Goal: Transaction & Acquisition: Purchase product/service

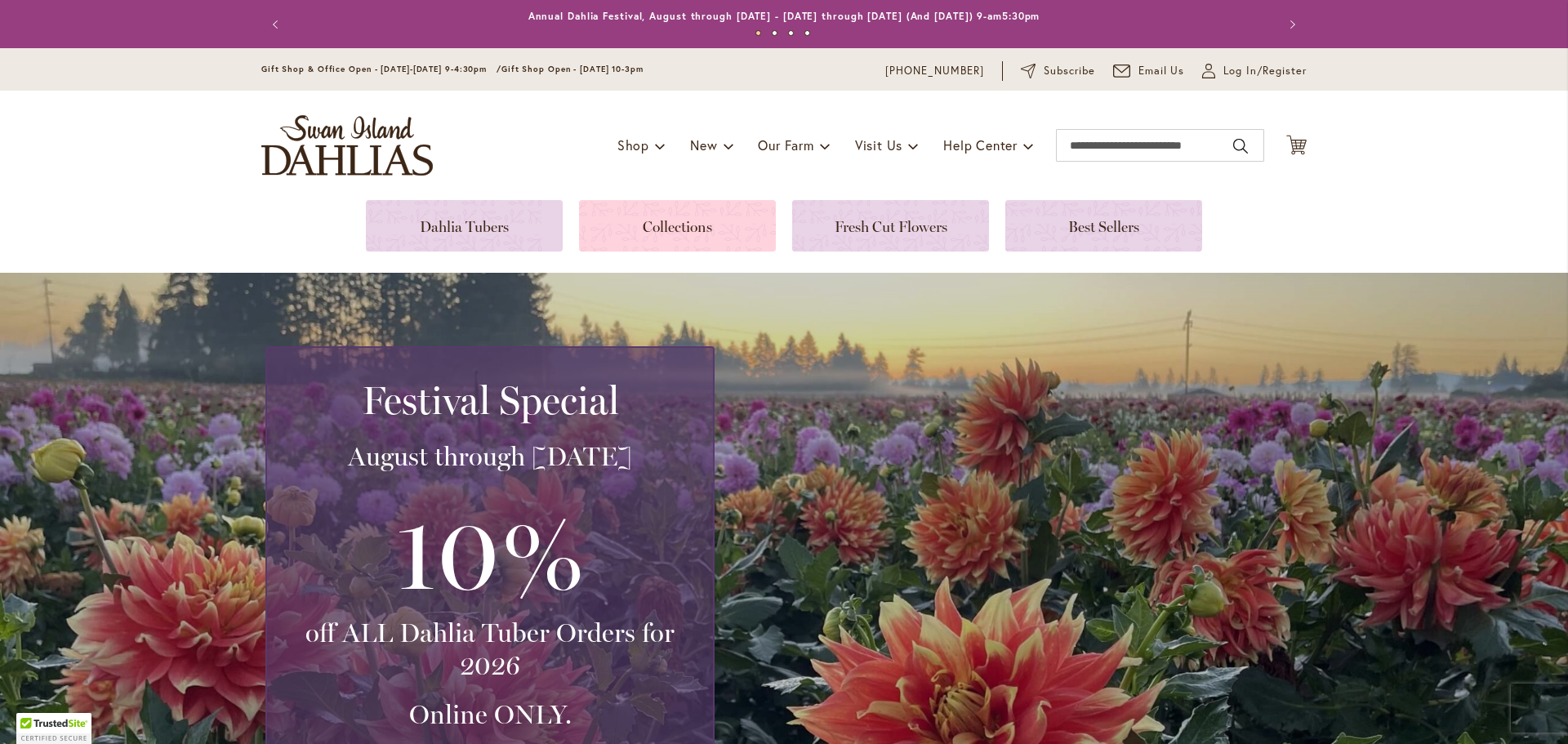
click at [765, 209] on link at bounding box center [678, 226] width 197 height 52
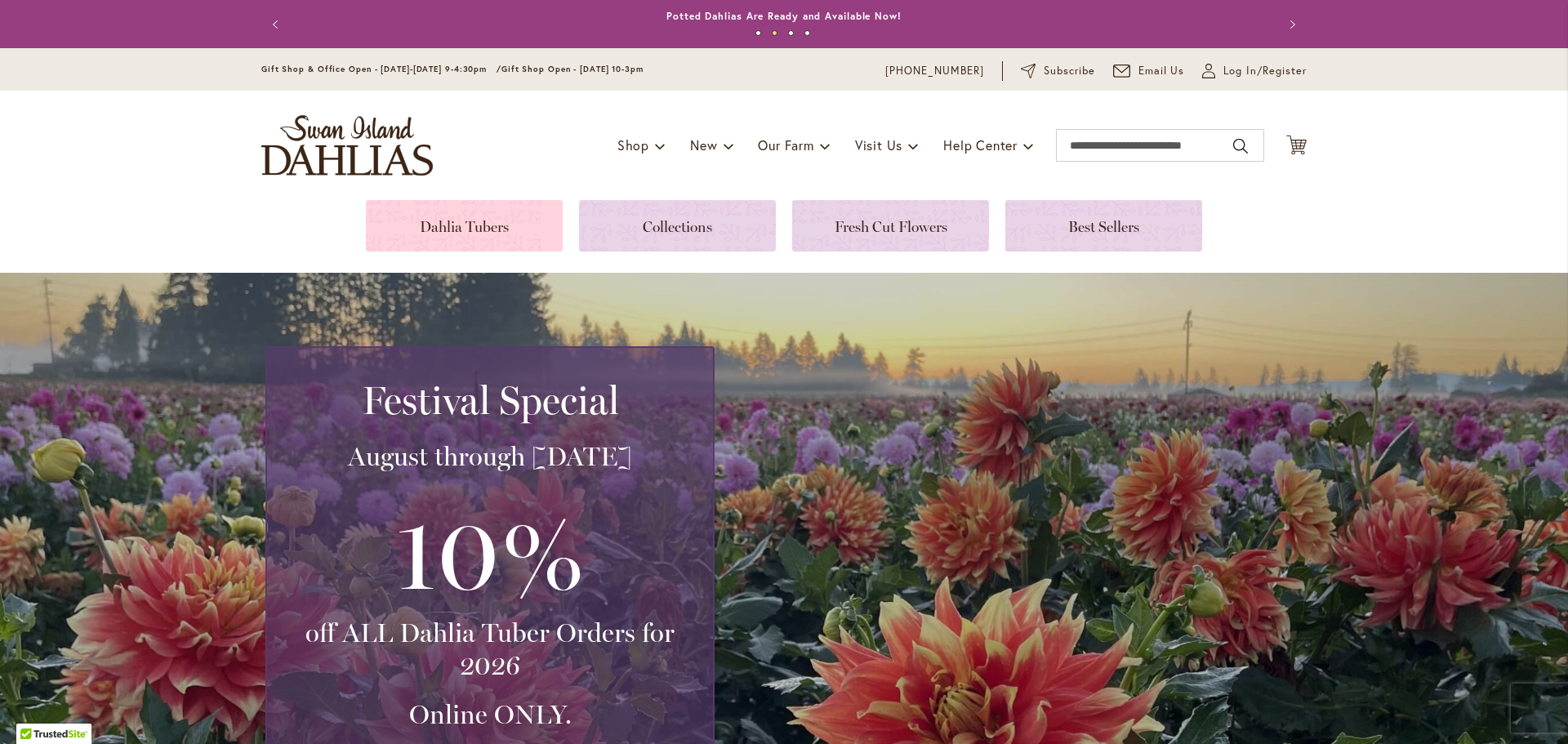
click at [479, 211] on link at bounding box center [464, 226] width 197 height 52
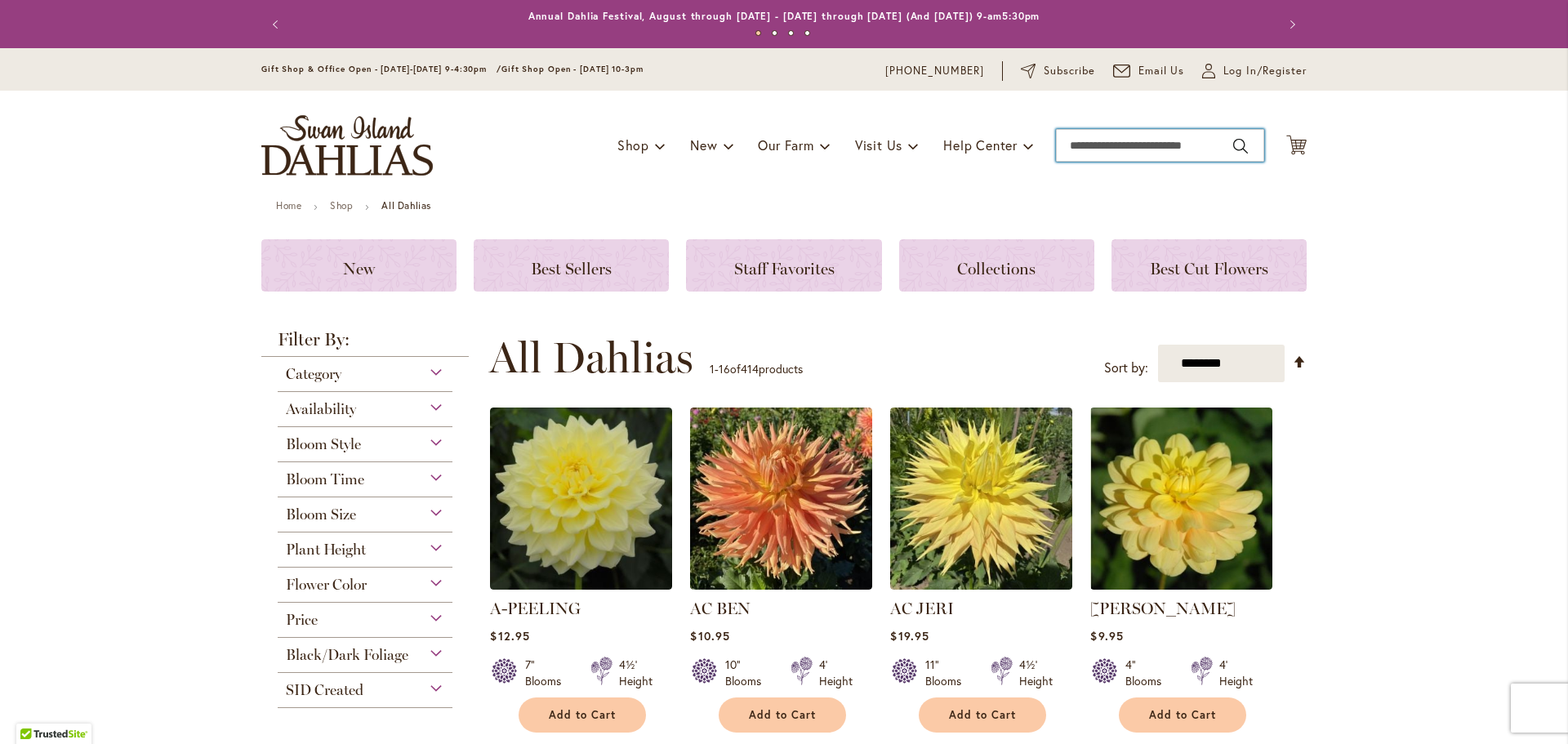
click at [1184, 146] on input "Search" at bounding box center [1159, 145] width 208 height 33
type input "****"
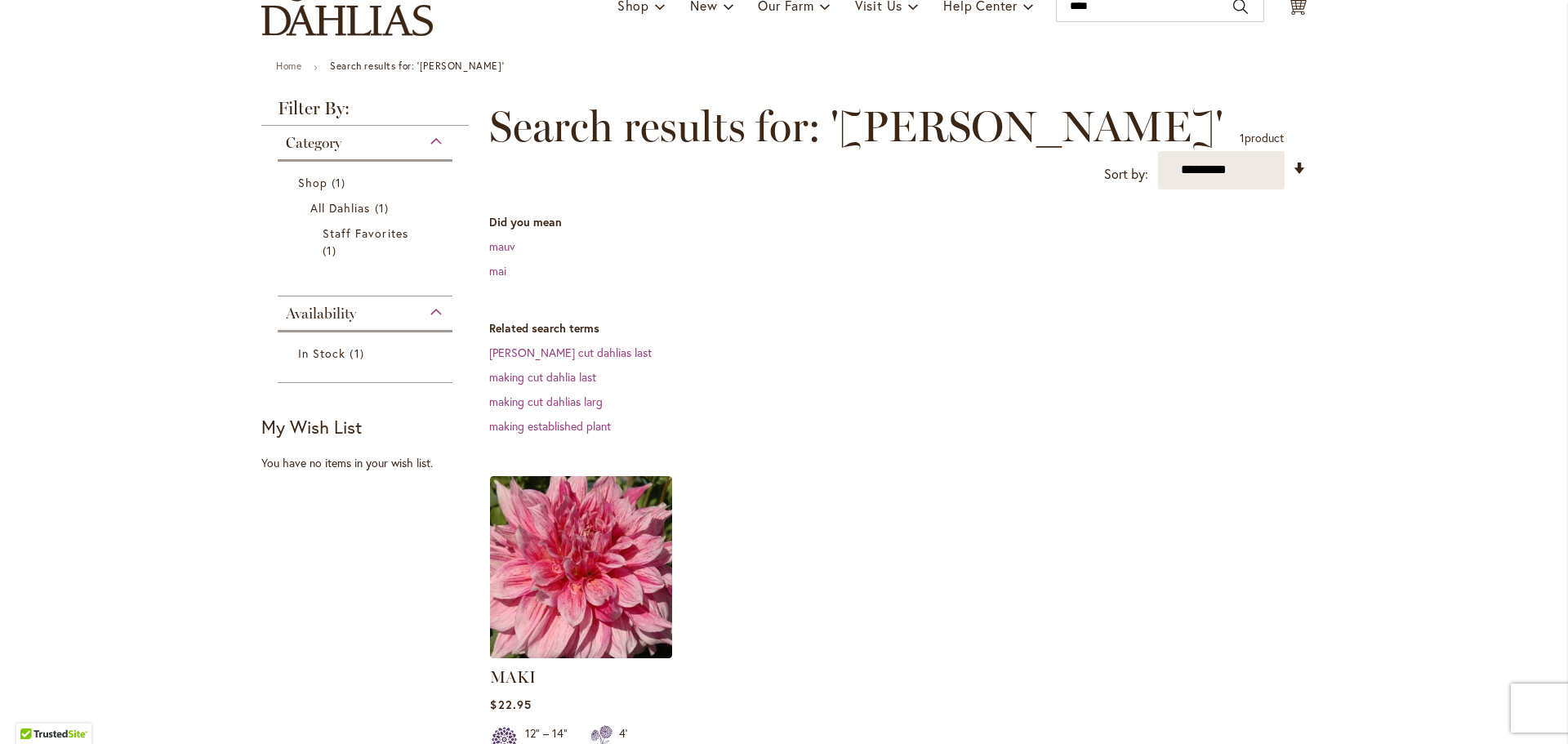
scroll to position [245, 0]
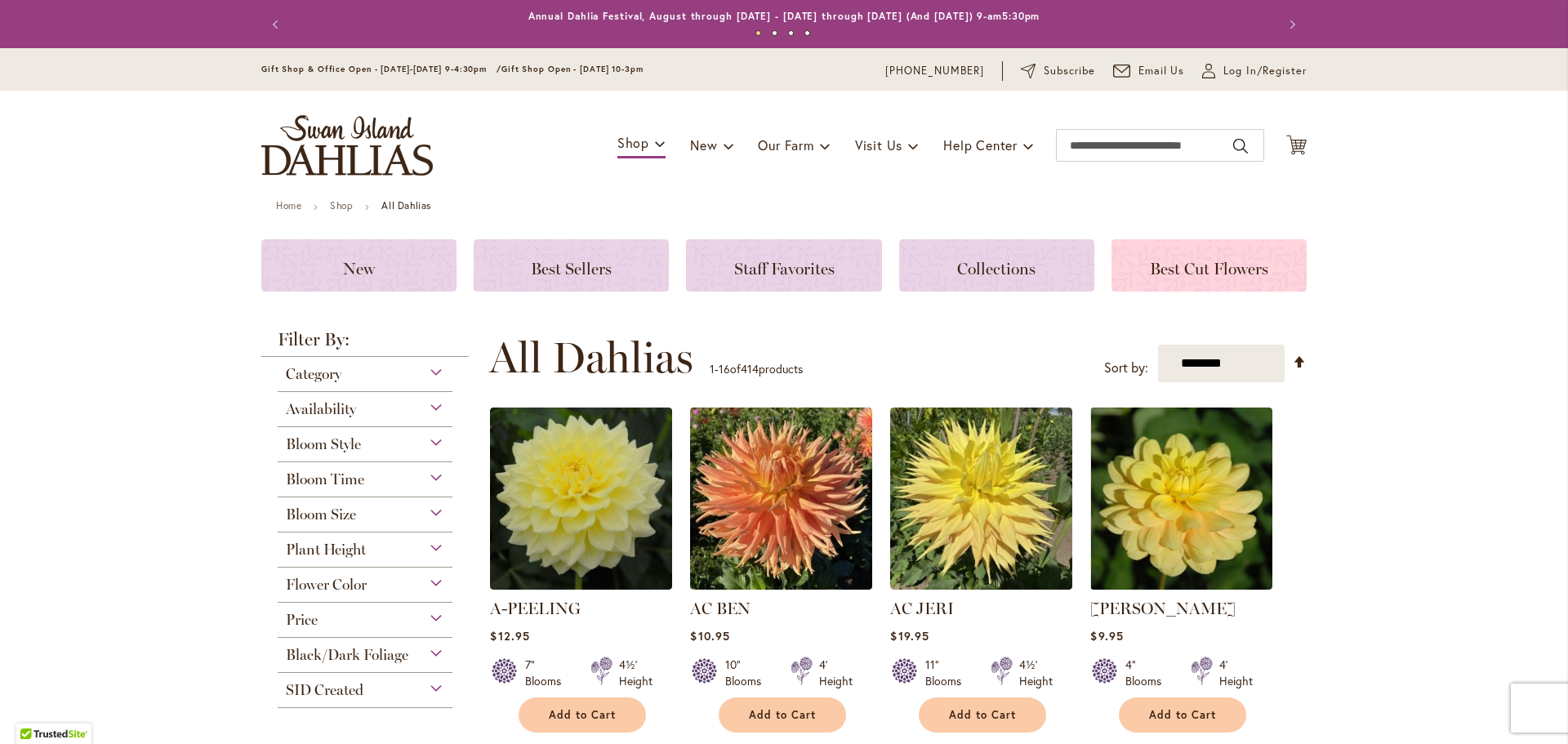
click at [1222, 273] on span "Best Cut Flowers" at bounding box center [1209, 269] width 118 height 20
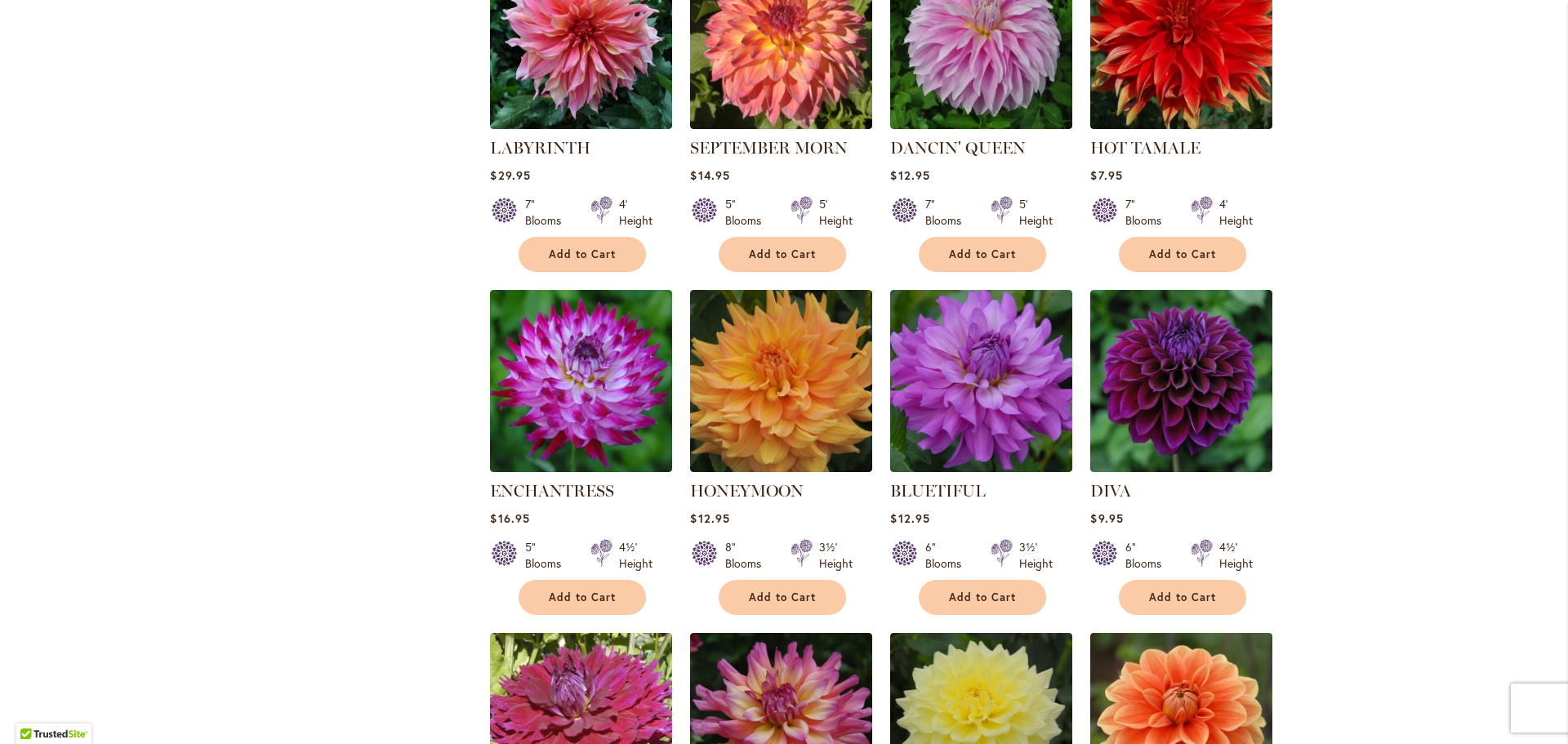
scroll to position [1061, 0]
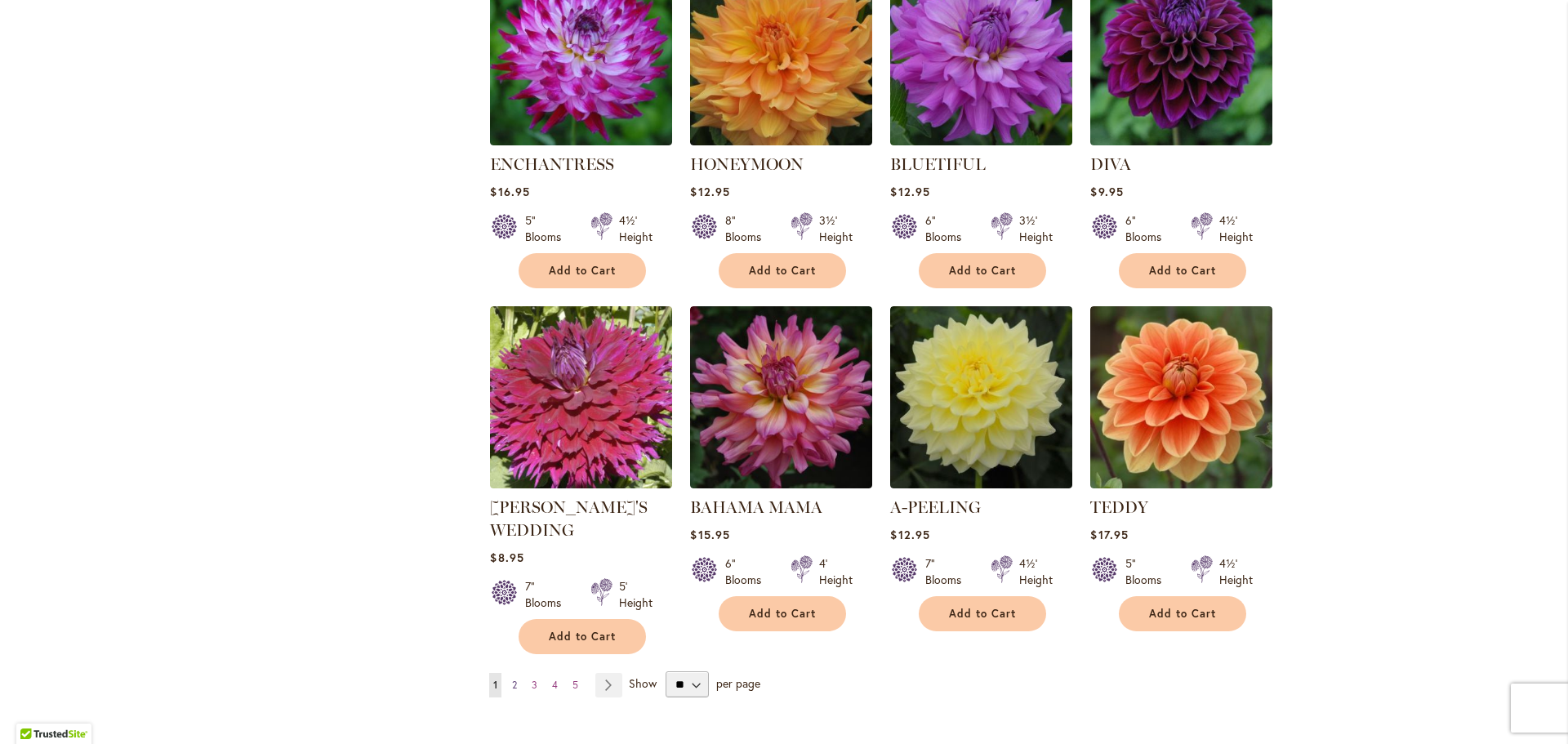
click at [508, 678] on link "Page 2" at bounding box center [514, 685] width 13 height 25
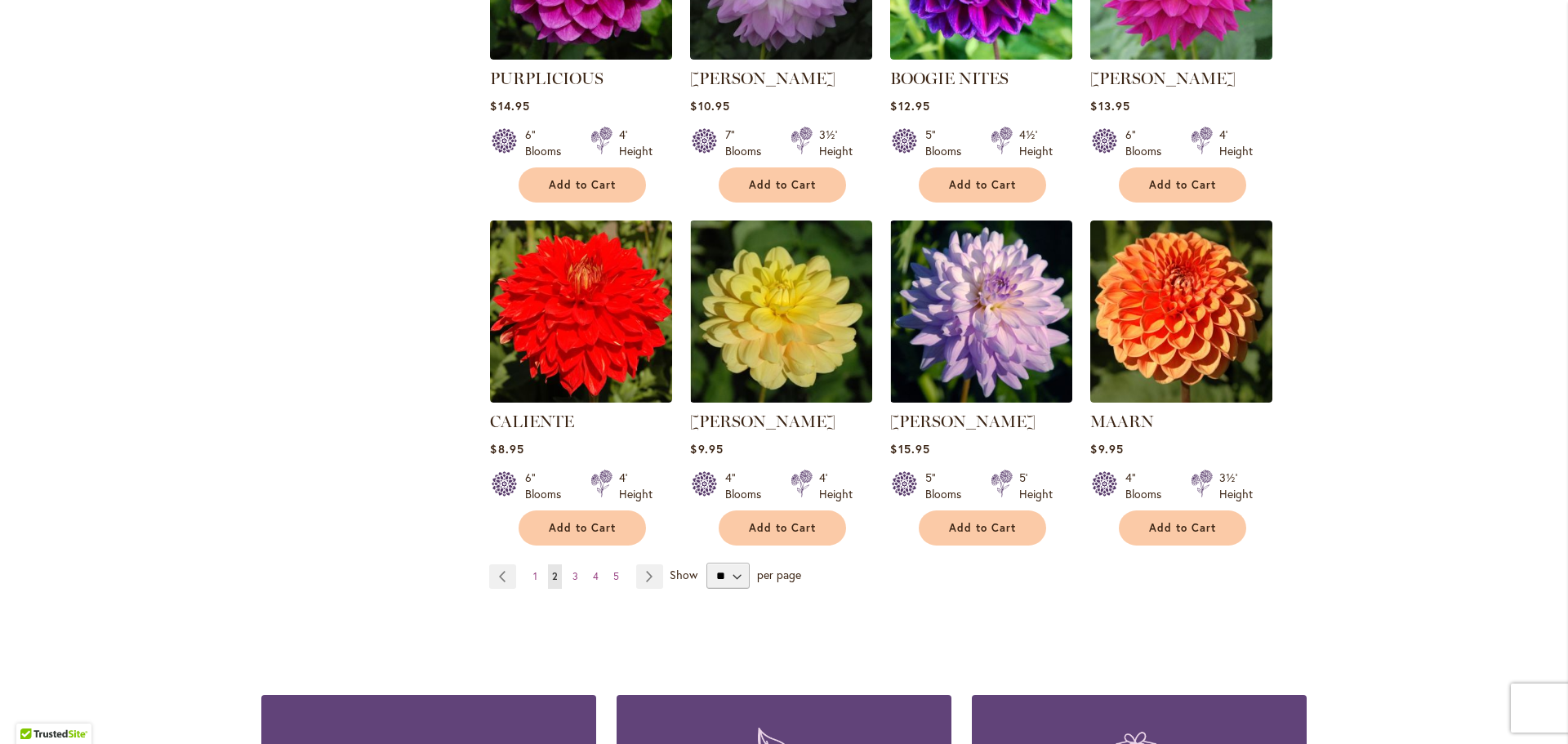
scroll to position [1307, 0]
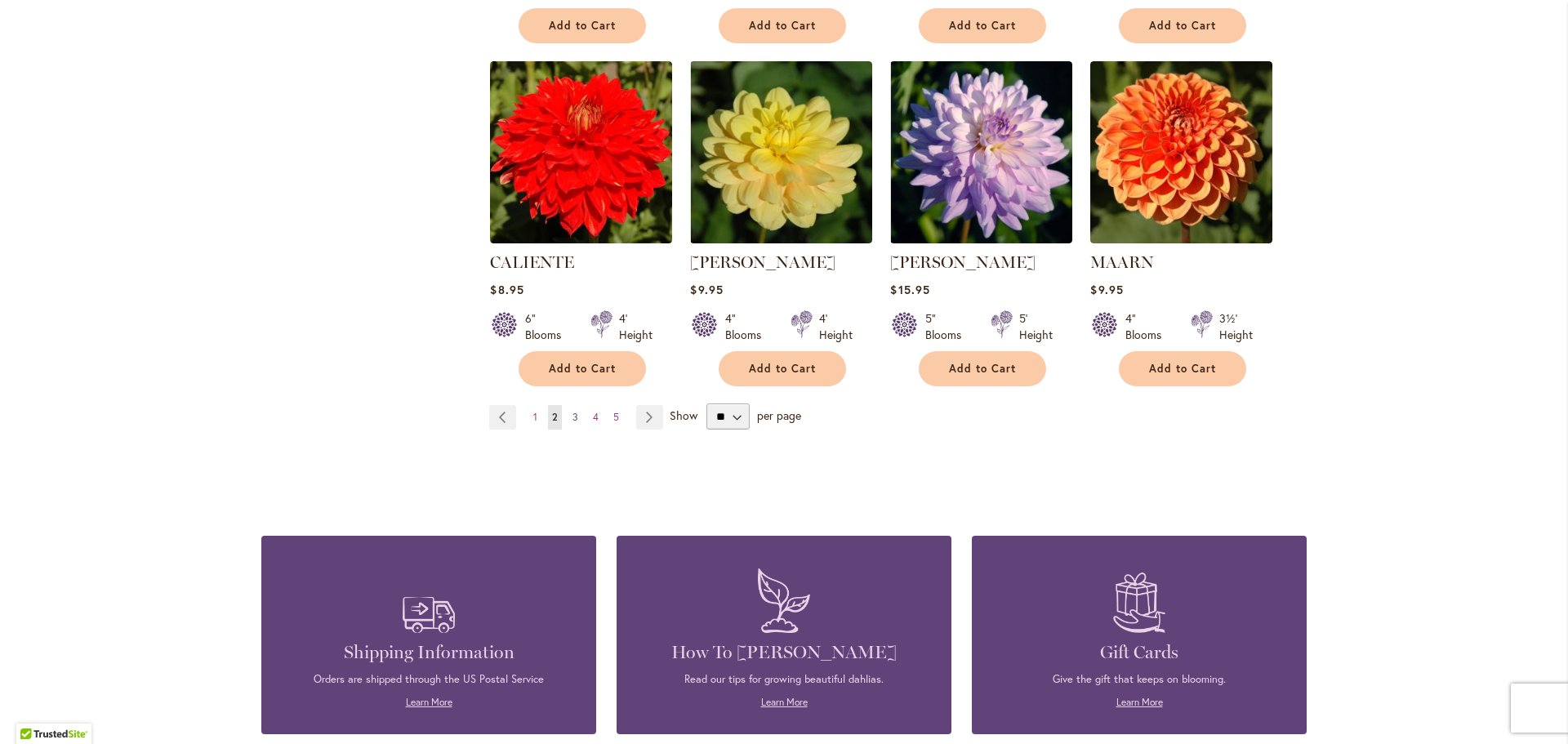
click at [572, 412] on span "3" at bounding box center [575, 416] width 6 height 12
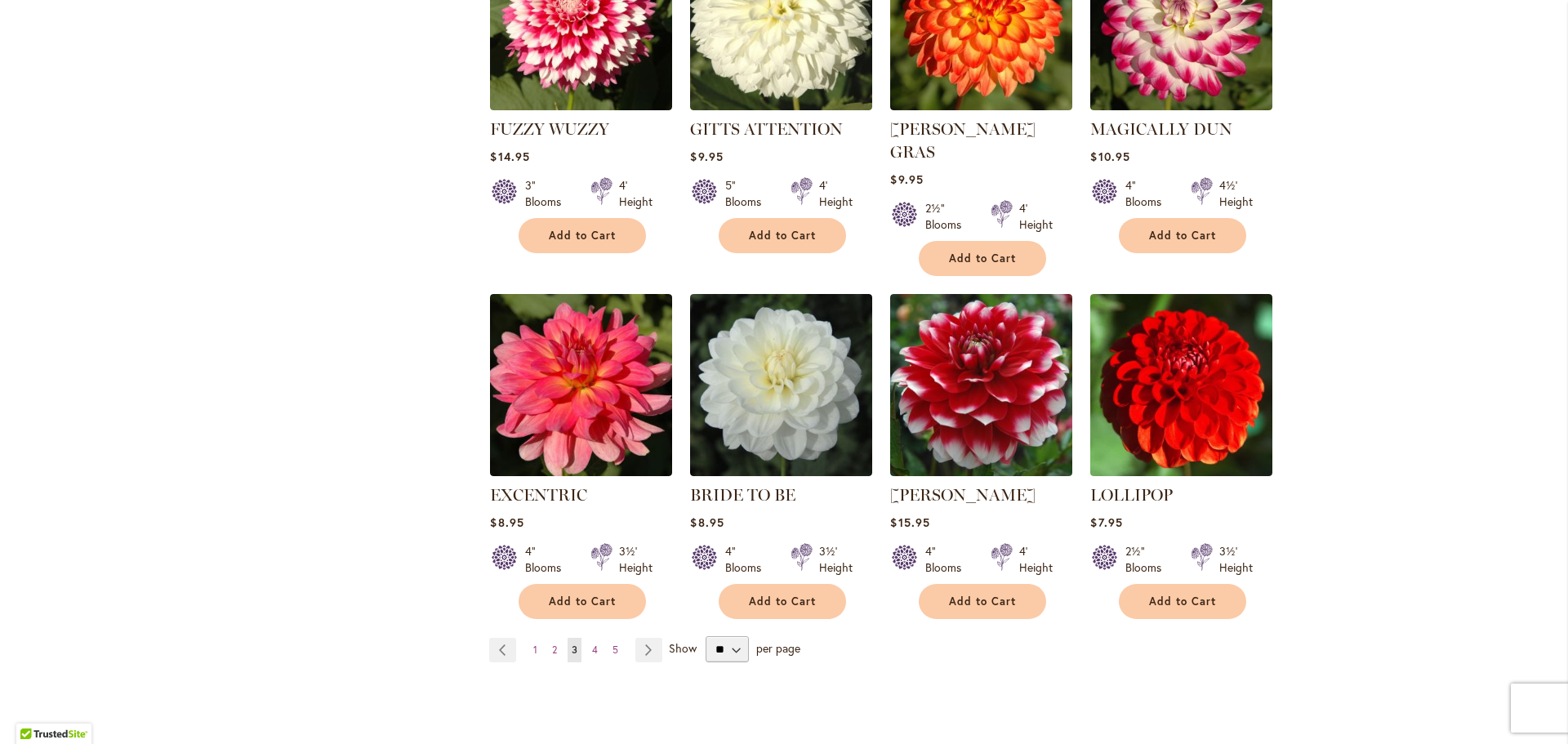
scroll to position [1143, 0]
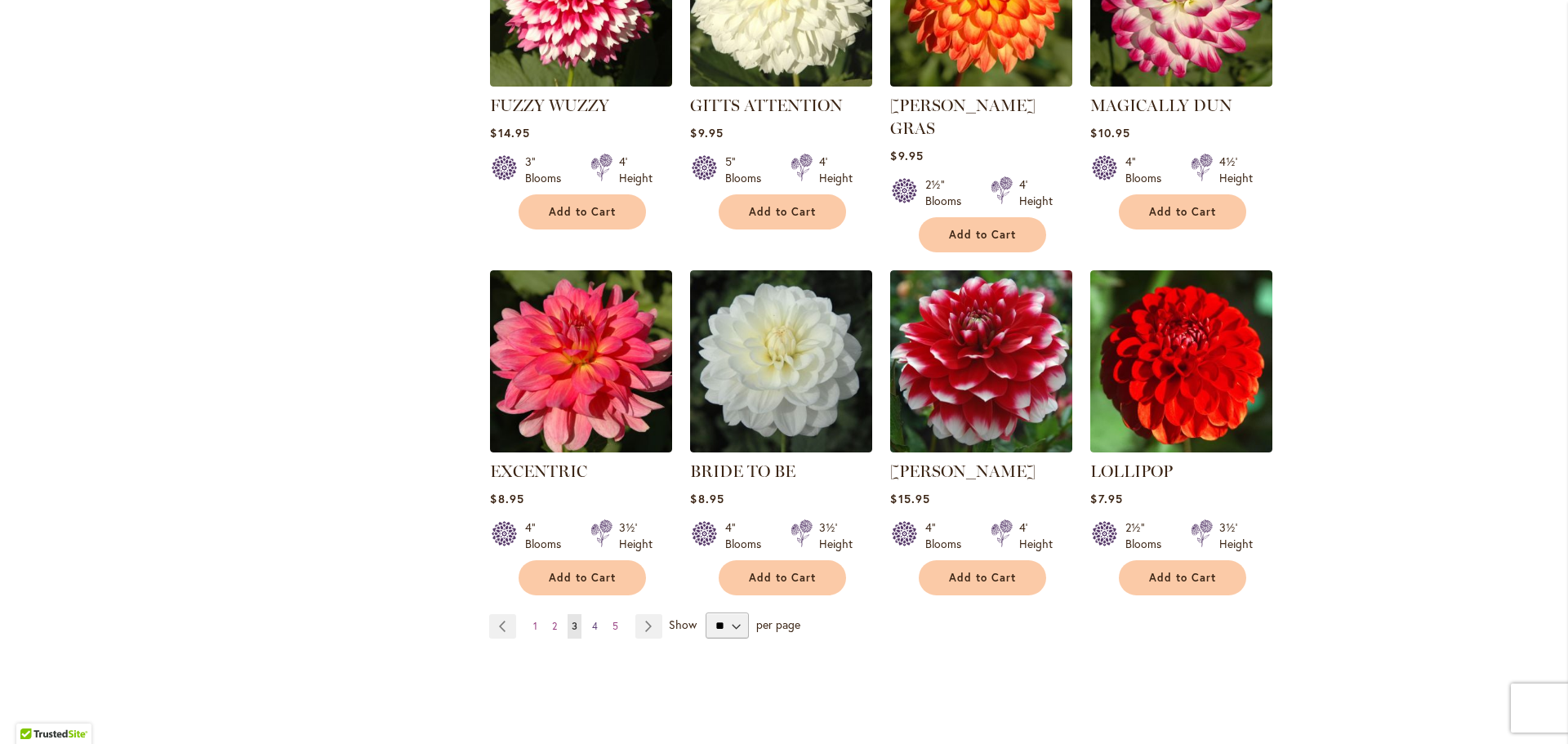
click at [592, 620] on span "4" at bounding box center [595, 626] width 6 height 12
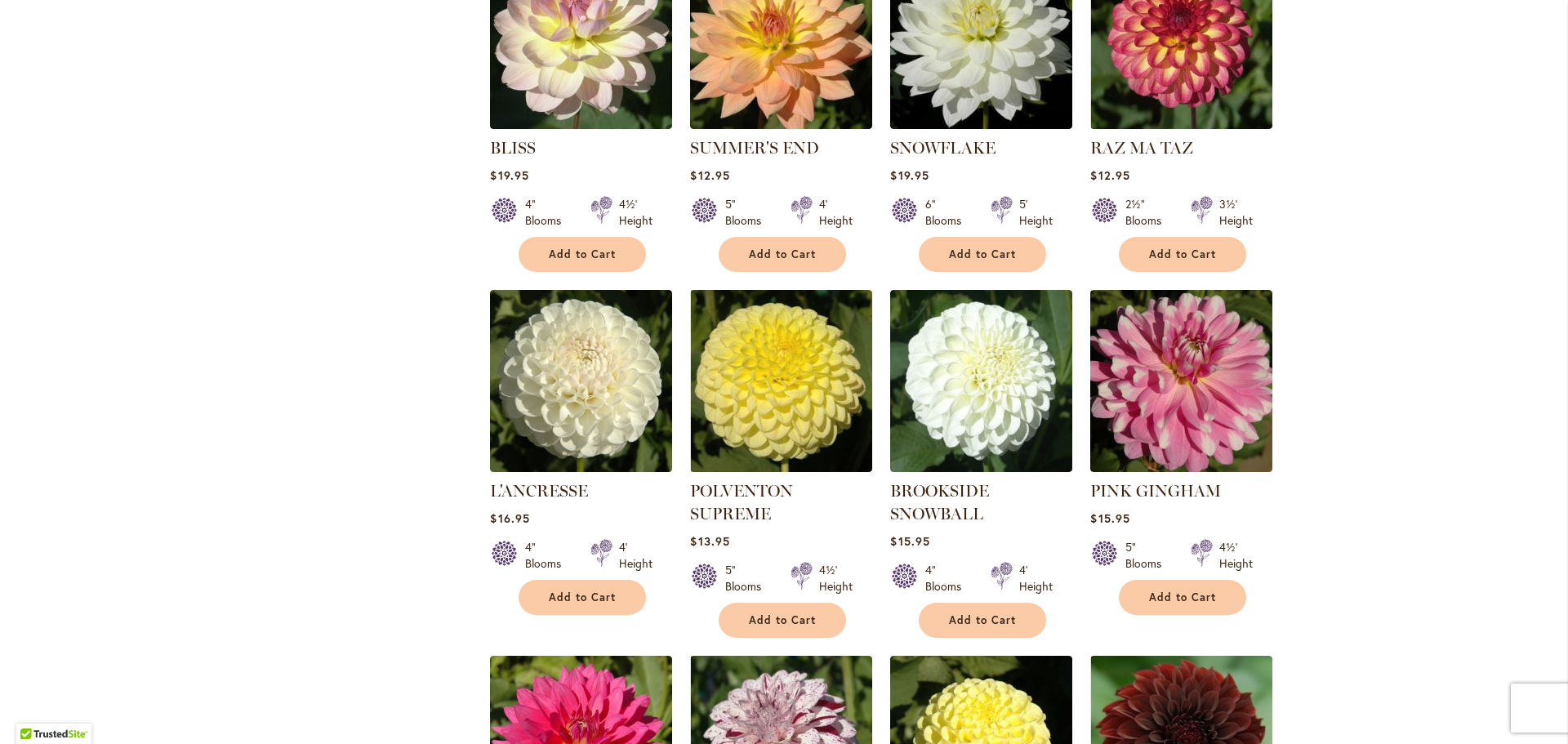
scroll to position [1061, 0]
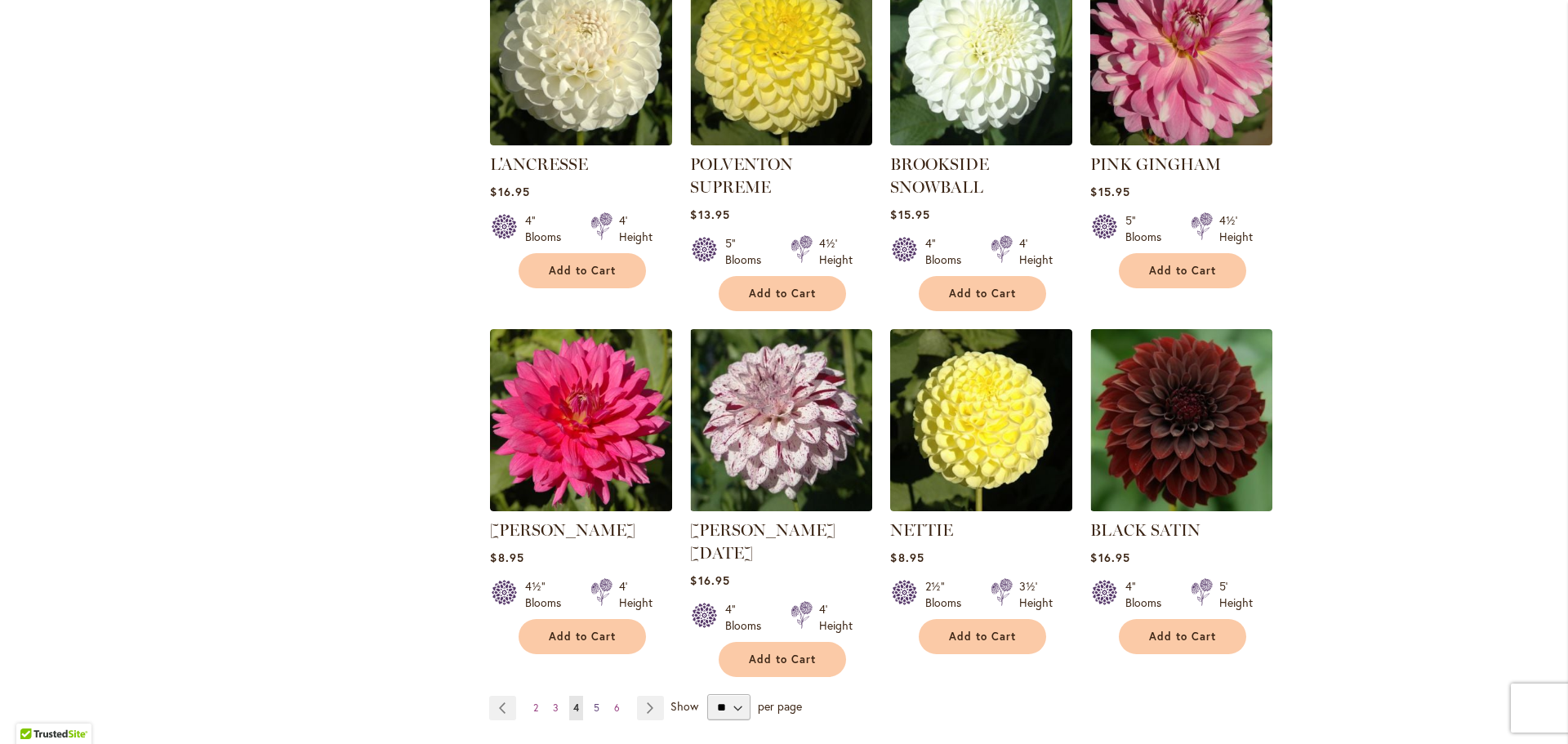
click at [594, 701] on span "5" at bounding box center [596, 707] width 6 height 12
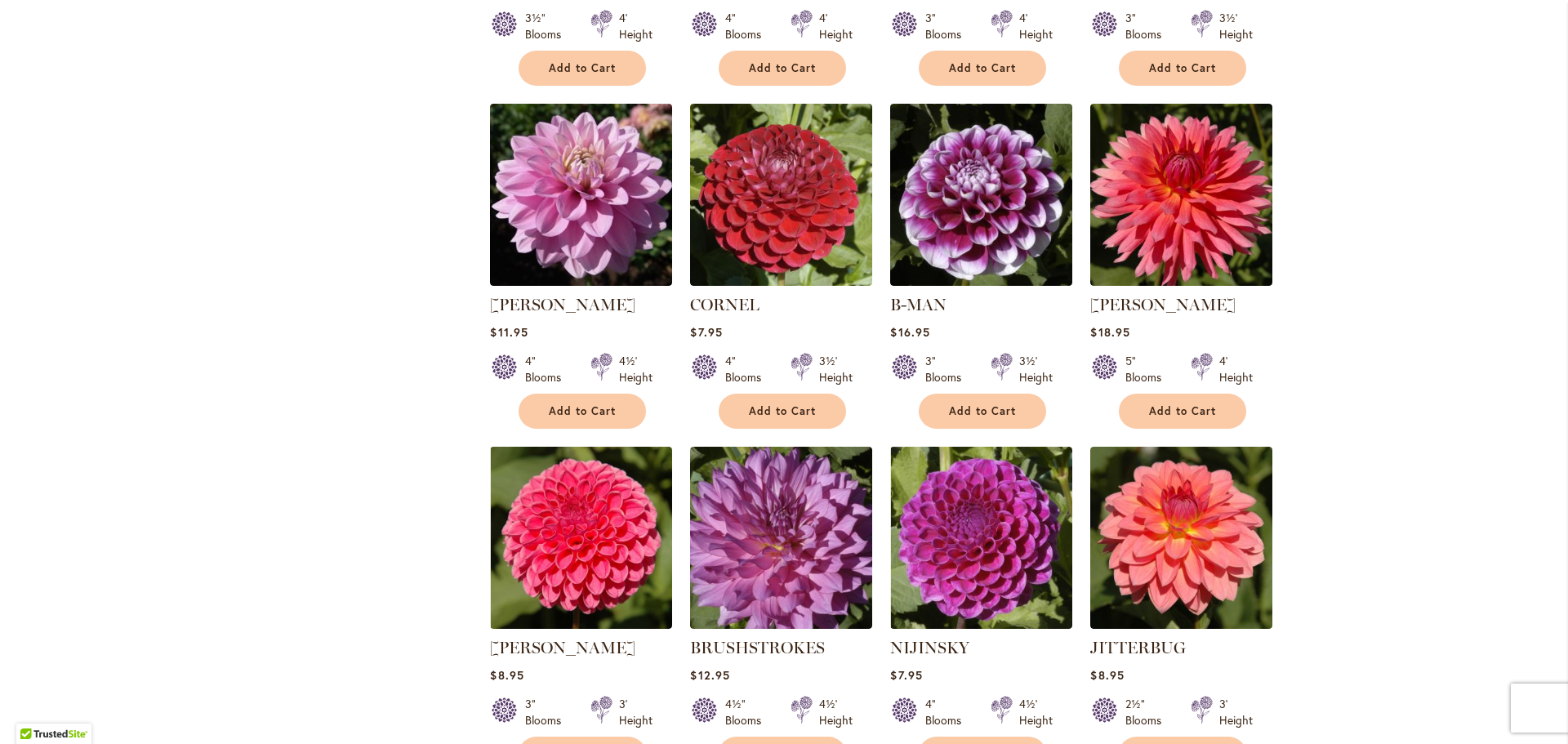
scroll to position [1307, 0]
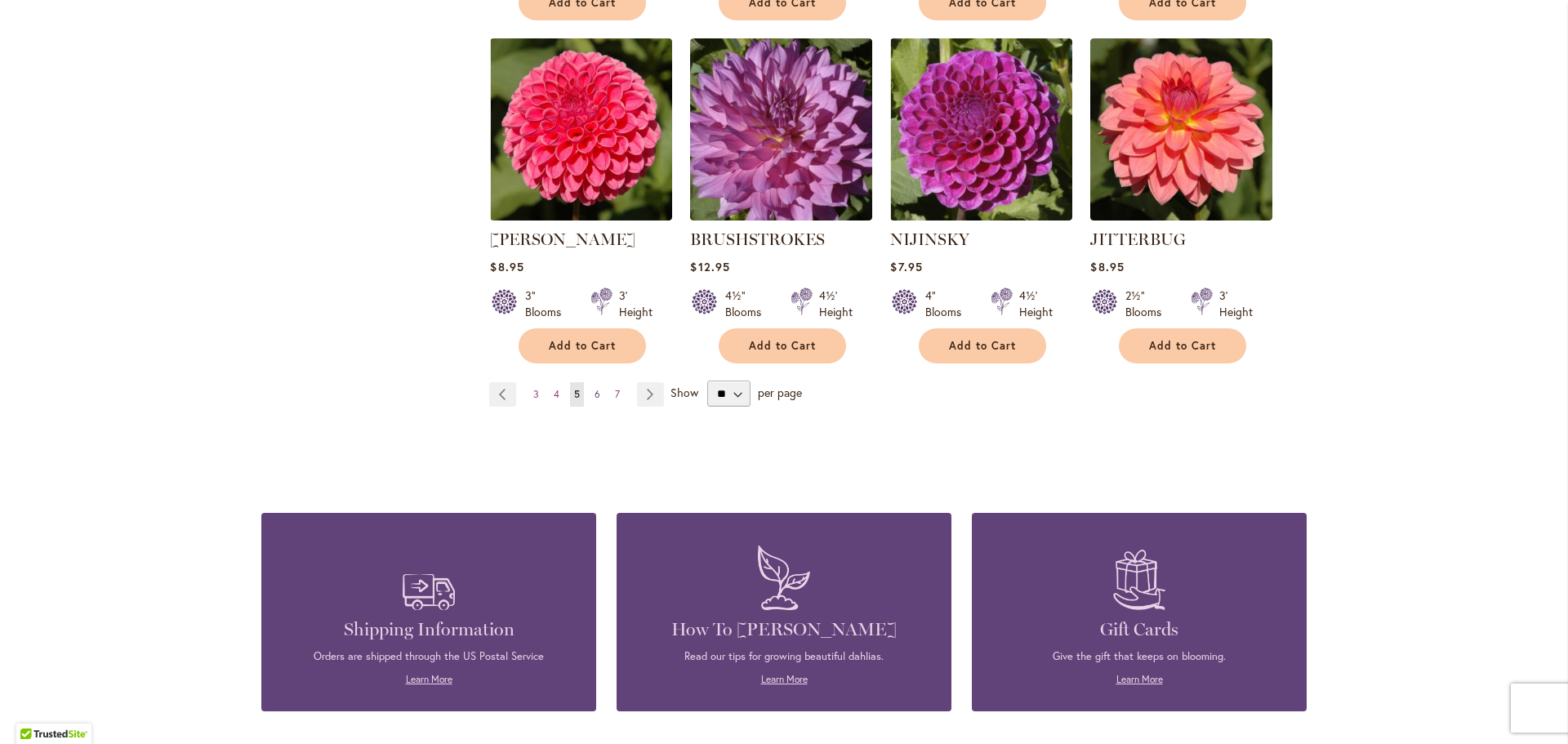
click at [595, 393] on span "6" at bounding box center [597, 393] width 6 height 12
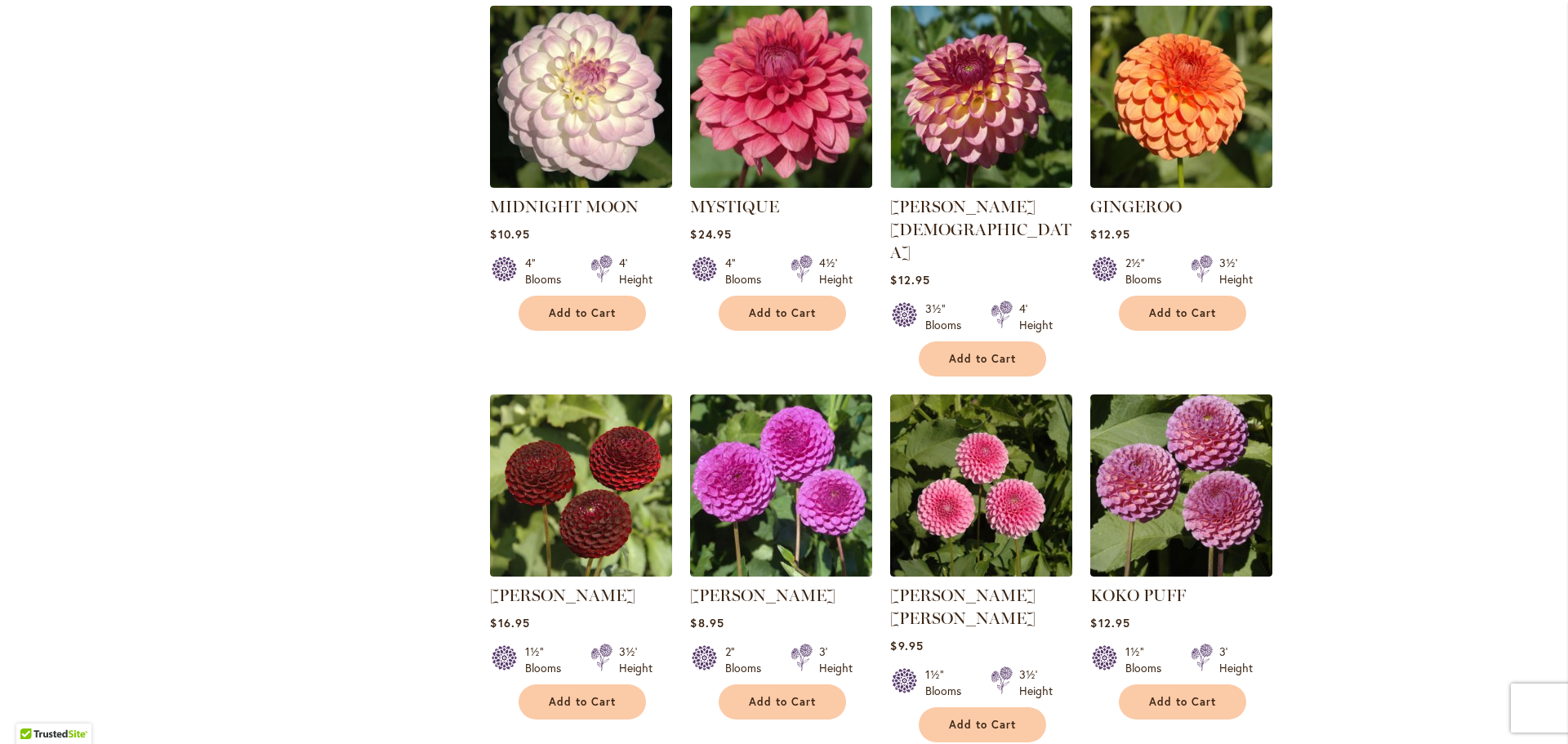
scroll to position [653, 0]
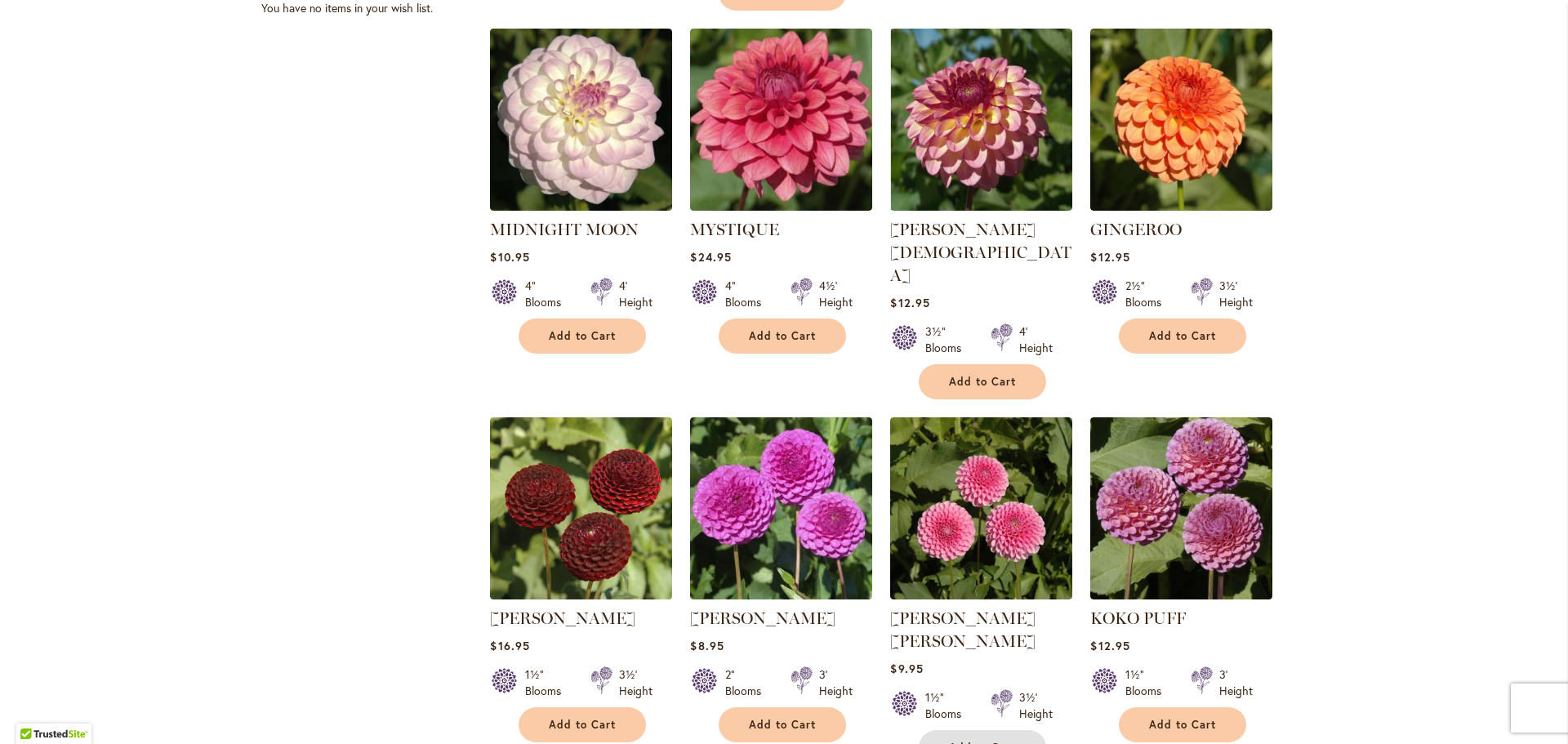
click at [987, 741] on span "Add to Cart" at bounding box center [982, 747] width 67 height 14
click at [1179, 718] on span "Add to Cart" at bounding box center [1183, 724] width 67 height 14
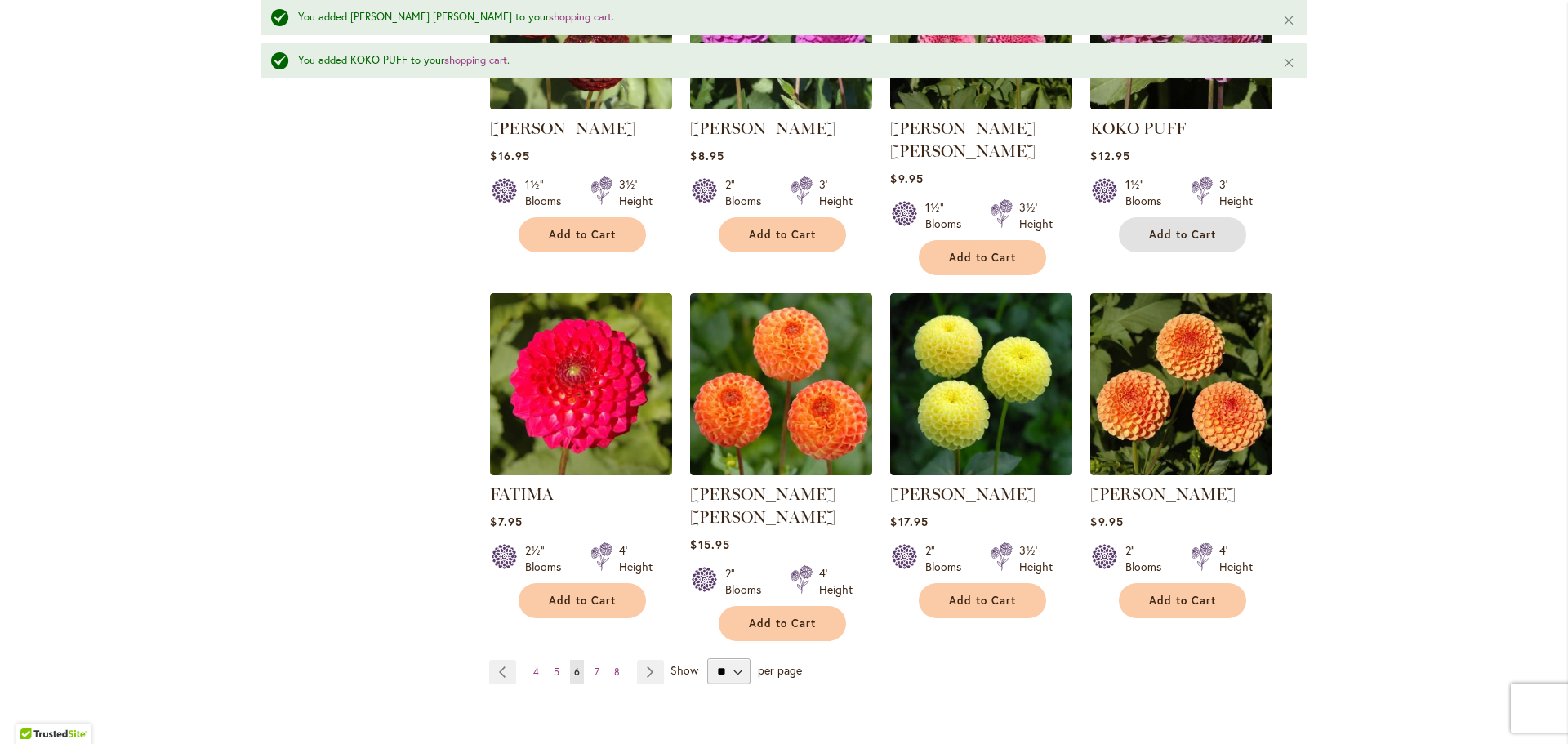
scroll to position [1143, 0]
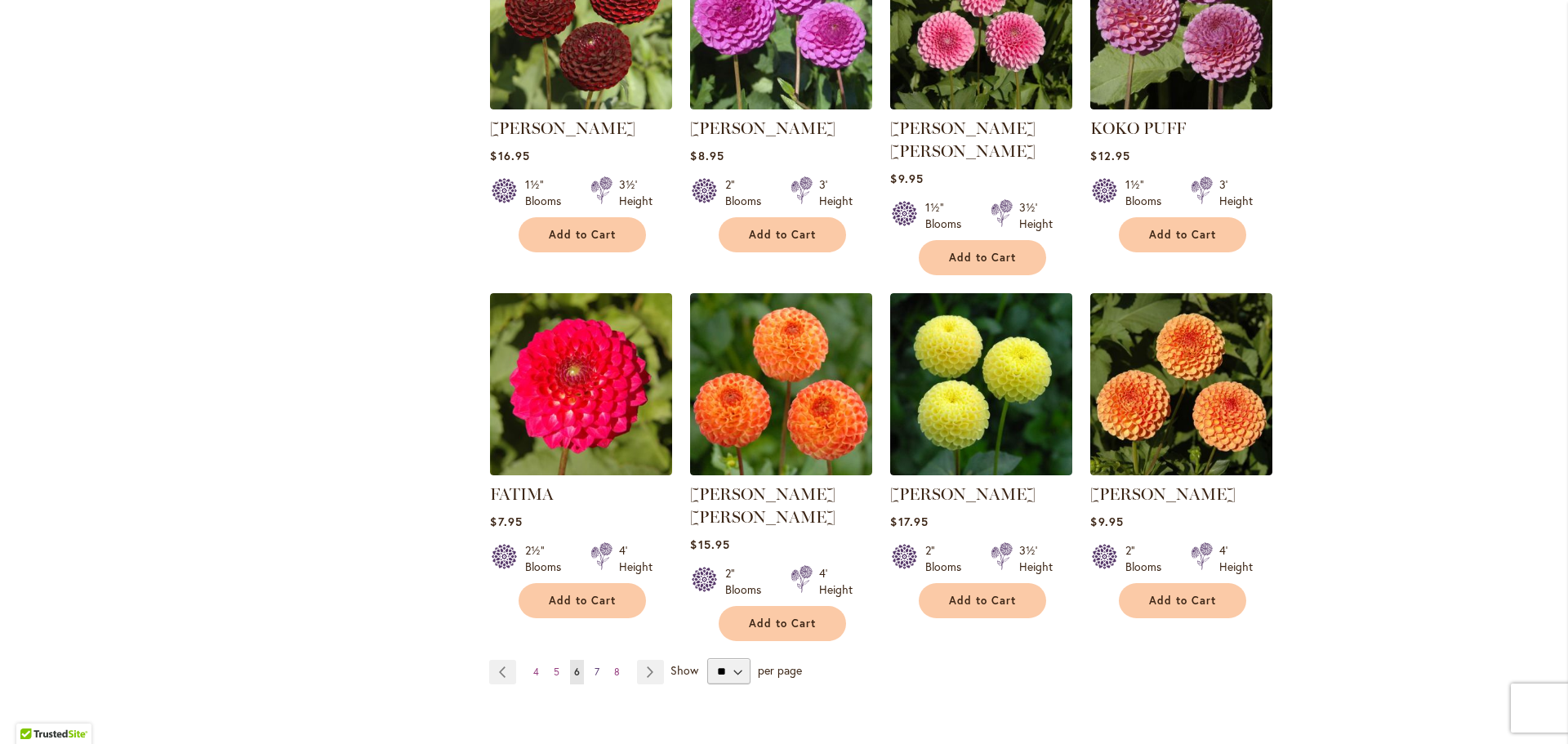
click at [594, 659] on link "Page 7" at bounding box center [597, 672] width 13 height 25
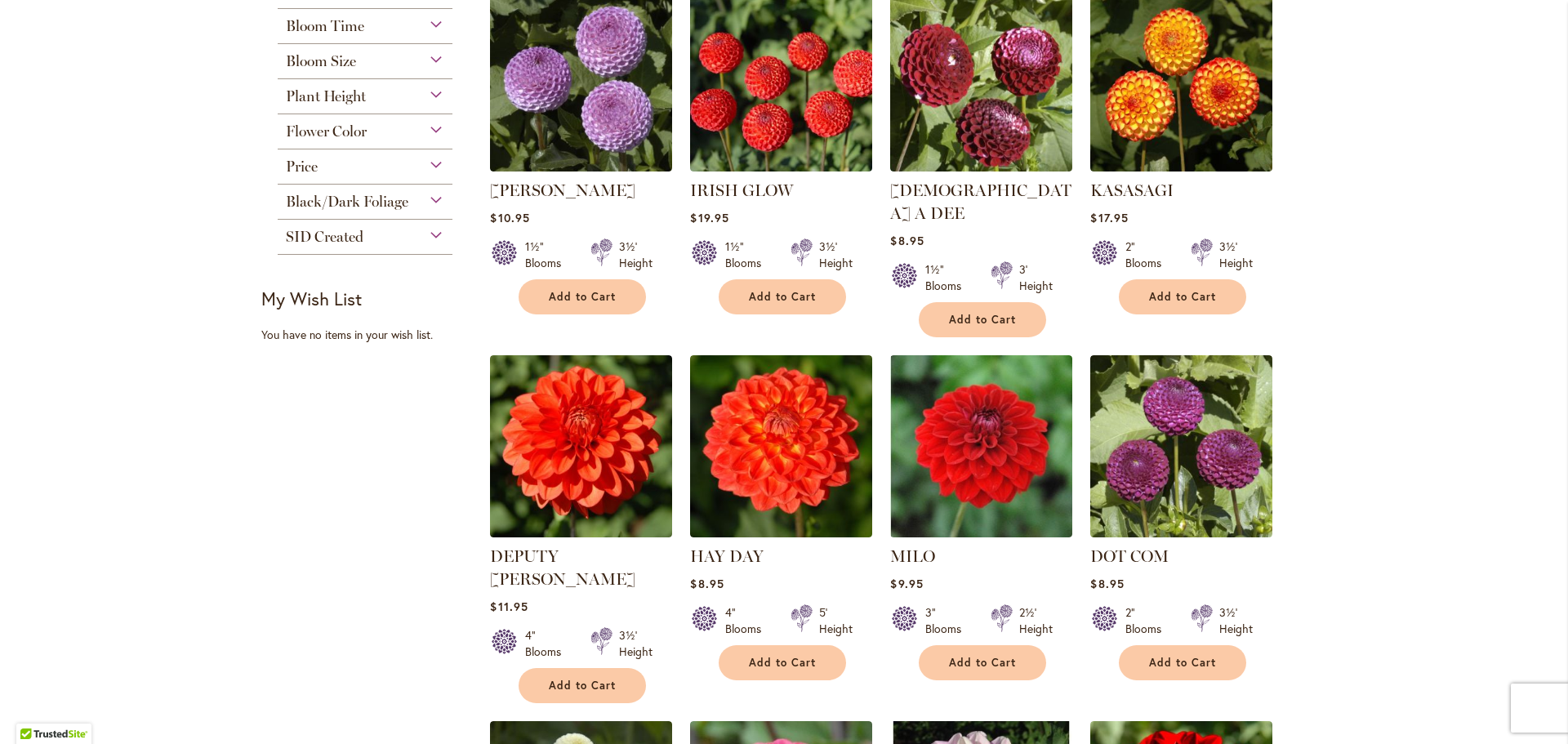
scroll to position [653, 0]
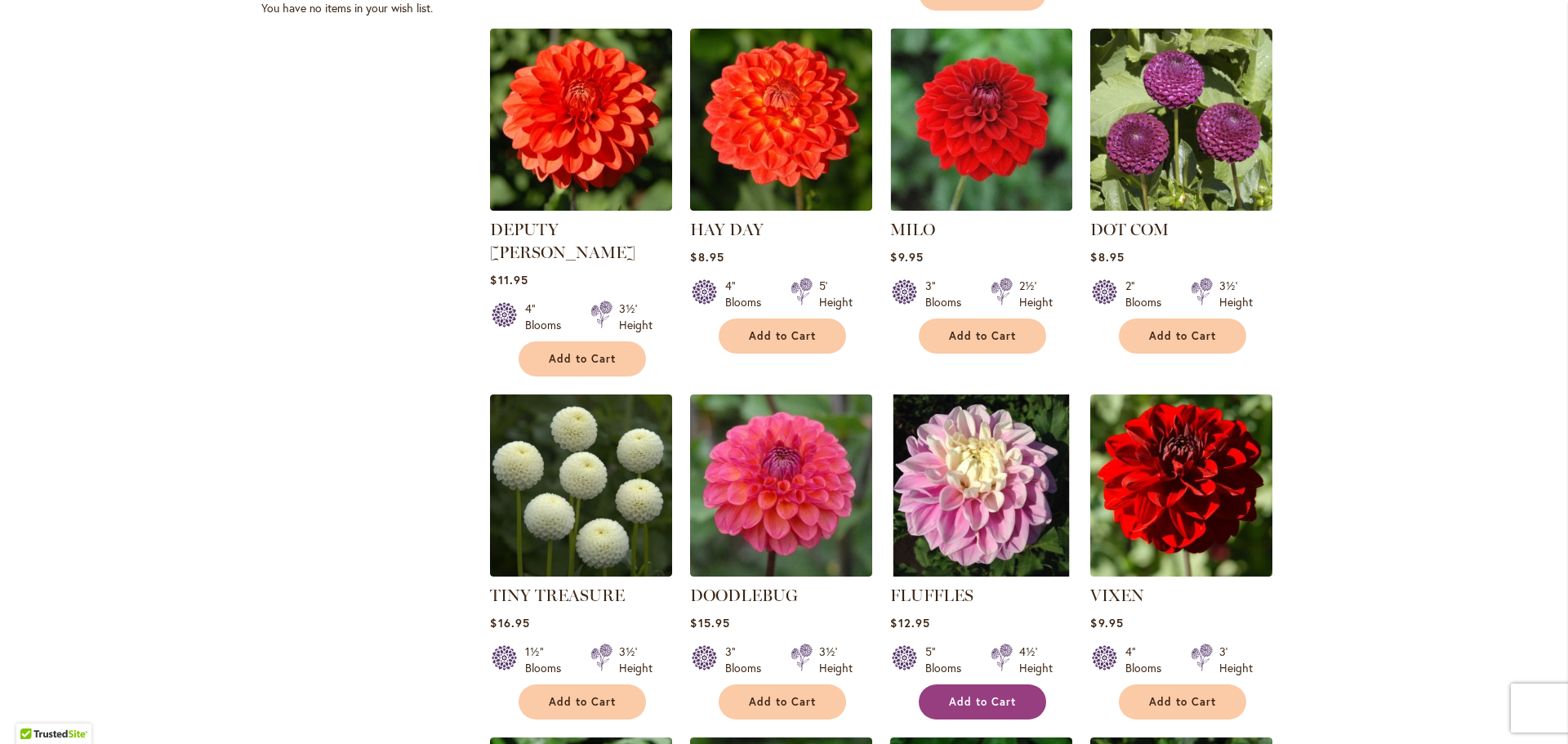
click at [963, 695] on span "Add to Cart" at bounding box center [982, 701] width 67 height 14
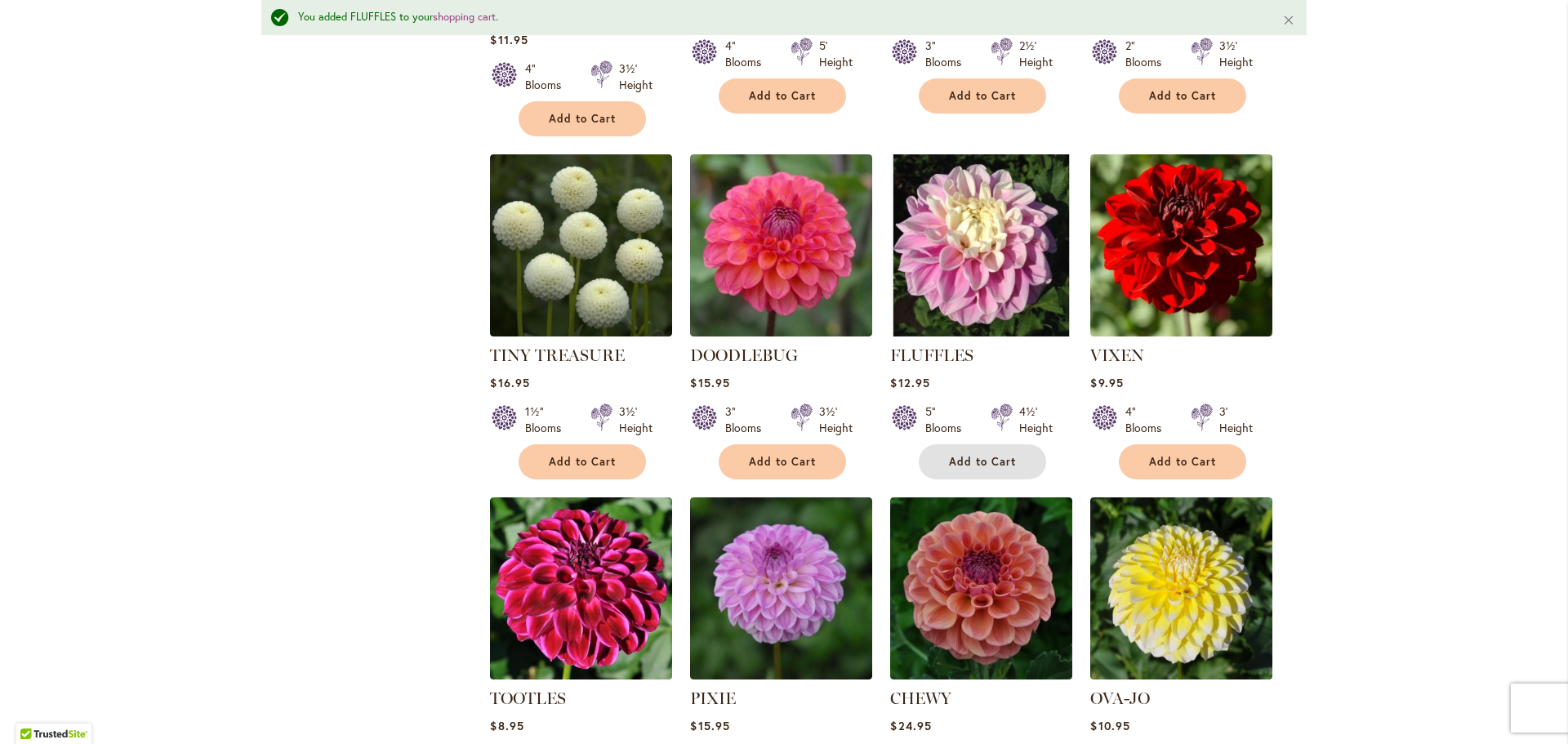
scroll to position [941, 0]
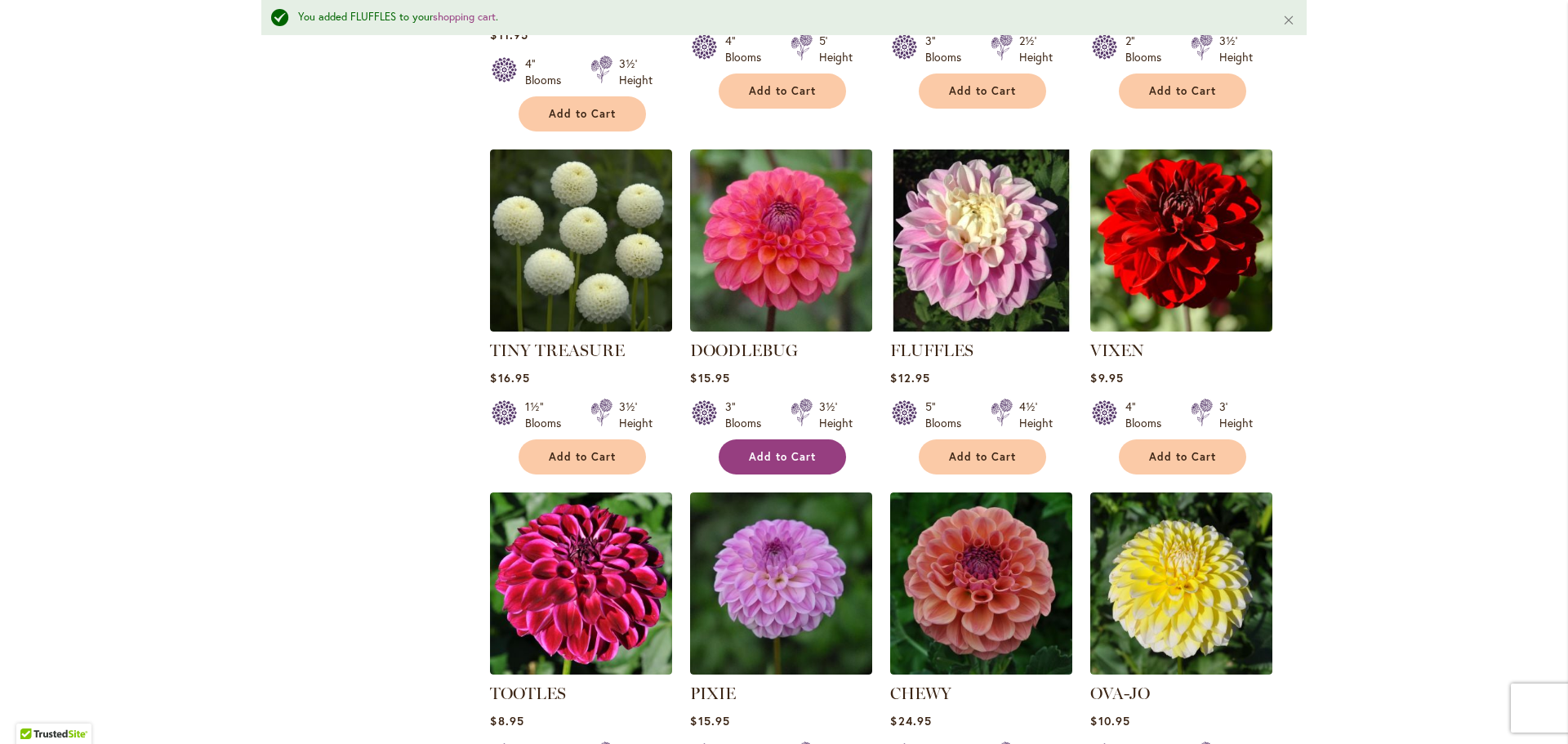
click at [763, 450] on span "Add to Cart" at bounding box center [783, 457] width 67 height 14
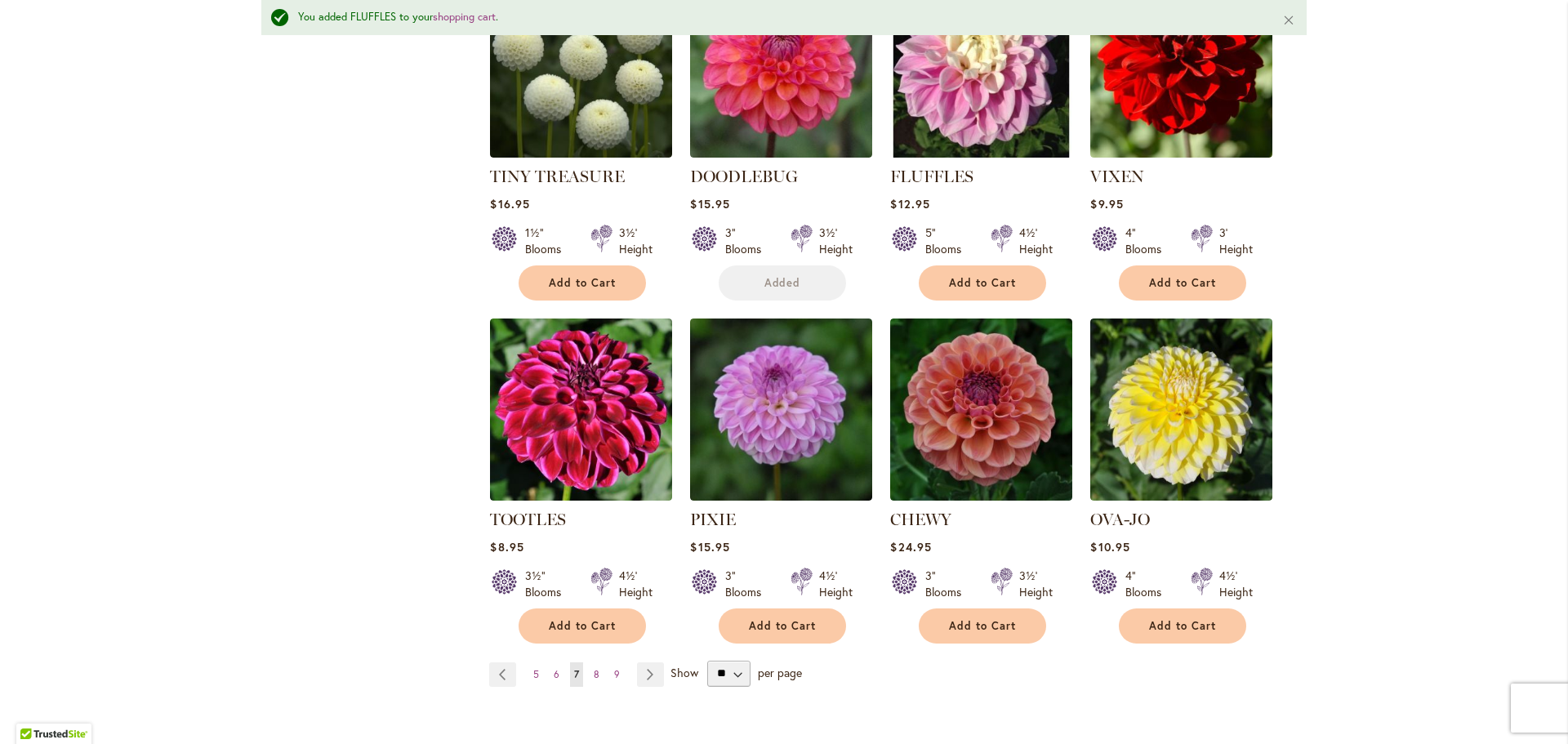
scroll to position [1268, 0]
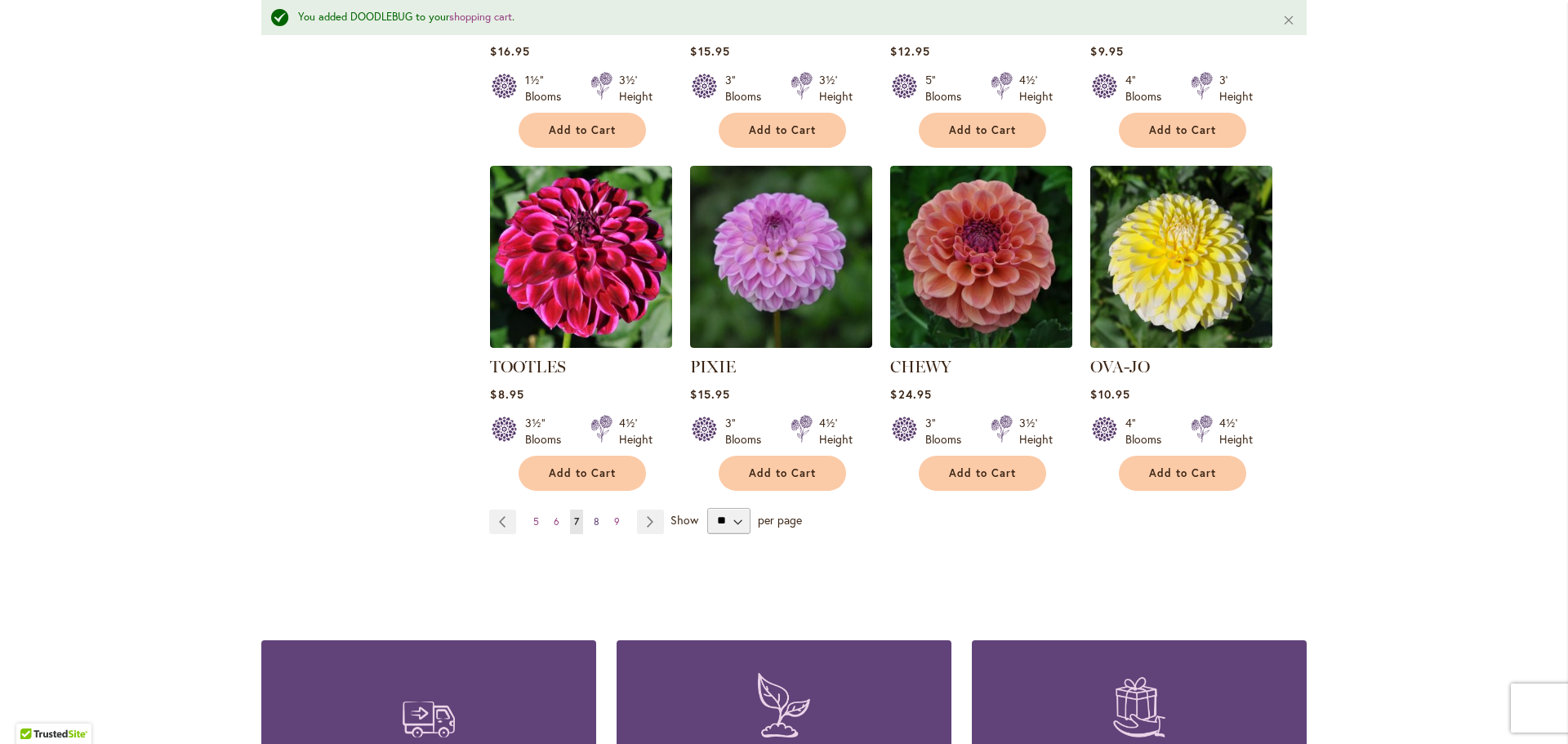
click at [594, 515] on span "8" at bounding box center [596, 521] width 6 height 12
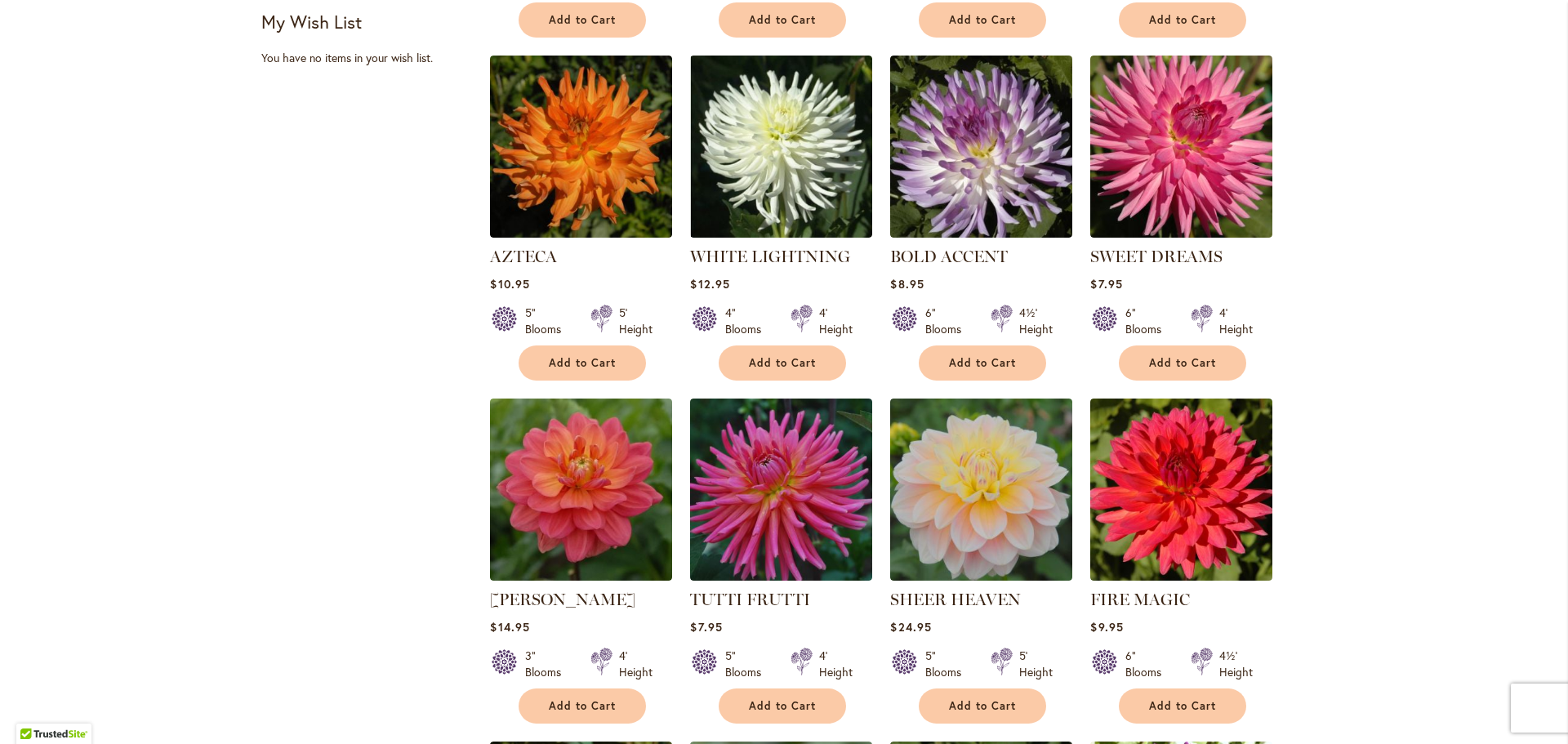
scroll to position [735, 0]
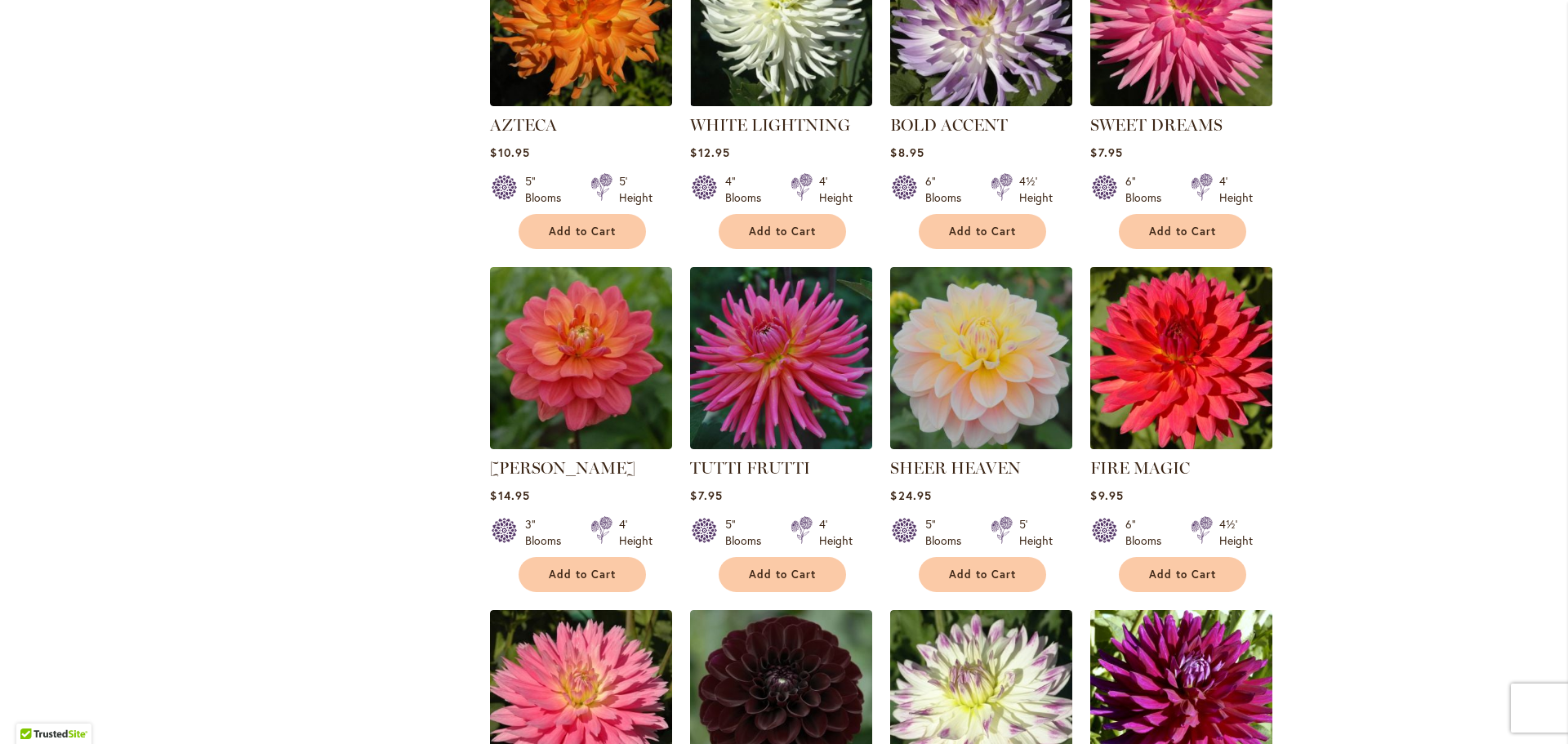
click at [1187, 347] on img at bounding box center [1181, 357] width 191 height 191
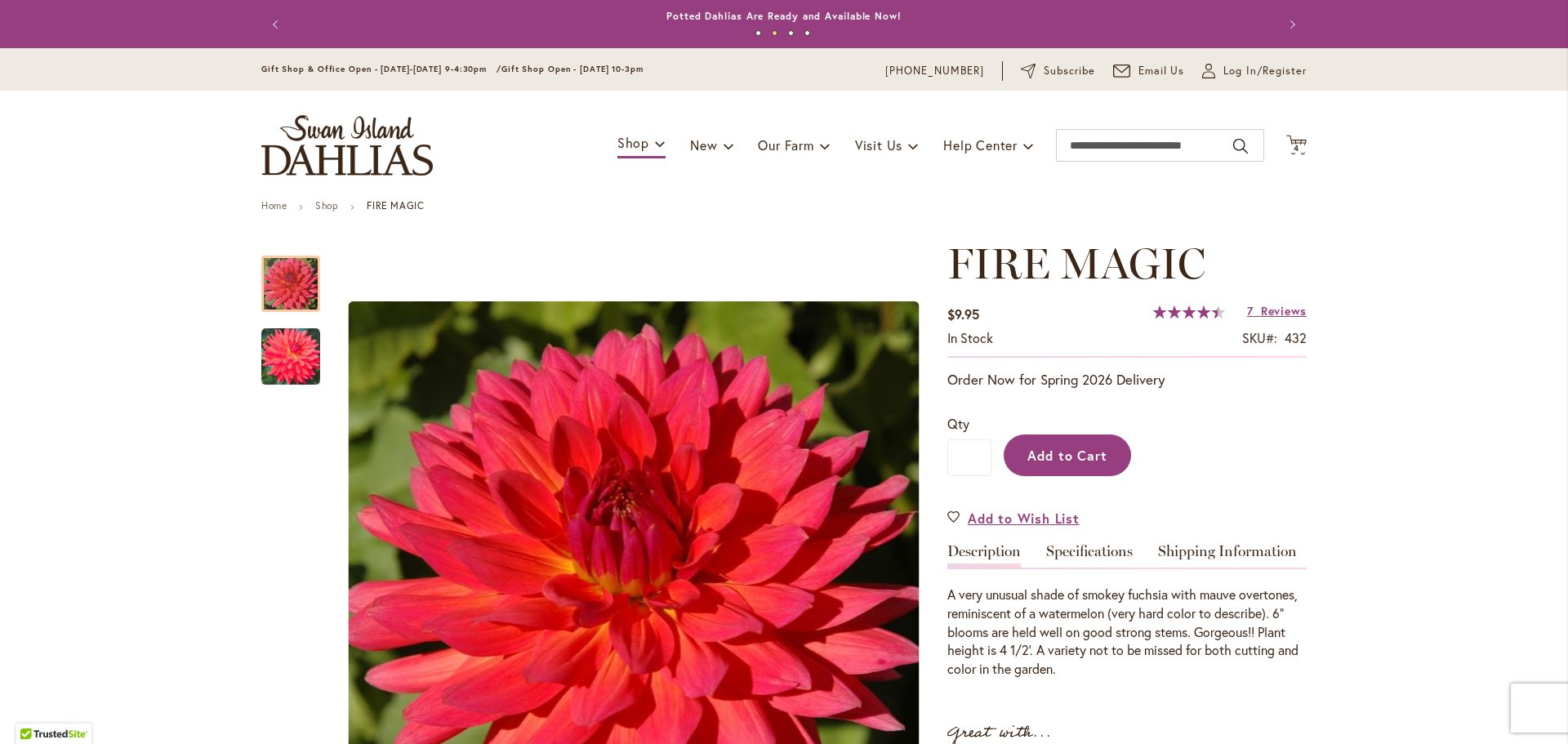
click at [1079, 457] on span "Add to Cart" at bounding box center [1068, 455] width 80 height 17
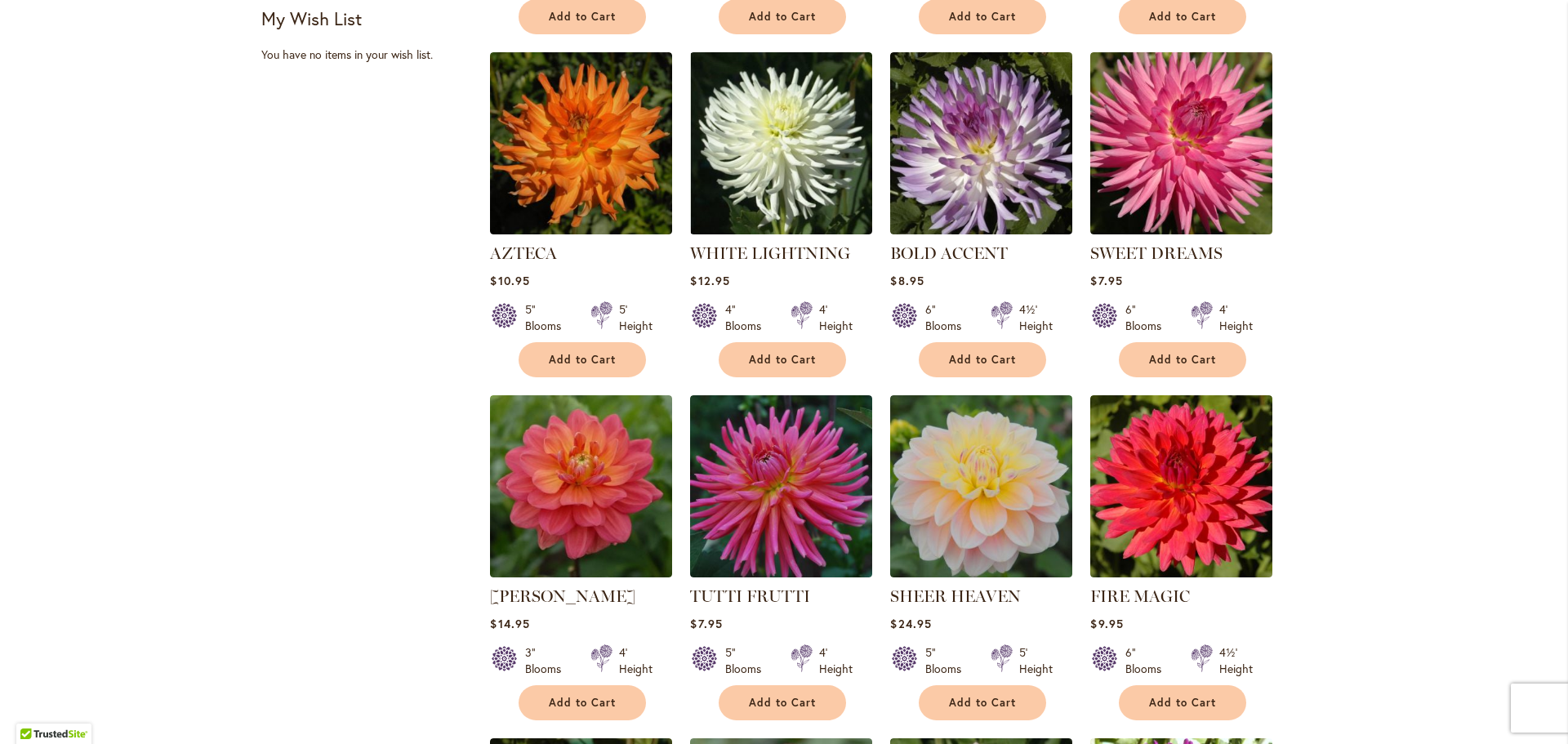
scroll to position [735, 0]
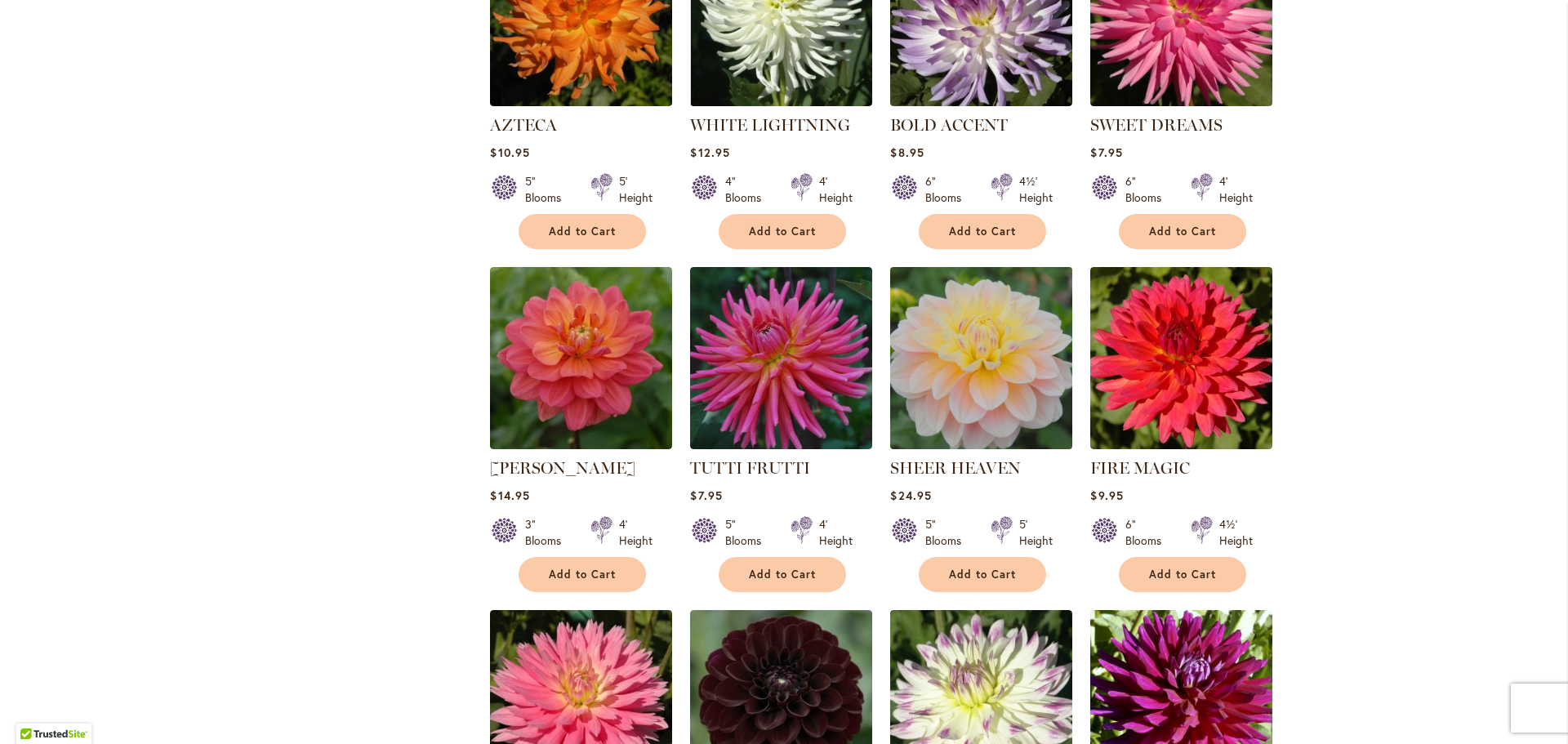
click at [955, 384] on img at bounding box center [982, 357] width 191 height 191
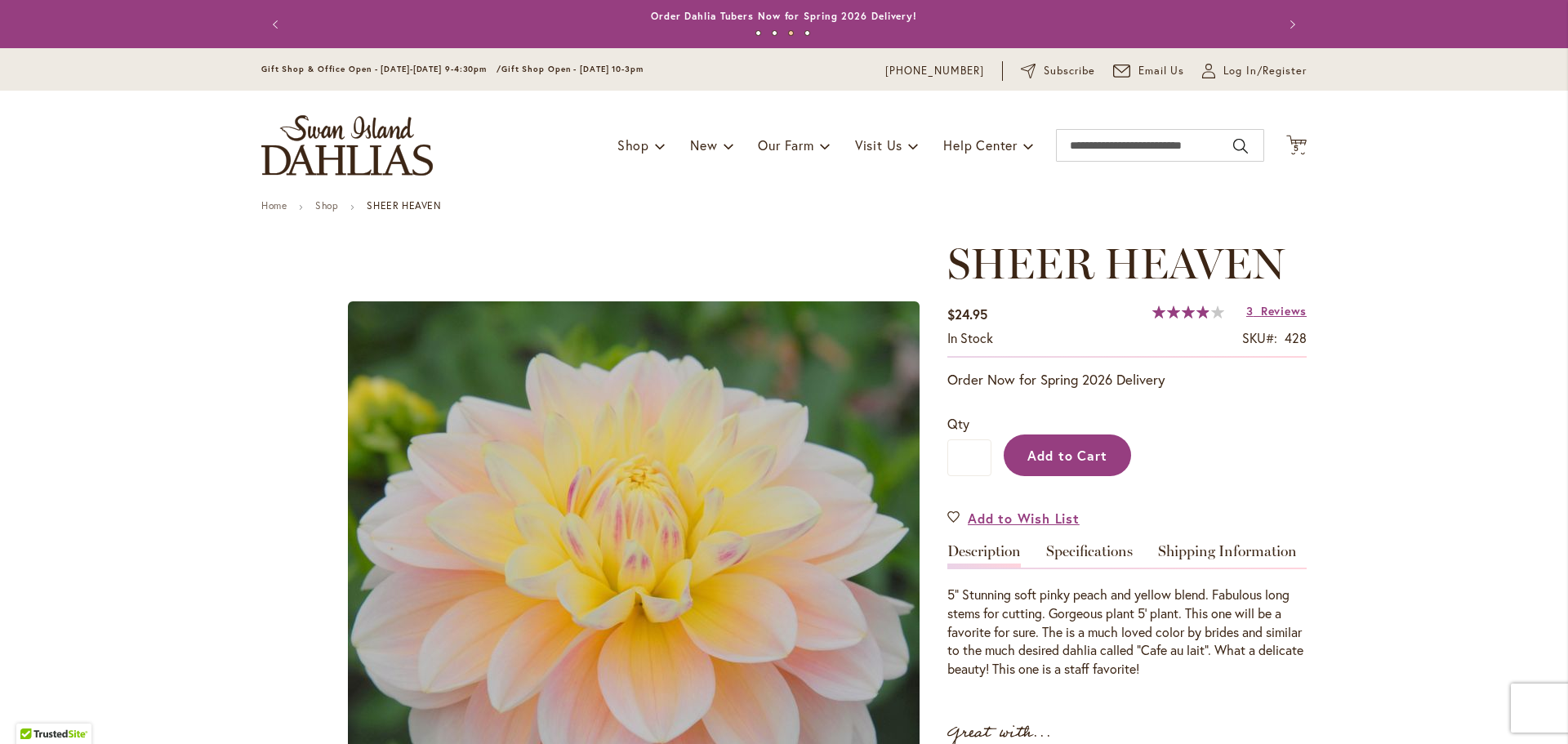
click at [1034, 459] on span "Add to Cart" at bounding box center [1068, 455] width 80 height 17
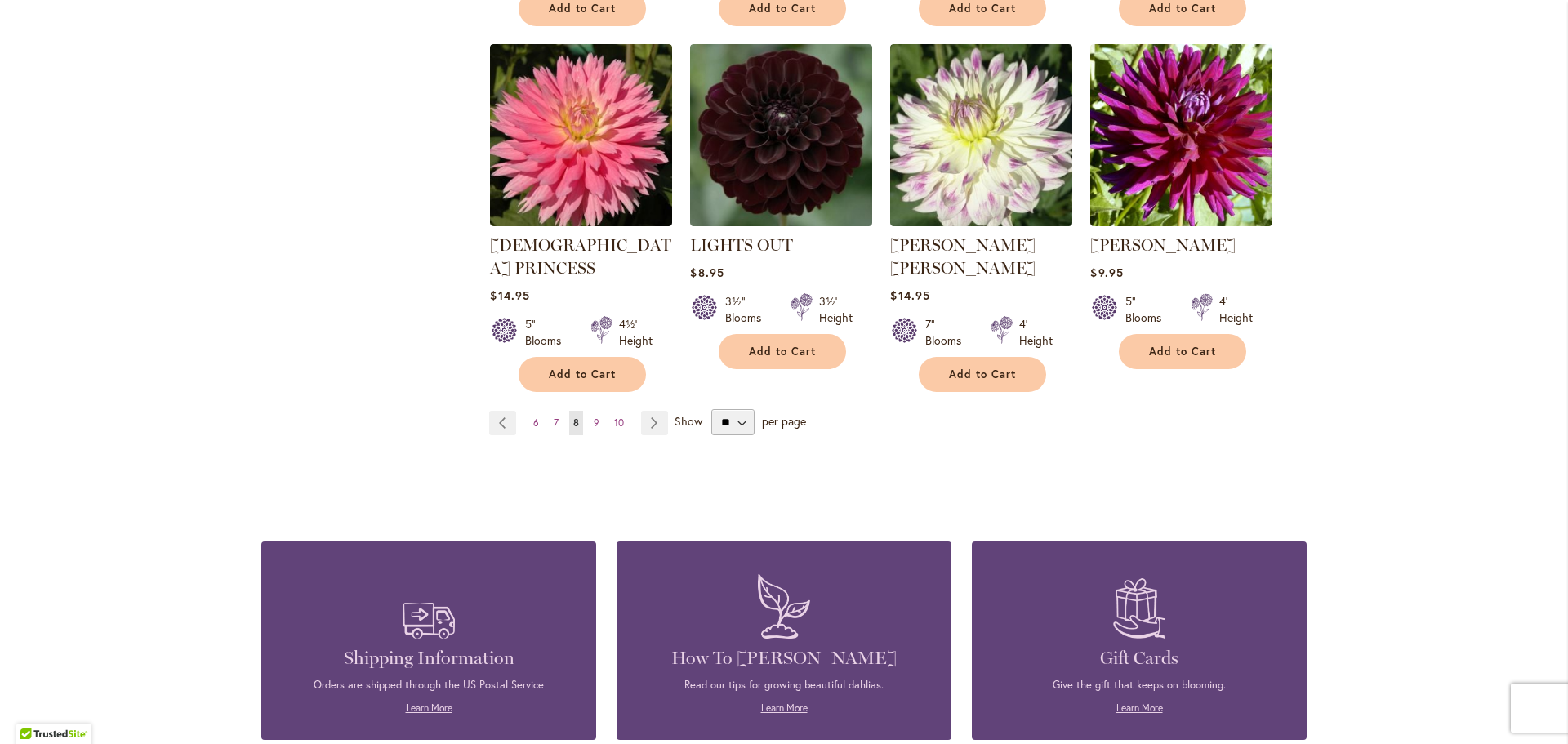
scroll to position [1307, 0]
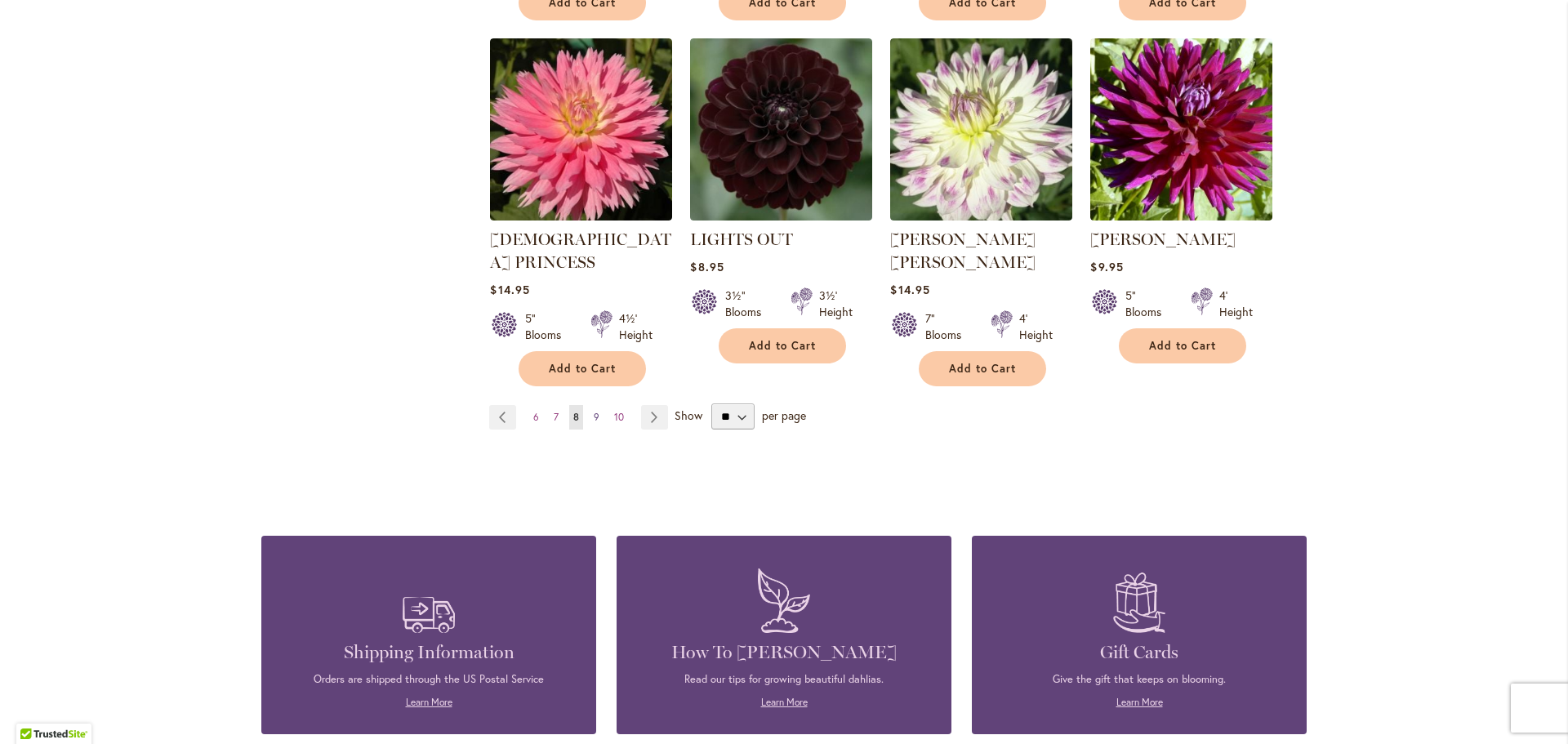
click at [594, 411] on span "9" at bounding box center [596, 416] width 6 height 12
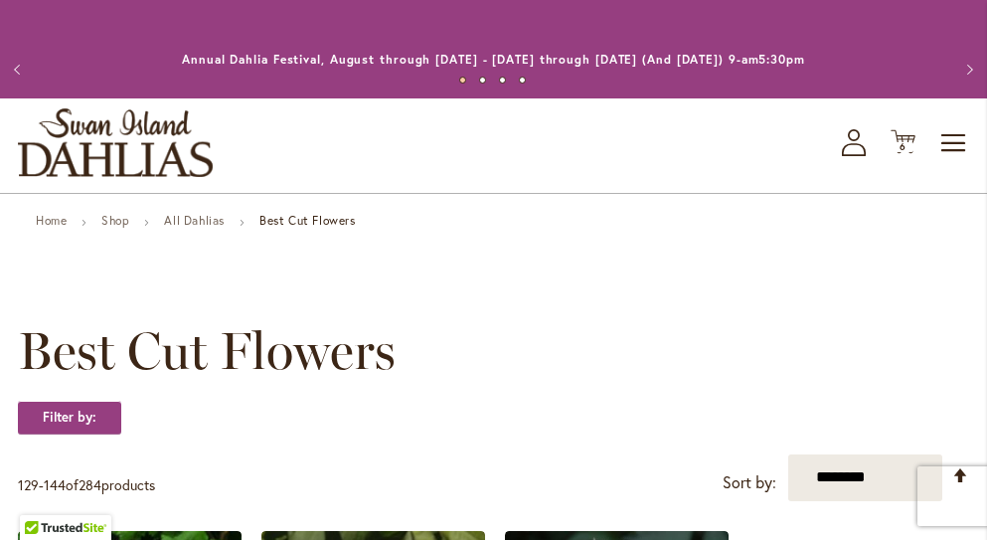
scroll to position [2982, 0]
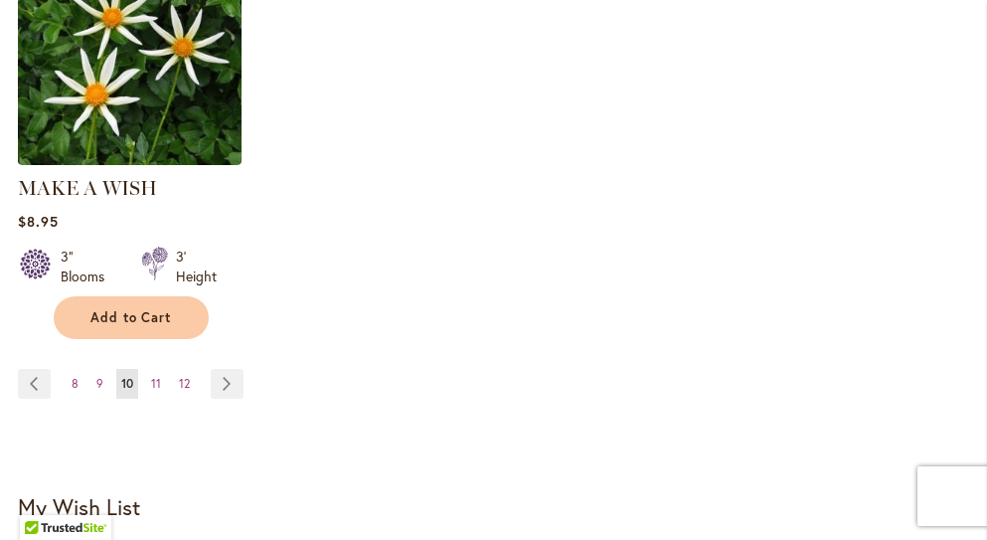
scroll to position [2883, 0]
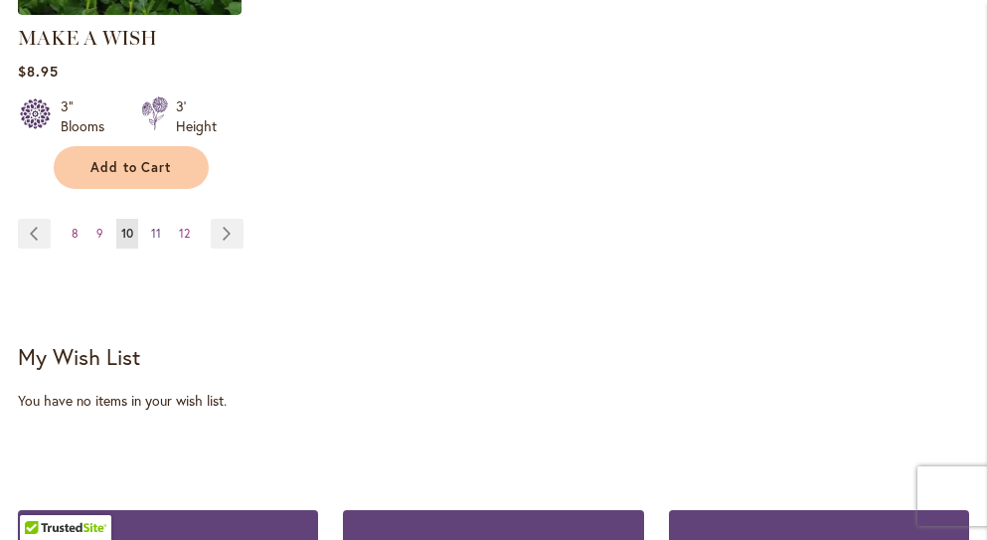
click at [149, 219] on link "Page 11" at bounding box center [156, 234] width 20 height 30
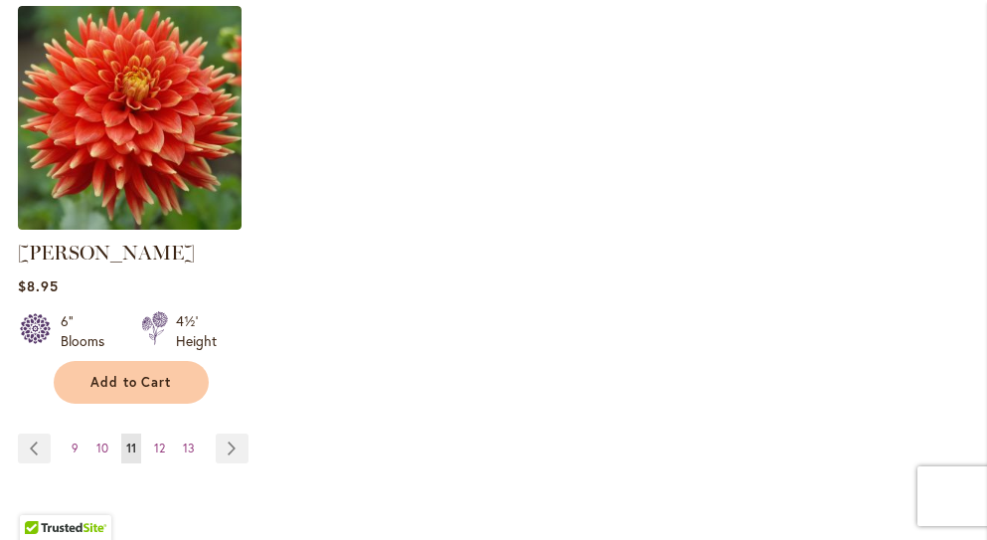
scroll to position [2982, 0]
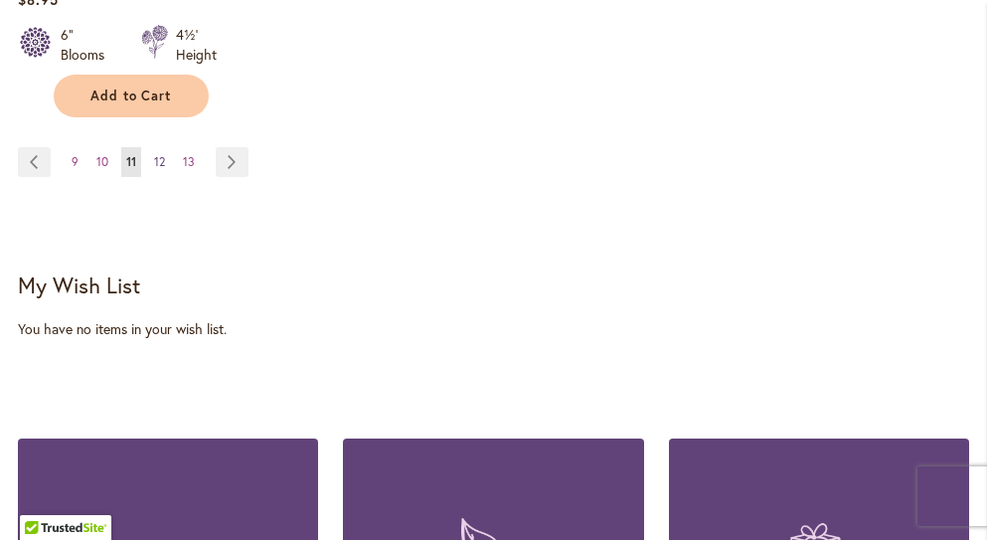
click at [163, 154] on span "12" at bounding box center [159, 161] width 11 height 15
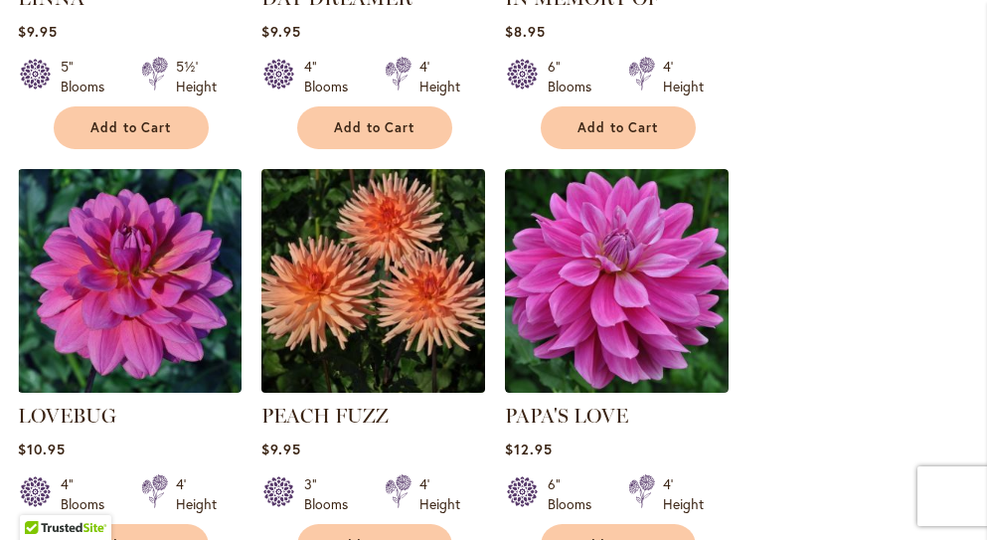
scroll to position [2585, 0]
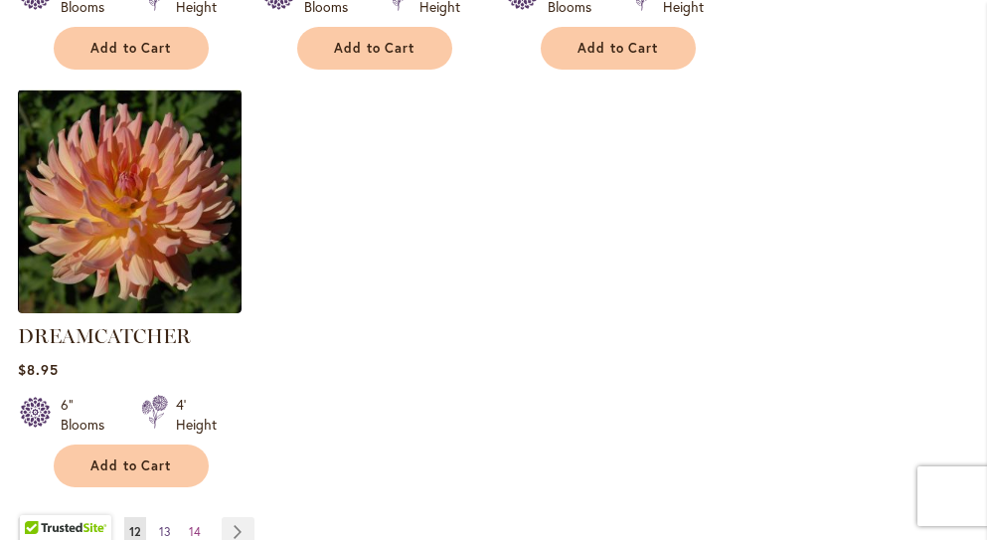
click at [162, 524] on span "13" at bounding box center [165, 531] width 12 height 15
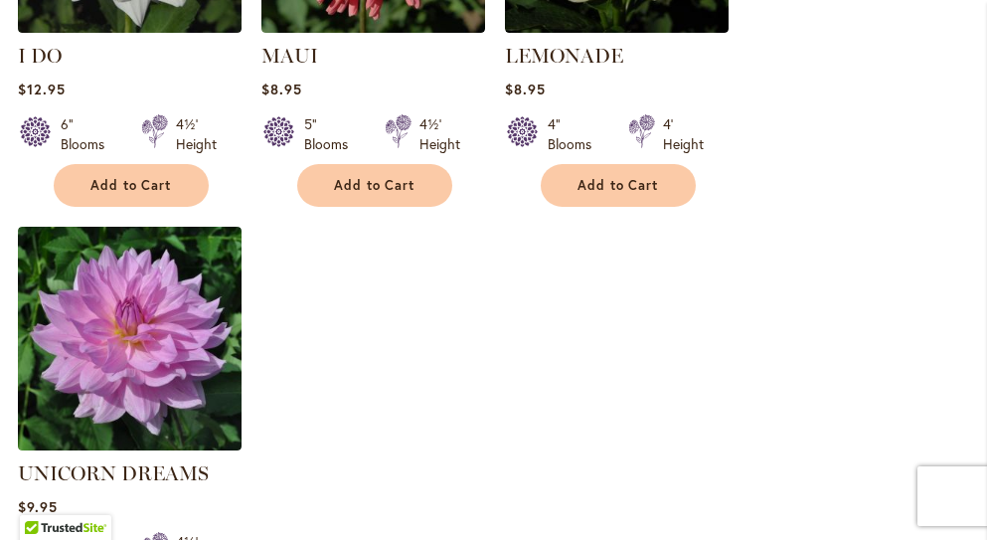
scroll to position [2684, 0]
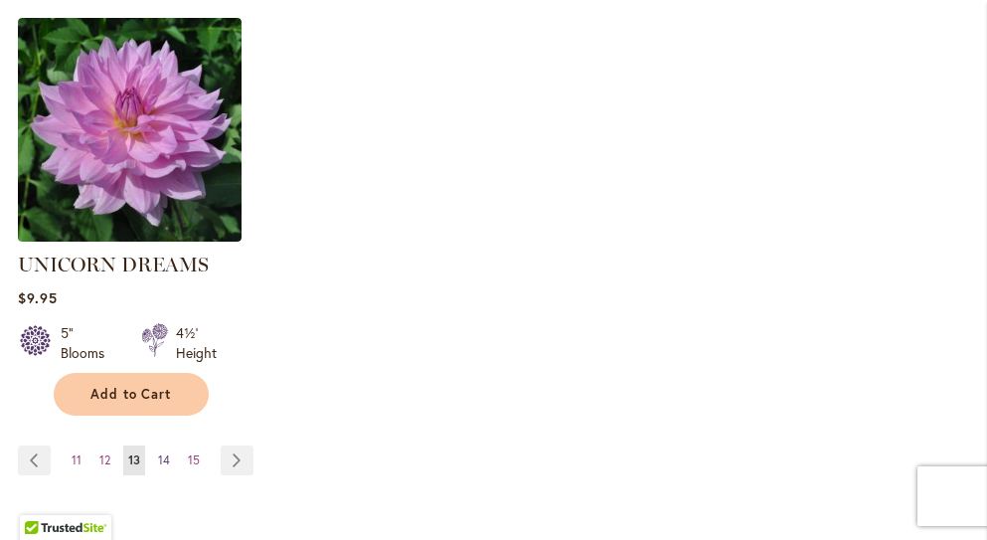
click at [163, 452] on span "14" at bounding box center [164, 459] width 12 height 15
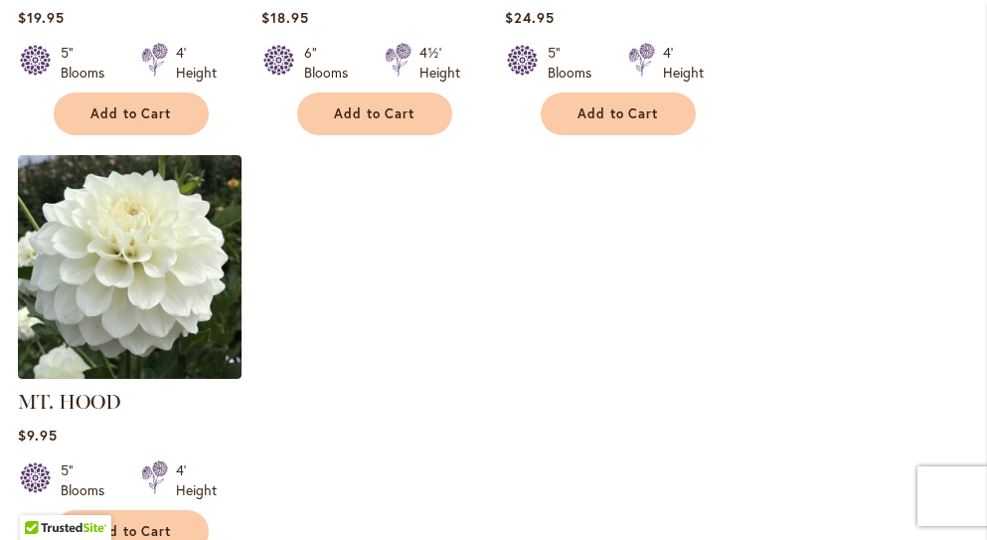
scroll to position [2684, 0]
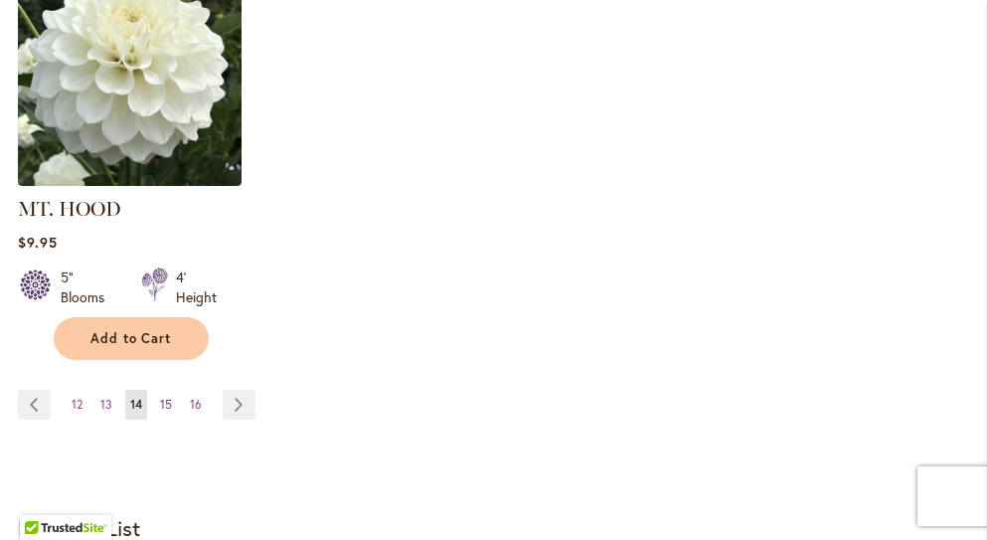
click at [169, 397] on span "15" at bounding box center [166, 404] width 12 height 15
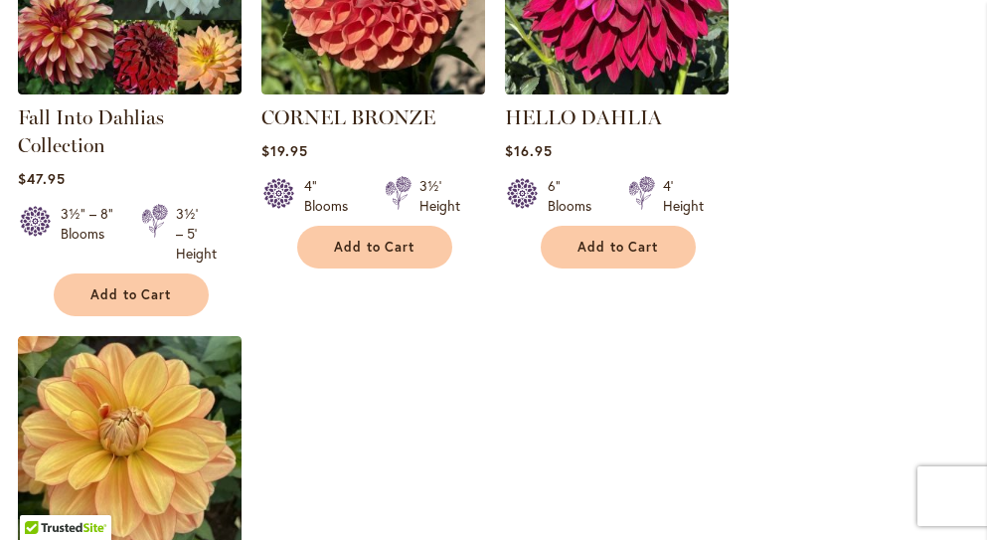
scroll to position [2883, 0]
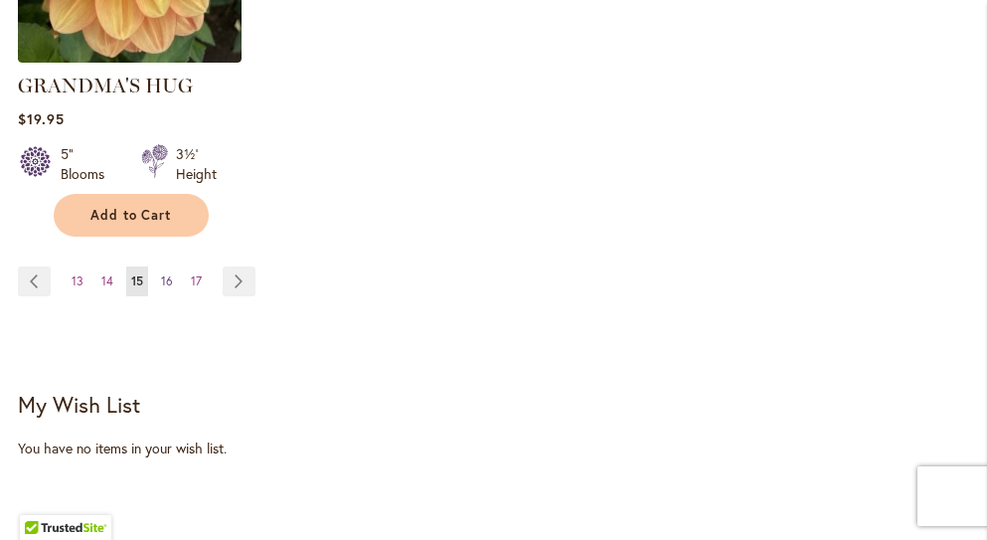
click at [162, 273] on span "16" at bounding box center [167, 280] width 12 height 15
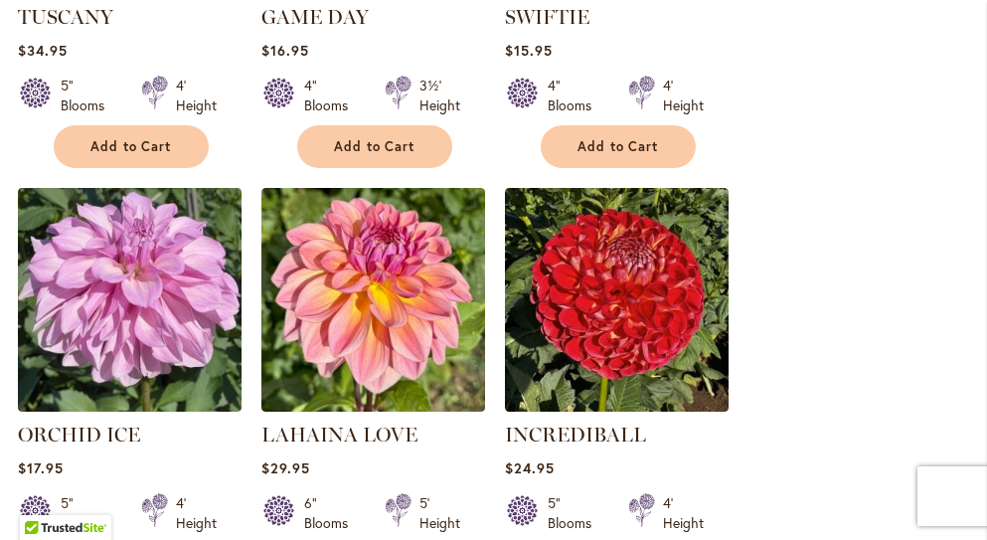
scroll to position [2088, 0]
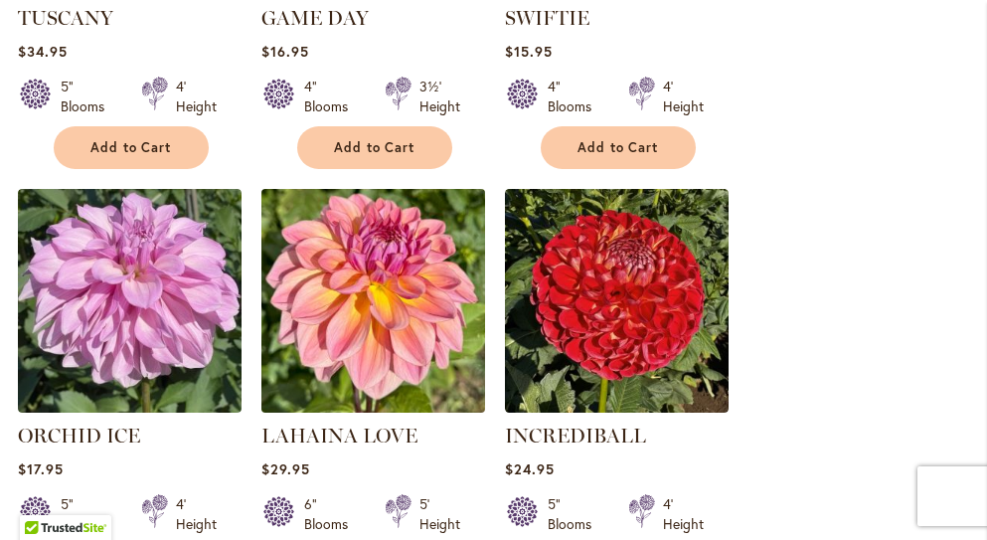
click at [366, 260] on img at bounding box center [372, 300] width 235 height 235
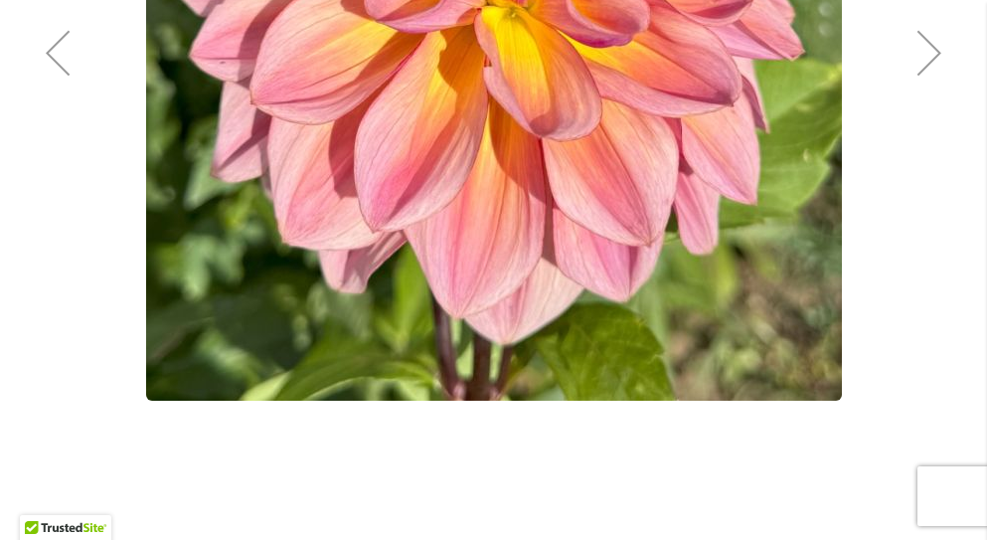
scroll to position [596, 0]
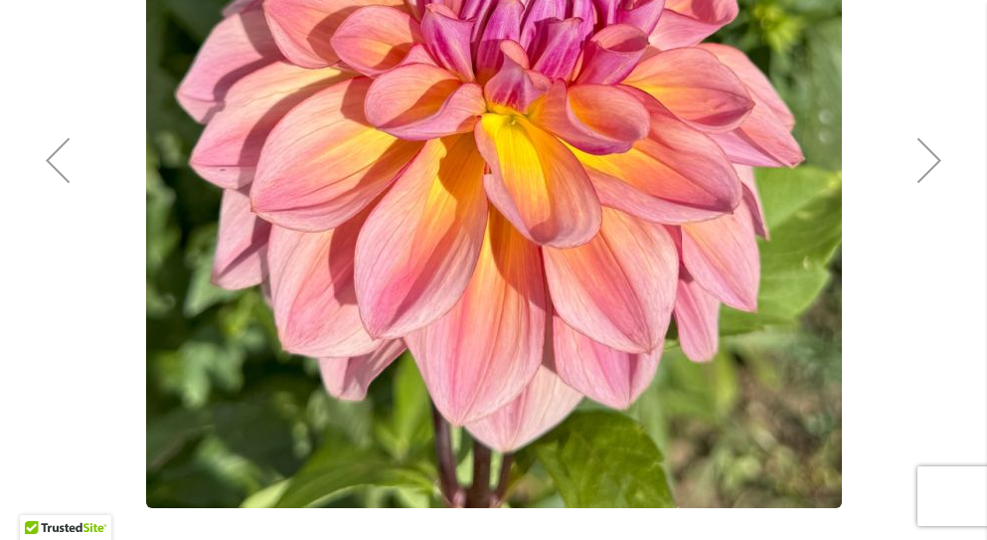
click at [933, 161] on div "Next" at bounding box center [930, 160] width 80 height 80
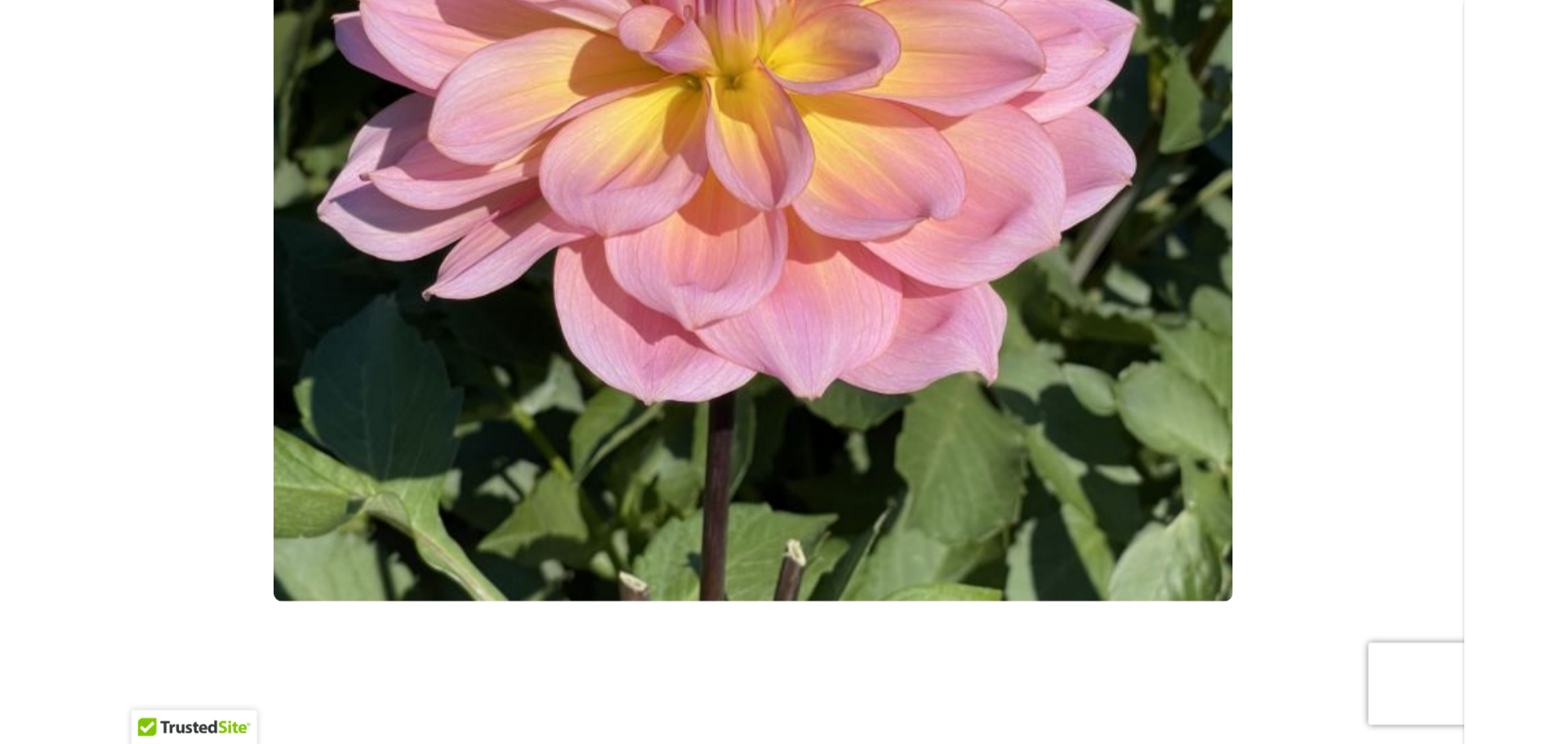
scroll to position [0, 0]
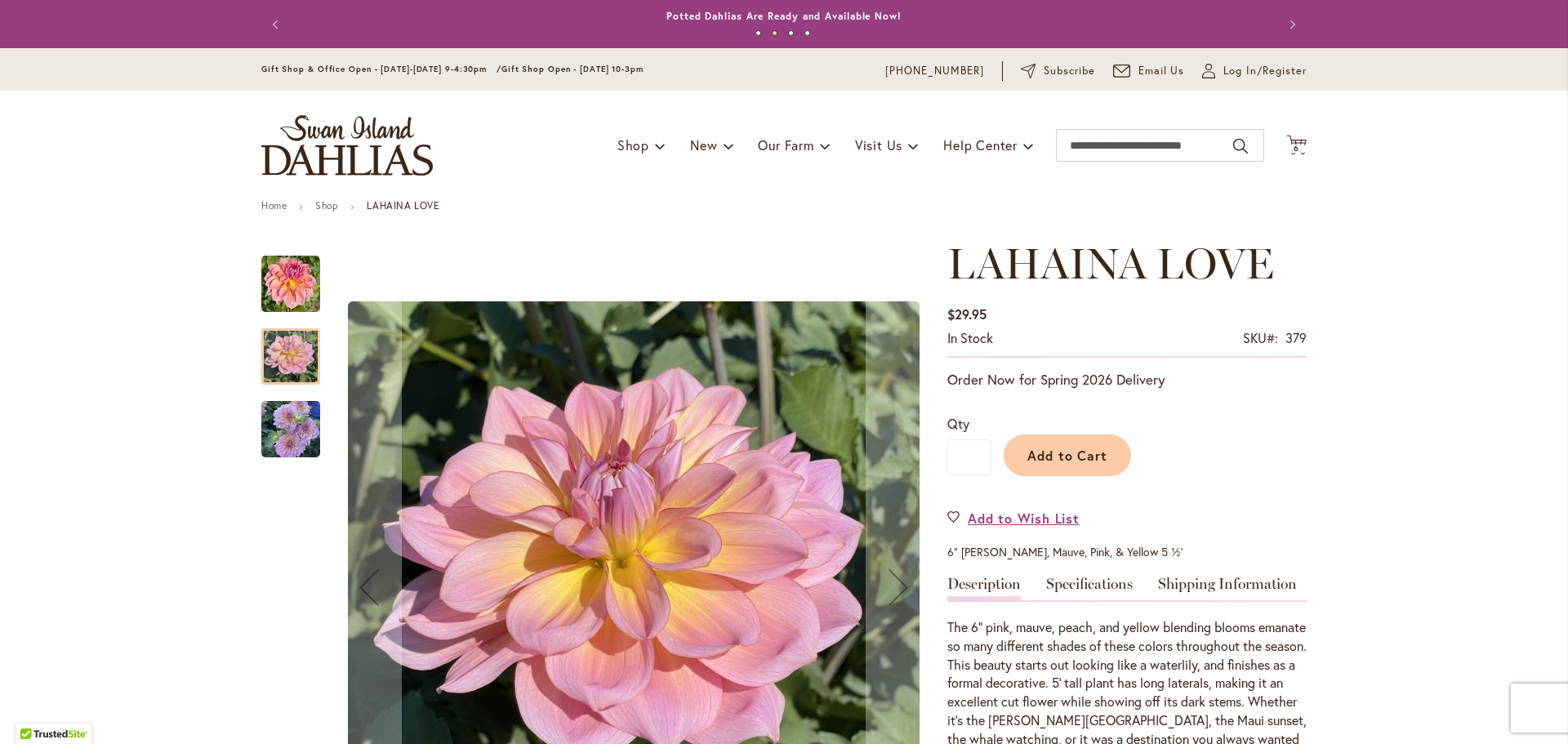
click at [288, 439] on img "LAHAINA LOVE" at bounding box center [291, 429] width 59 height 62
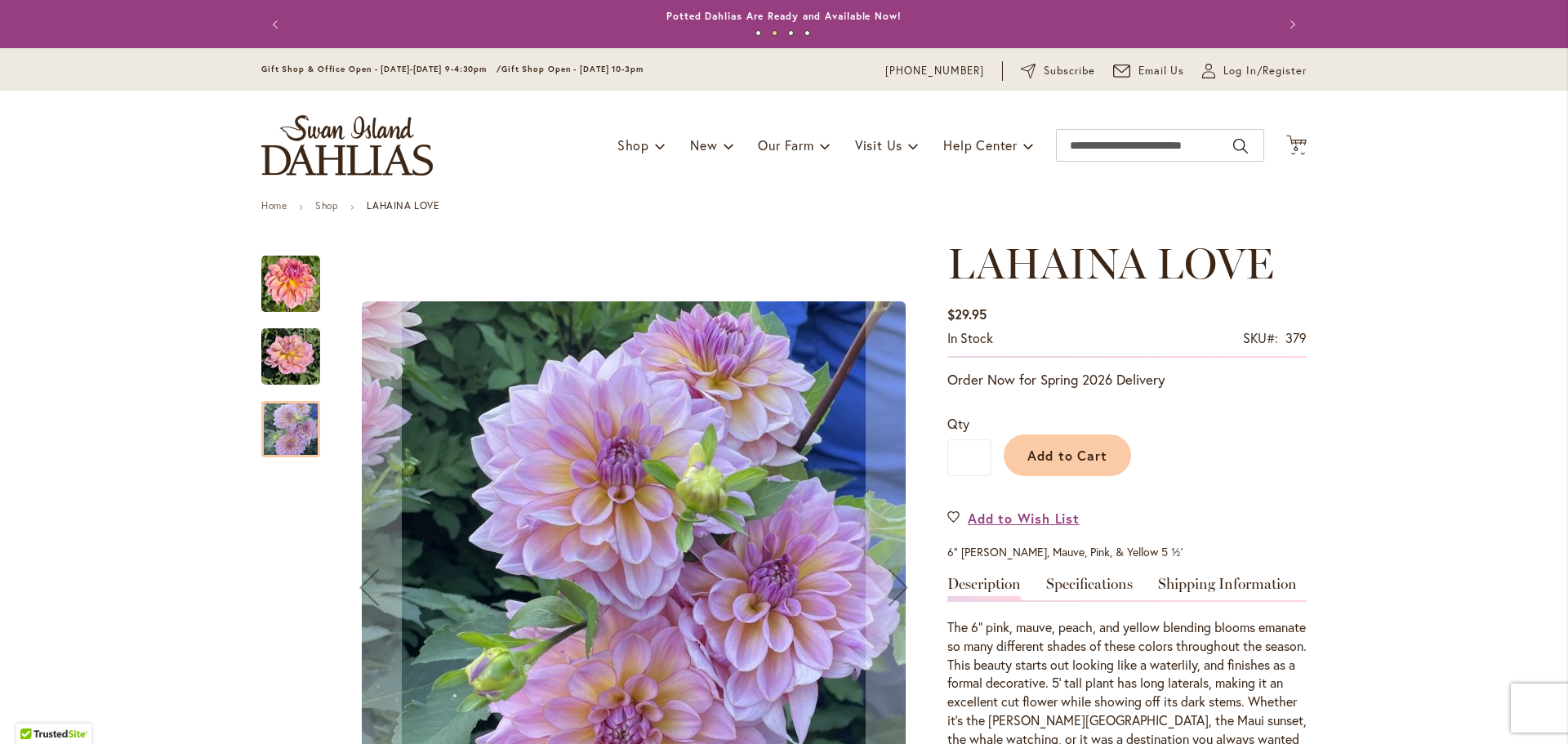
click at [288, 366] on img "LAHAINA LOVE" at bounding box center [291, 357] width 59 height 59
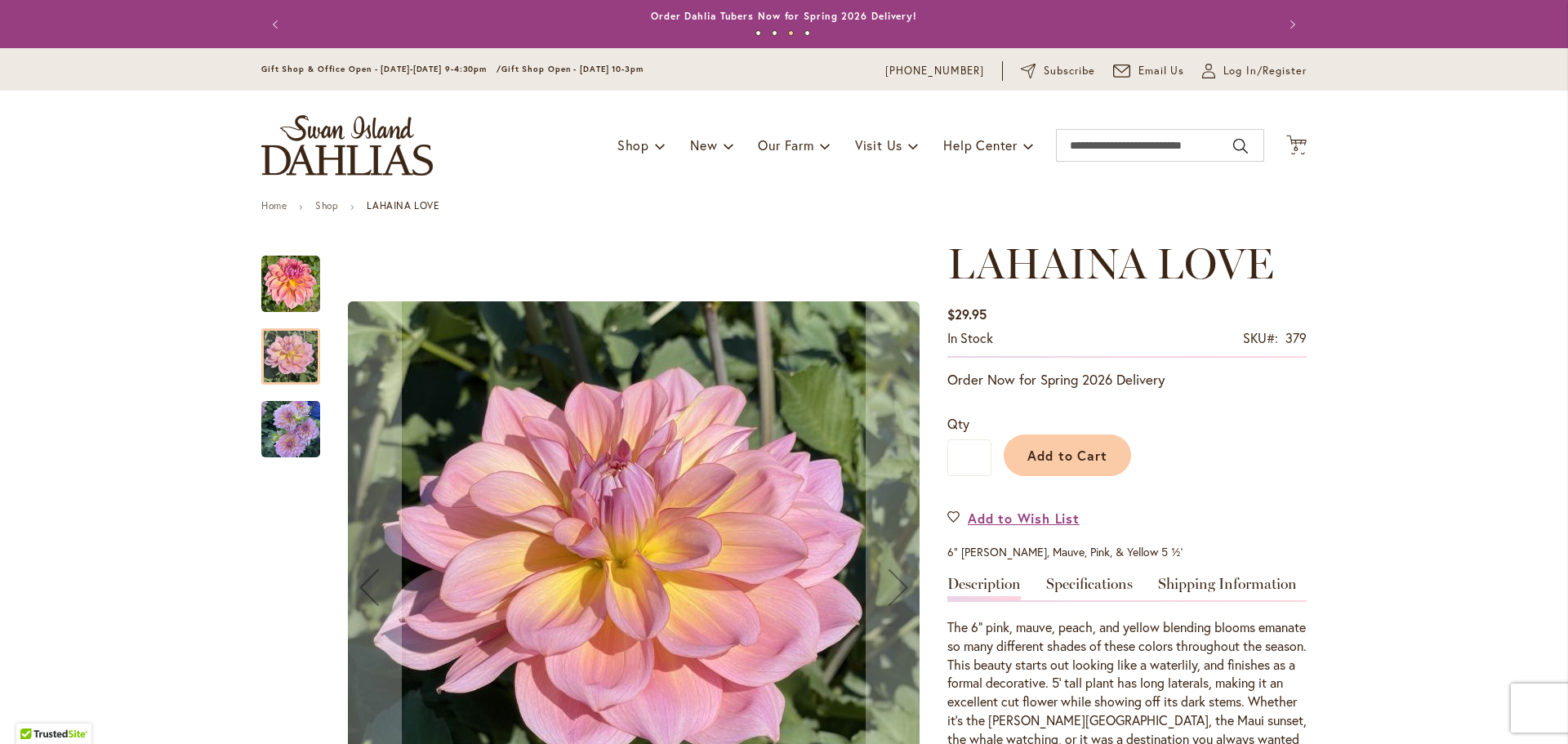
click at [276, 292] on img "LAHAINA LOVE" at bounding box center [291, 284] width 59 height 59
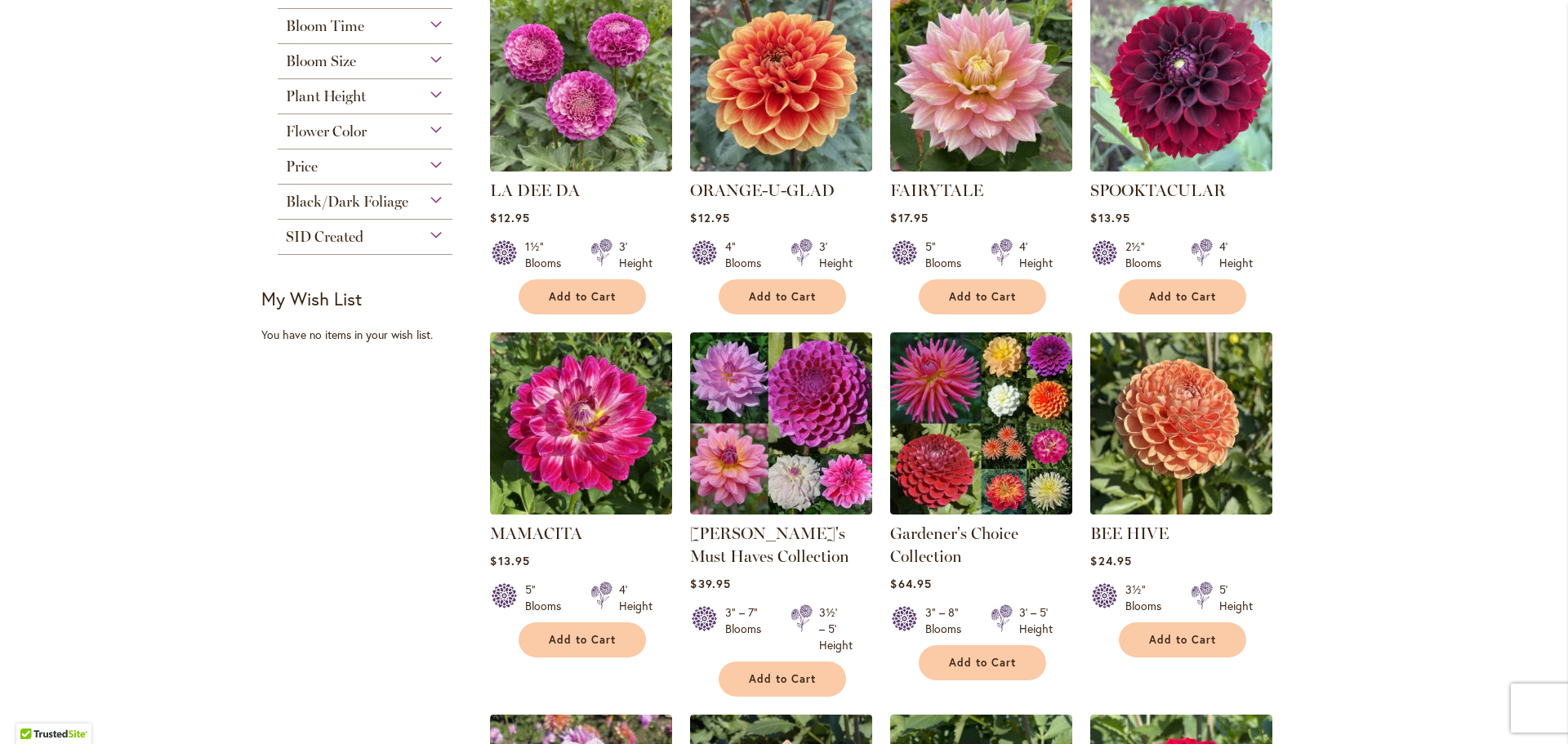
scroll to position [735, 0]
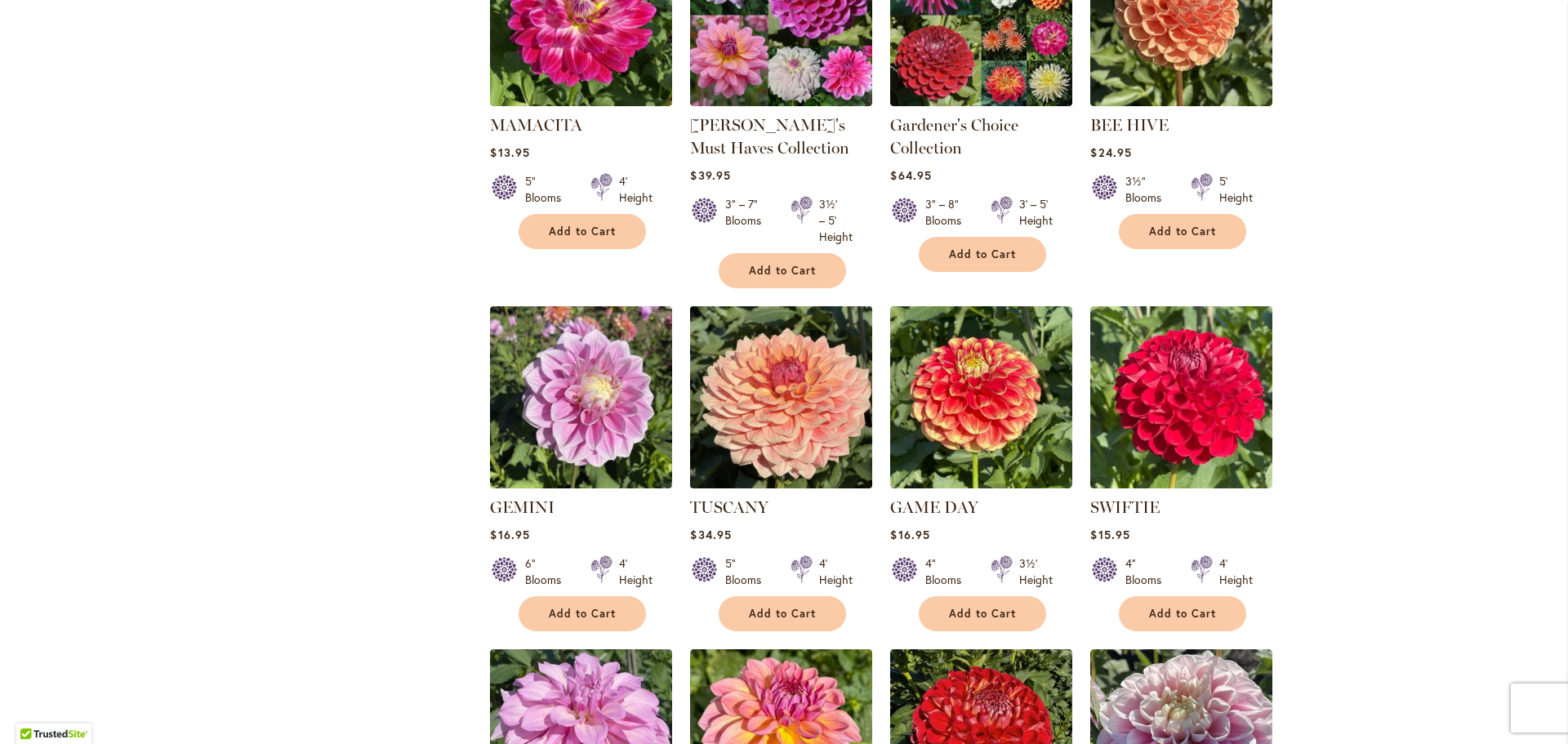
click at [761, 440] on img at bounding box center [781, 397] width 191 height 191
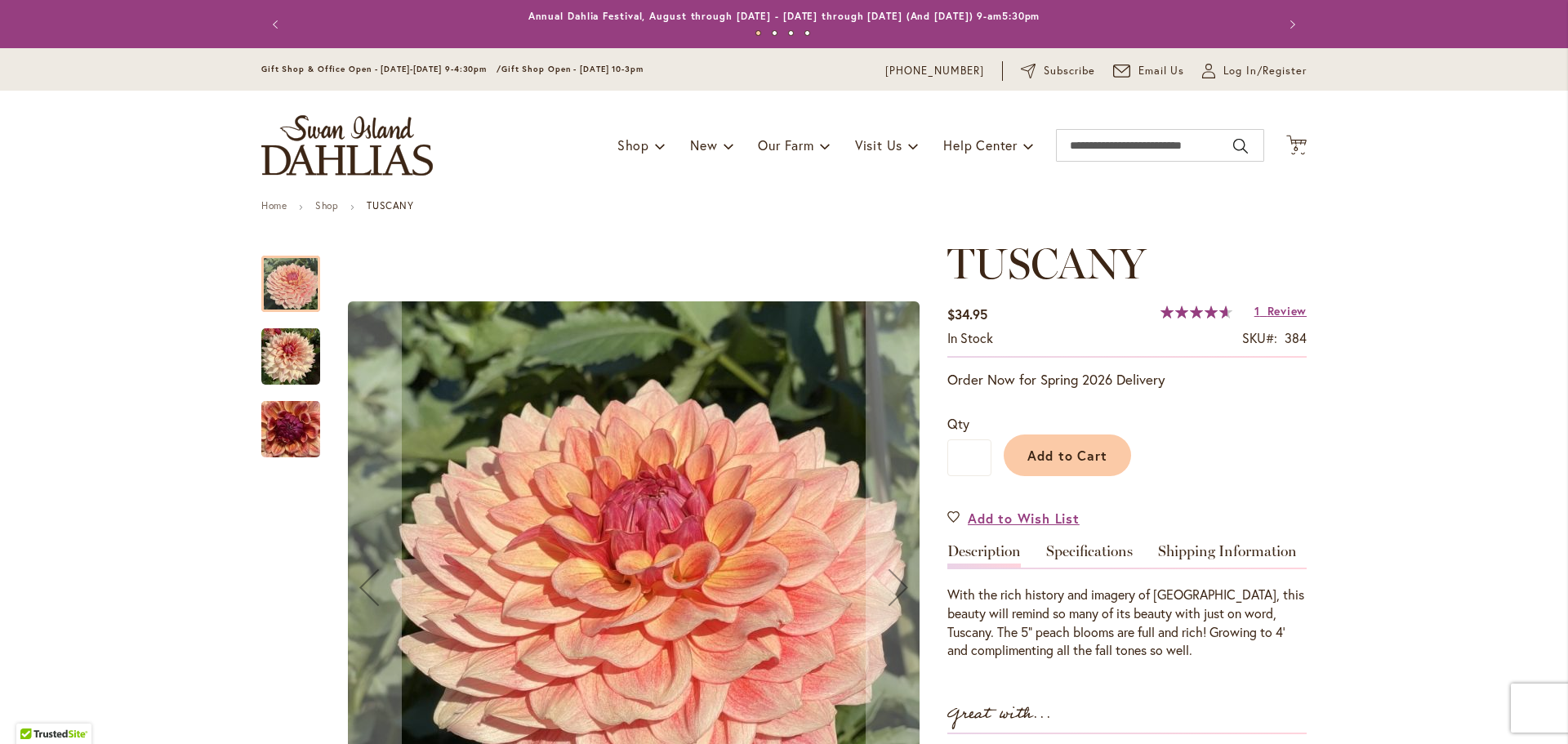
click at [280, 361] on img "TUSCANY" at bounding box center [291, 357] width 59 height 59
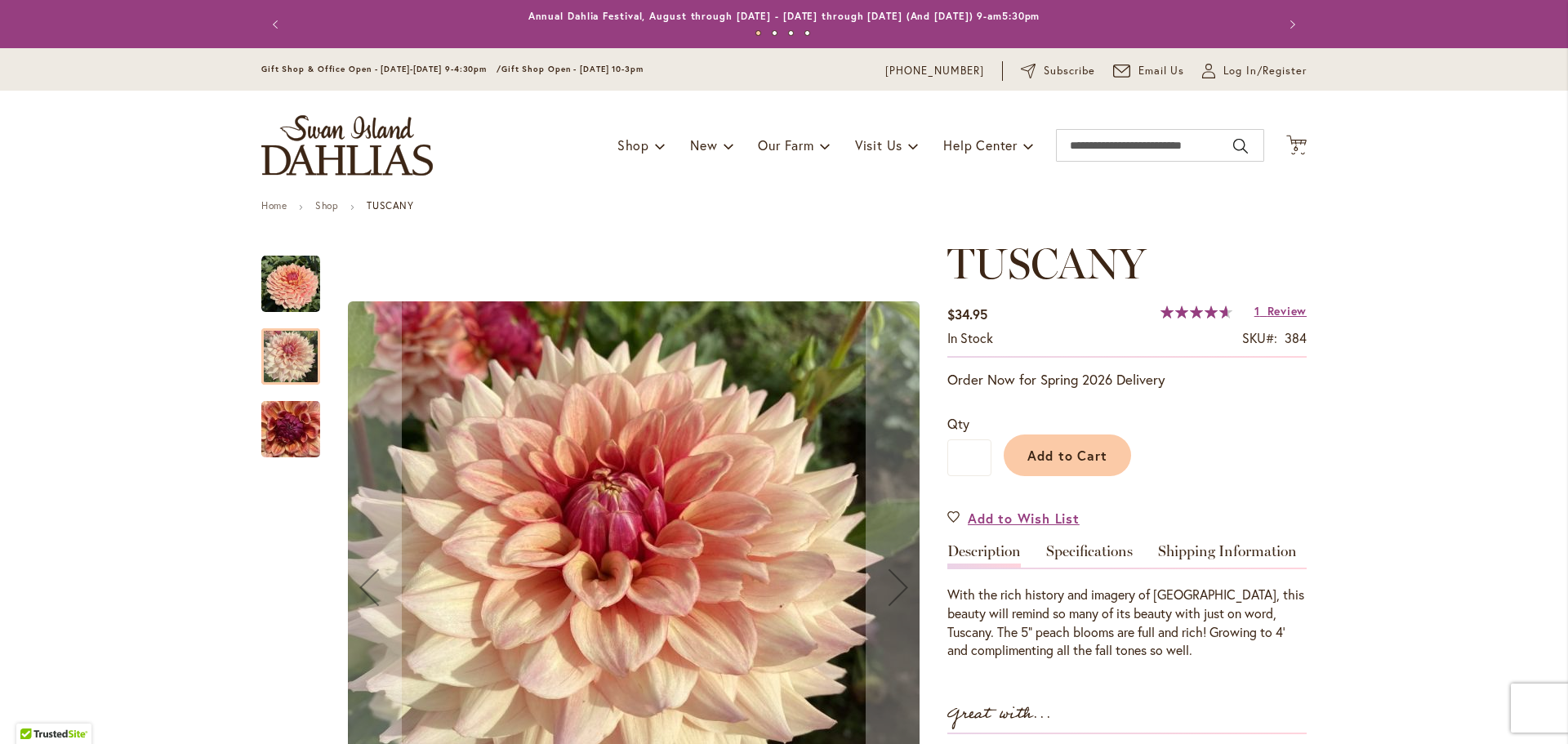
click at [274, 437] on img "TUSCANY" at bounding box center [291, 429] width 59 height 78
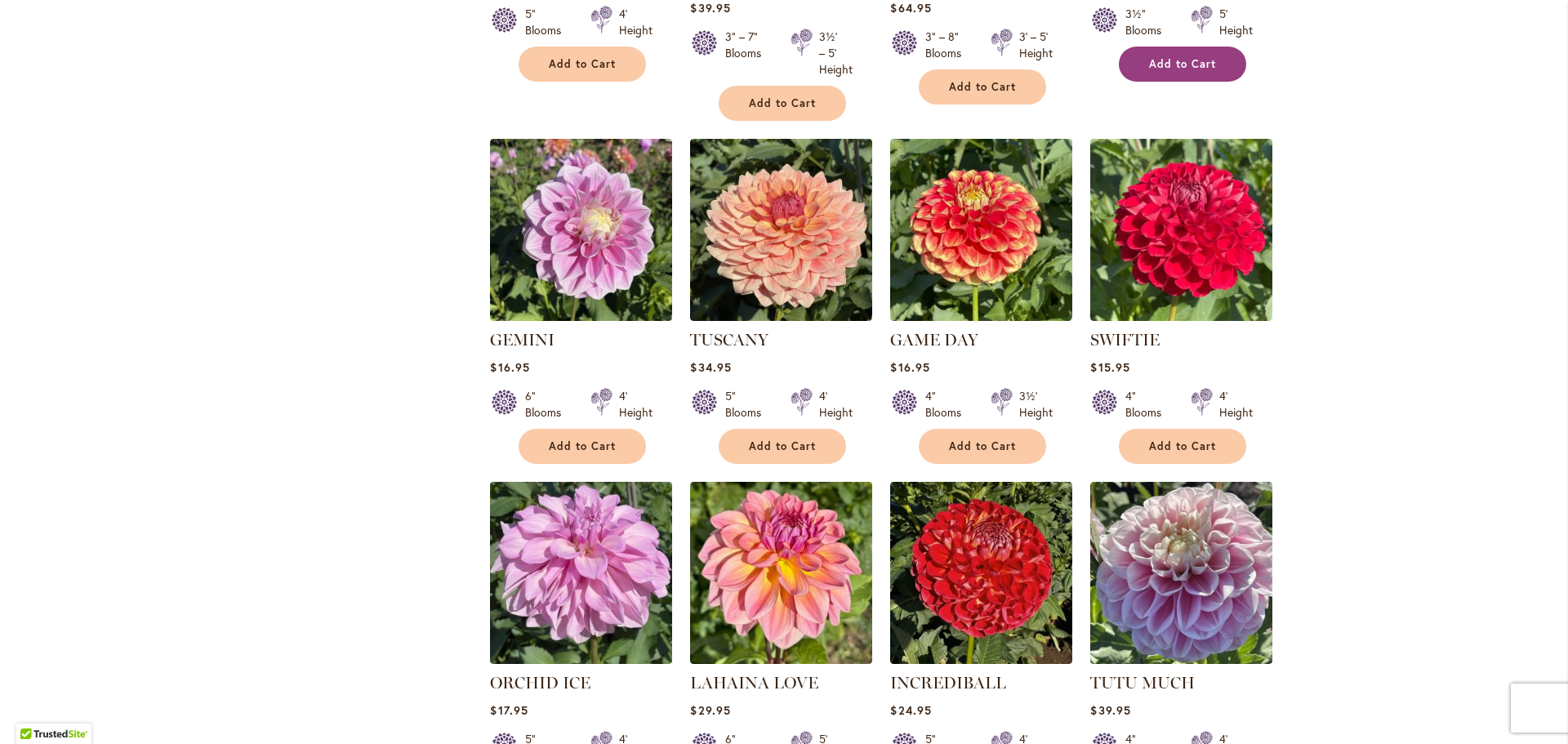
scroll to position [1061, 0]
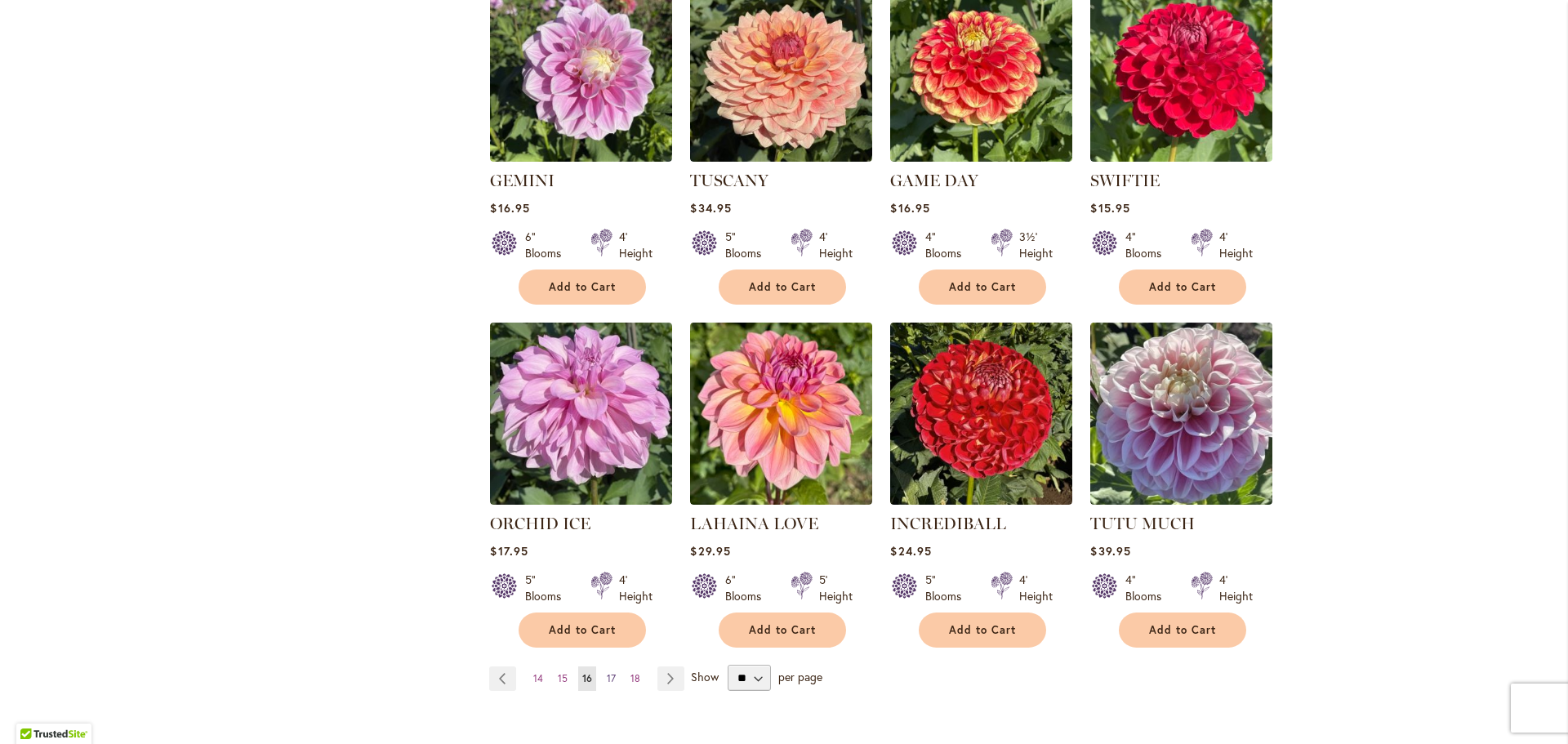
click at [607, 672] on span "17" at bounding box center [611, 677] width 9 height 12
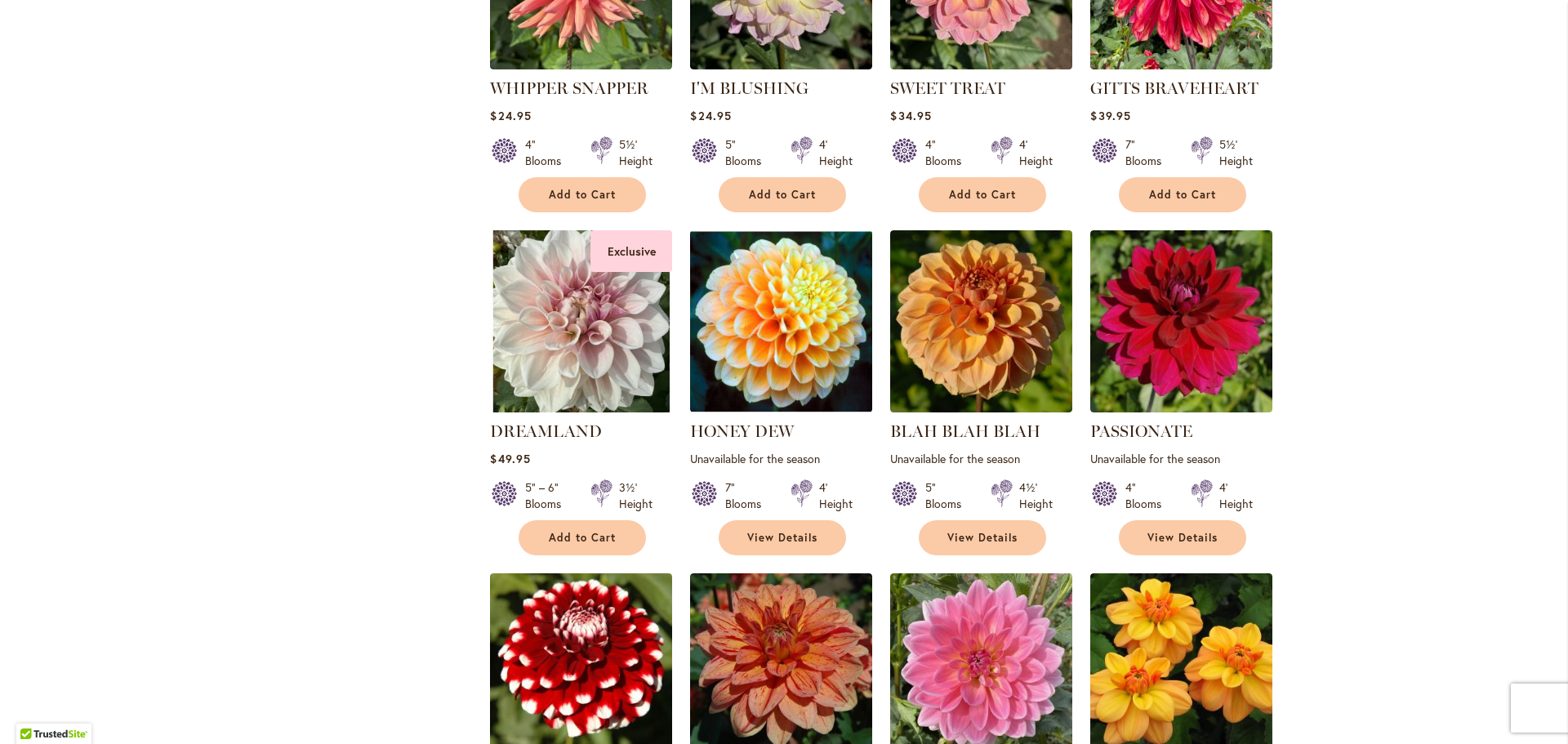
scroll to position [816, 0]
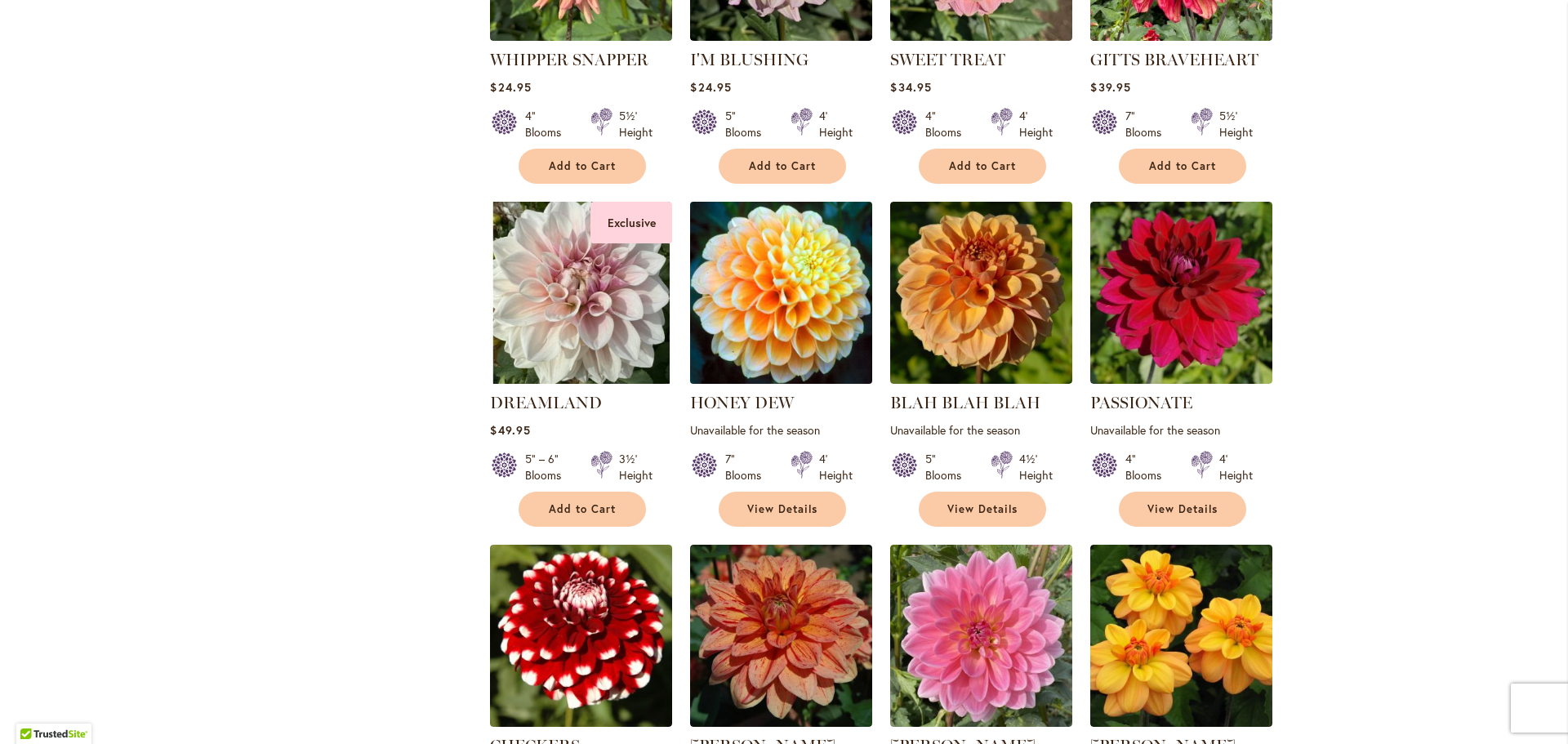
click at [770, 299] on img at bounding box center [781, 292] width 191 height 191
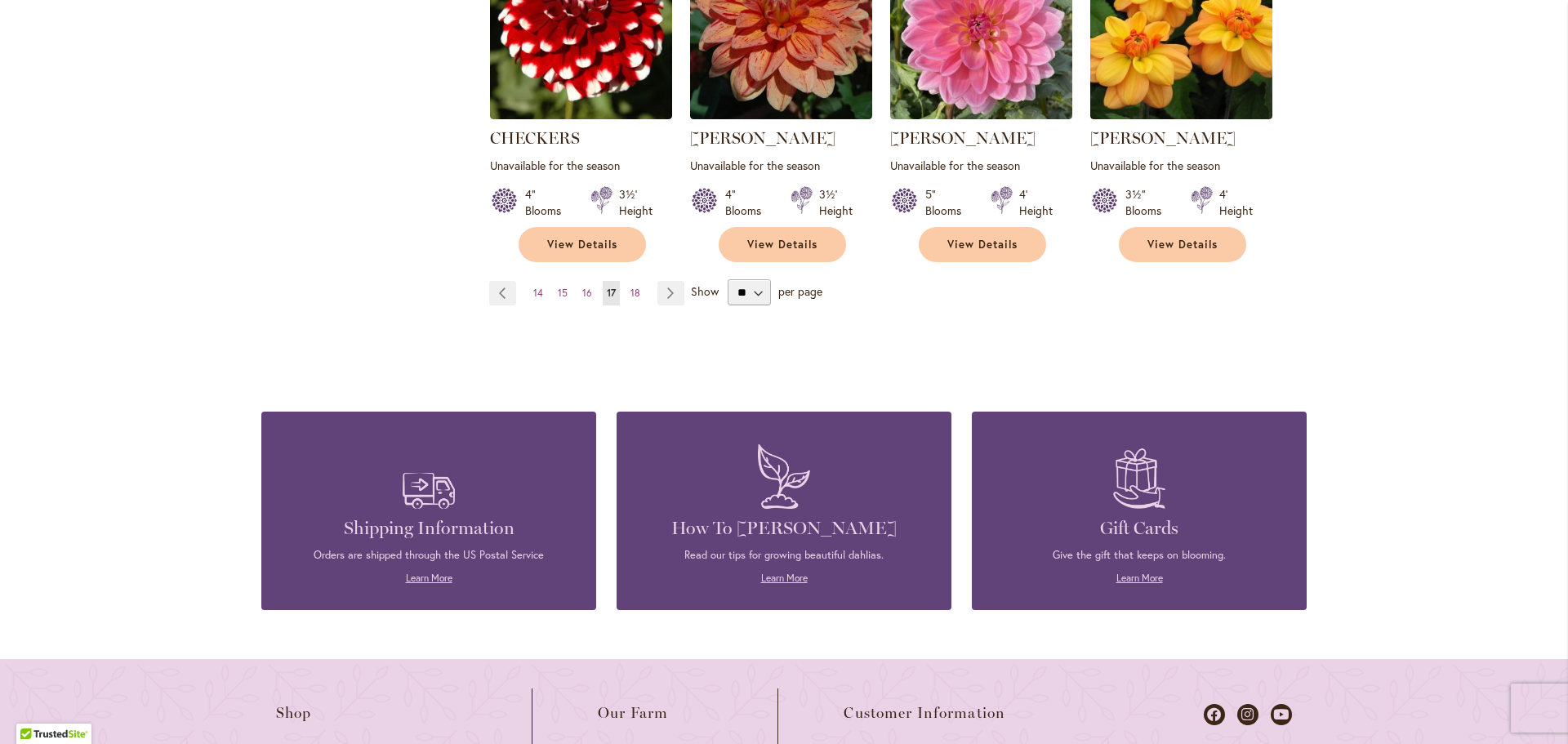
scroll to position [1469, 0]
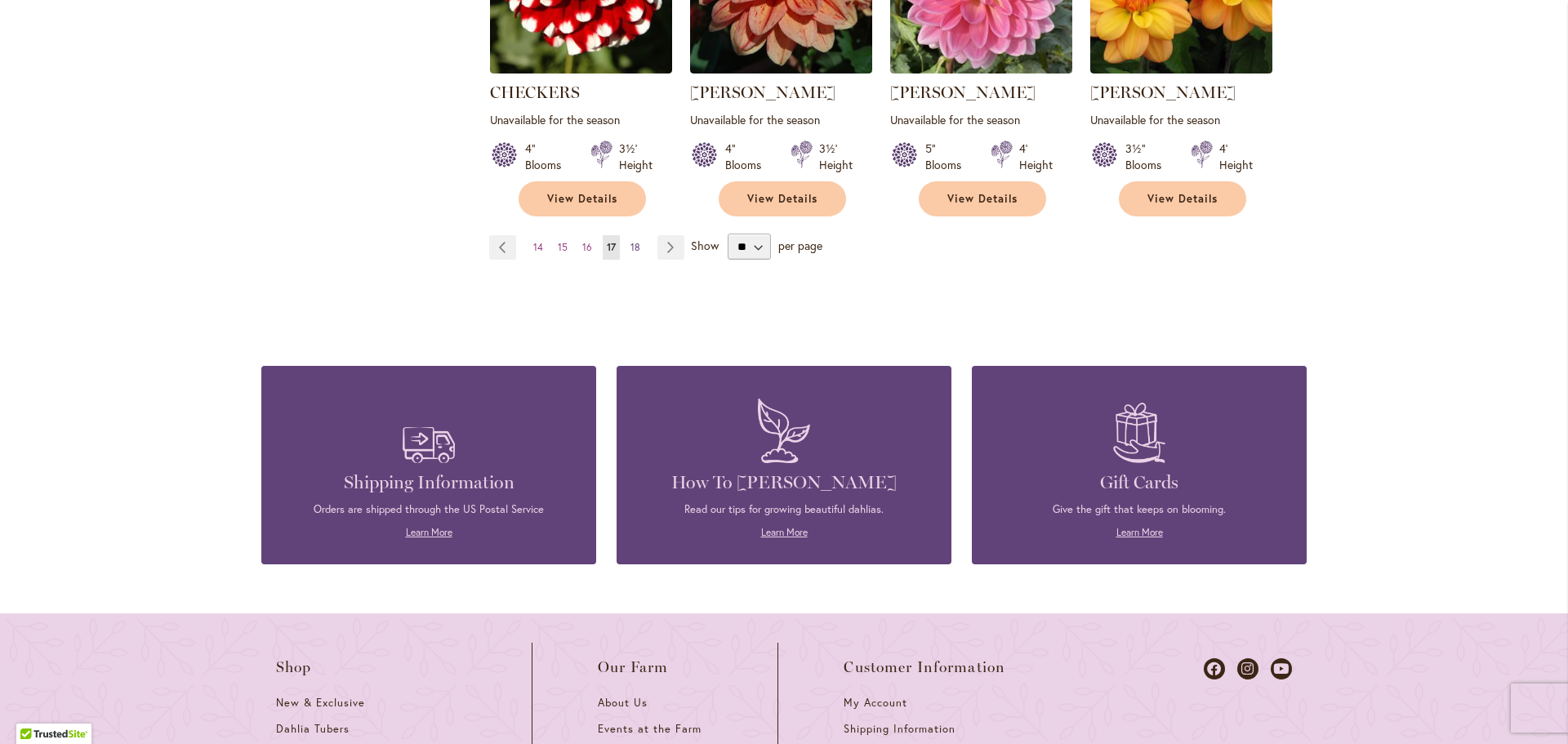
click at [637, 237] on ul "Page Previous Page 14 Page 15 Page 16 You're currently reading page 17 Page 18 …" at bounding box center [590, 247] width 202 height 25
click at [632, 241] on span "18" at bounding box center [635, 246] width 10 height 12
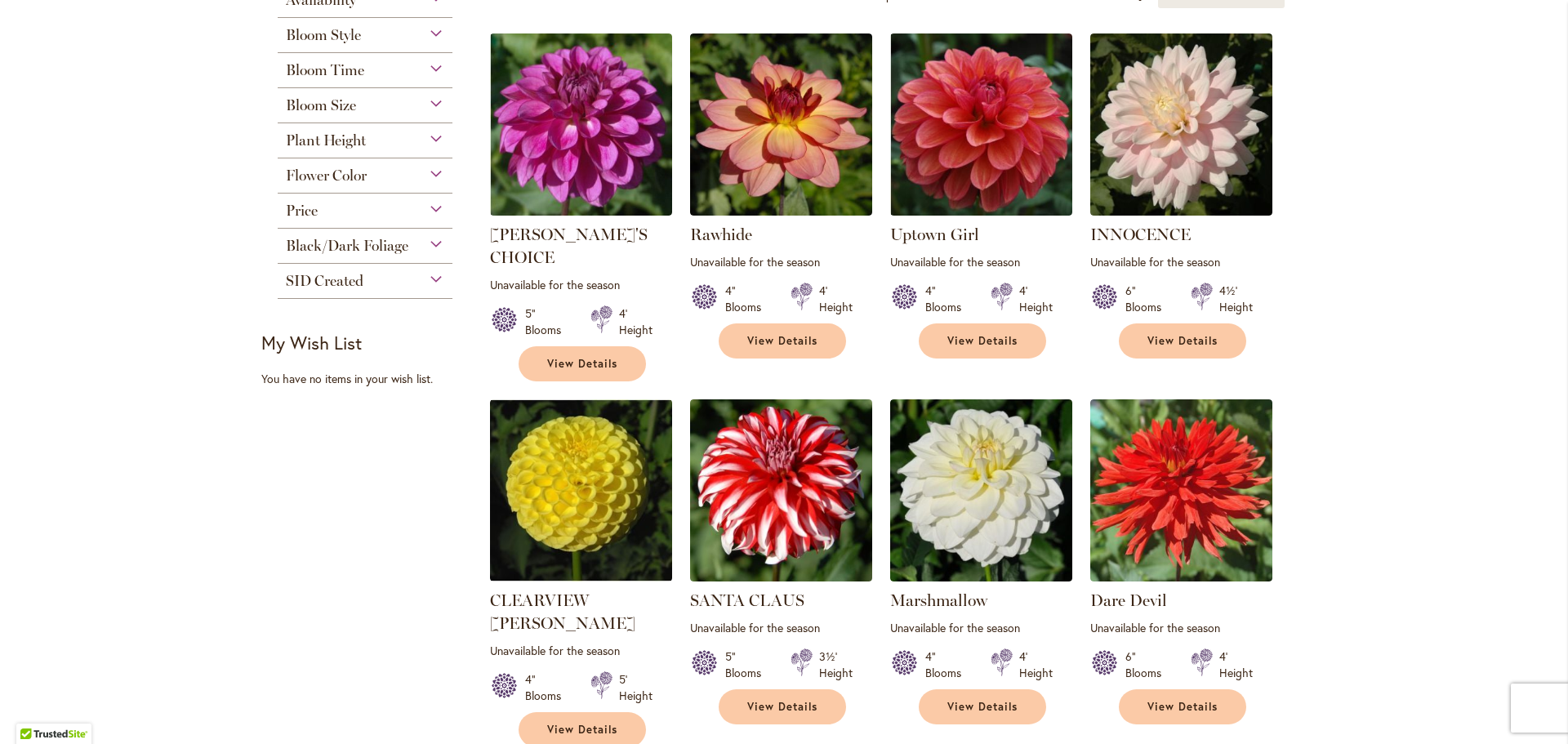
scroll to position [245, 0]
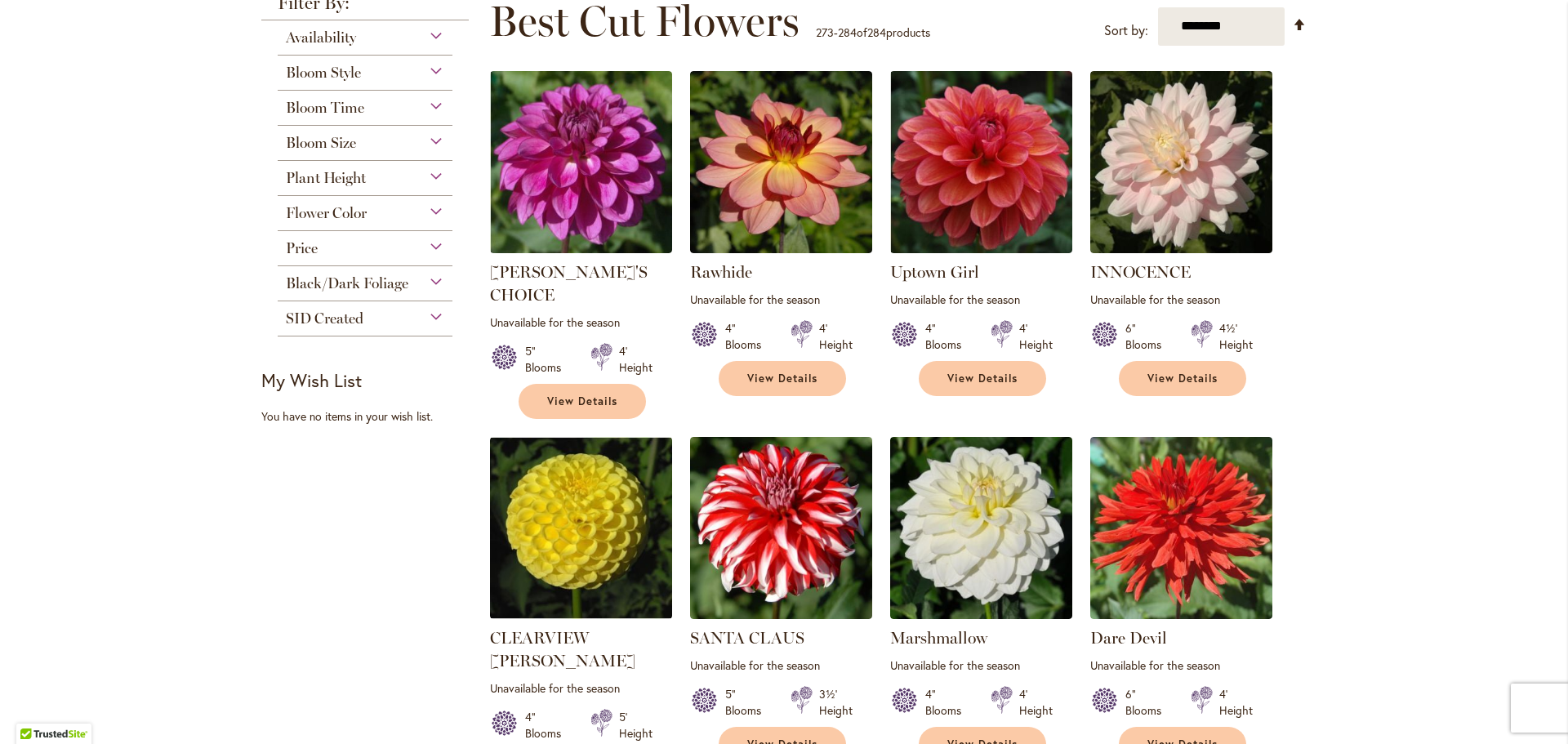
click at [326, 279] on span "Black/Dark Foliage" at bounding box center [347, 283] width 122 height 18
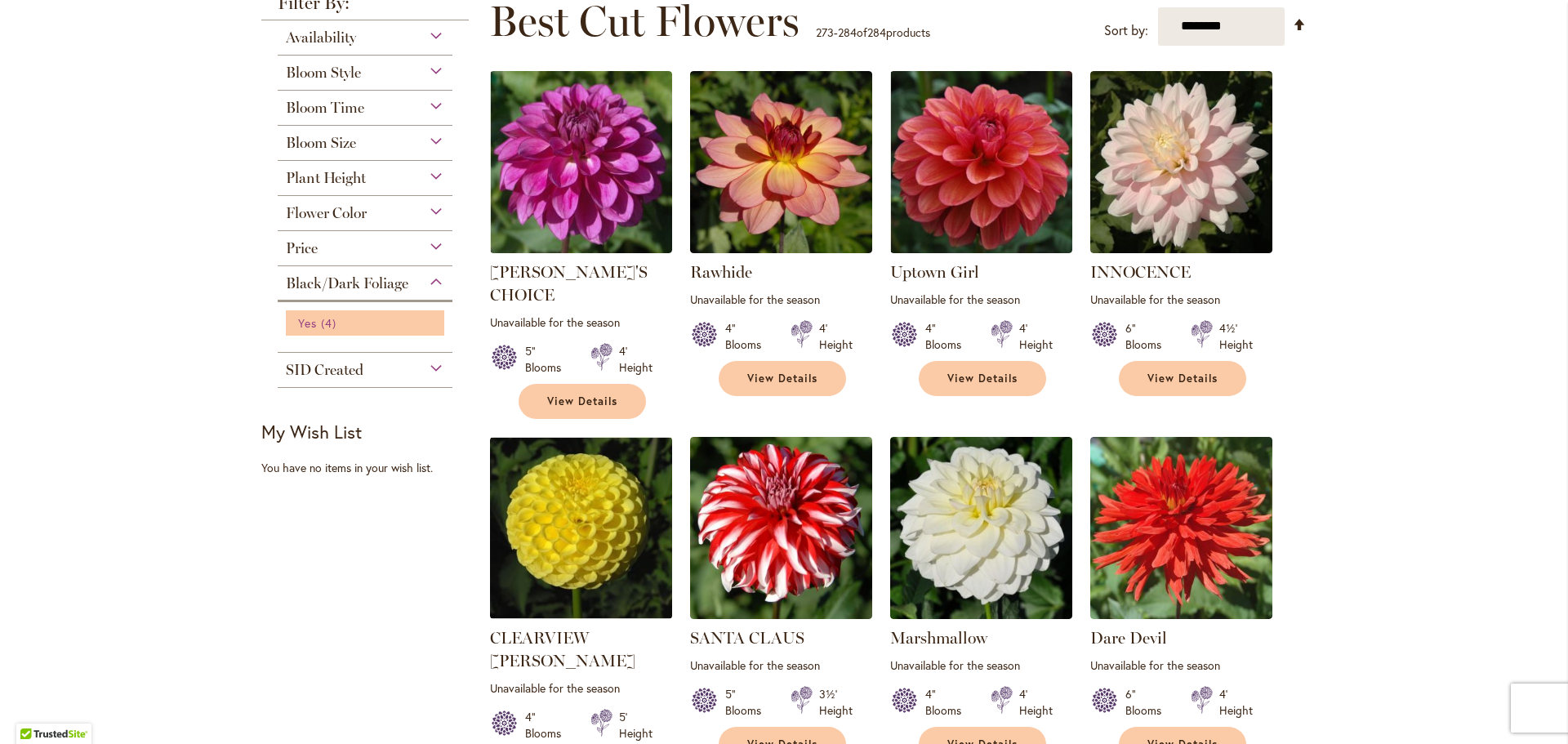
click at [298, 324] on span "Yes" at bounding box center [307, 323] width 19 height 16
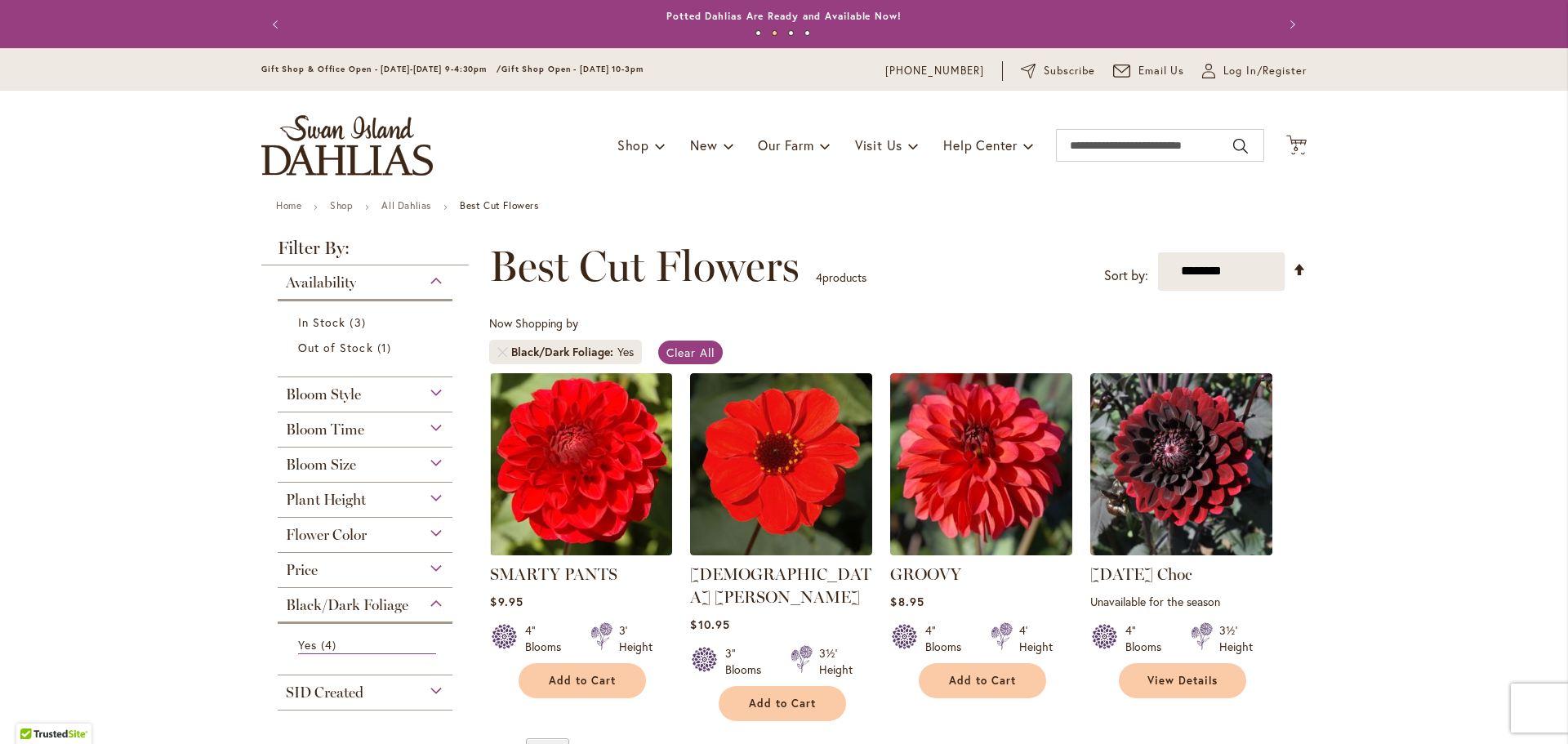
click at [338, 385] on span "Bloom Style" at bounding box center [323, 394] width 75 height 18
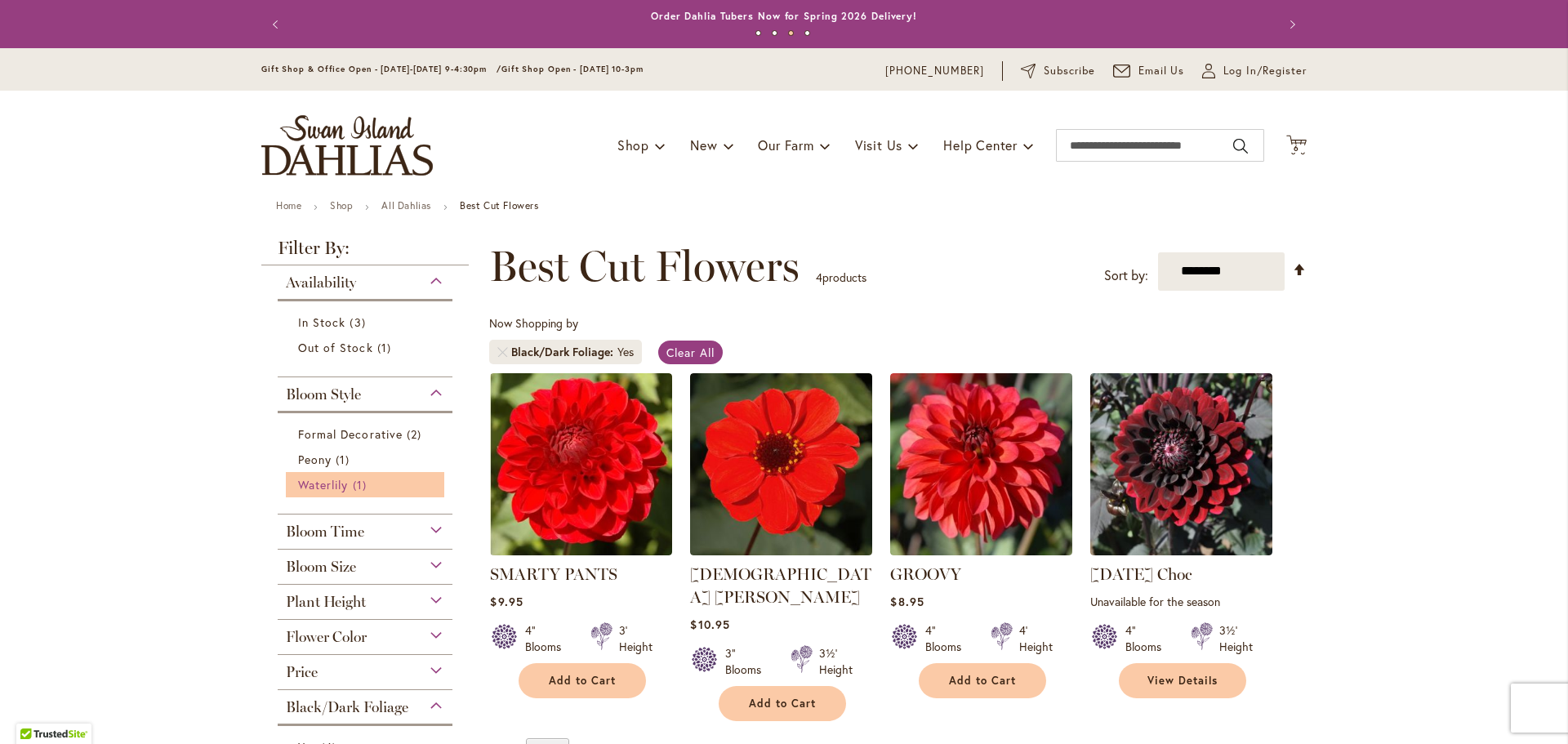
click at [318, 485] on span "Waterlily" at bounding box center [323, 485] width 50 height 16
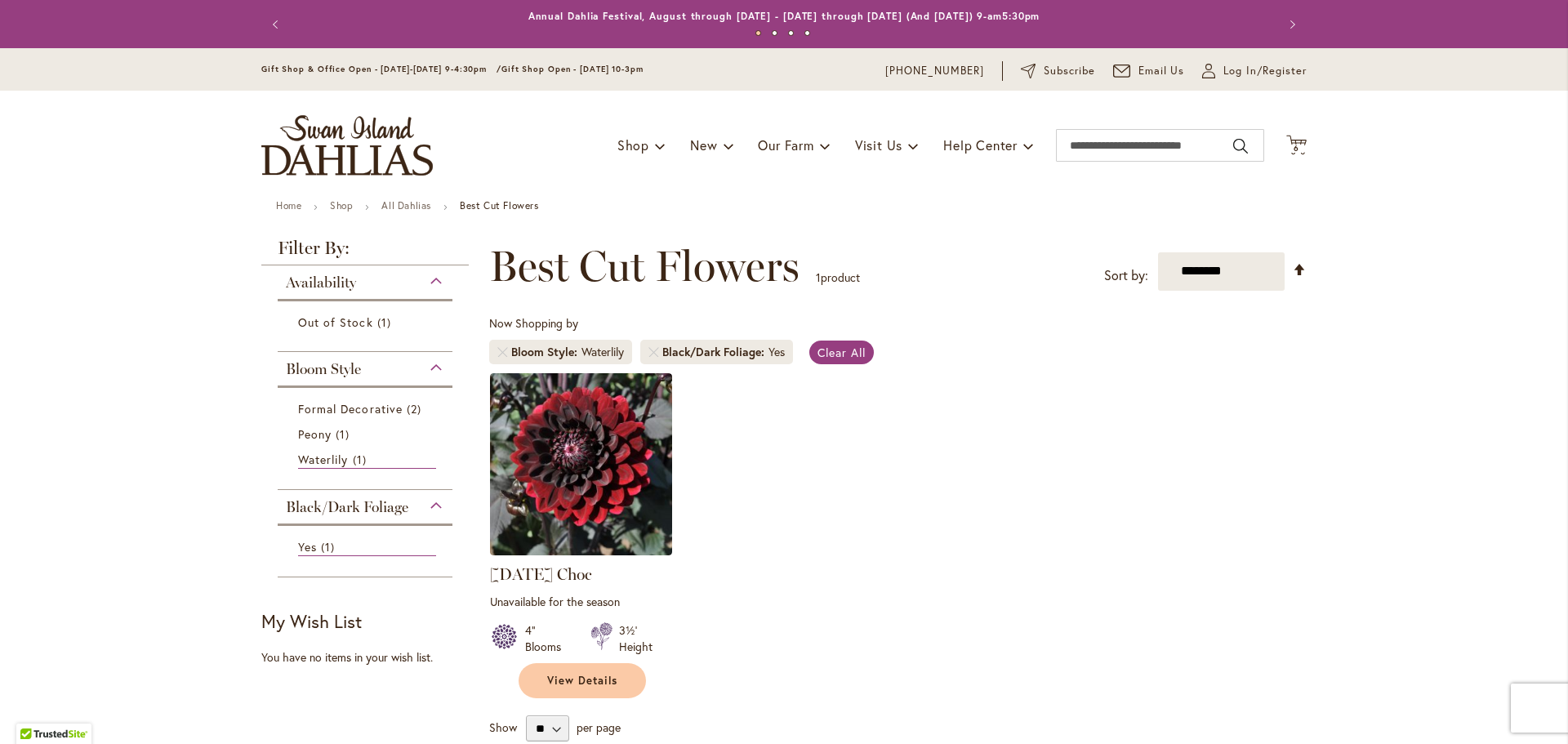
click at [431, 504] on div "Black/Dark Foliage" at bounding box center [365, 503] width 175 height 26
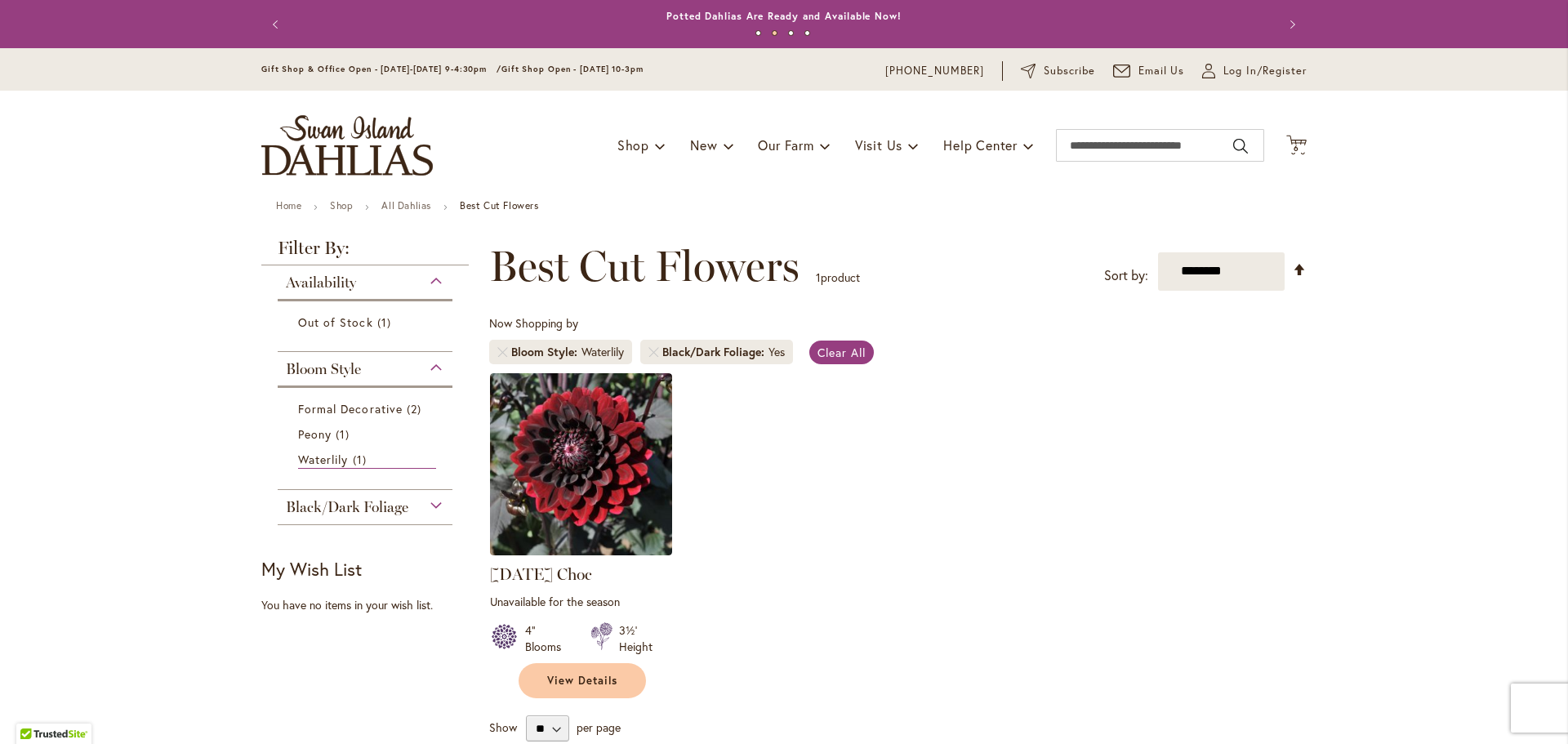
click at [429, 358] on div "Bloom Style" at bounding box center [365, 365] width 175 height 26
click at [425, 282] on div "Availability" at bounding box center [365, 278] width 175 height 26
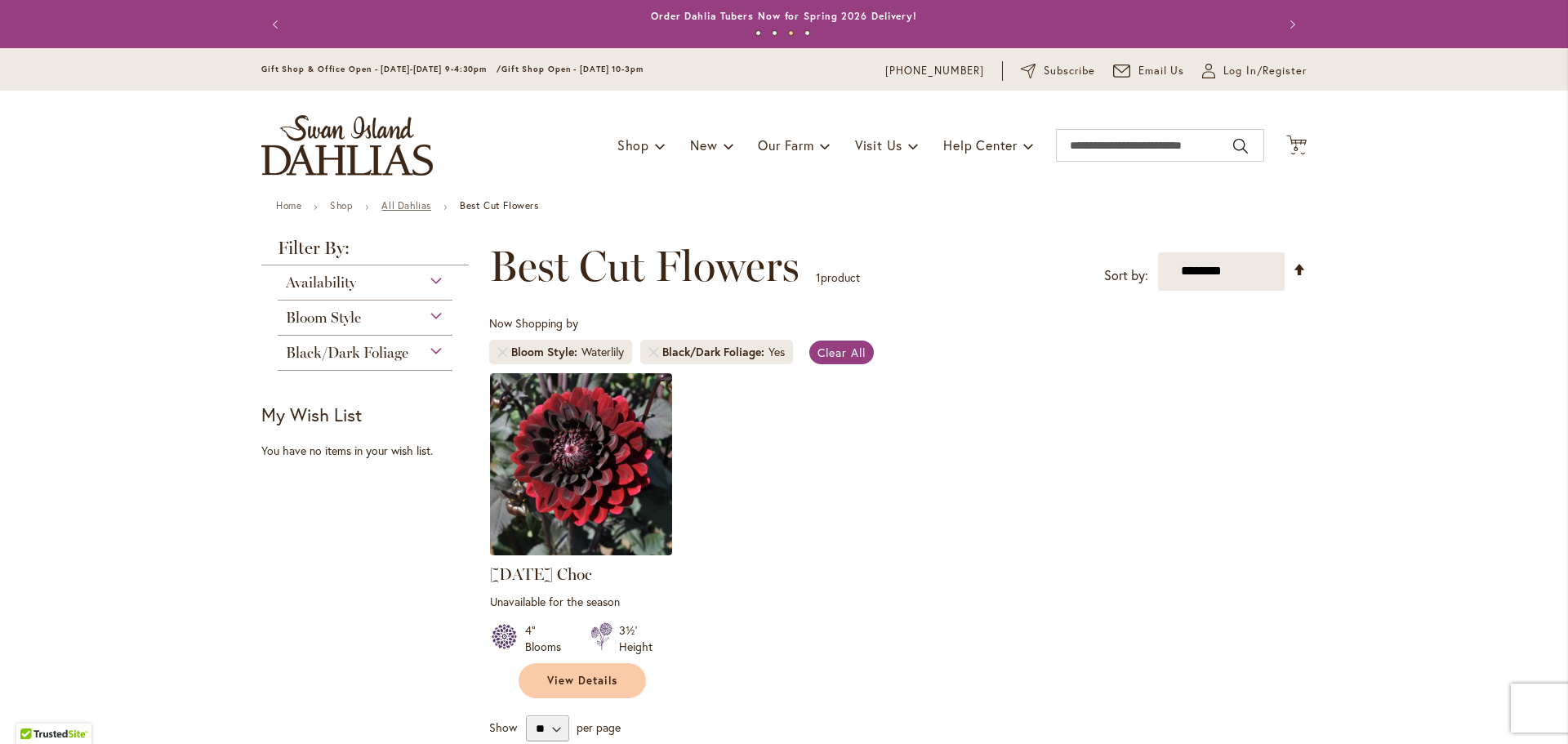
click at [410, 206] on link "All Dahlias" at bounding box center [406, 205] width 50 height 12
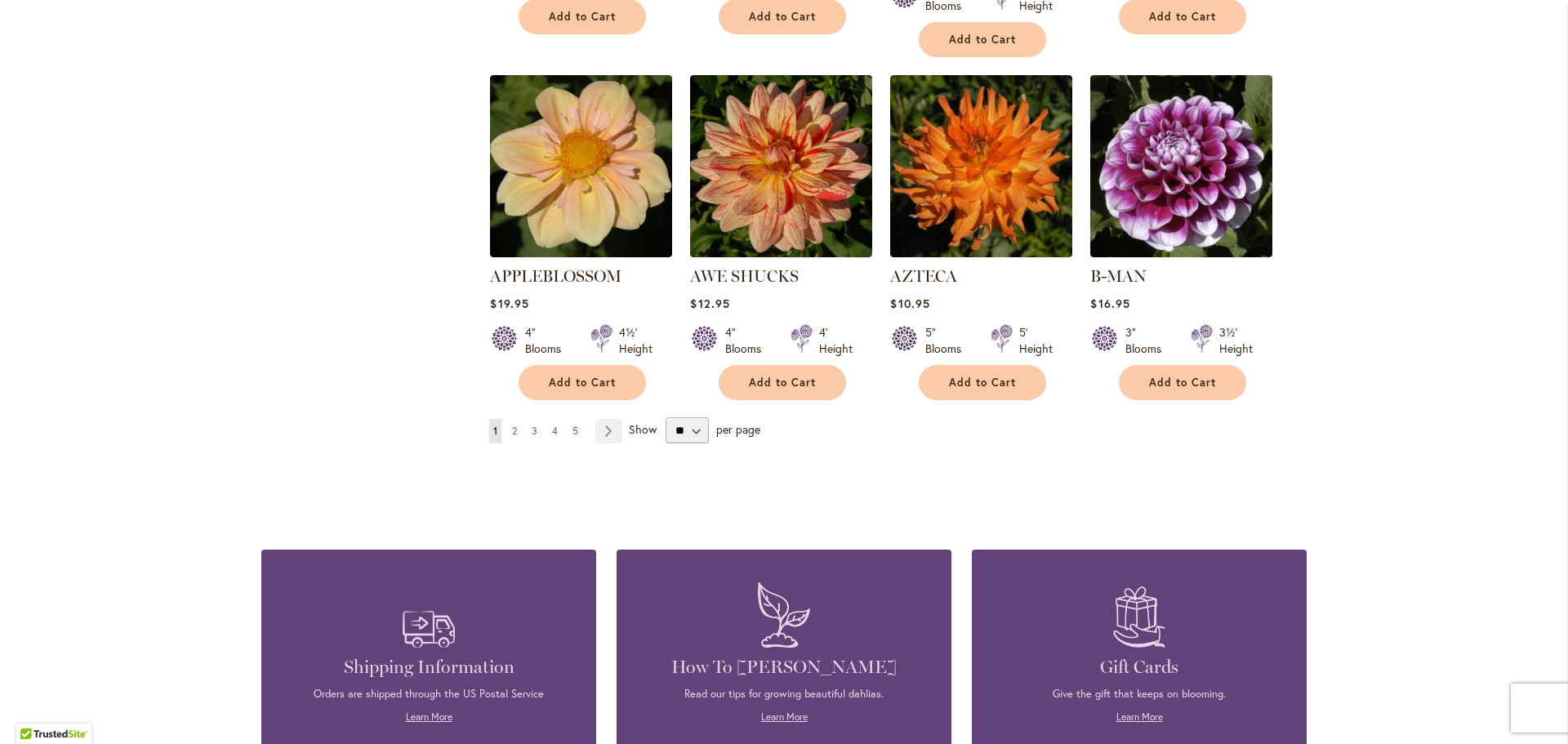
scroll to position [1388, 0]
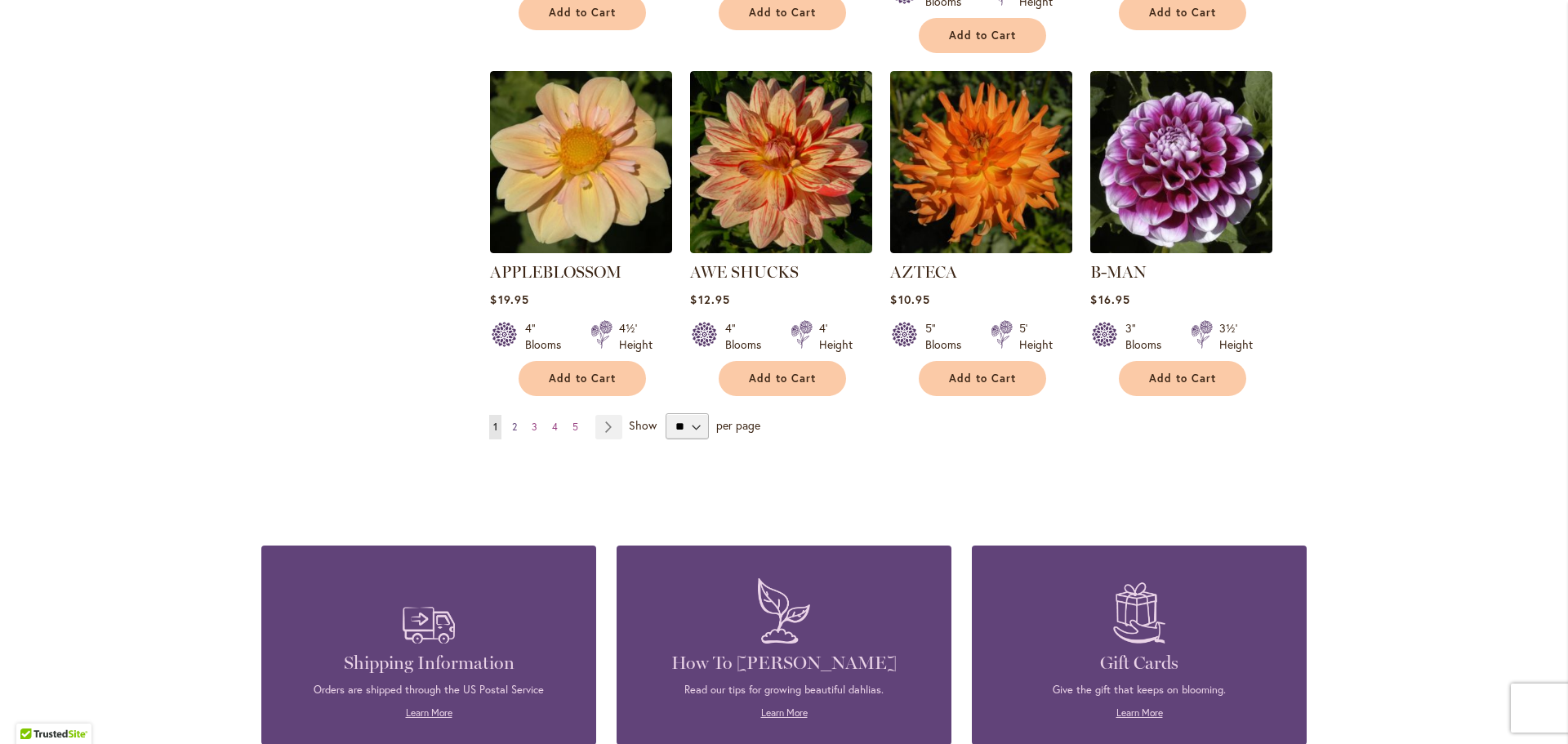
click at [512, 420] on span "2" at bounding box center [514, 426] width 5 height 12
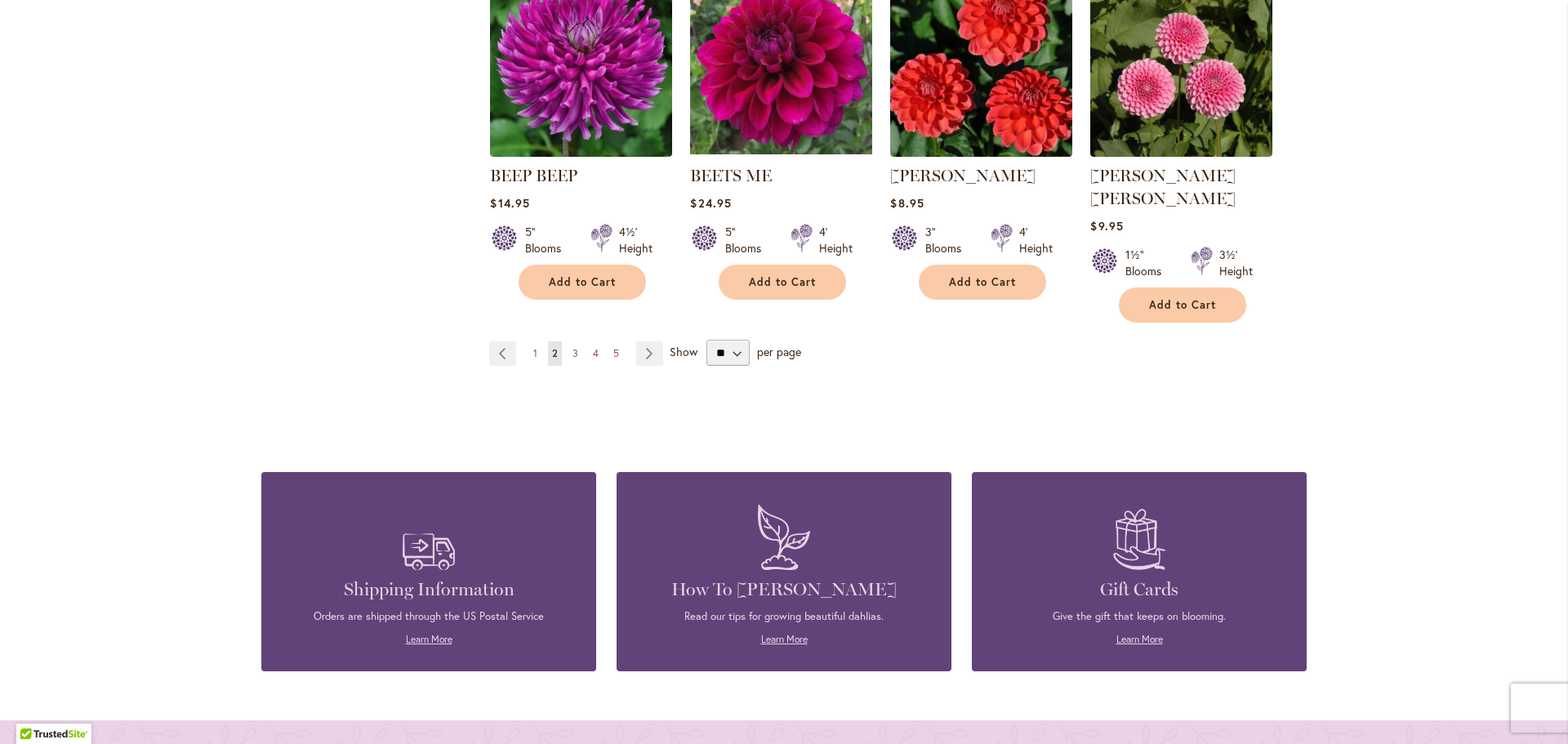
scroll to position [1469, 0]
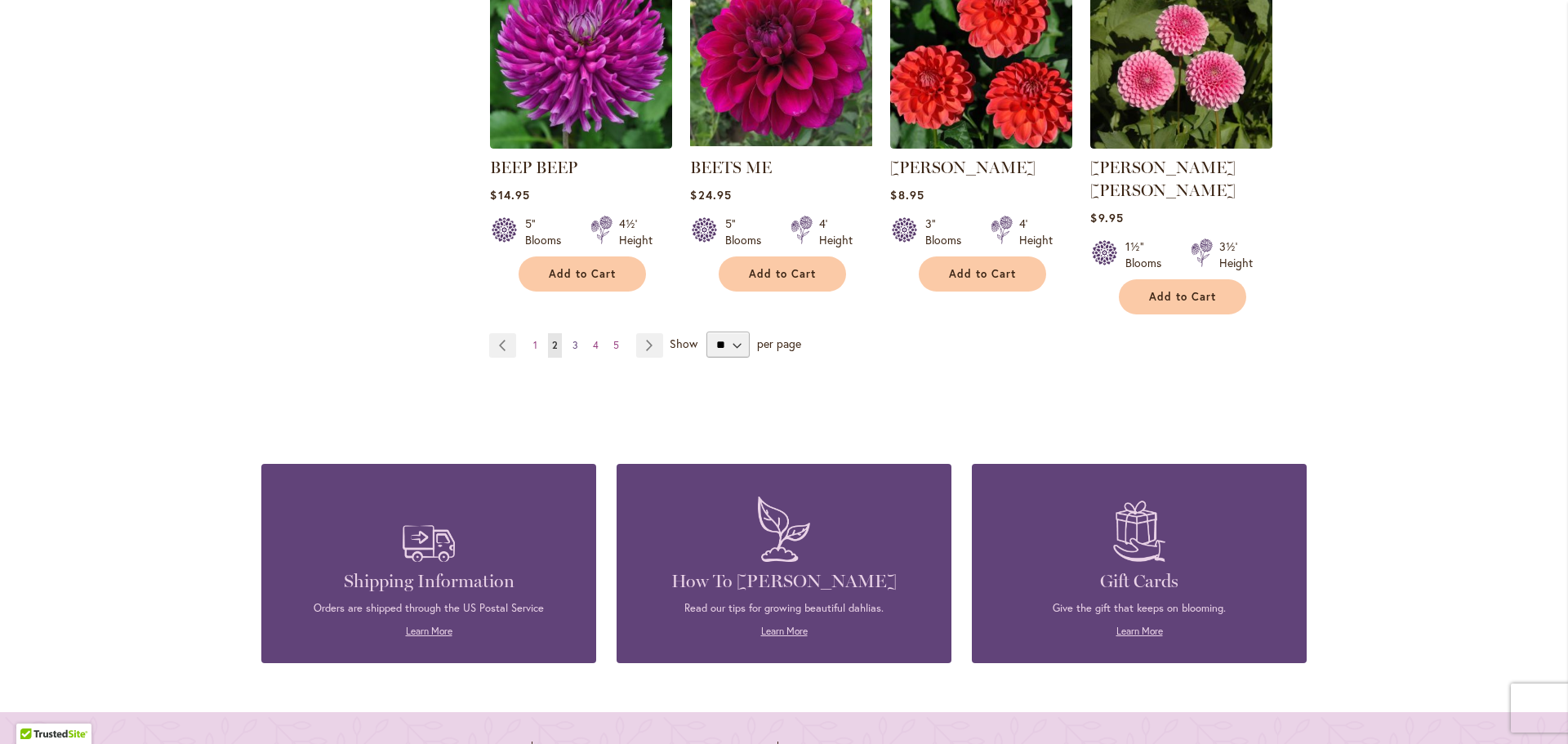
click at [572, 339] on span "3" at bounding box center [575, 345] width 6 height 12
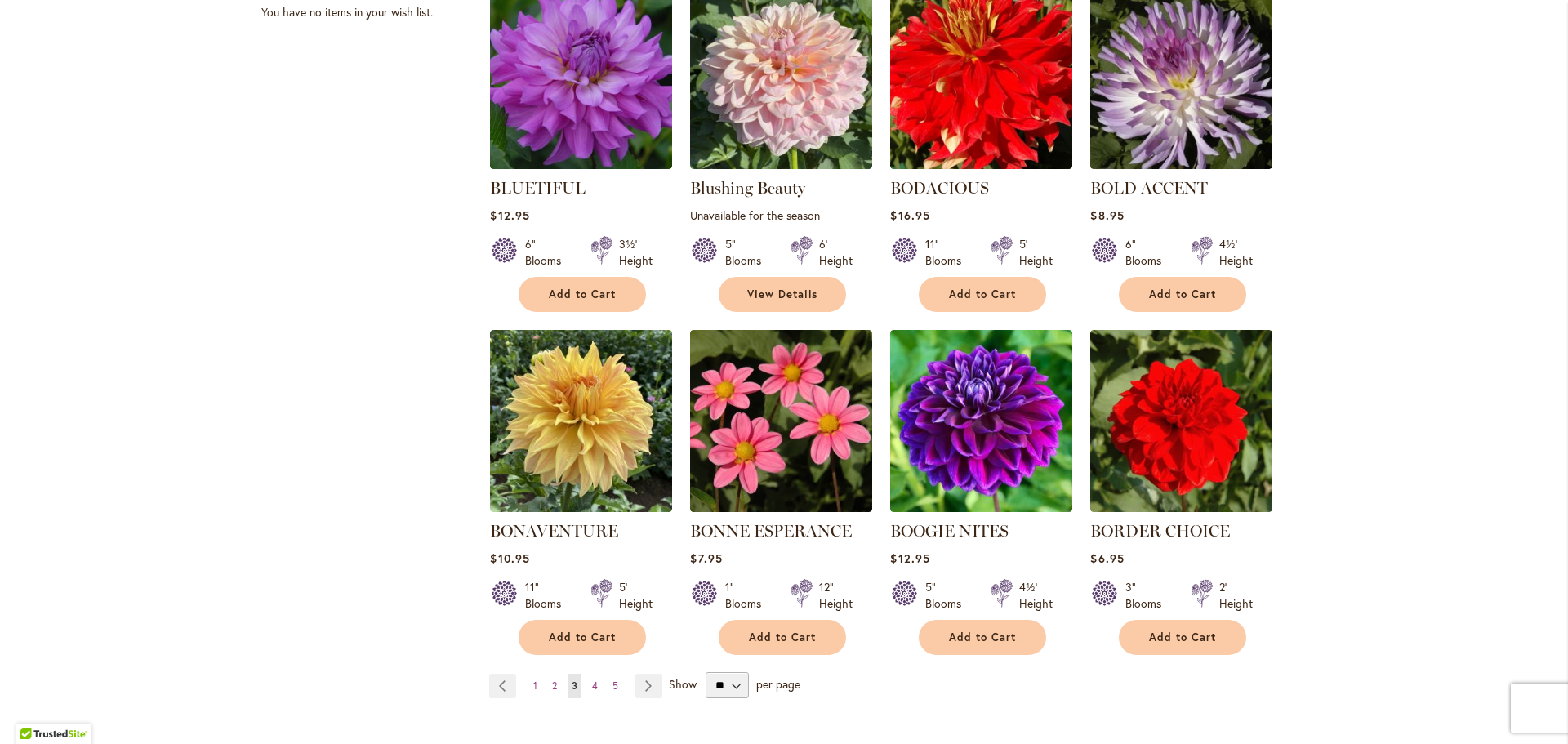
scroll to position [1224, 0]
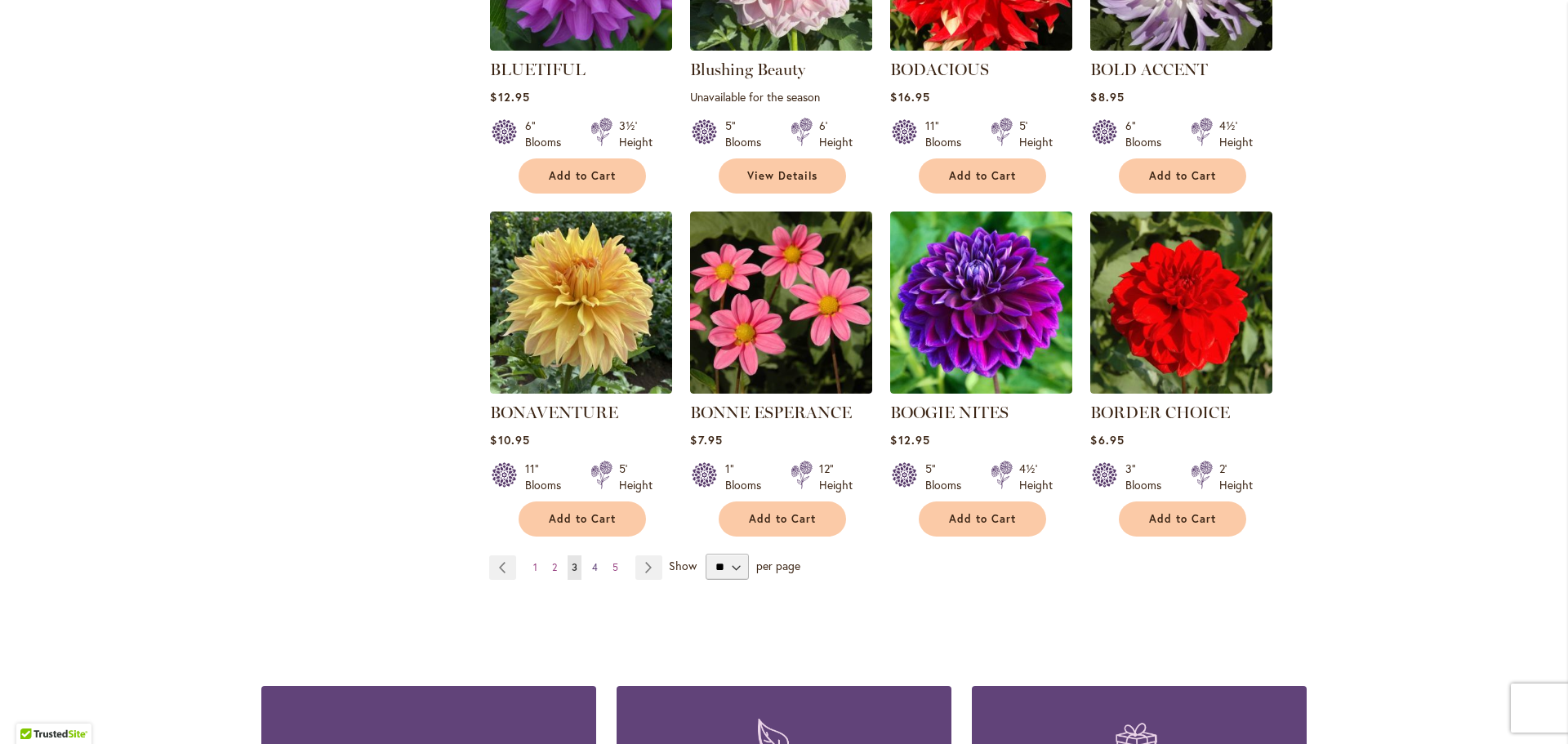
click at [588, 562] on link "Page 4" at bounding box center [595, 567] width 14 height 25
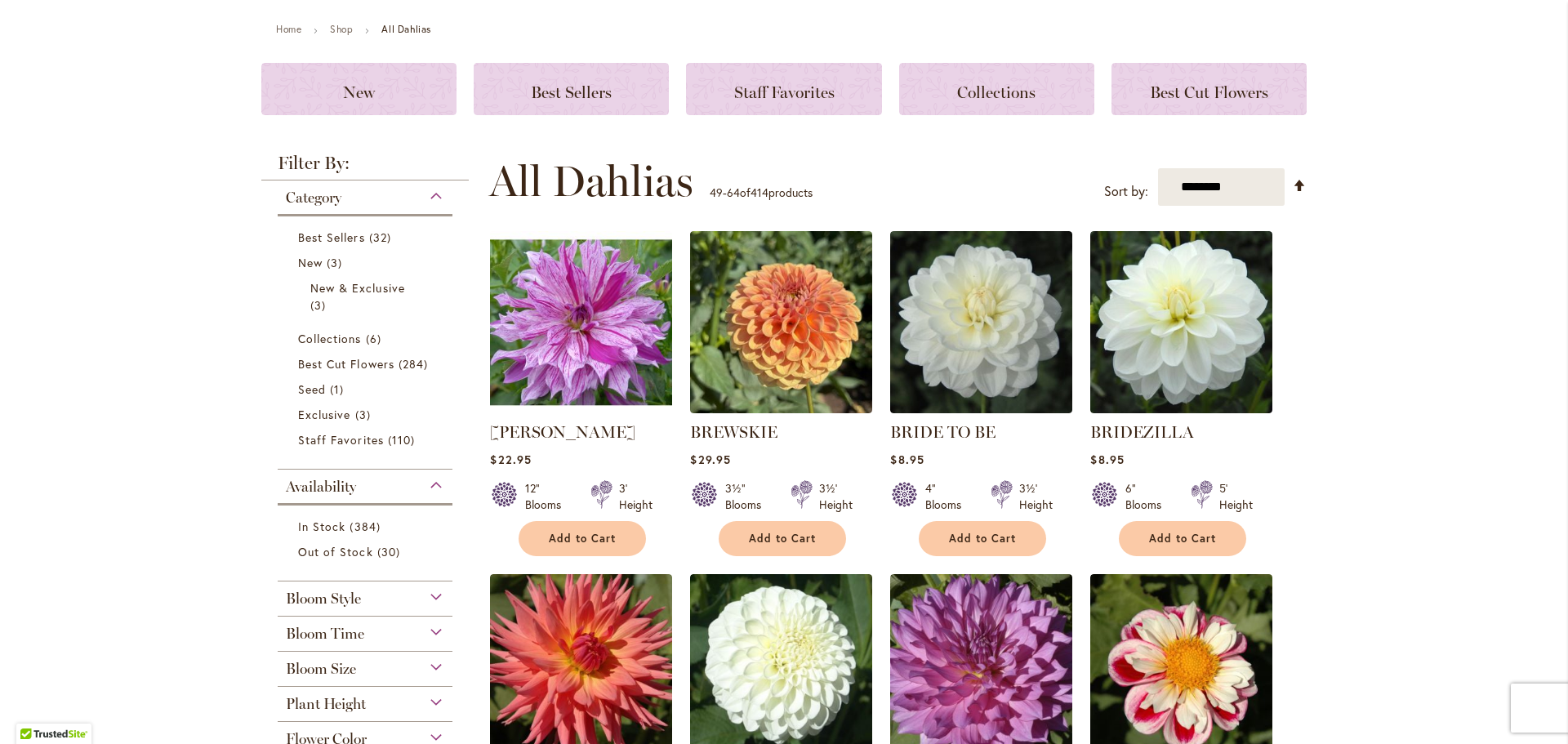
scroll to position [245, 0]
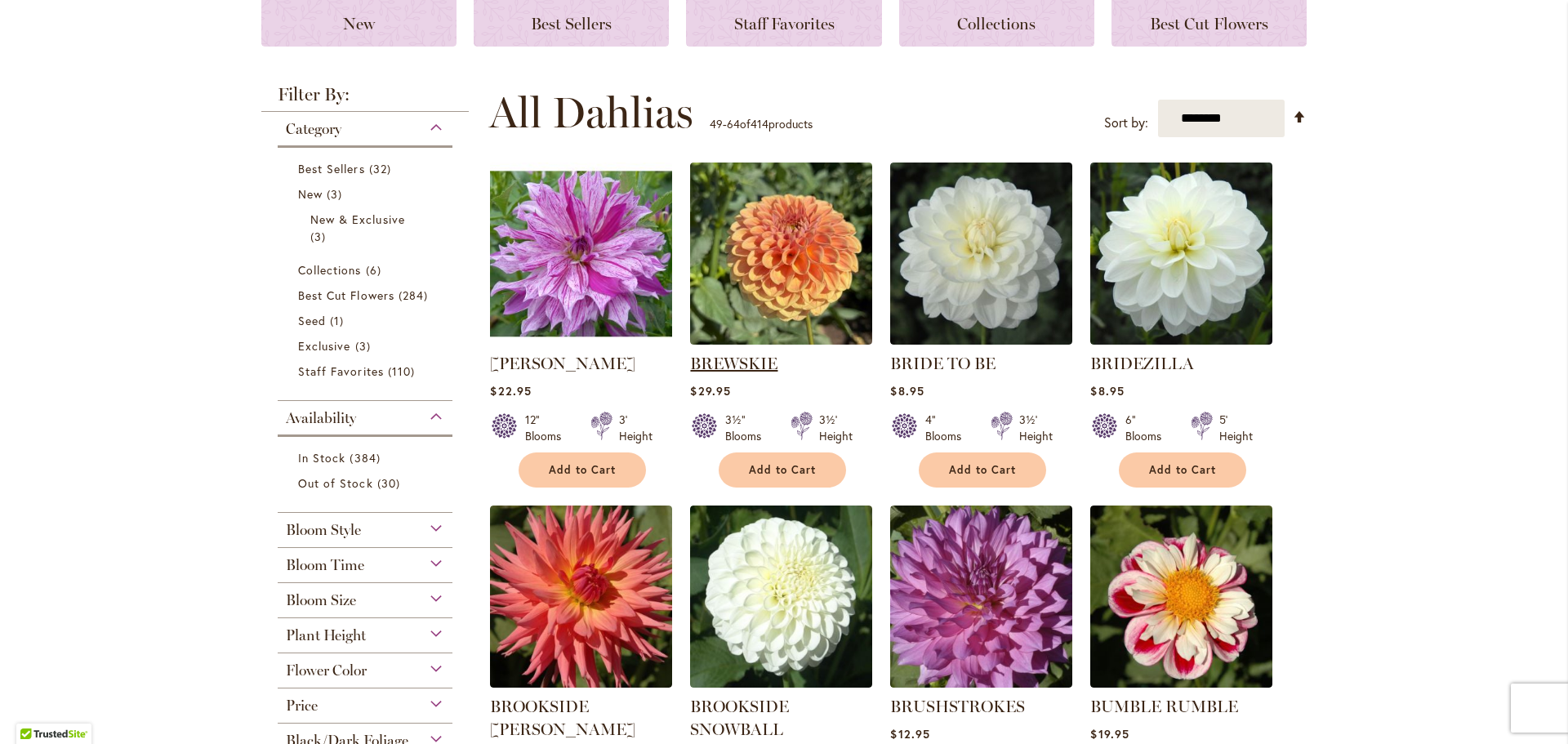
click at [741, 361] on link "BREWSKIE" at bounding box center [733, 363] width 87 height 20
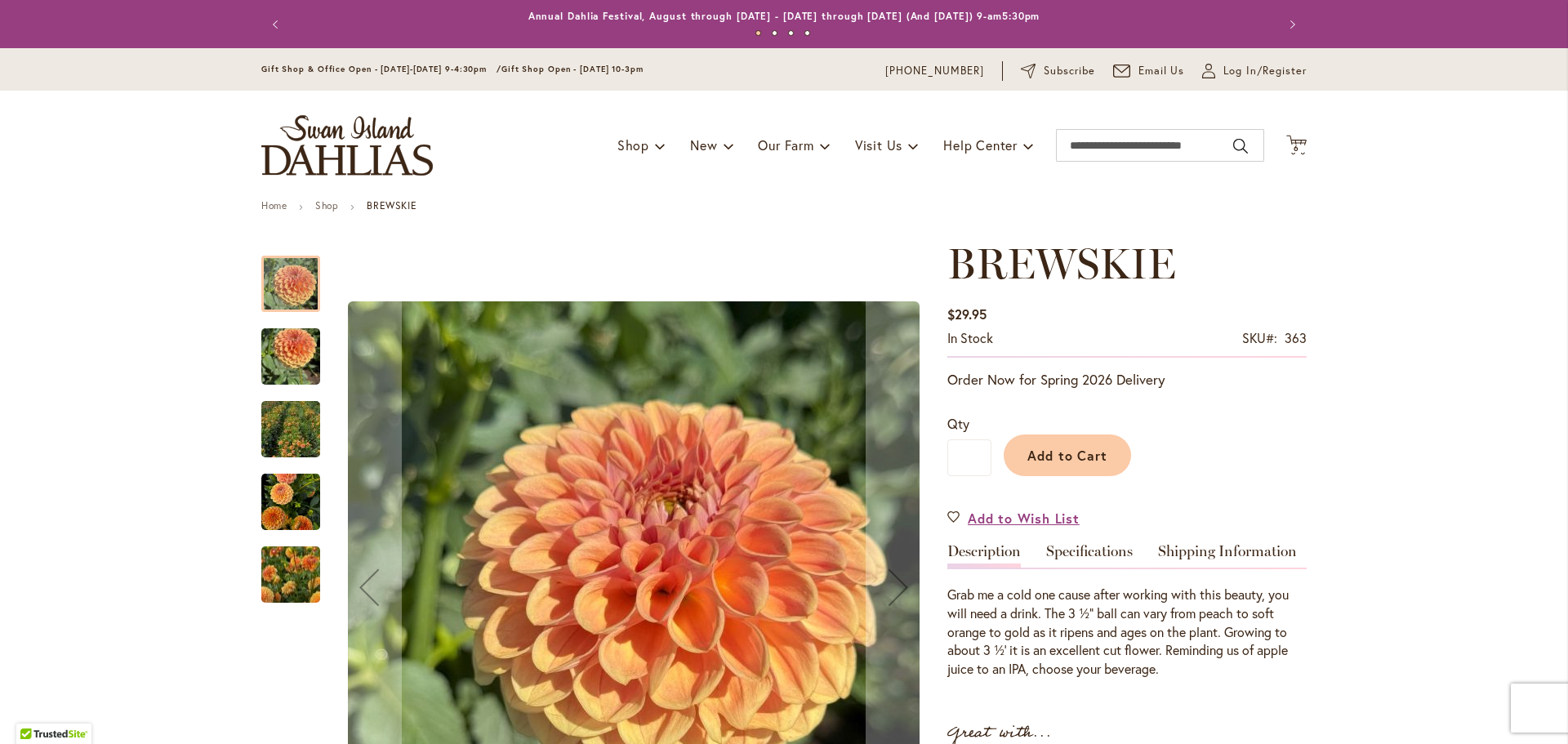
click at [264, 347] on img "BREWSKIE" at bounding box center [291, 356] width 59 height 78
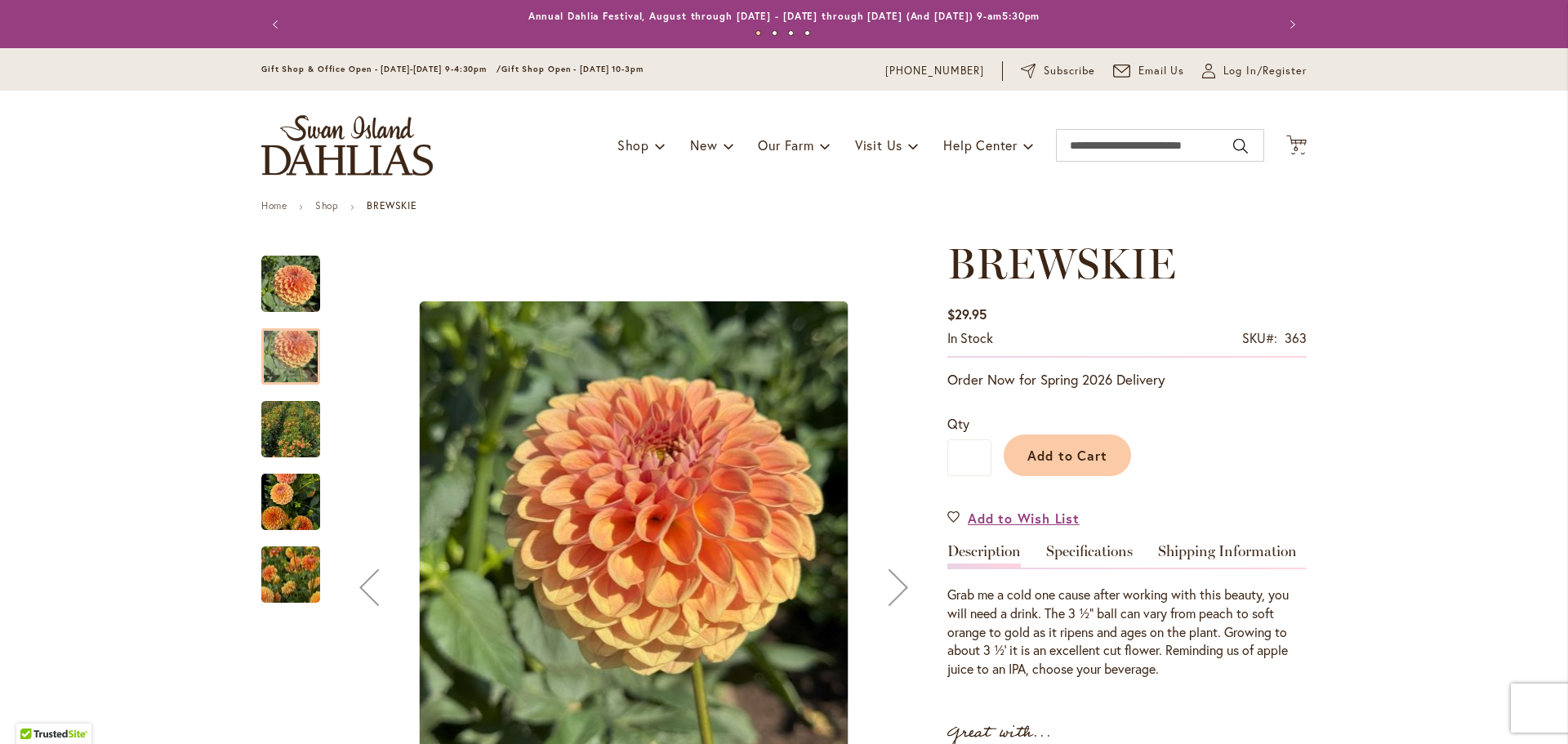
click at [279, 433] on img "BREWSKIE" at bounding box center [290, 429] width 117 height 111
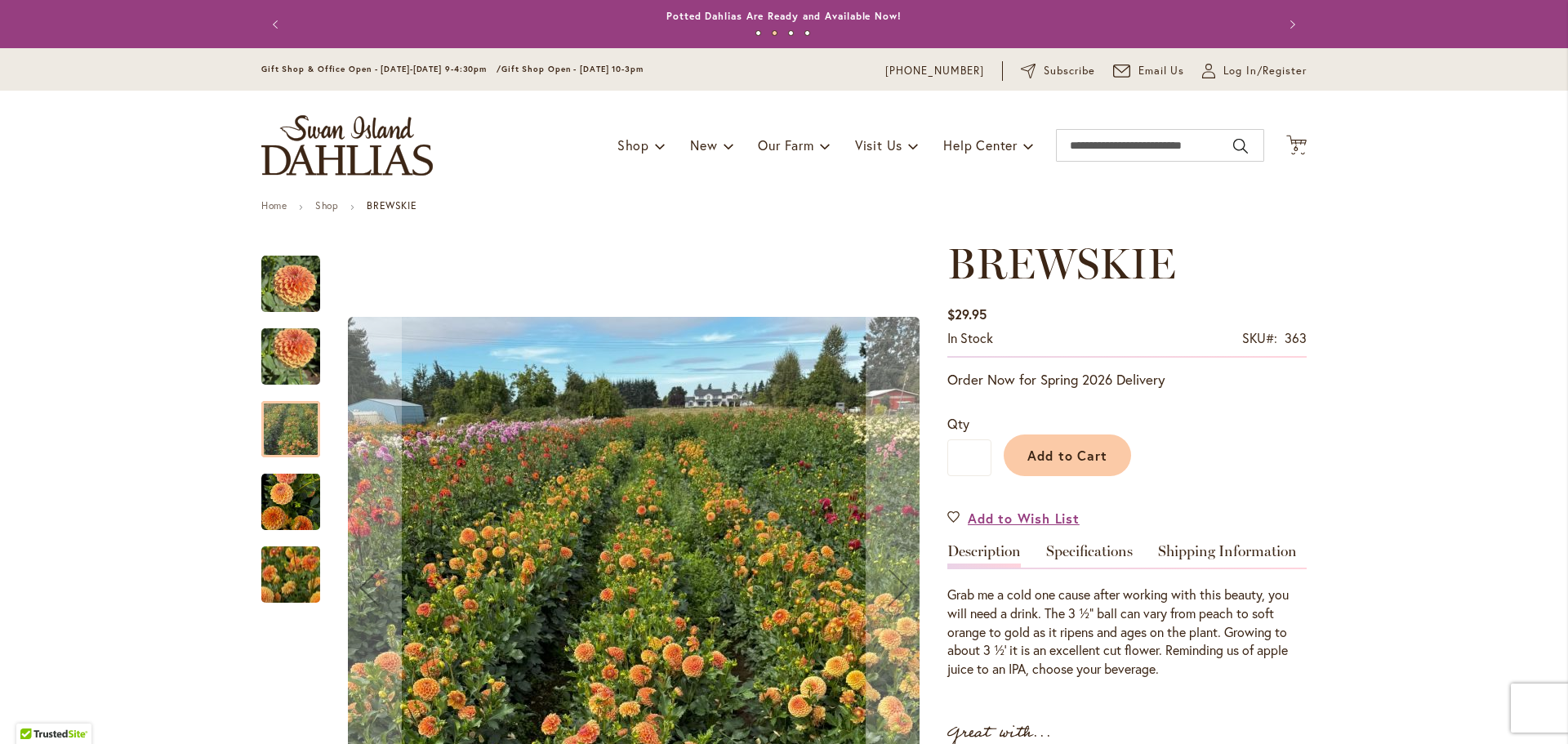
click at [281, 505] on img "BREWSKIE" at bounding box center [291, 502] width 59 height 62
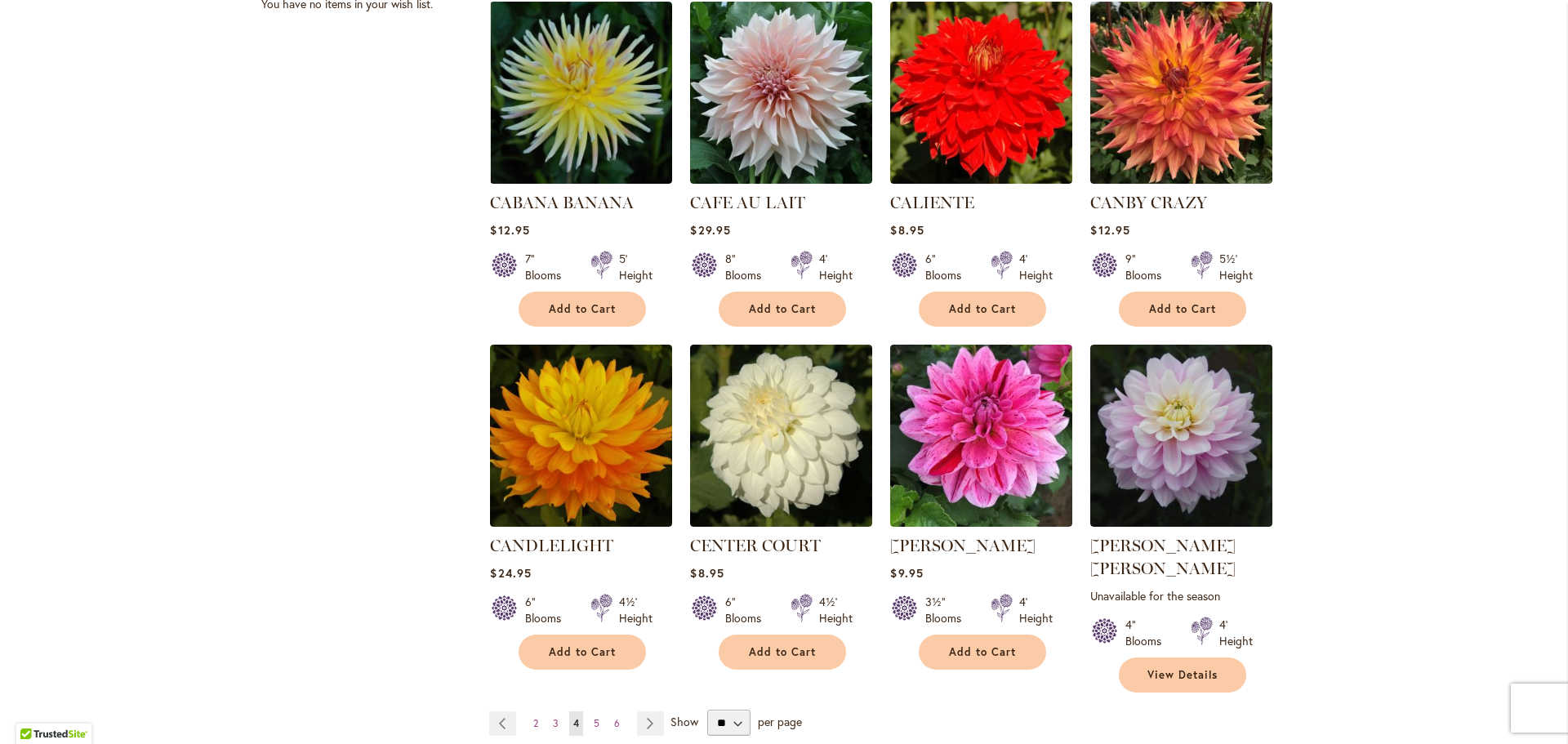
scroll to position [1143, 0]
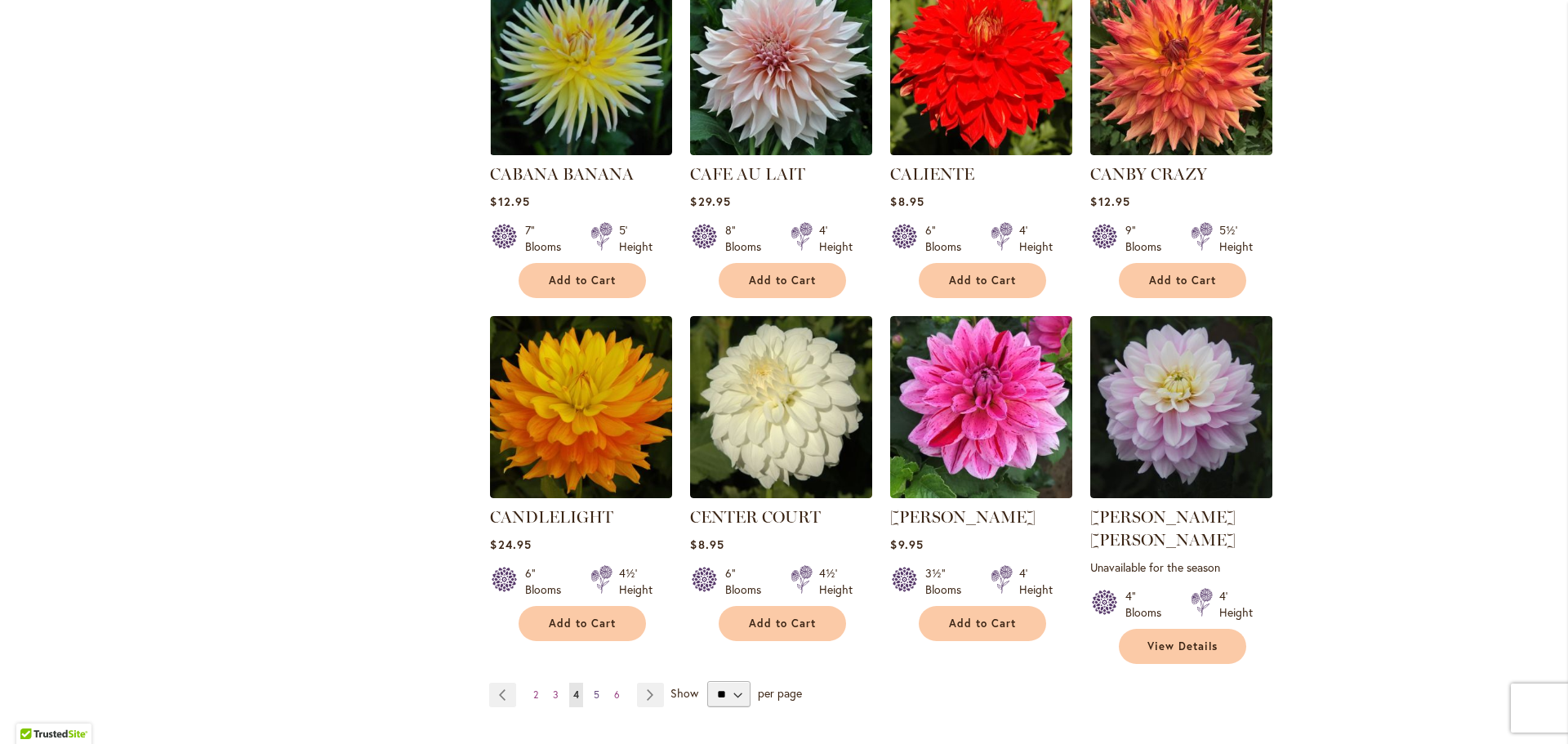
click at [590, 682] on link "Page 5" at bounding box center [596, 695] width 14 height 25
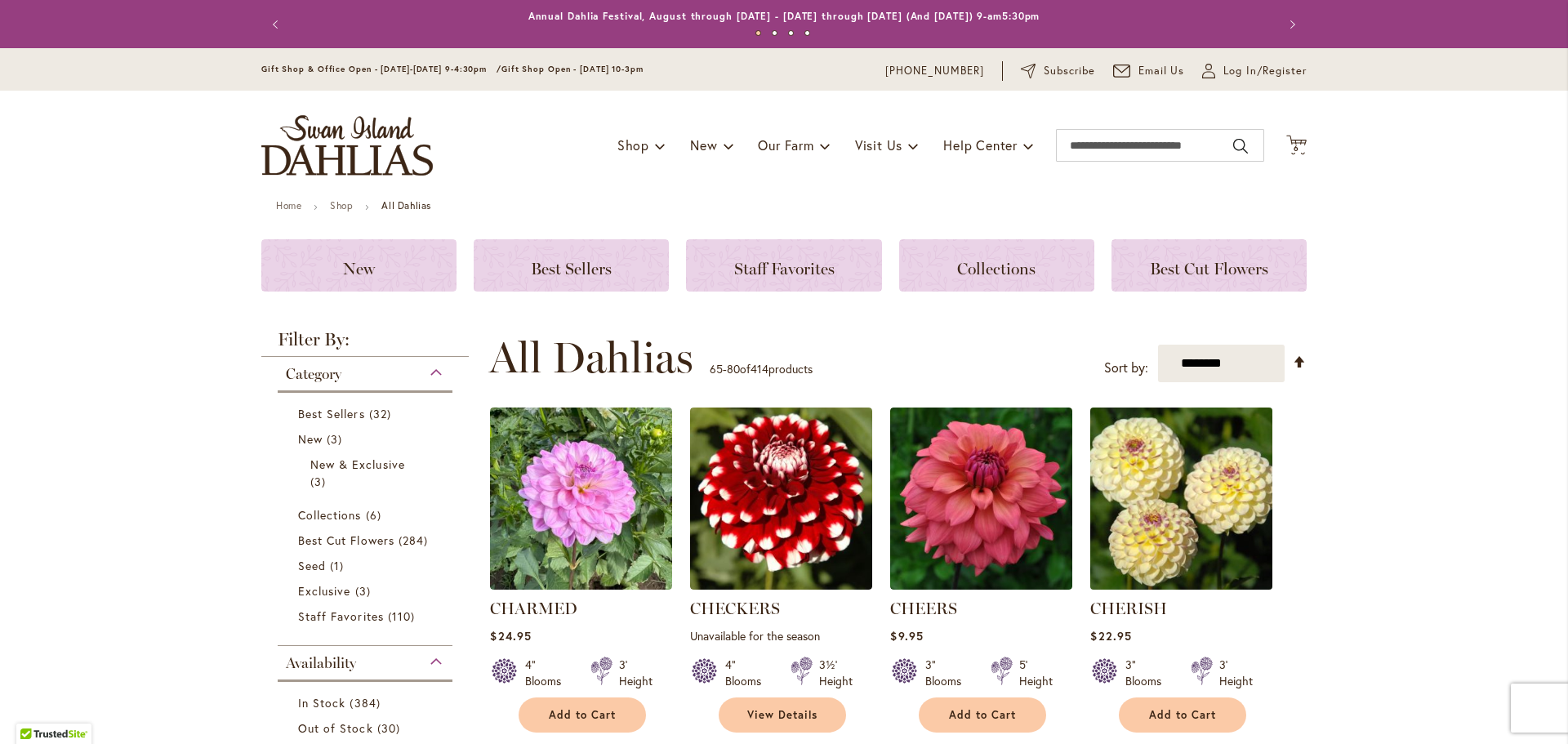
click at [1143, 538] on img at bounding box center [1181, 498] width 191 height 191
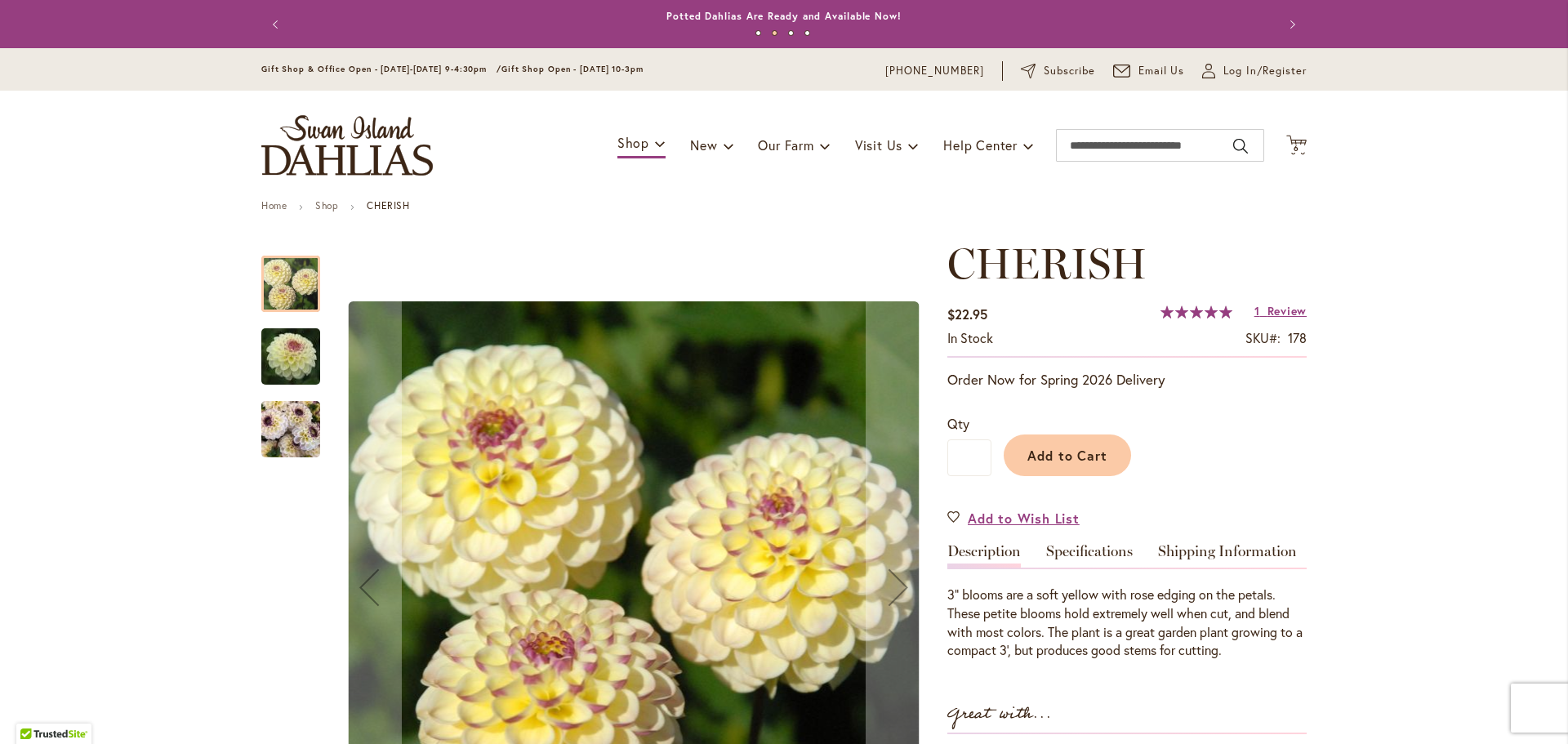
scroll to position [327, 0]
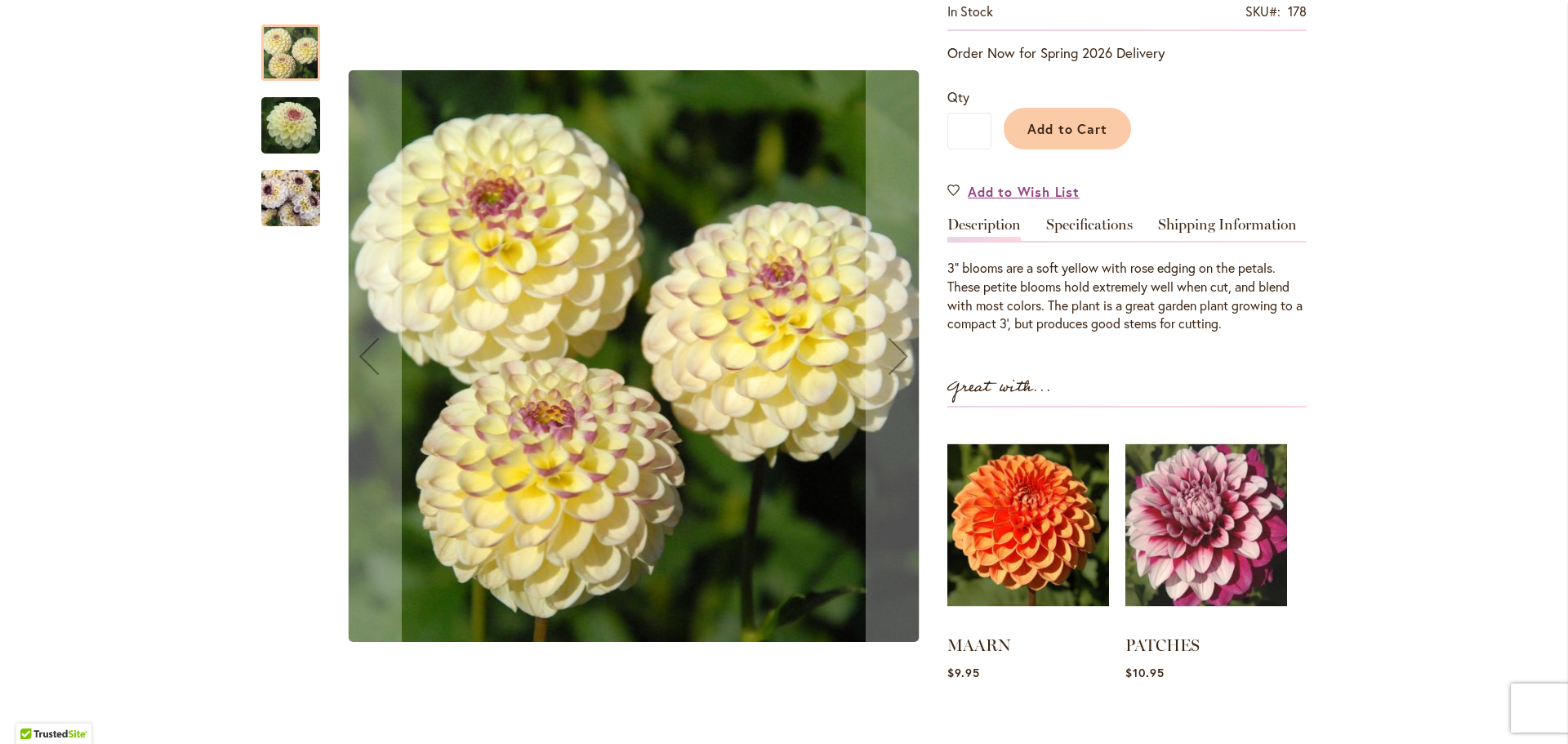
click at [262, 195] on img "CHERISH" at bounding box center [291, 198] width 59 height 78
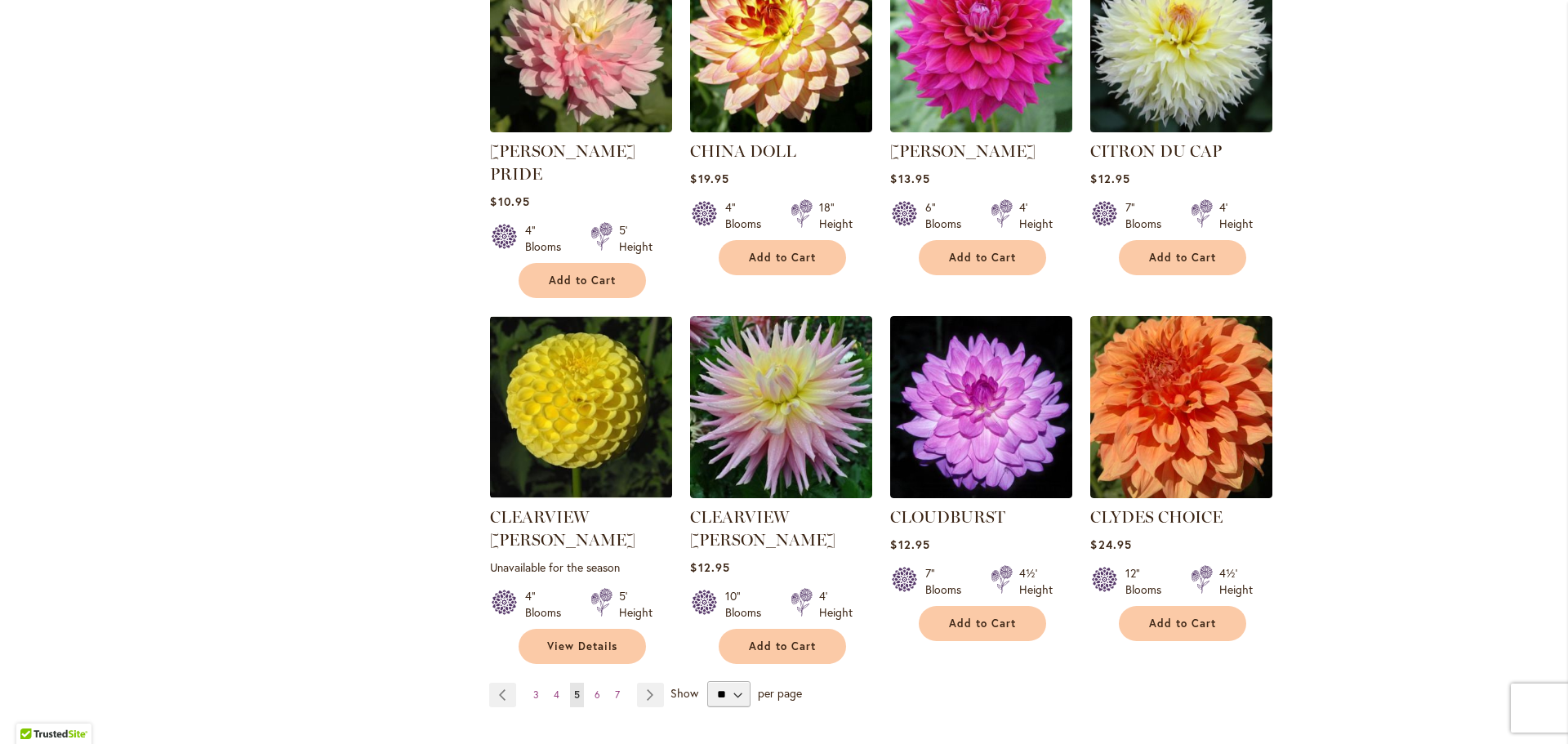
scroll to position [1307, 0]
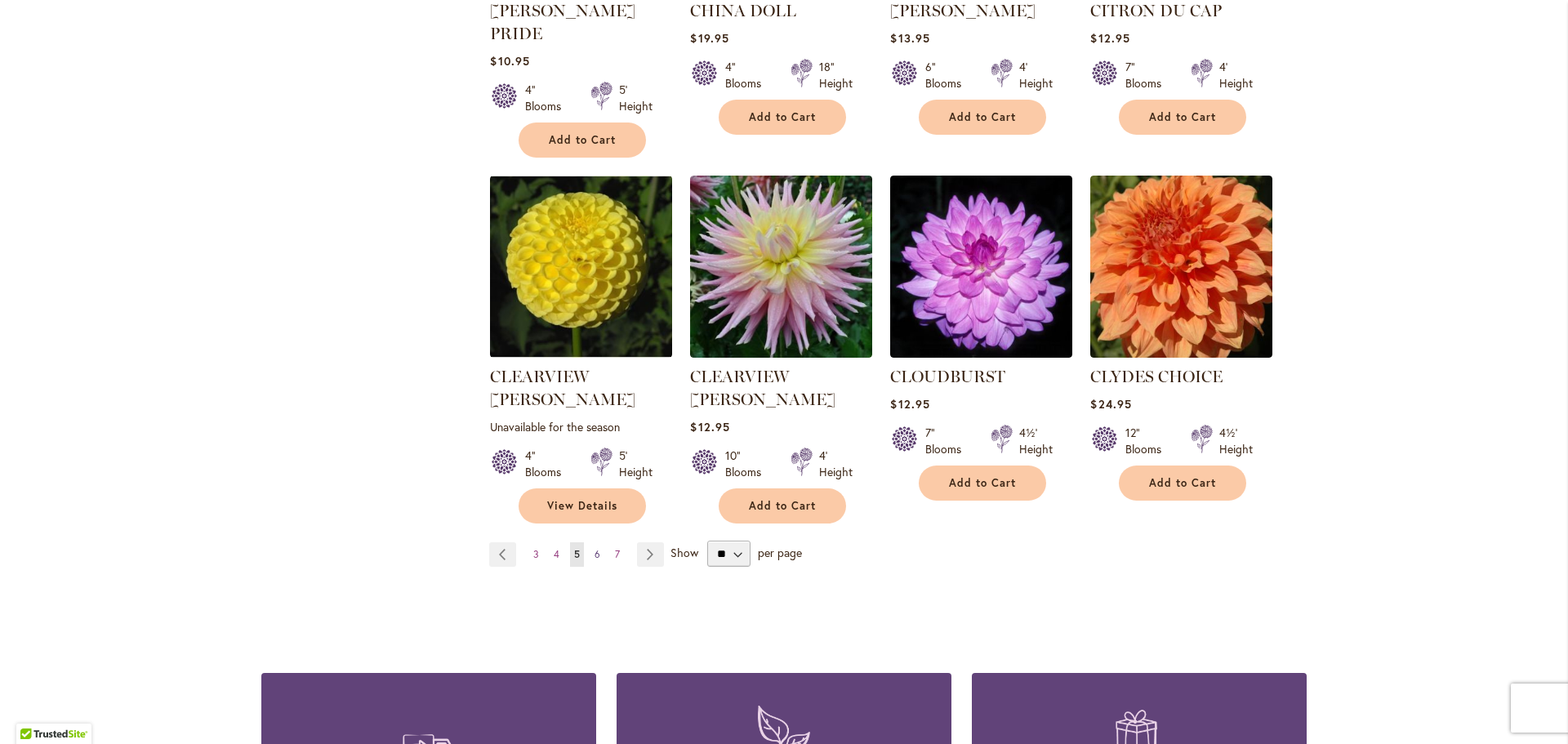
click at [595, 548] on span "6" at bounding box center [597, 553] width 6 height 12
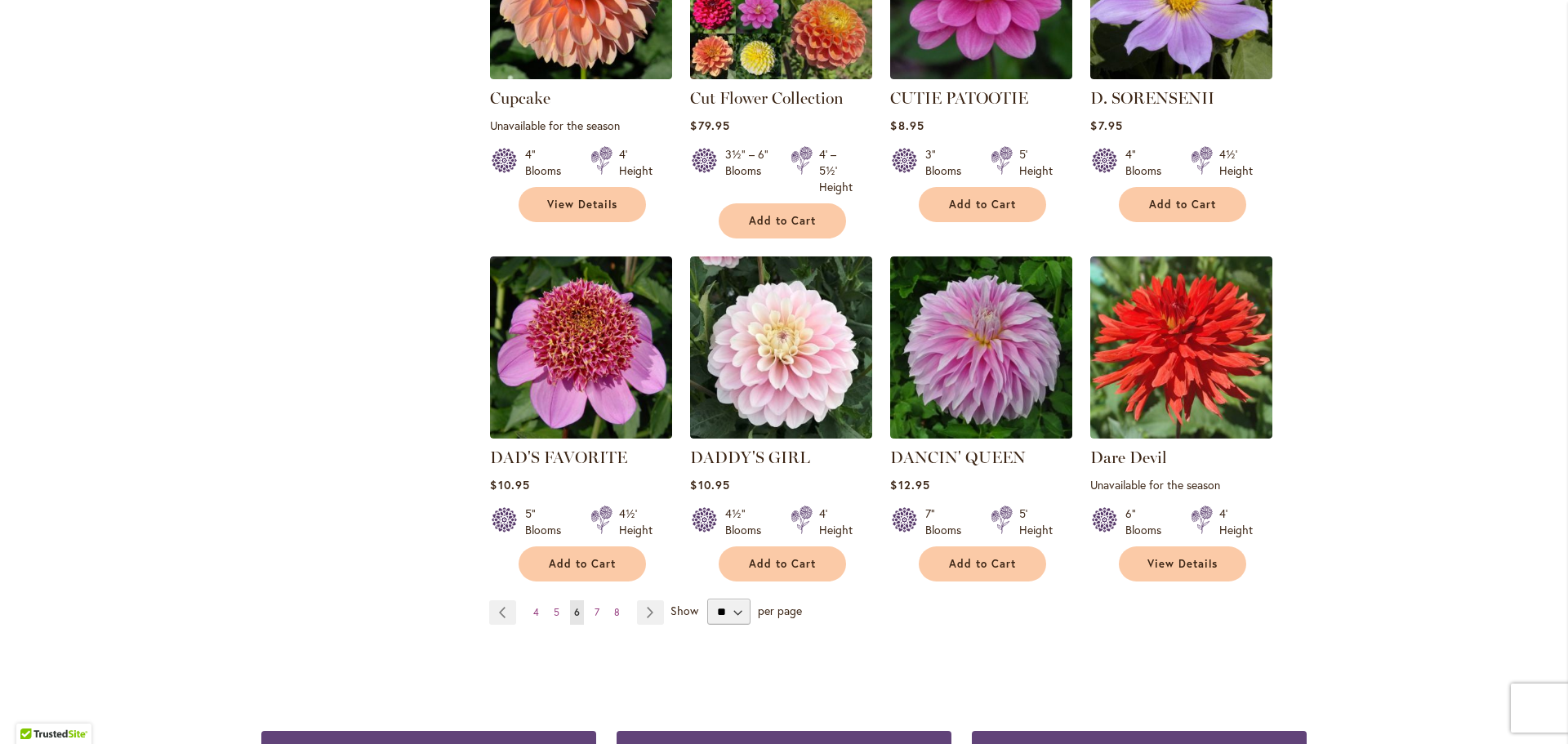
scroll to position [1224, 0]
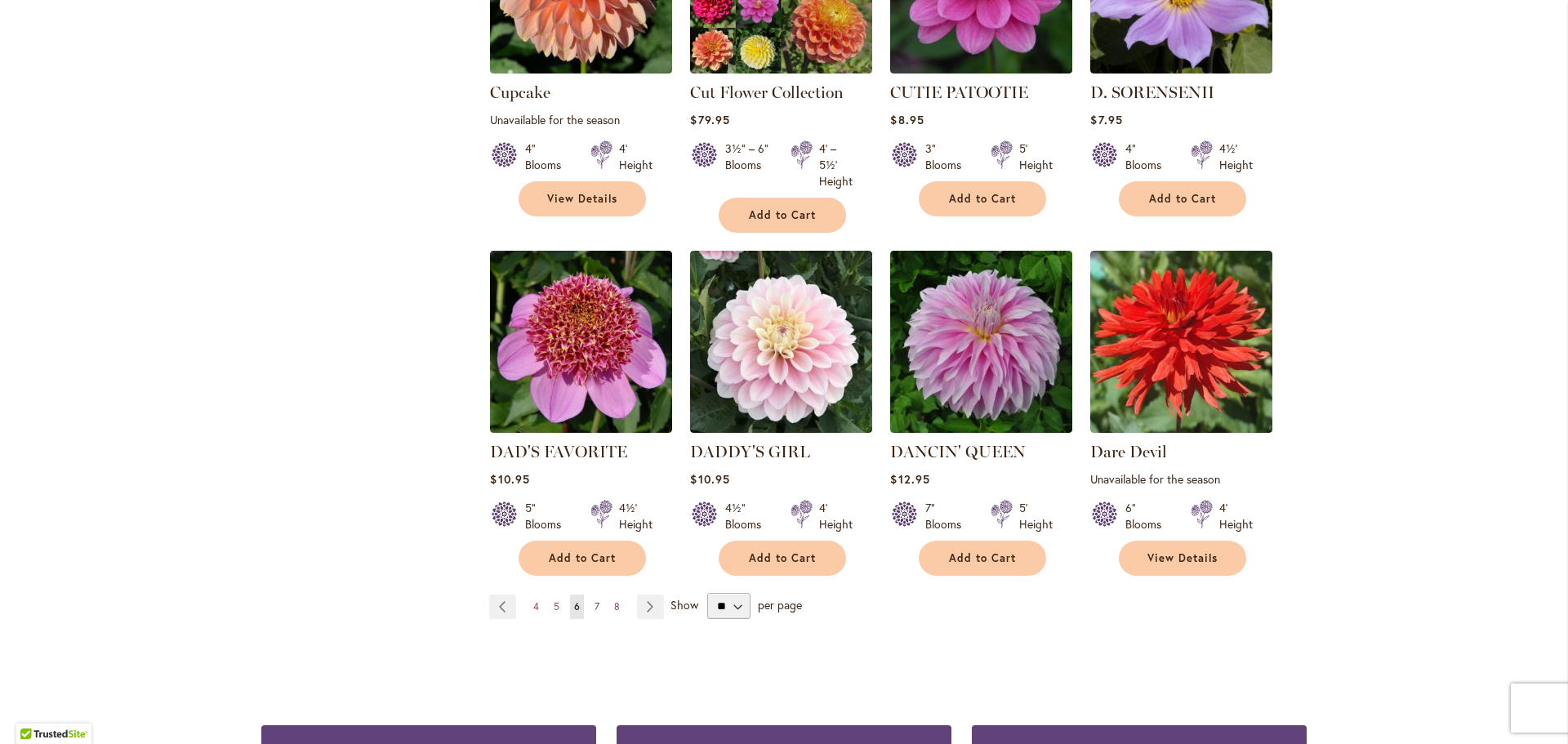
click at [595, 602] on link "Page 7" at bounding box center [597, 607] width 13 height 25
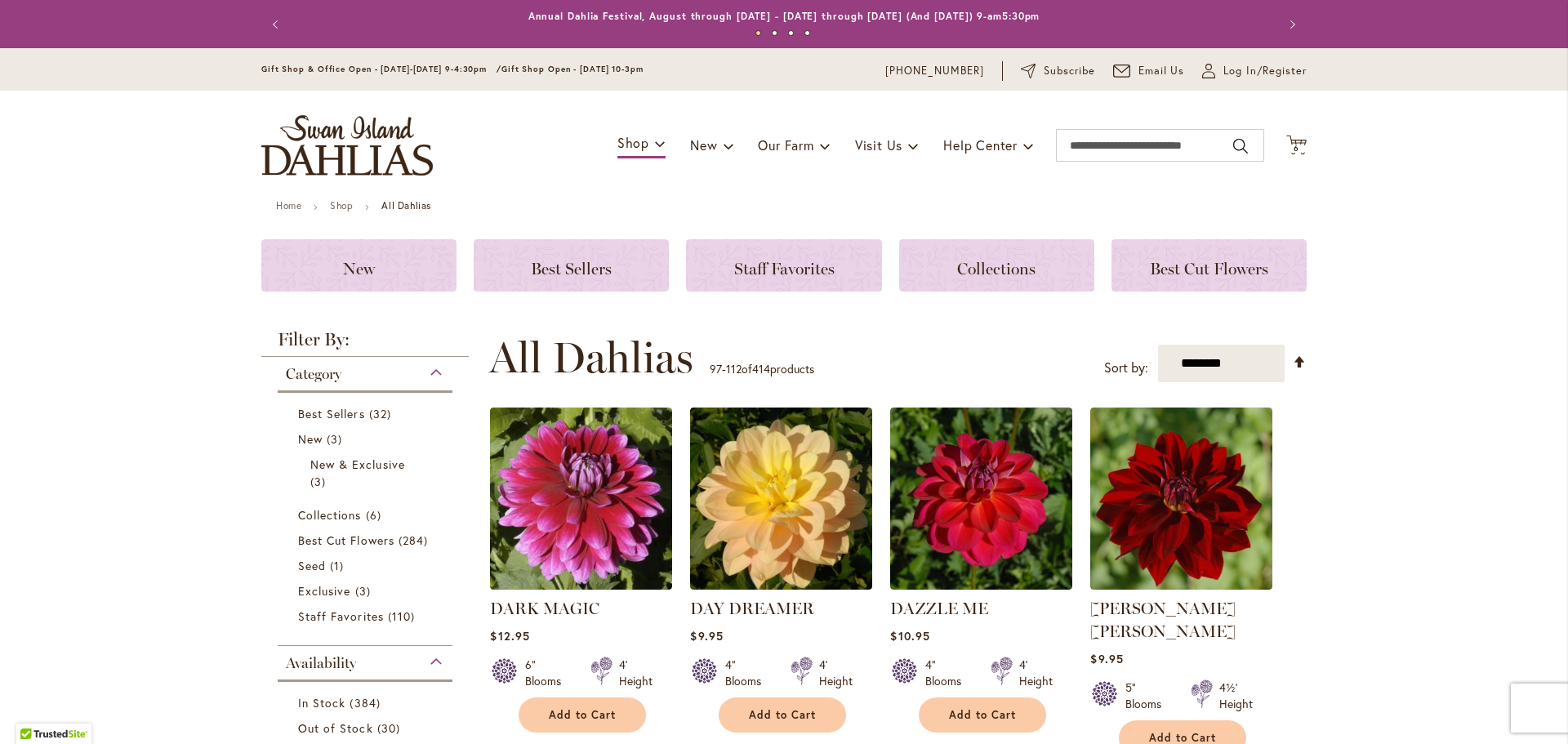
scroll to position [408, 0]
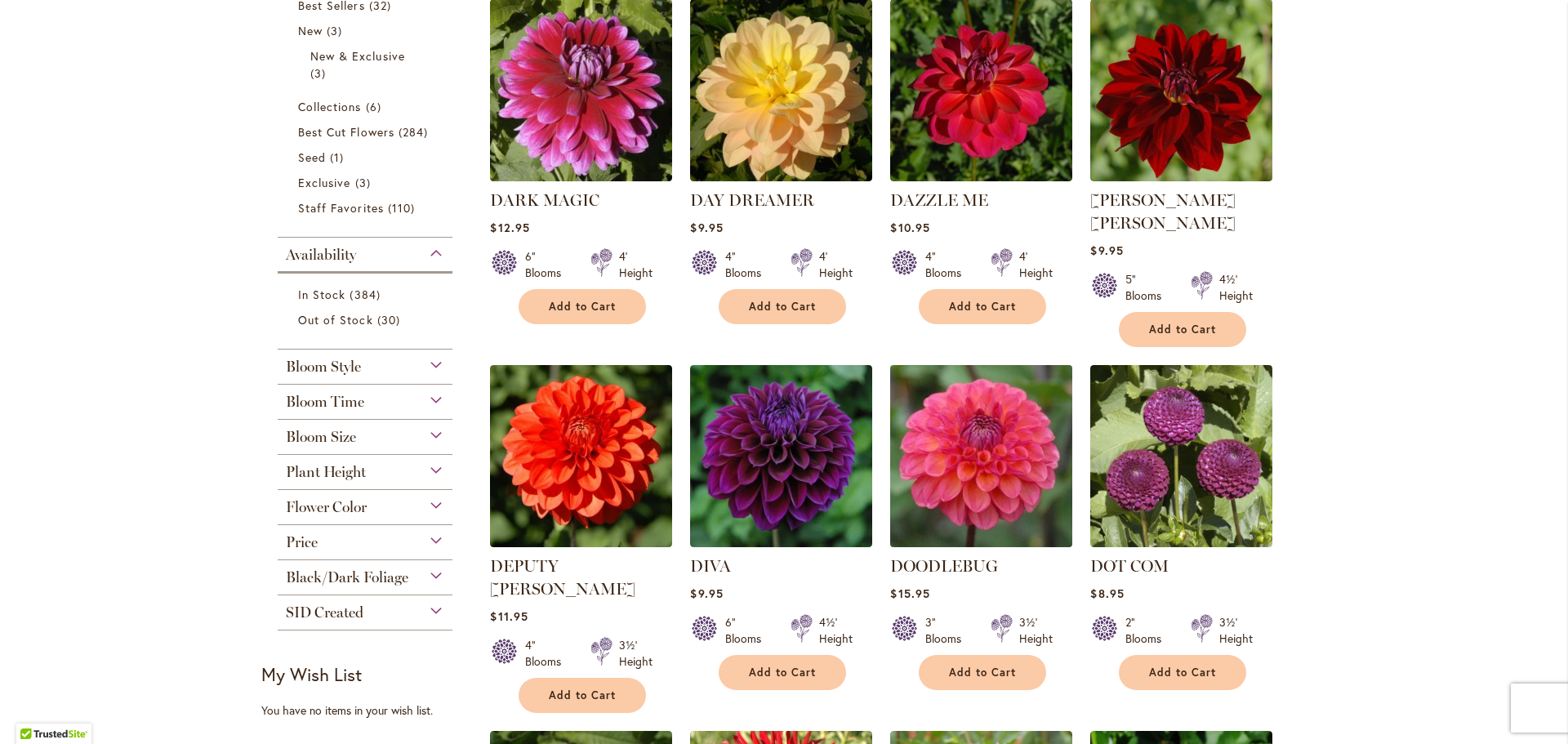
click at [986, 439] on img at bounding box center [982, 456] width 191 height 191
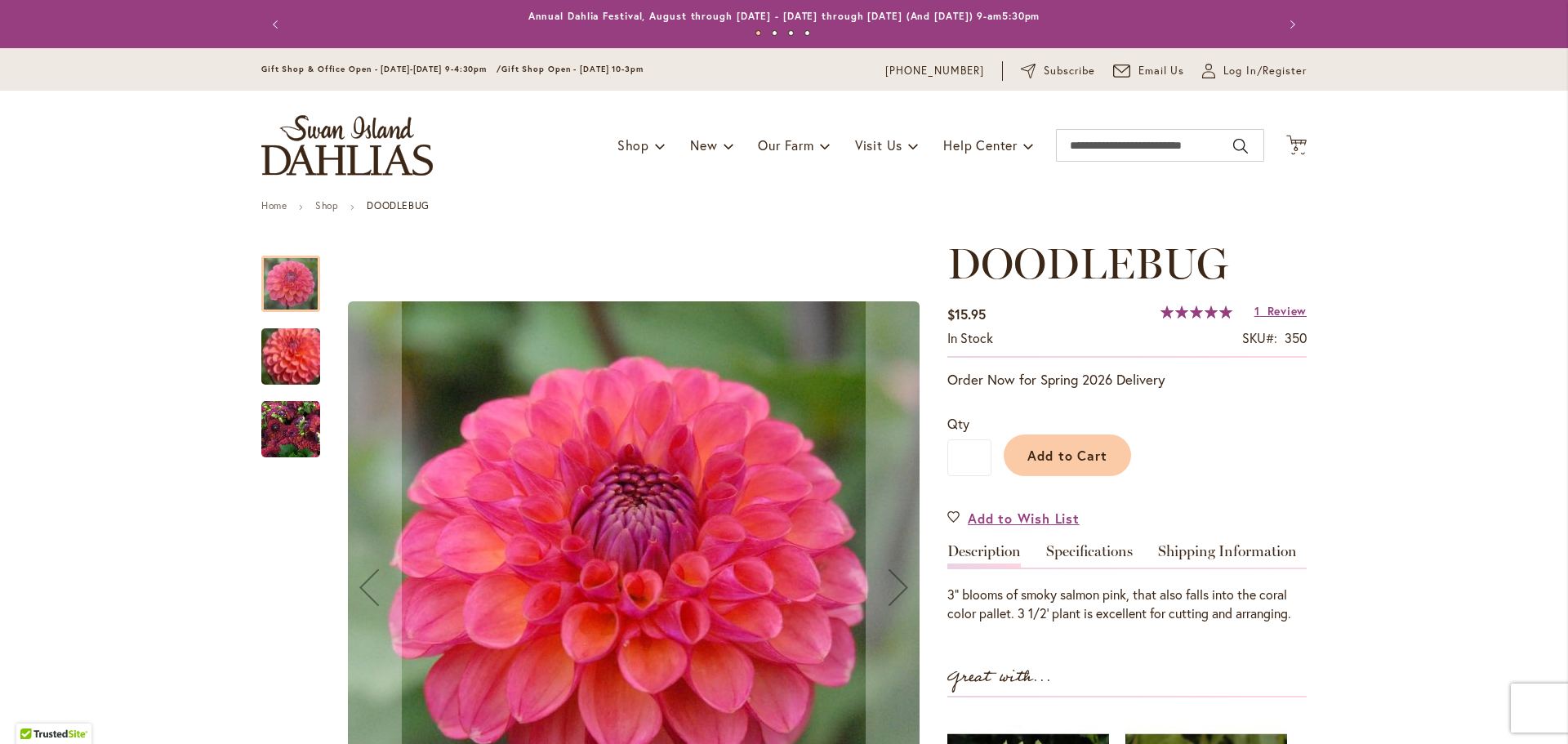
click at [294, 355] on img "DOODLEBUG" at bounding box center [290, 356] width 117 height 100
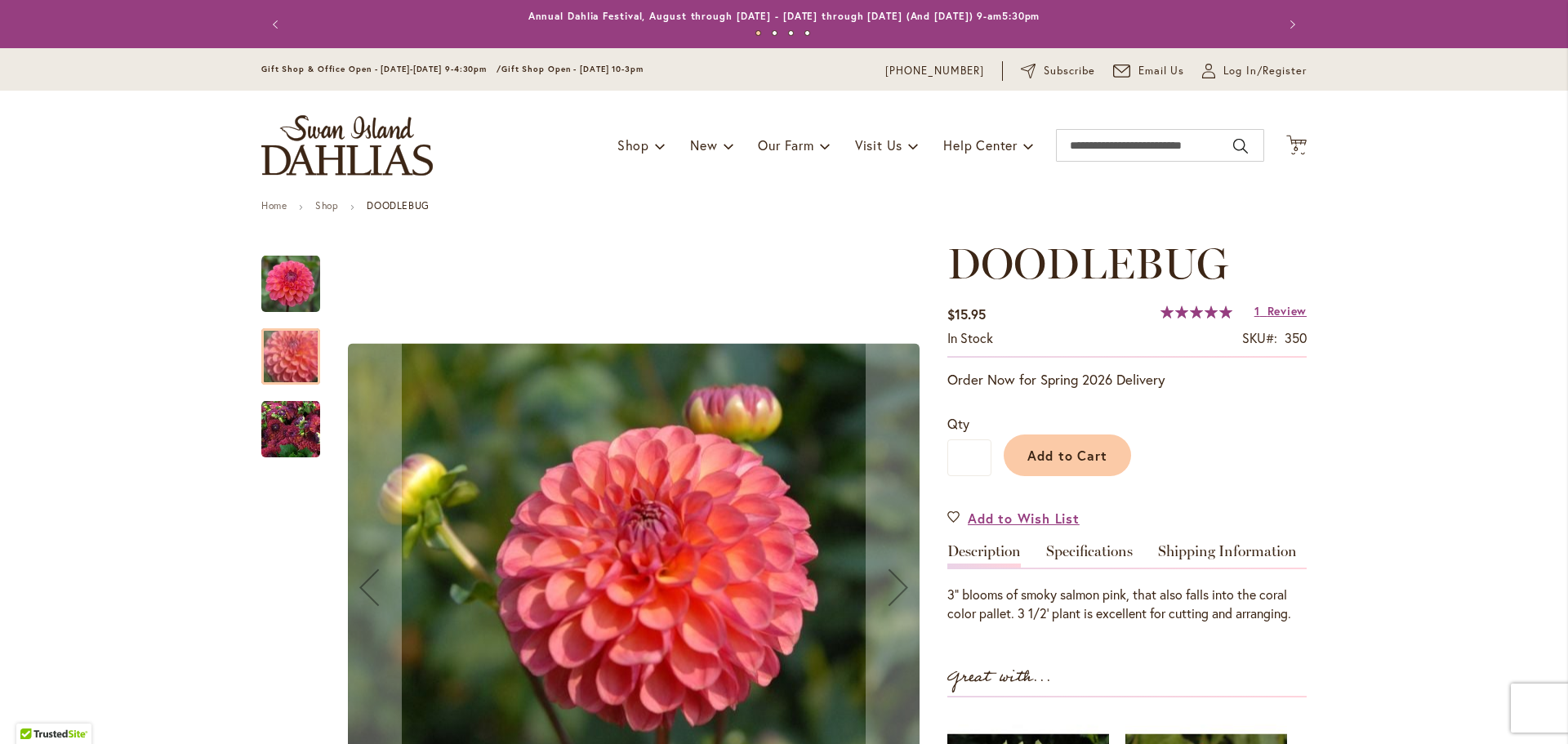
click at [287, 415] on img "DOODLEBUG" at bounding box center [291, 429] width 59 height 59
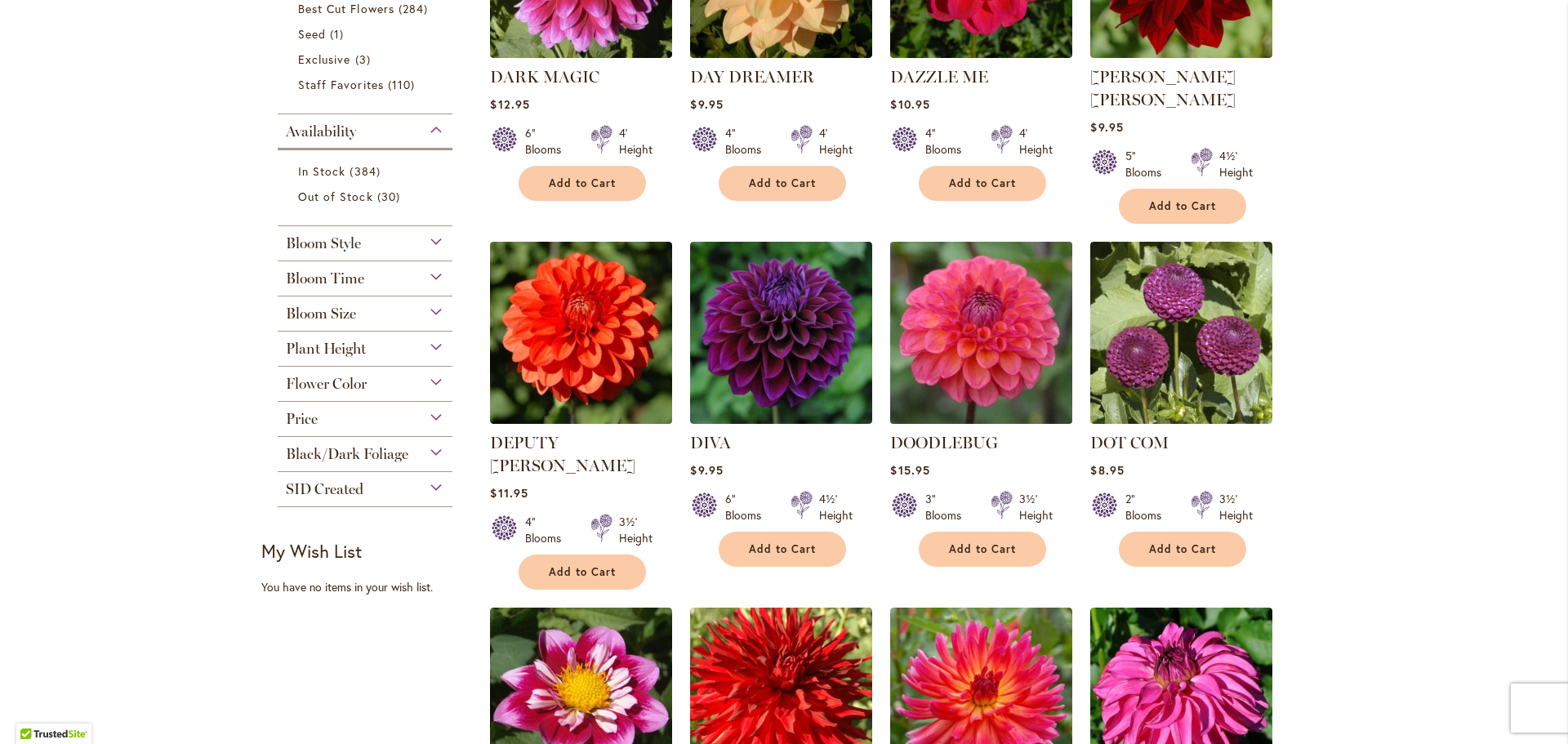
scroll to position [572, 0]
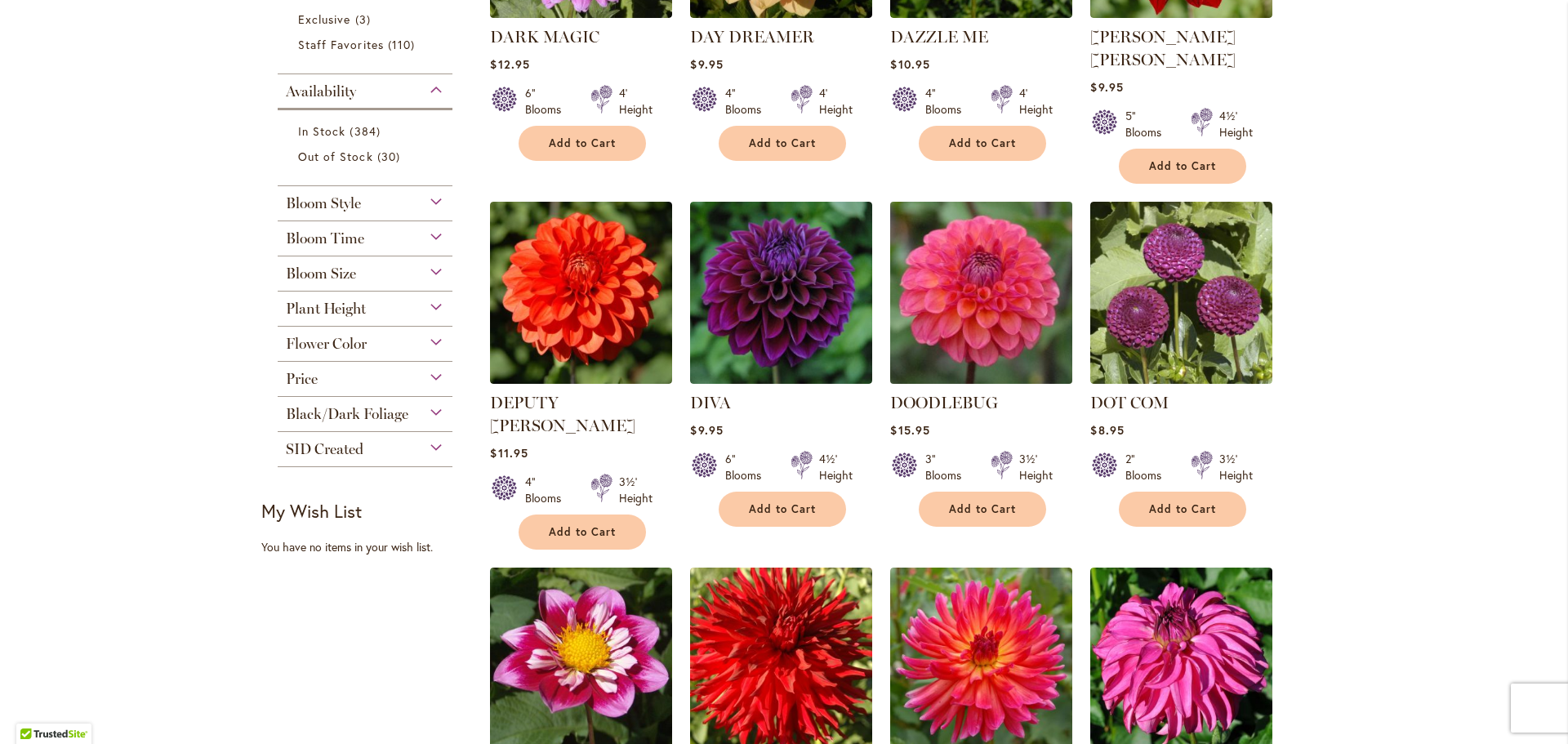
click at [964, 344] on img at bounding box center [982, 293] width 191 height 191
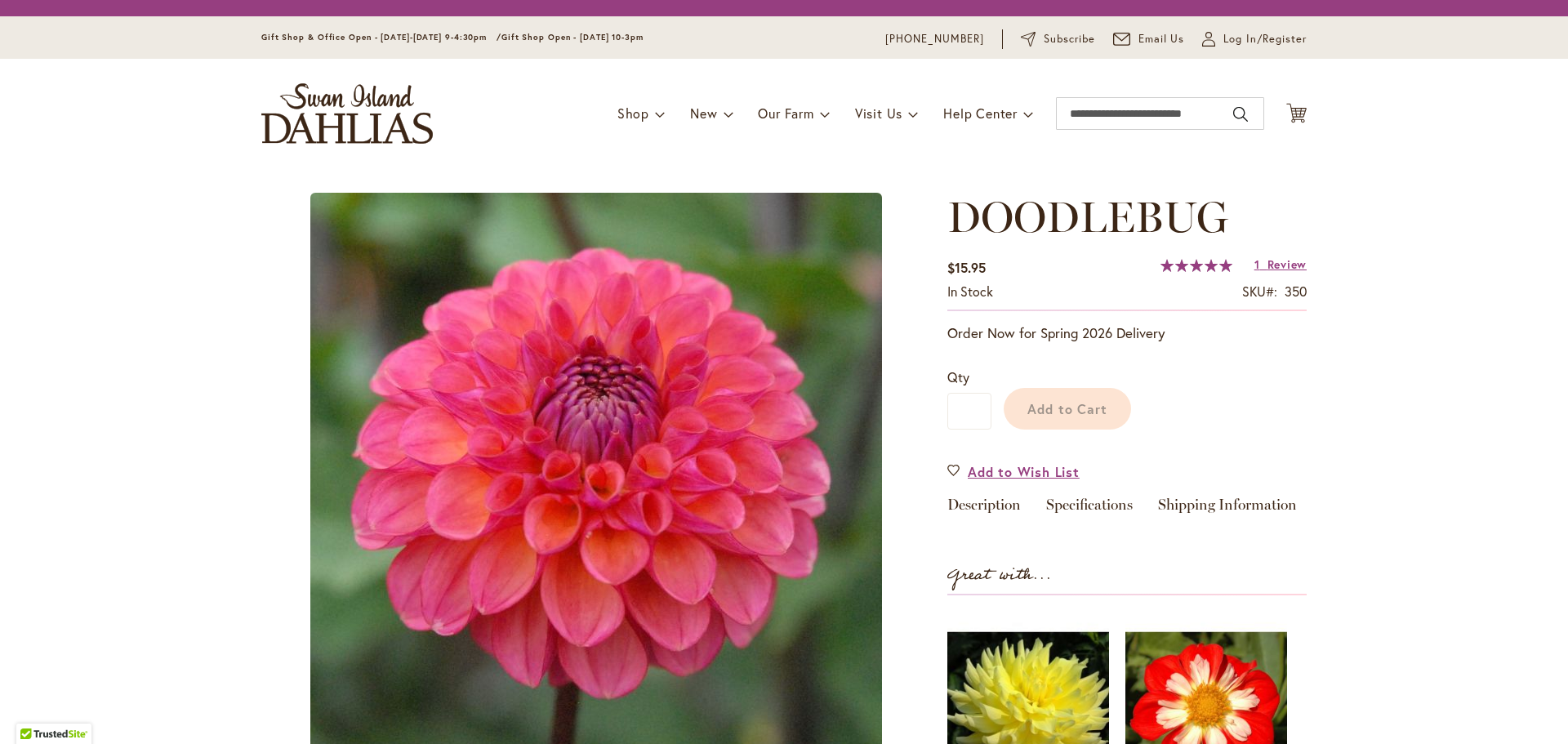
click at [961, 295] on span "In stock" at bounding box center [970, 291] width 46 height 17
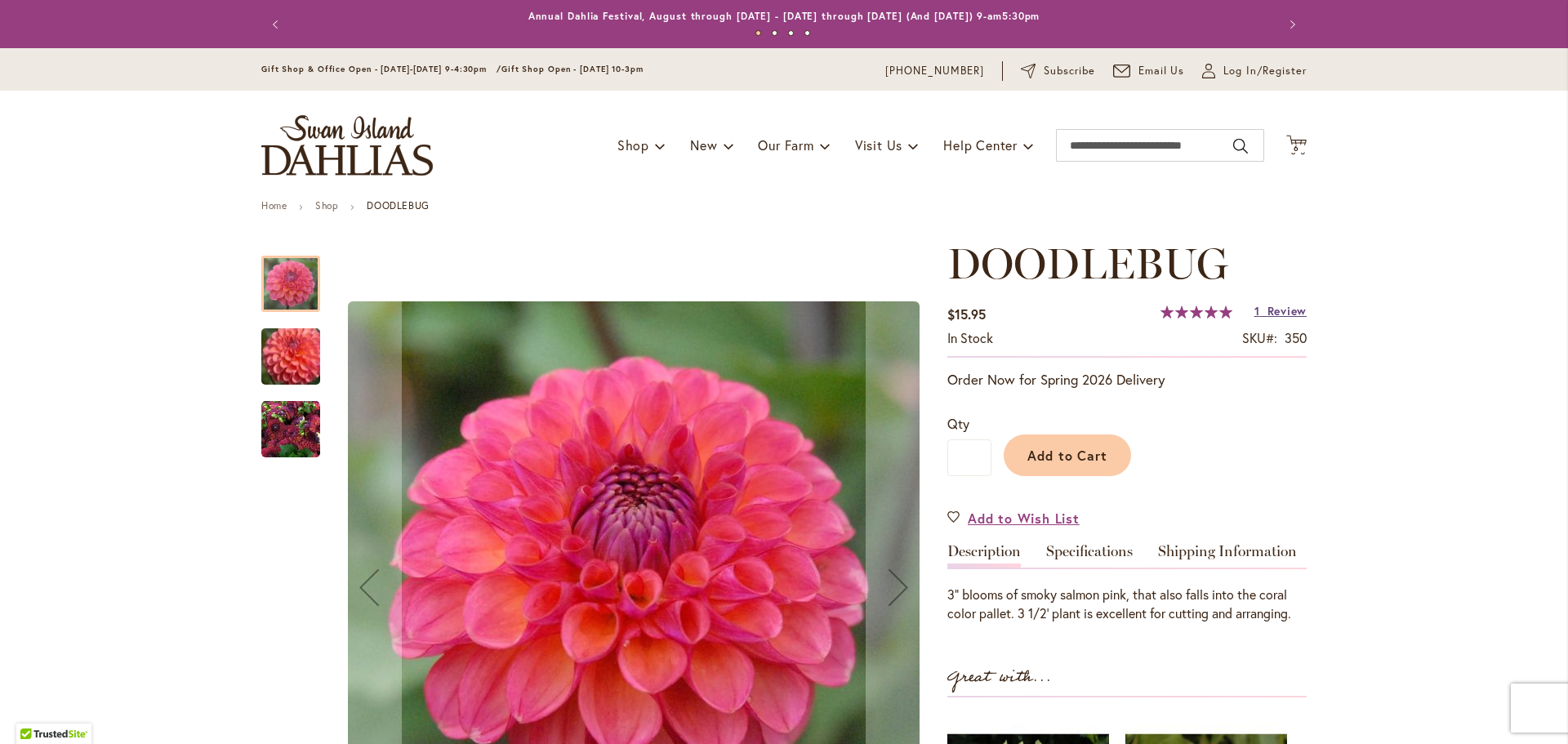
click at [1291, 304] on span "Review" at bounding box center [1287, 310] width 39 height 16
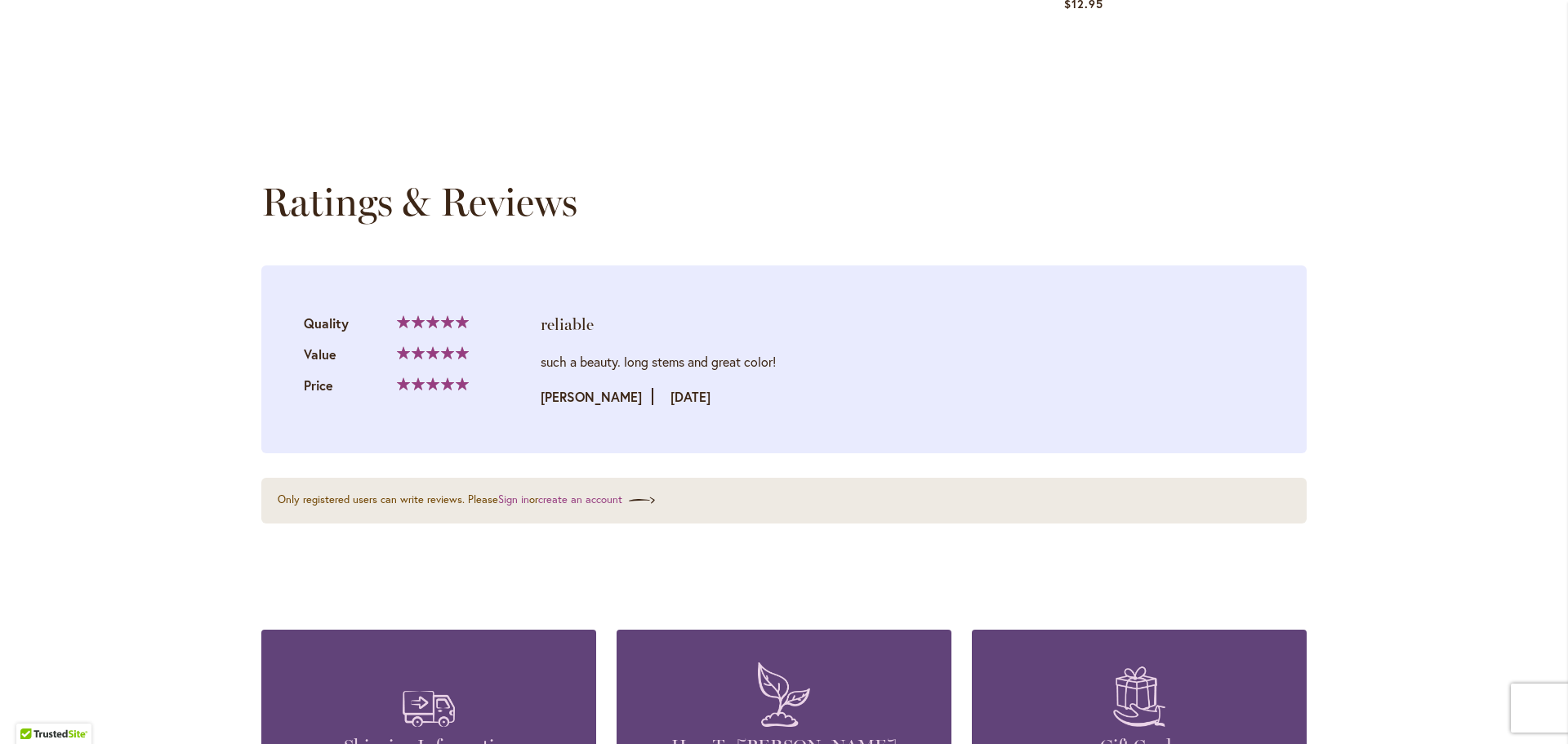
scroll to position [1288, 0]
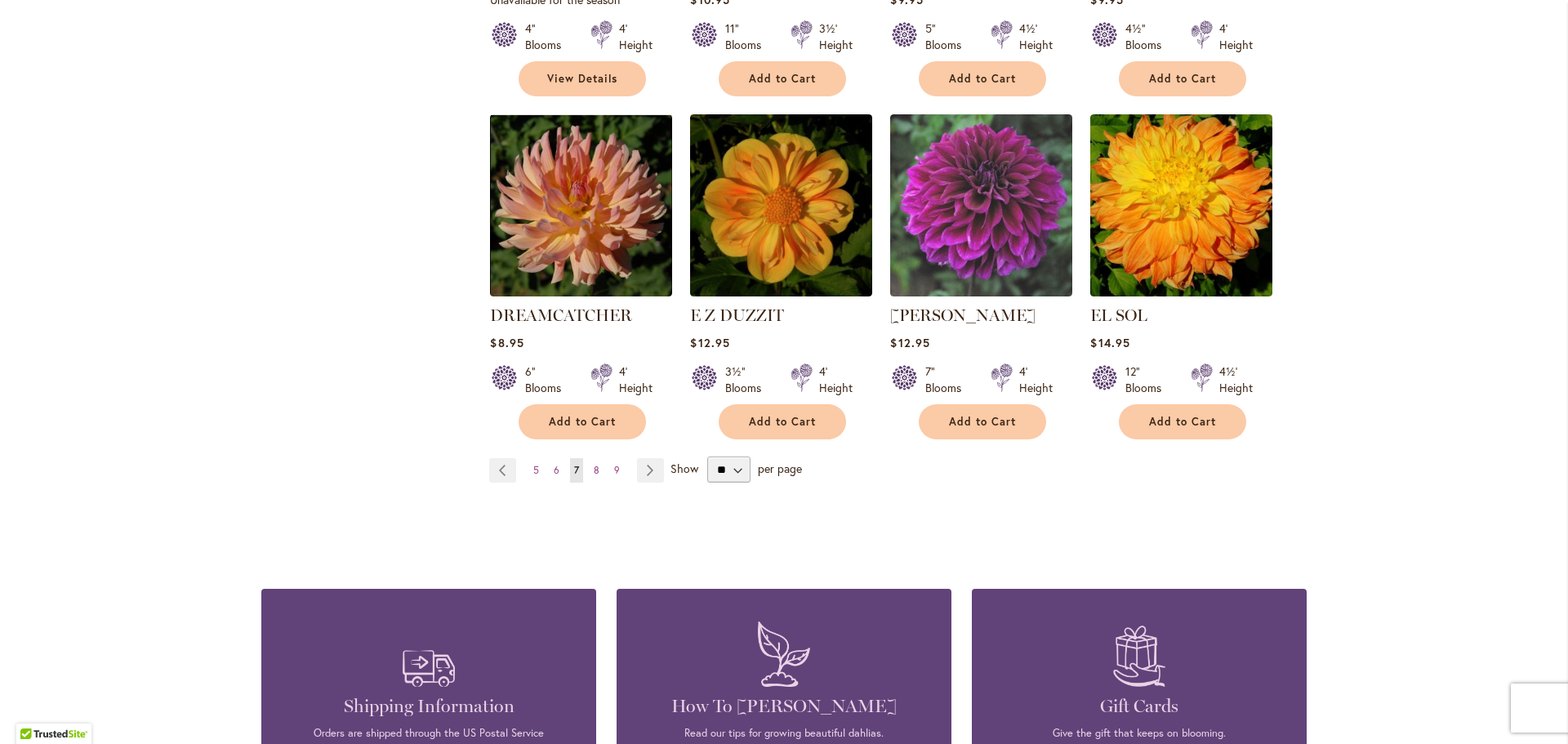
scroll to position [1388, 0]
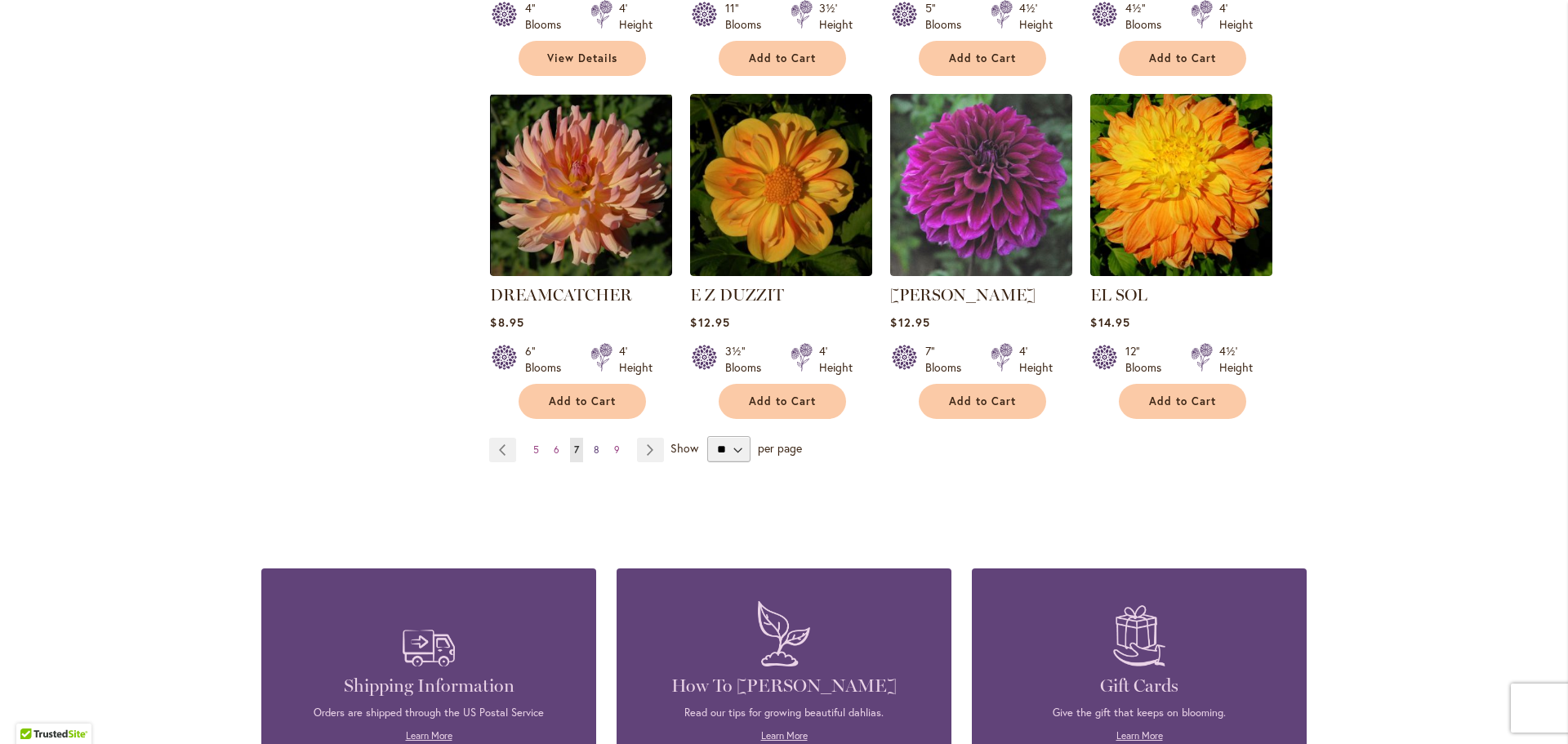
click at [594, 443] on span "8" at bounding box center [596, 449] width 6 height 12
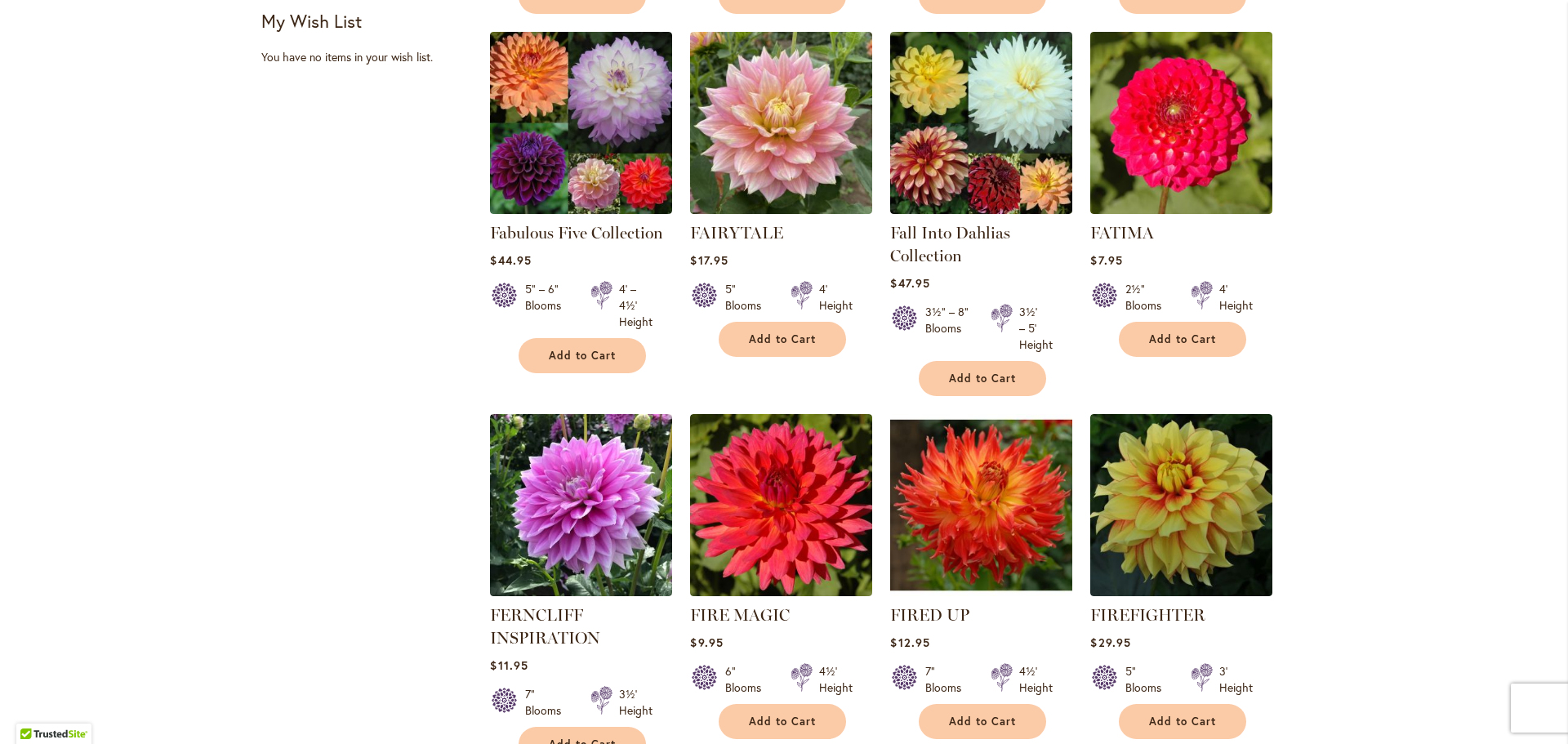
scroll to position [1143, 0]
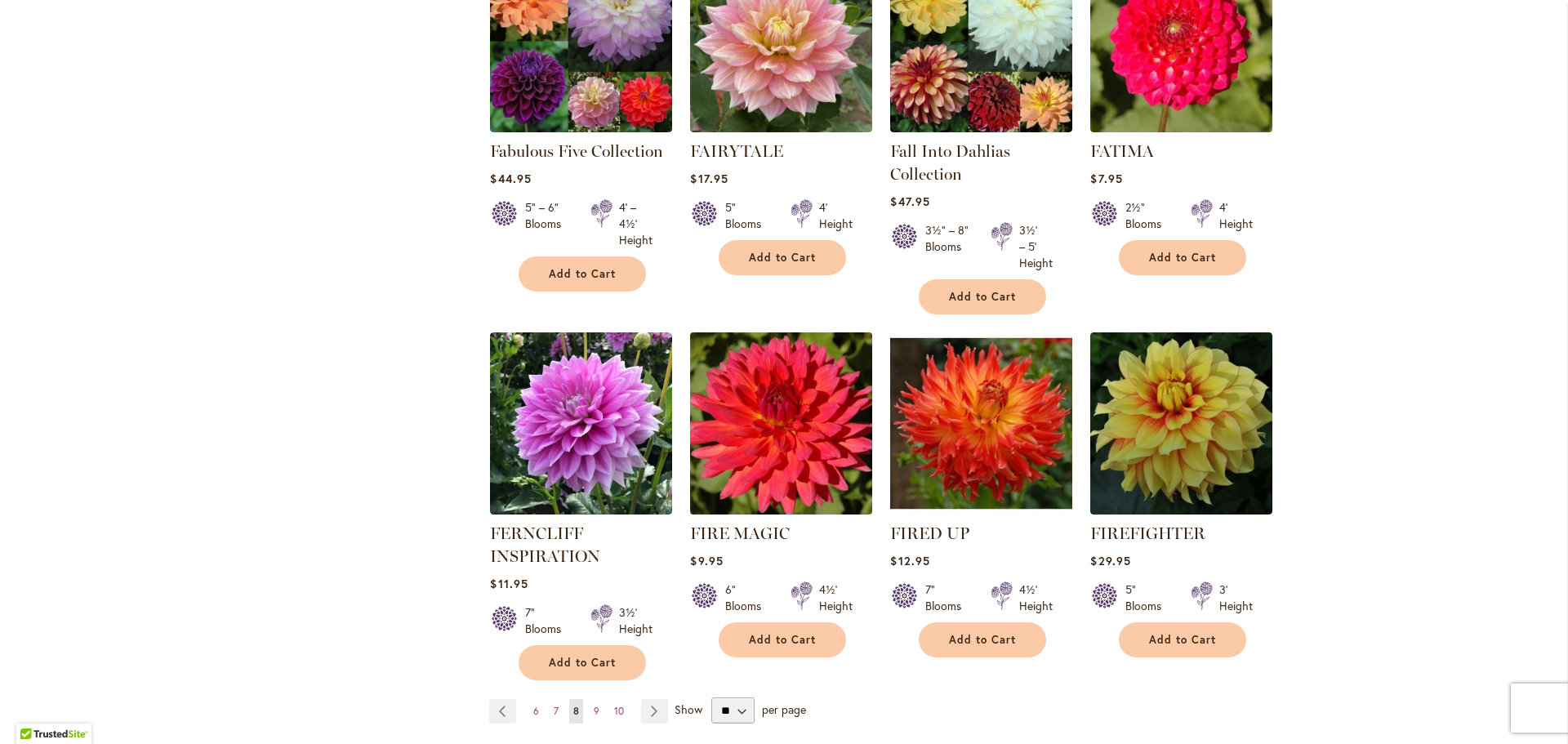
click at [793, 456] on img at bounding box center [781, 424] width 191 height 191
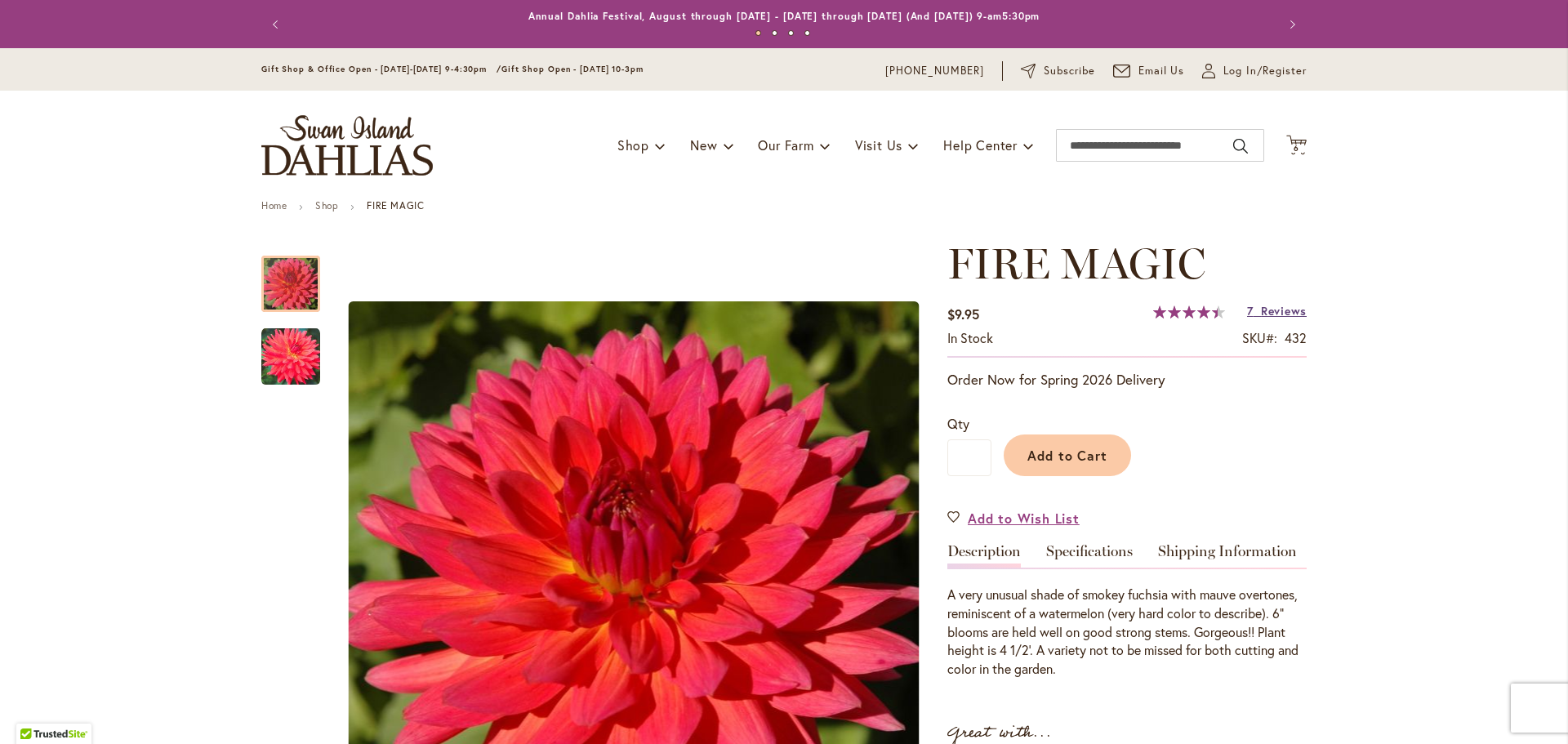
click at [1271, 310] on span "Reviews" at bounding box center [1284, 310] width 46 height 16
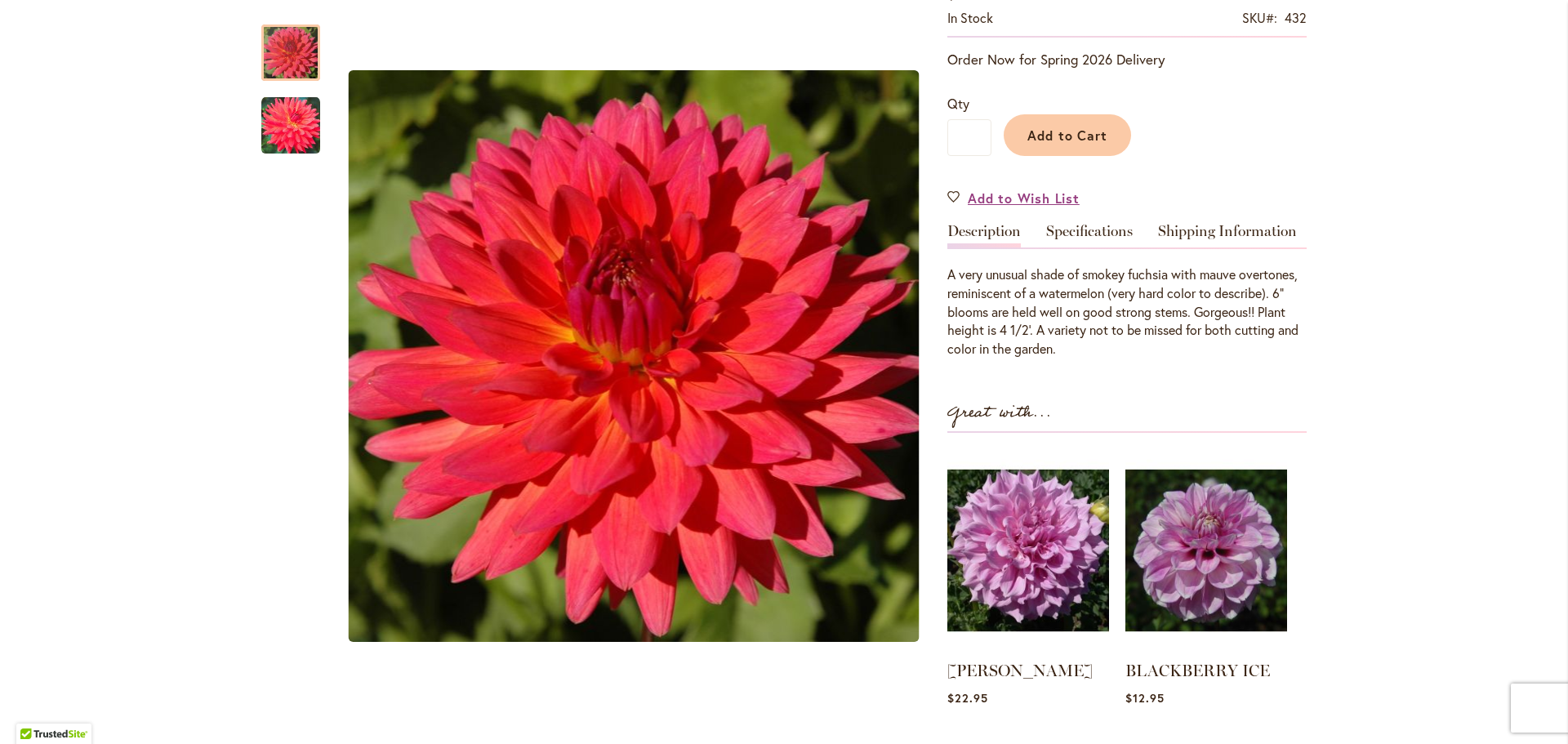
scroll to position [282, 0]
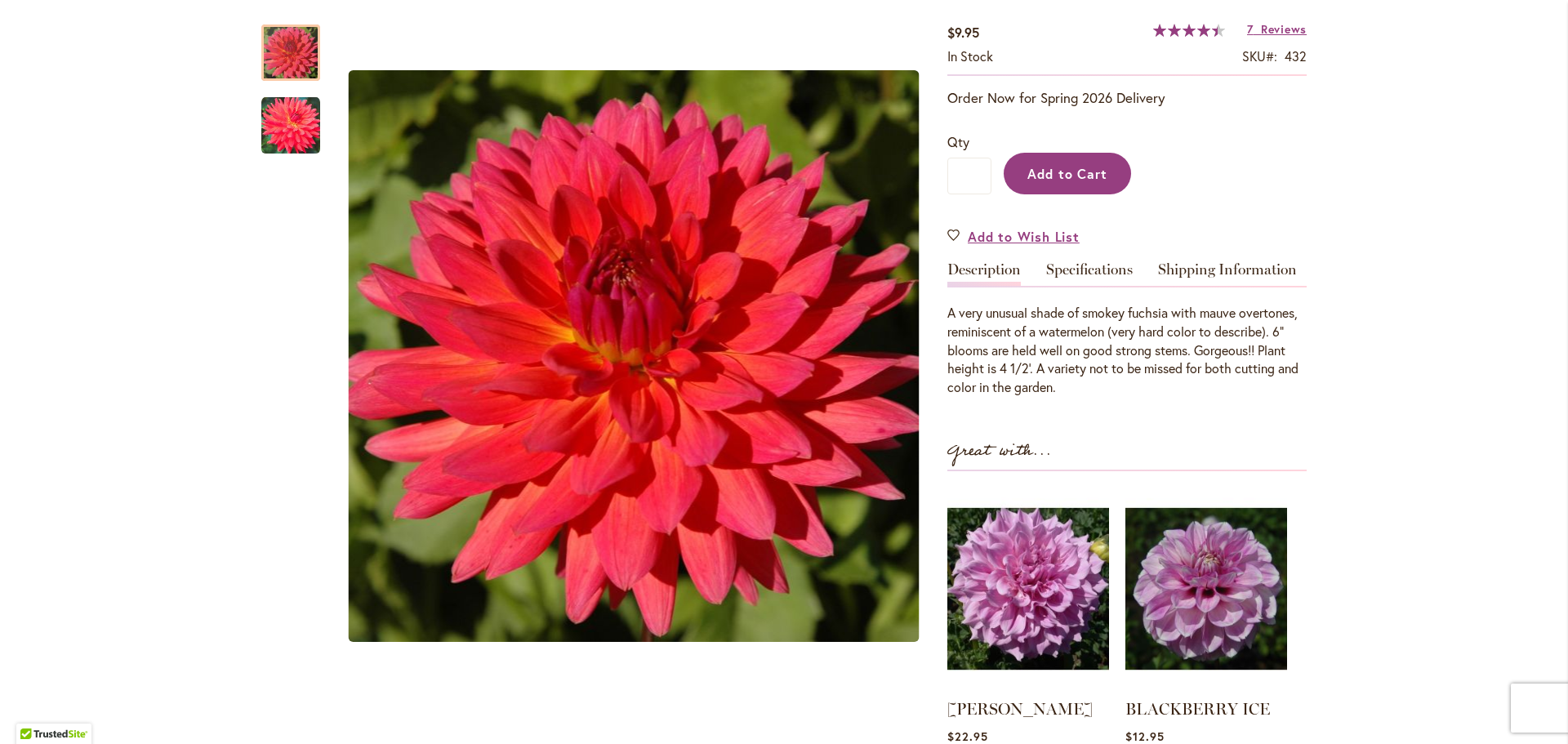
click at [1088, 165] on span "Add to Cart" at bounding box center [1068, 173] width 80 height 17
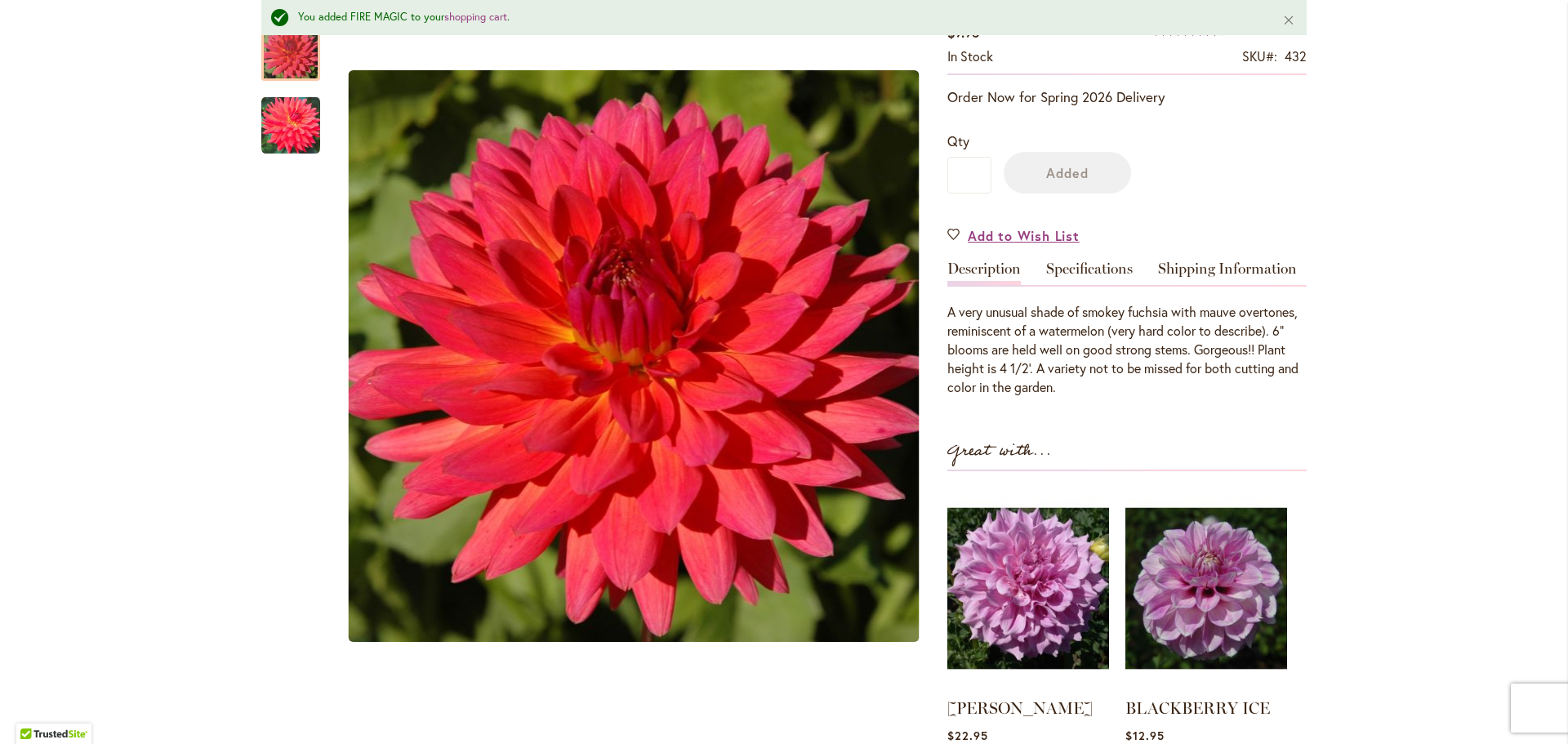
scroll to position [0, 0]
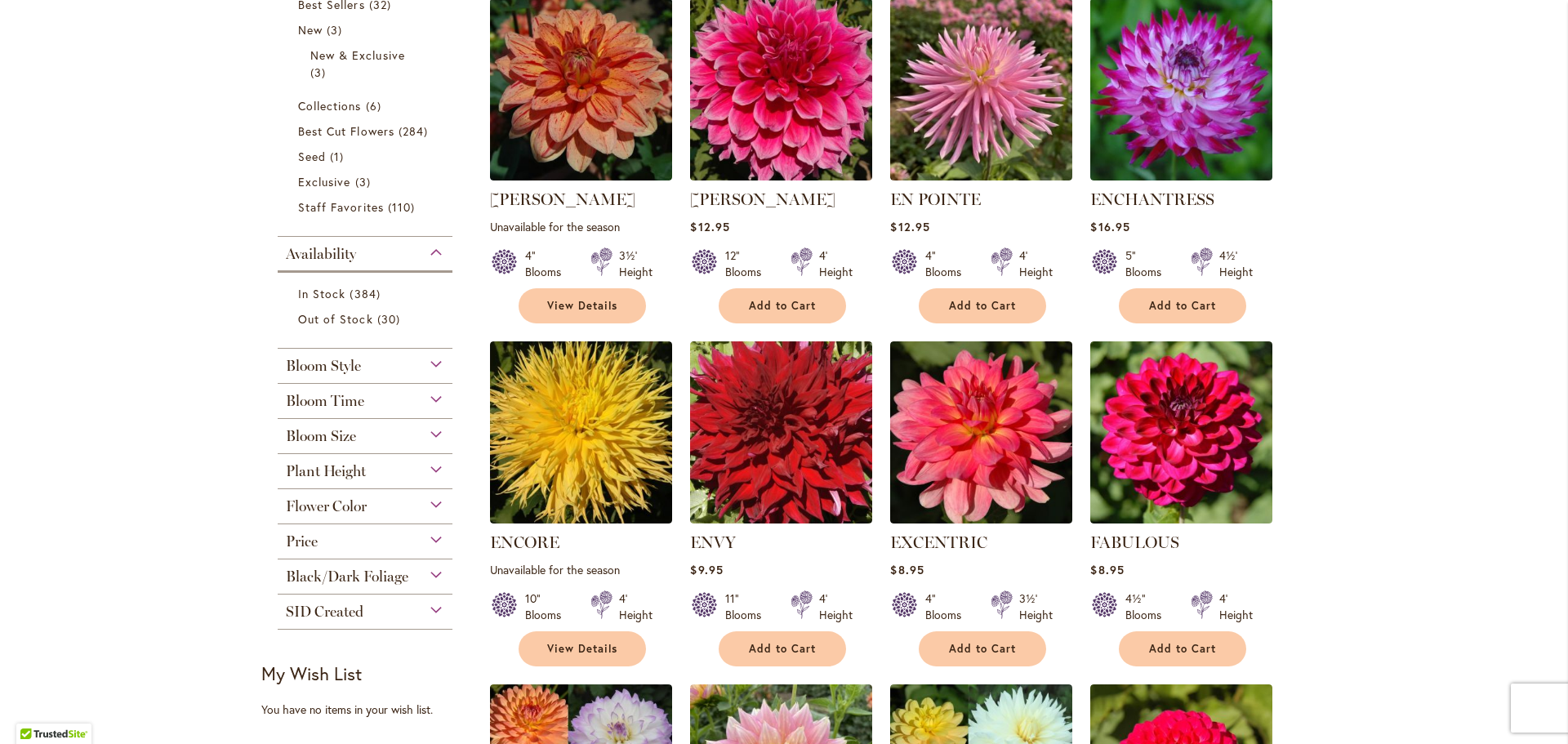
scroll to position [408, 0]
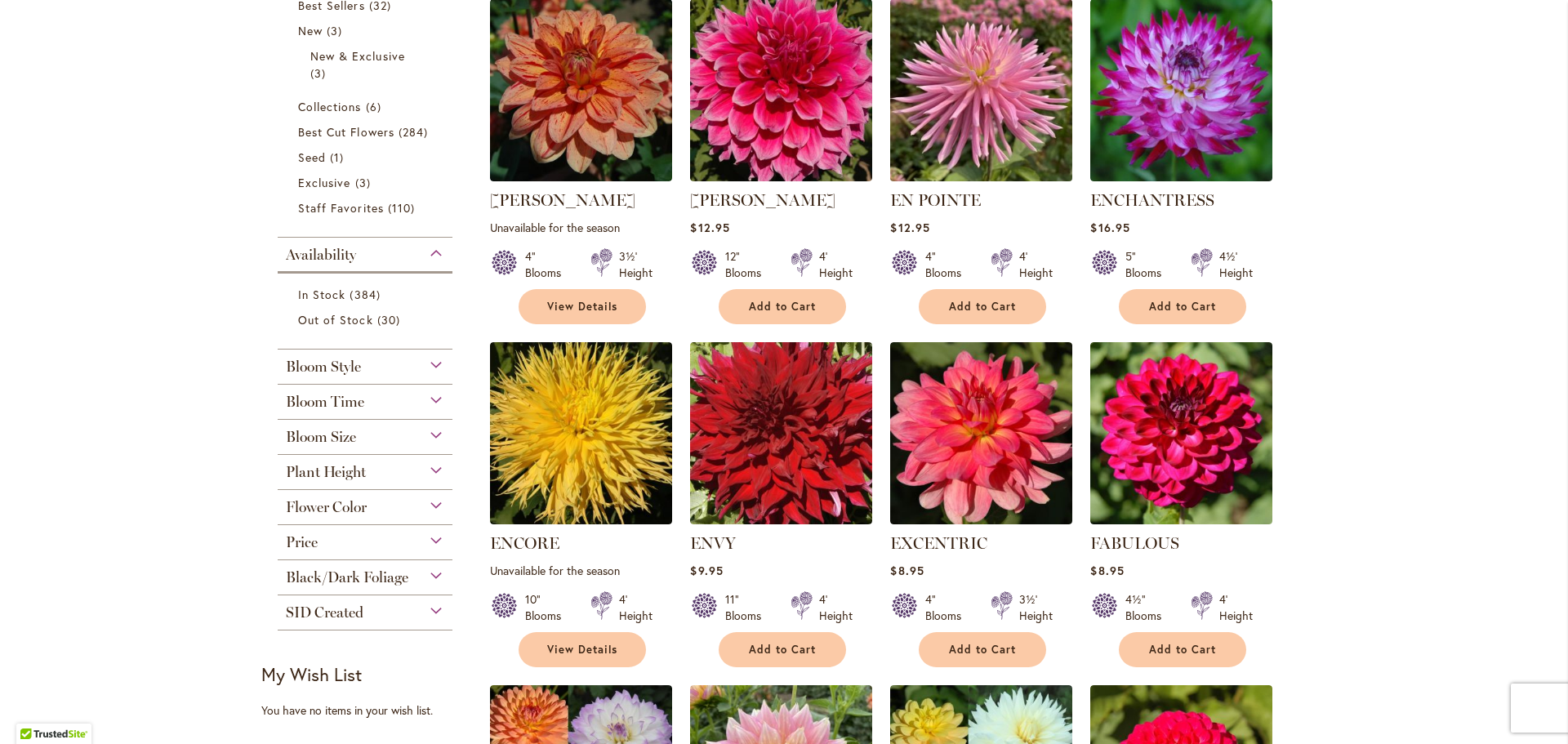
click at [965, 132] on img at bounding box center [982, 90] width 191 height 191
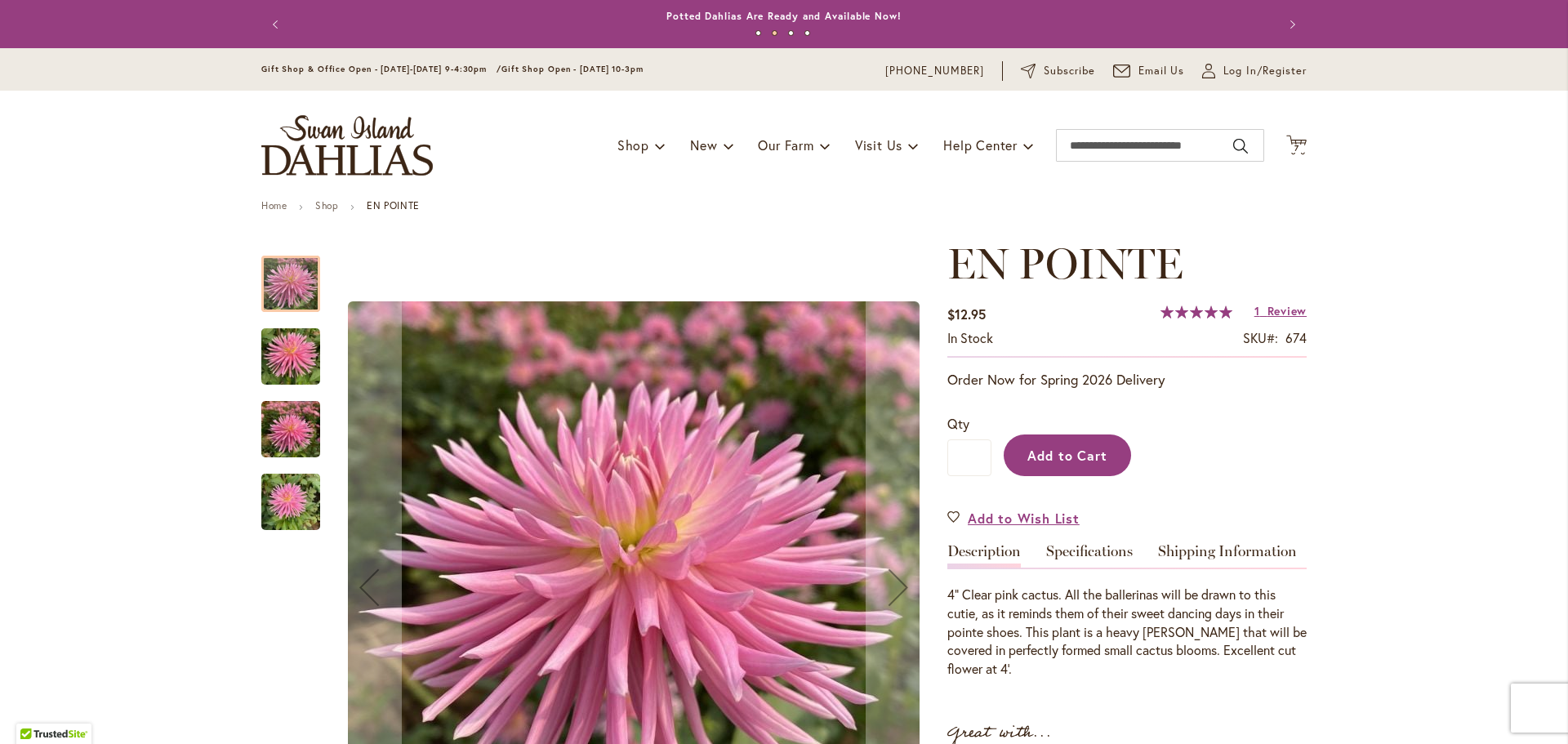
click at [1044, 459] on span "Add to Cart" at bounding box center [1068, 455] width 80 height 17
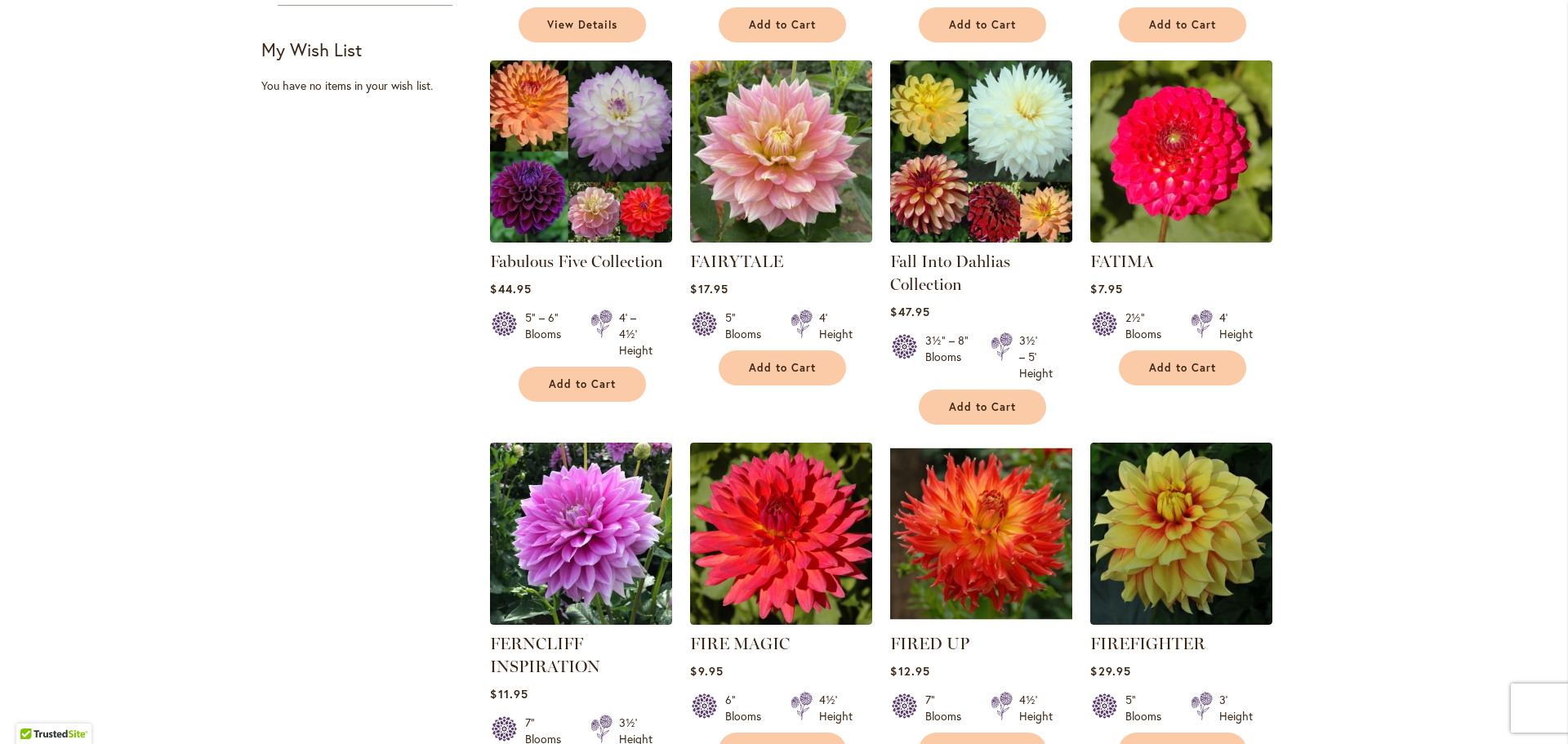
scroll to position [1307, 0]
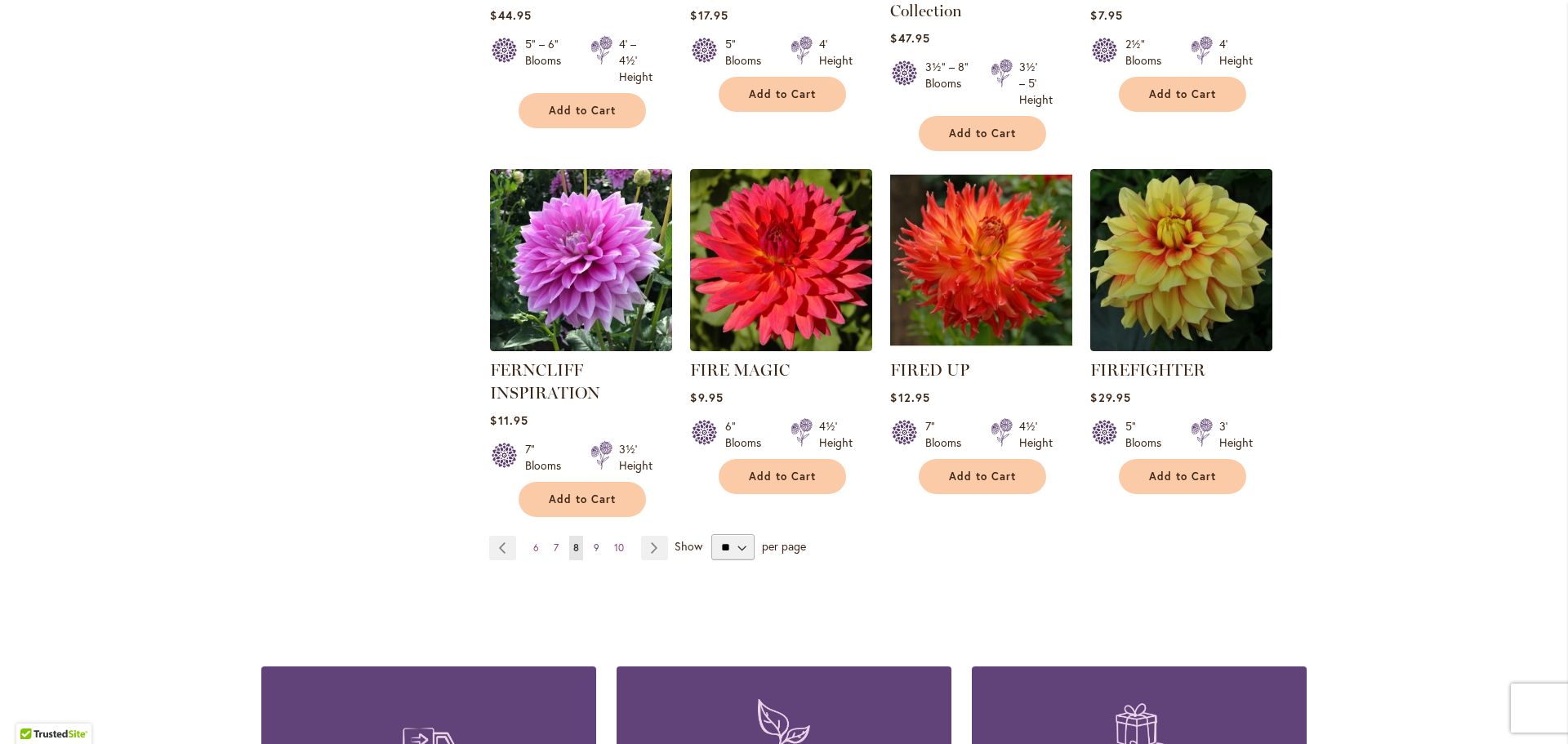
click at [590, 540] on link "Page 9" at bounding box center [596, 548] width 14 height 25
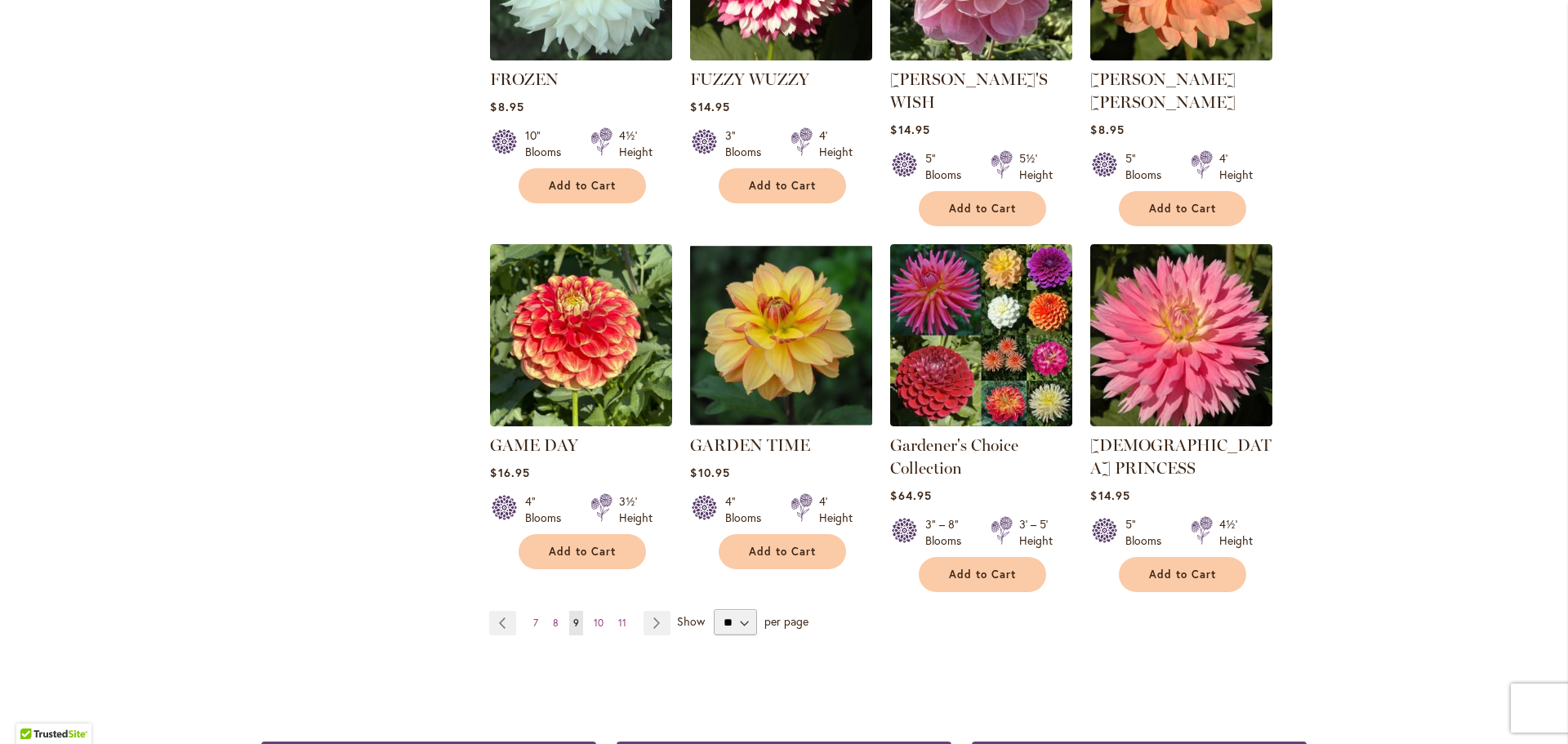
scroll to position [1388, 0]
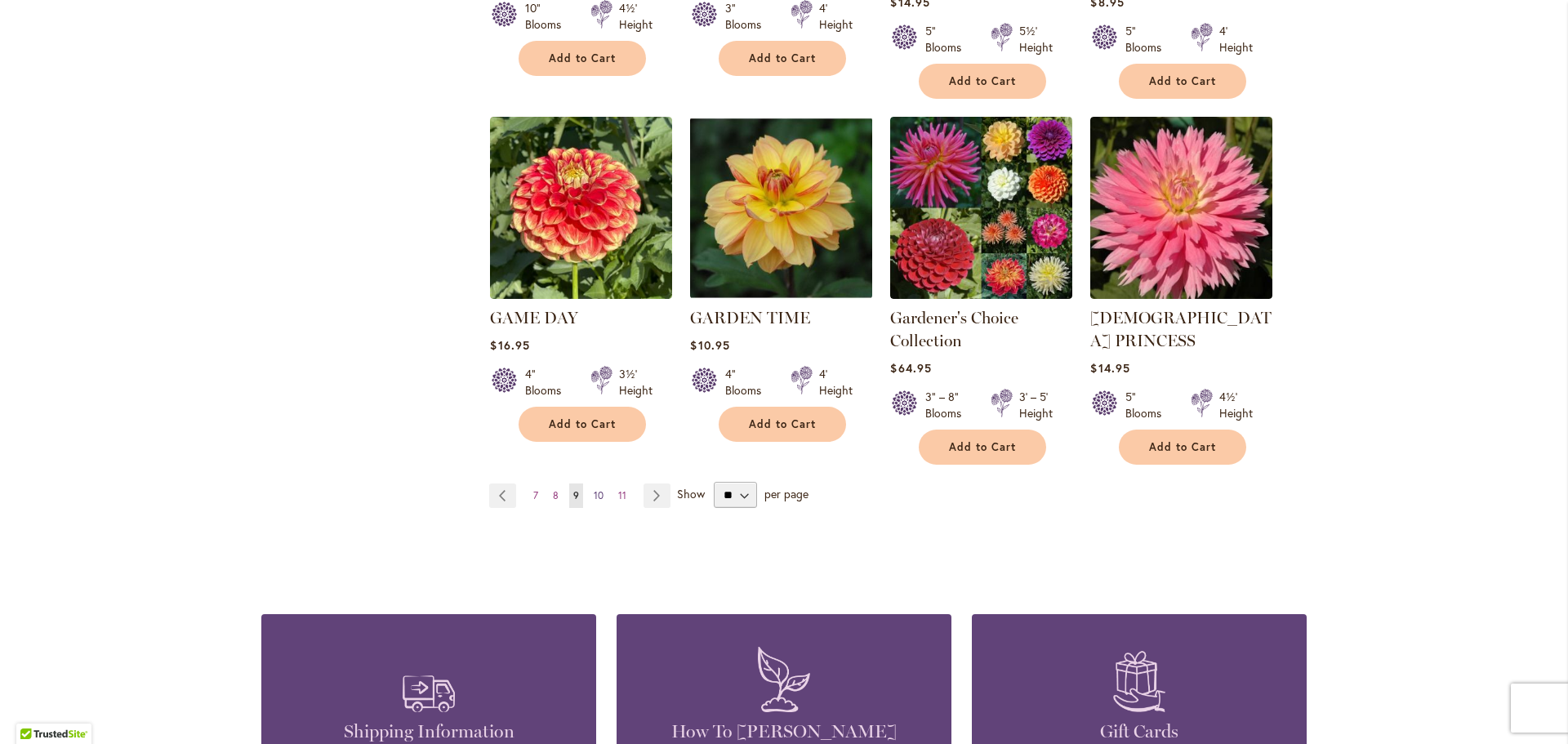
click at [597, 489] on span "10" at bounding box center [599, 494] width 10 height 12
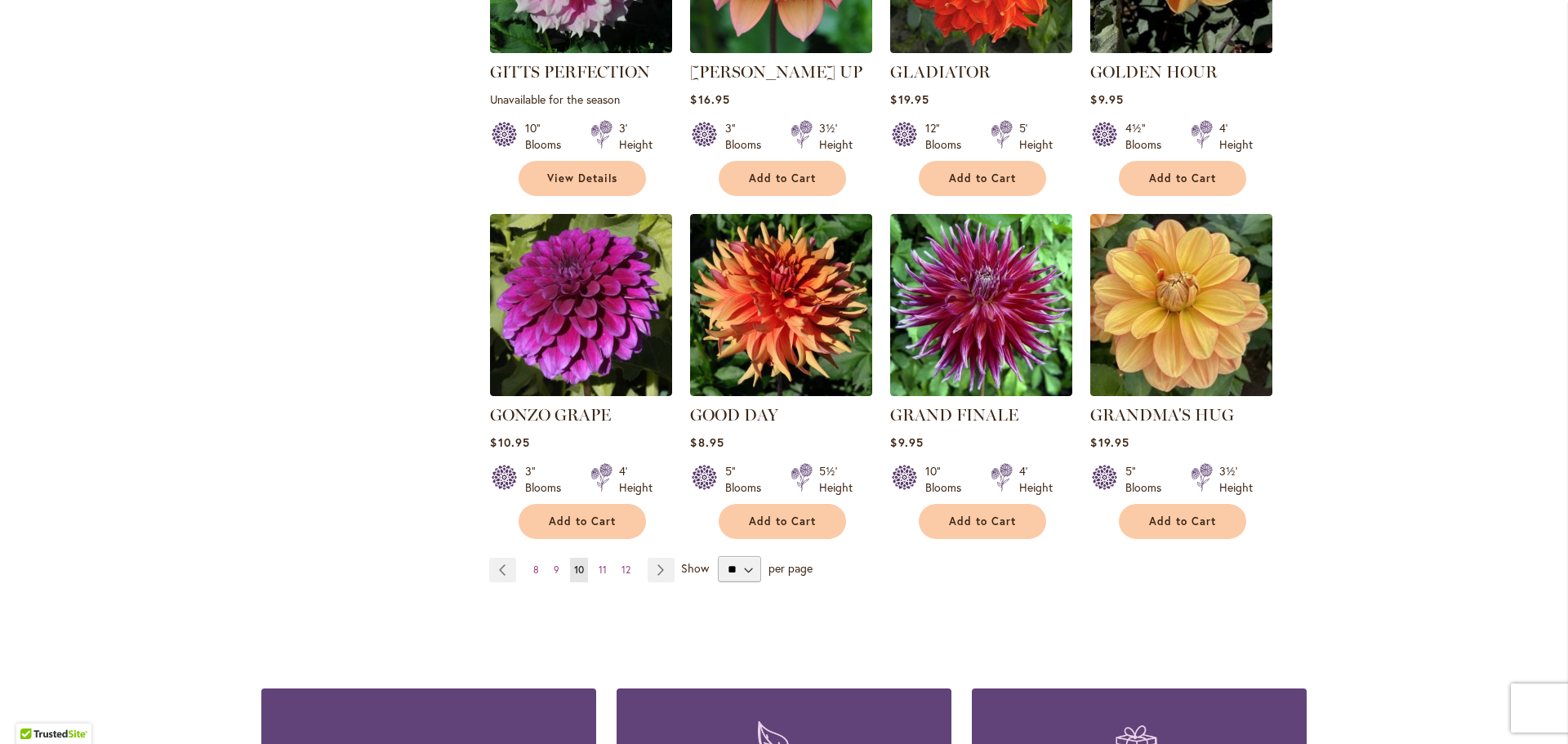
scroll to position [1388, 0]
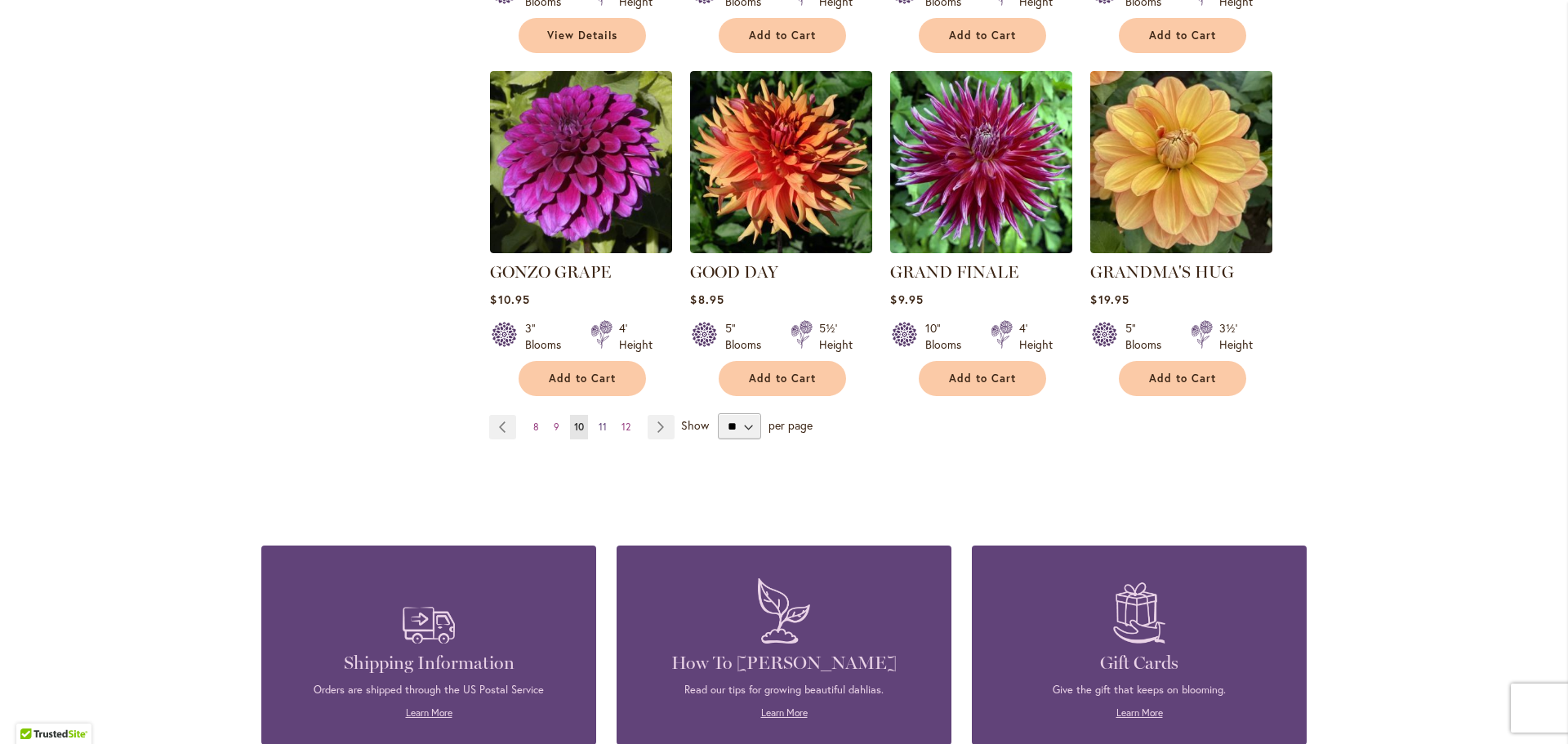
click at [599, 420] on span "11" at bounding box center [603, 426] width 8 height 12
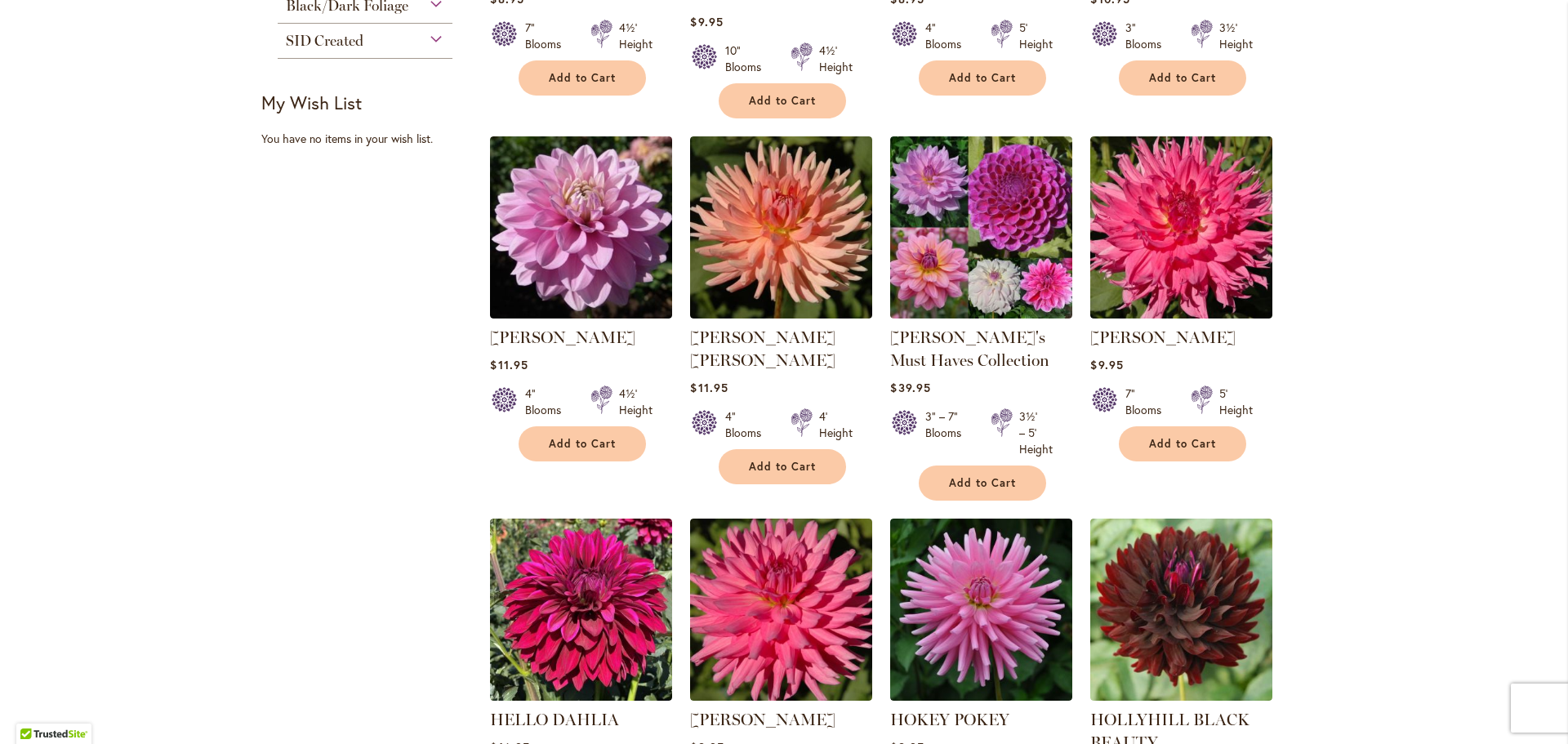
scroll to position [1307, 0]
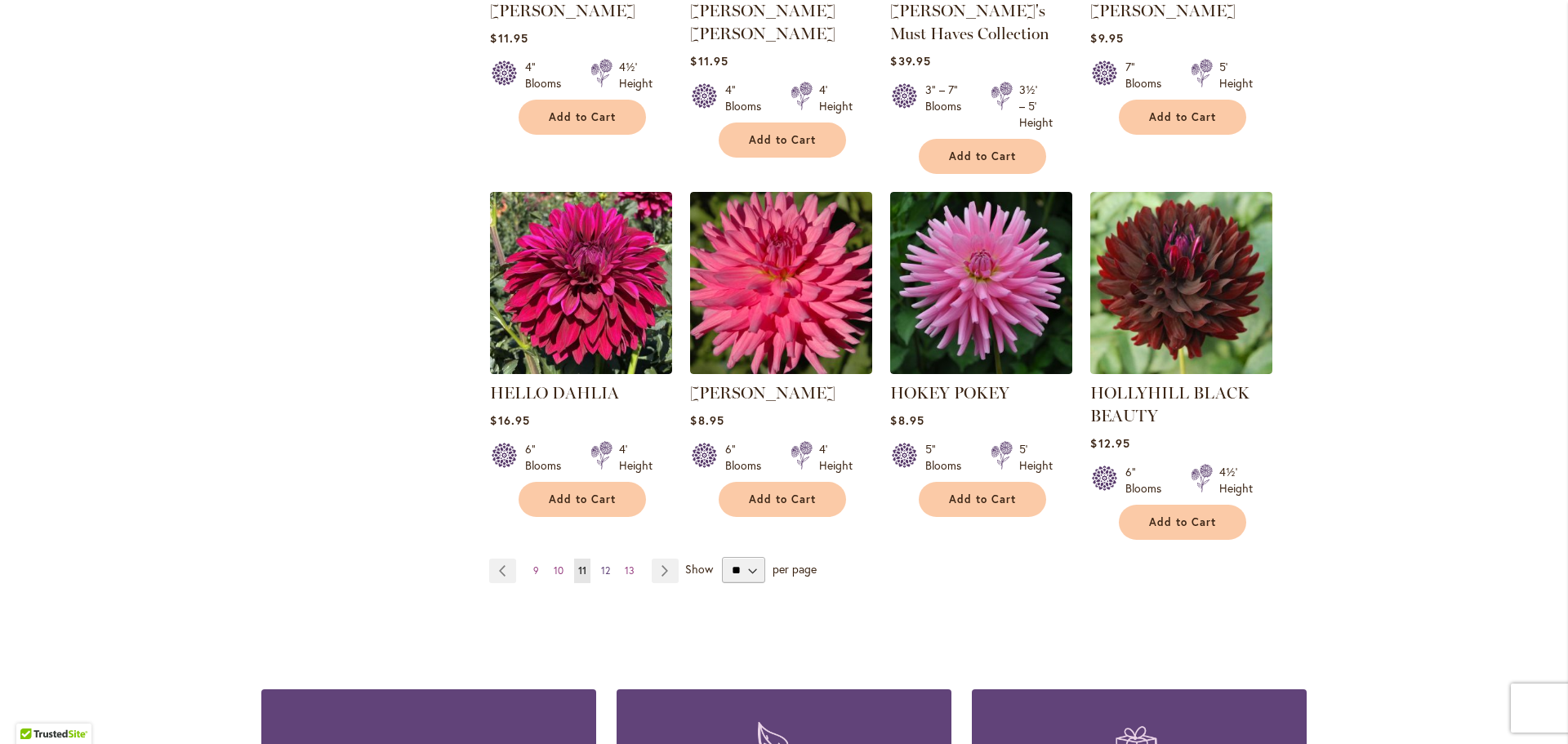
click at [601, 567] on span "12" at bounding box center [605, 570] width 9 height 12
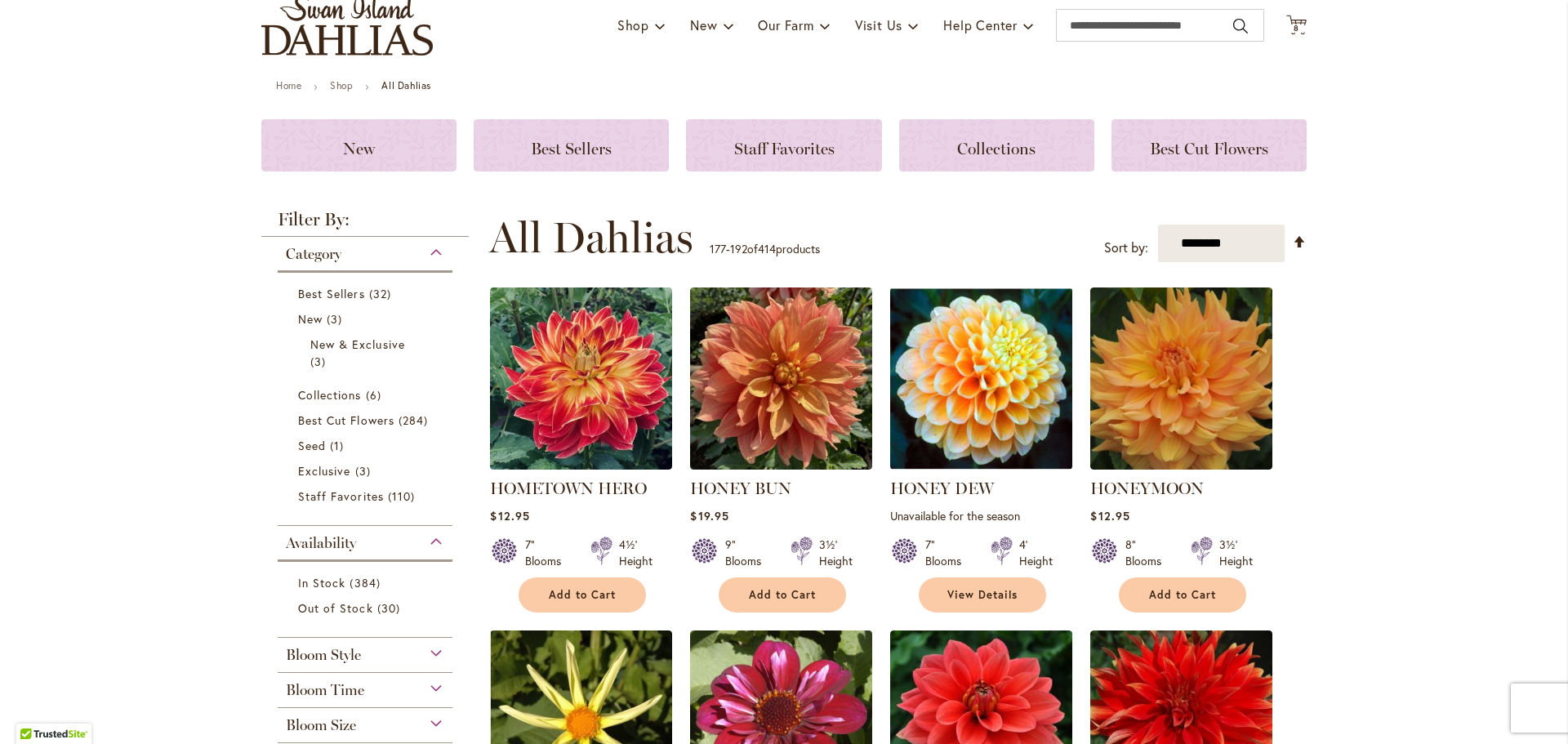
scroll to position [163, 0]
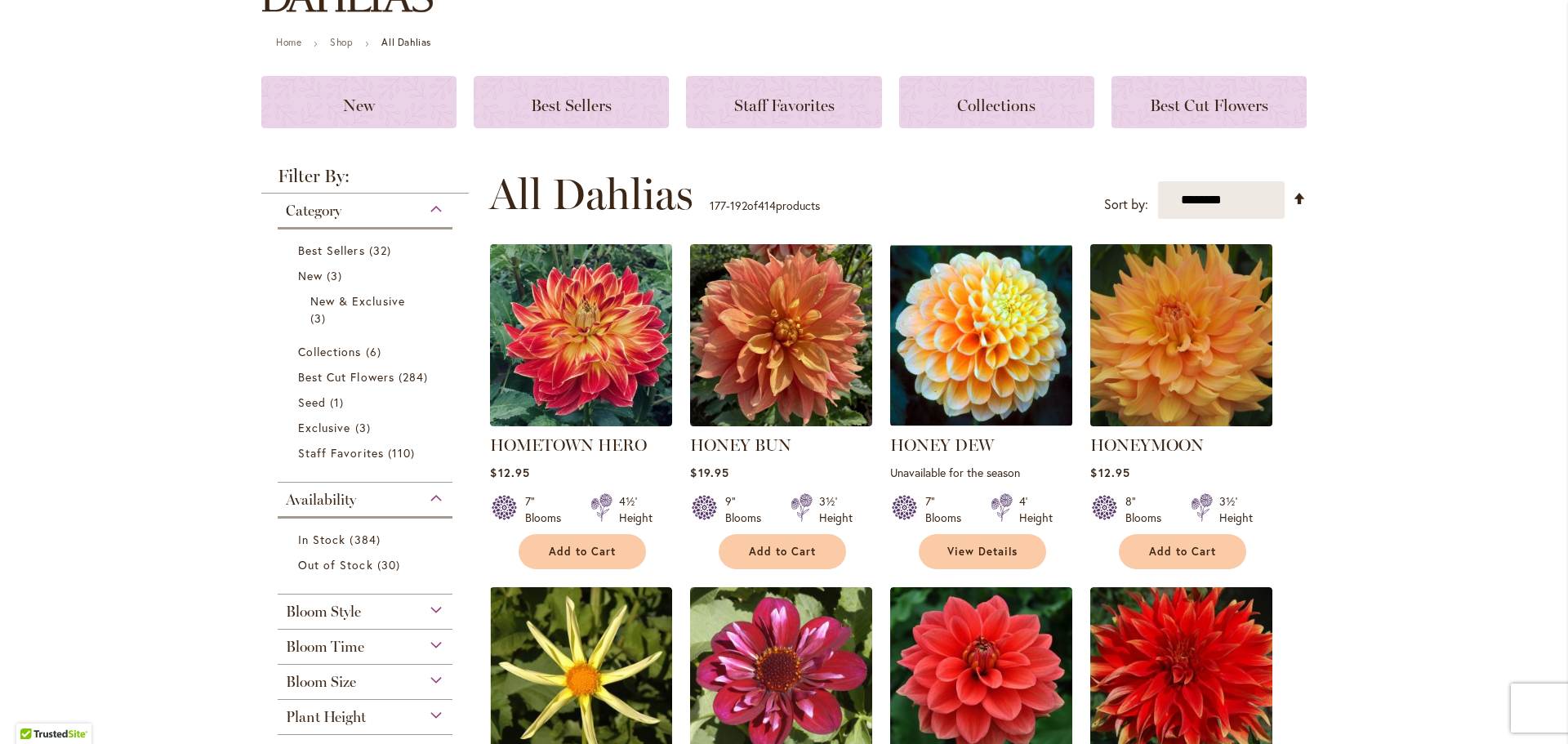
click at [1180, 357] on img at bounding box center [1181, 335] width 191 height 191
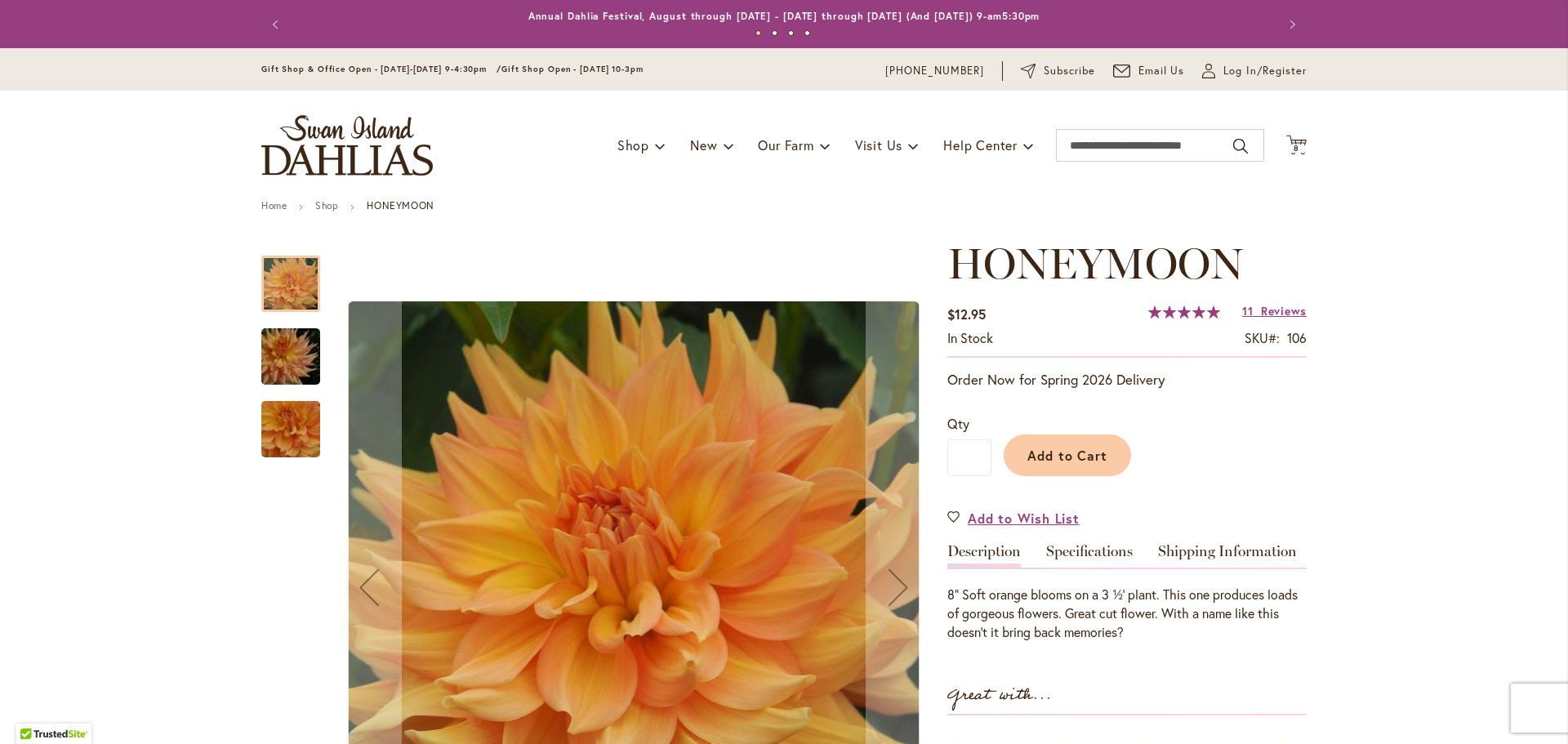
click at [287, 353] on img "Honeymoon" at bounding box center [290, 356] width 117 height 78
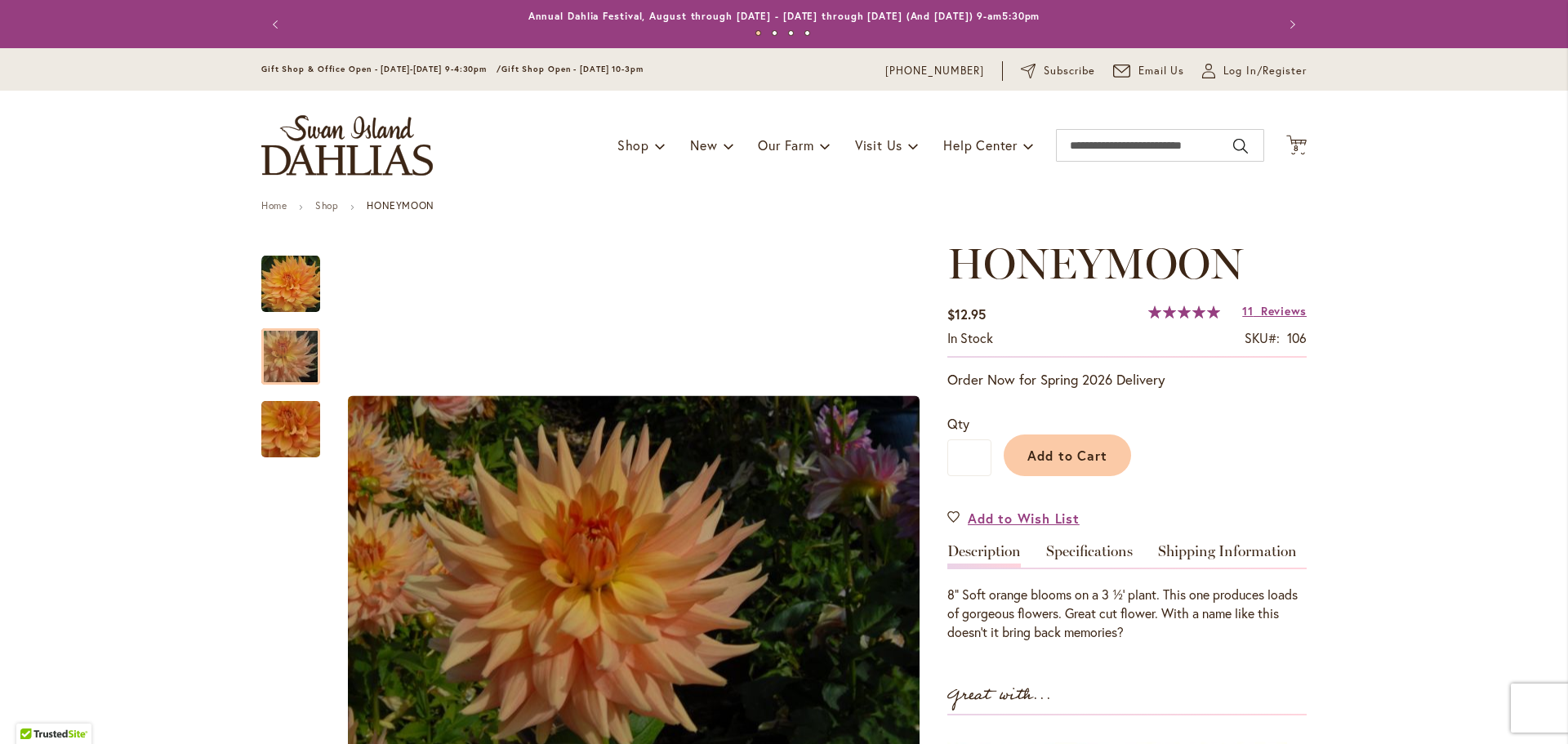
click at [995, 452] on div "Add to Cart" at bounding box center [1149, 451] width 315 height 74
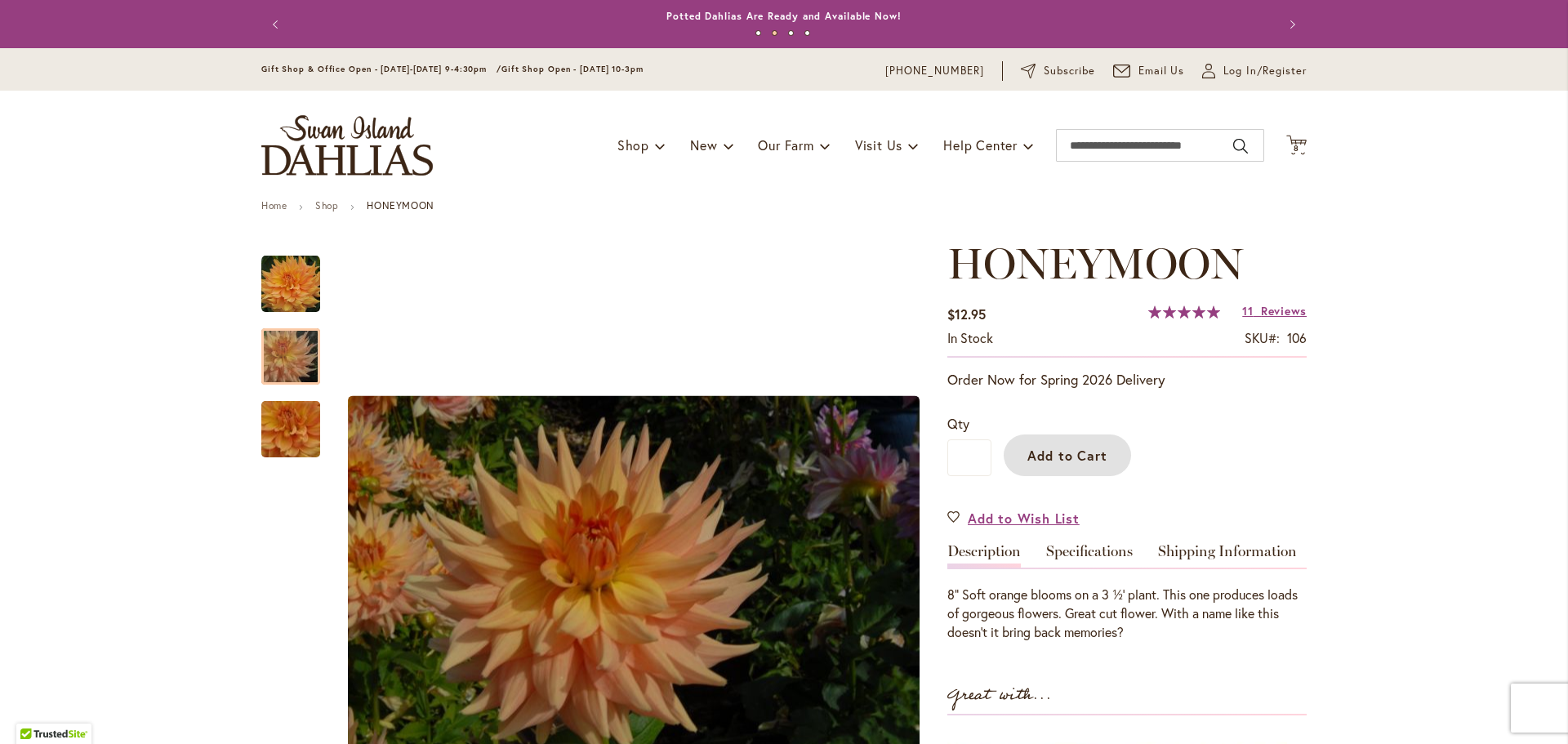
click at [1061, 453] on span "Add to Cart" at bounding box center [1068, 455] width 80 height 17
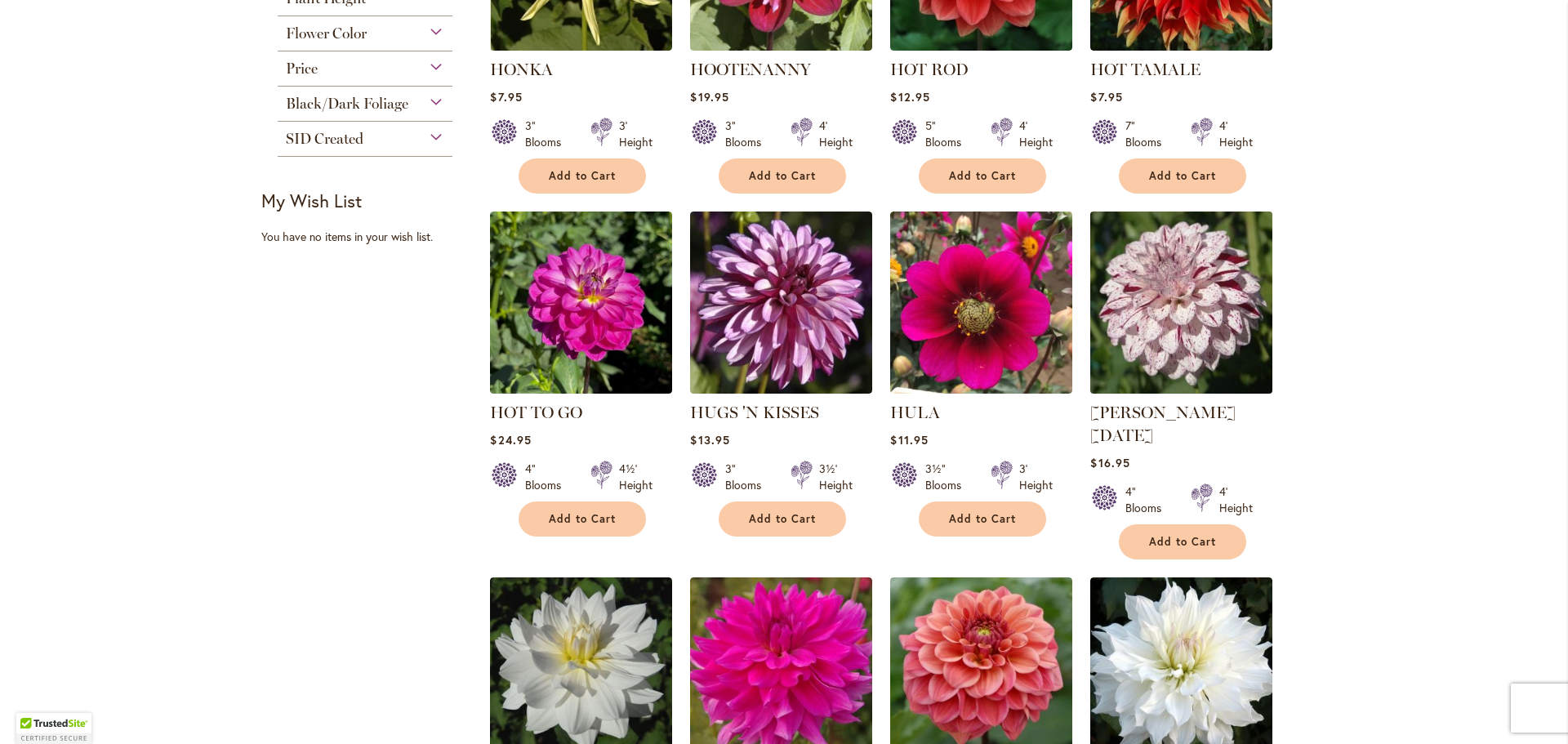
scroll to position [1143, 0]
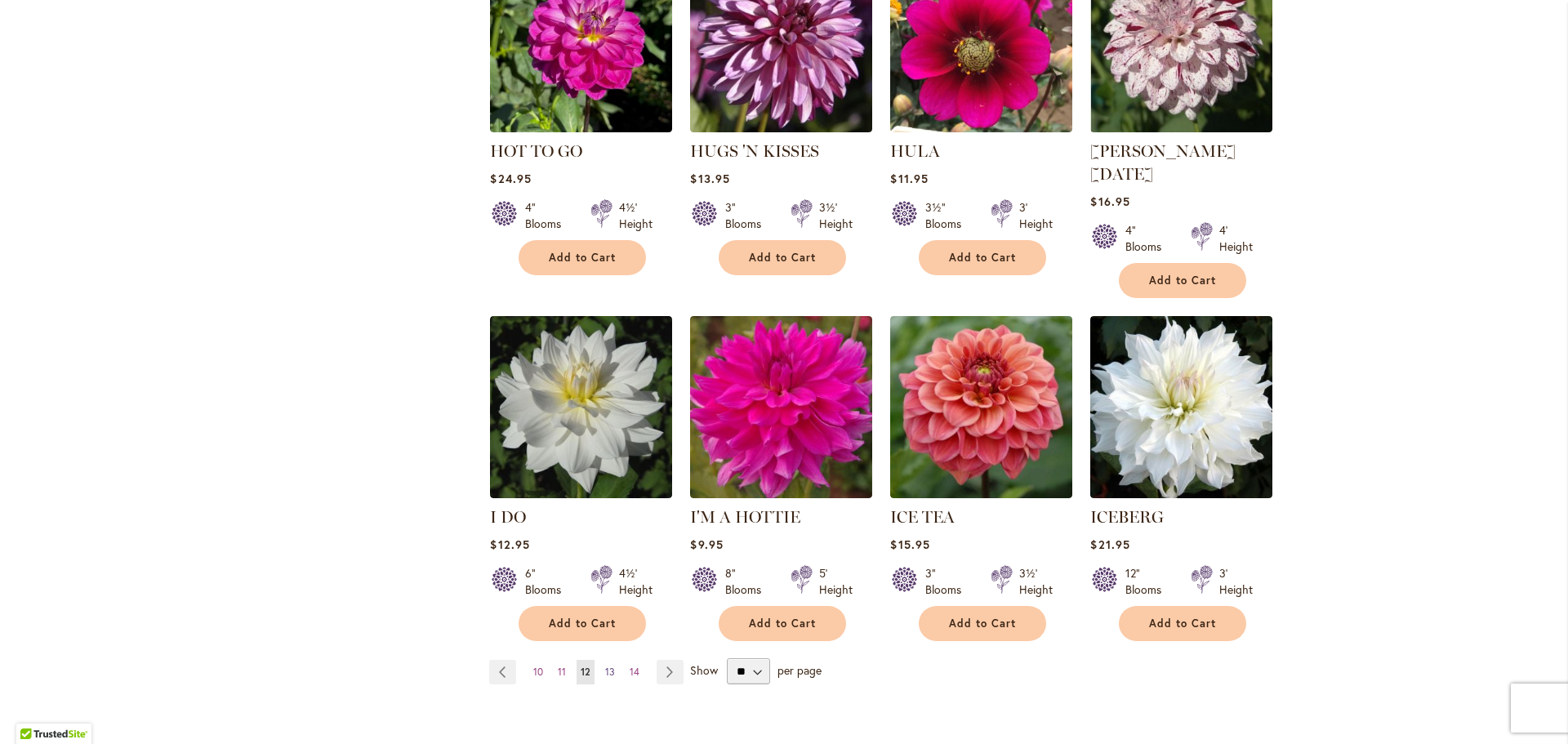
click at [605, 665] on span "13" at bounding box center [610, 671] width 10 height 12
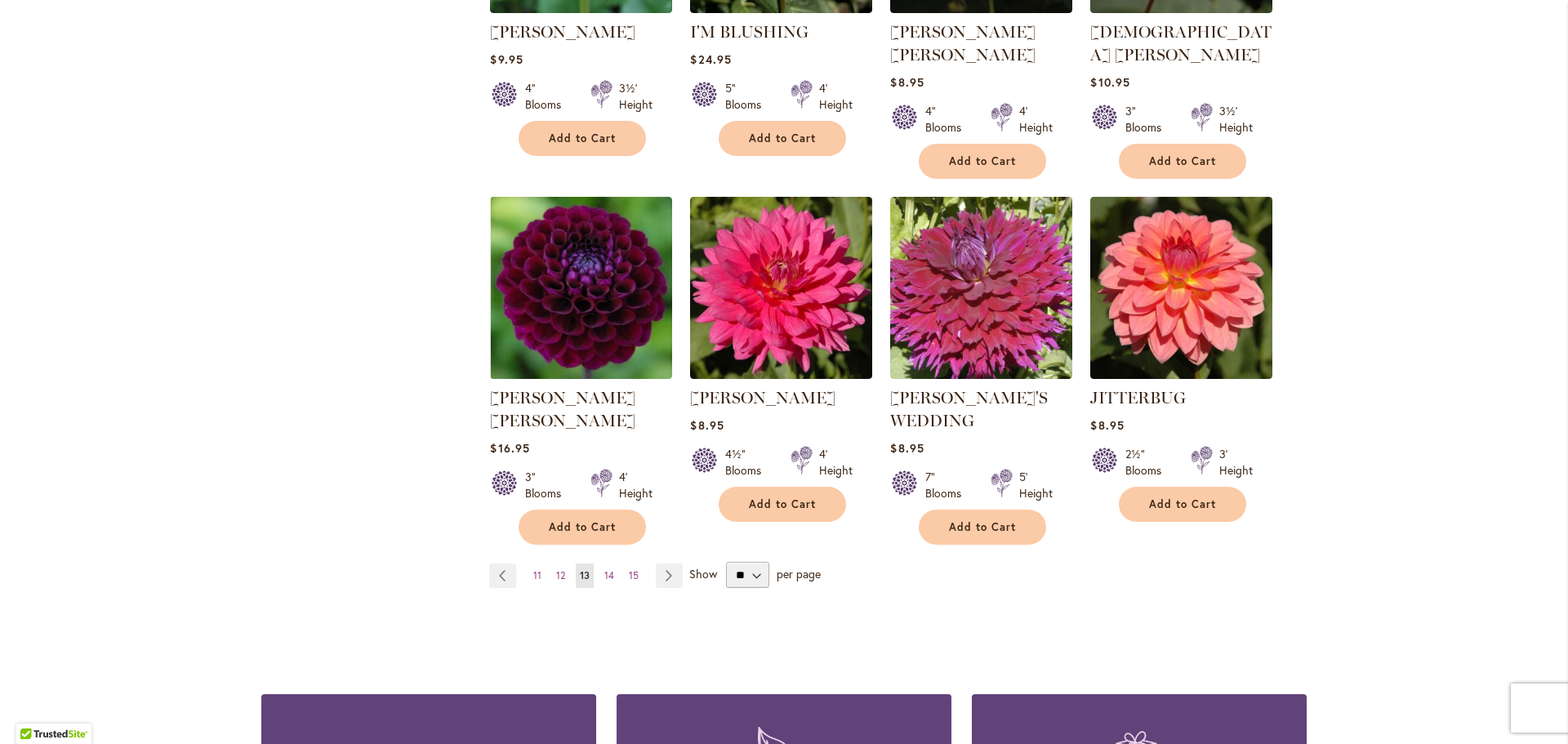
scroll to position [1307, 0]
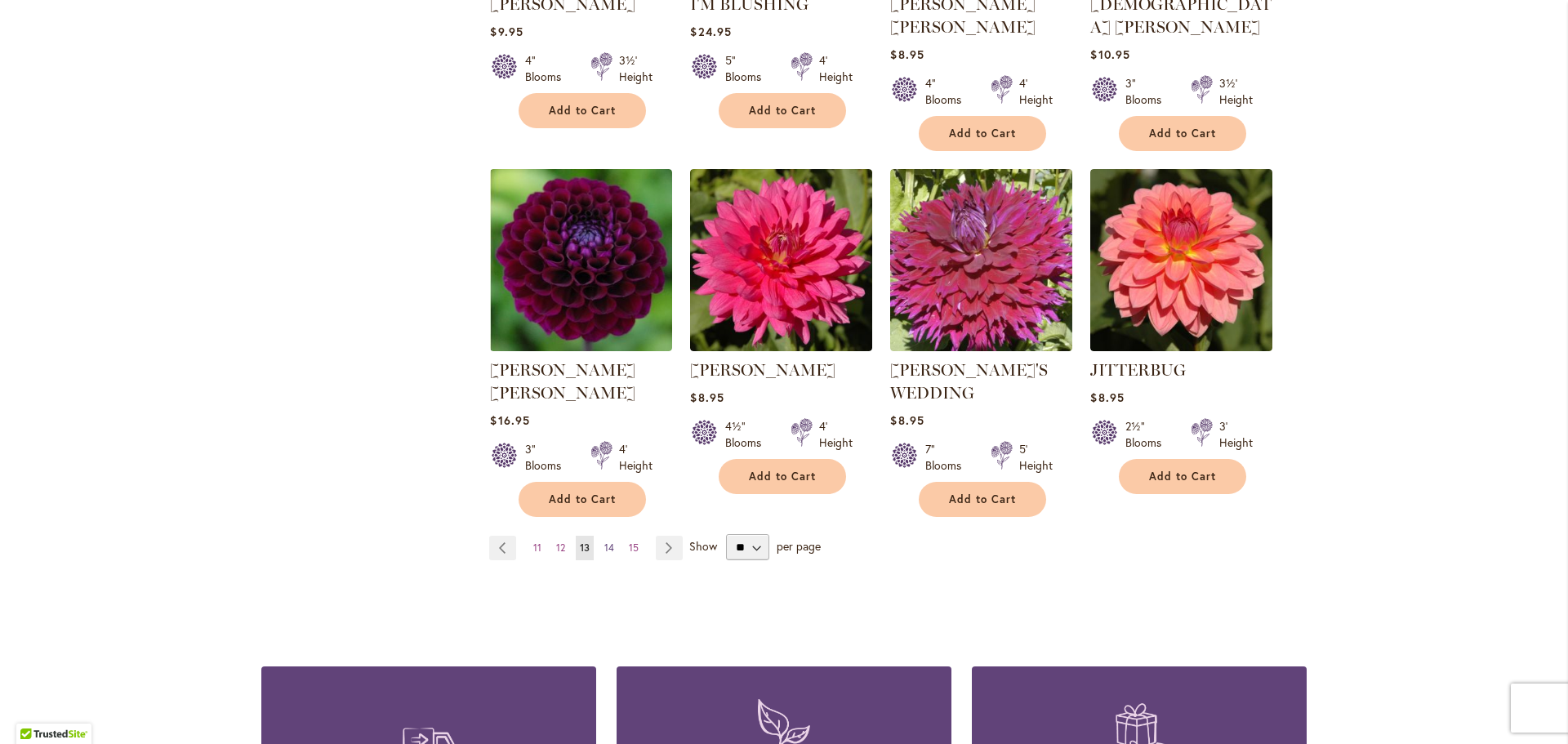
click at [605, 541] on span "14" at bounding box center [609, 547] width 10 height 12
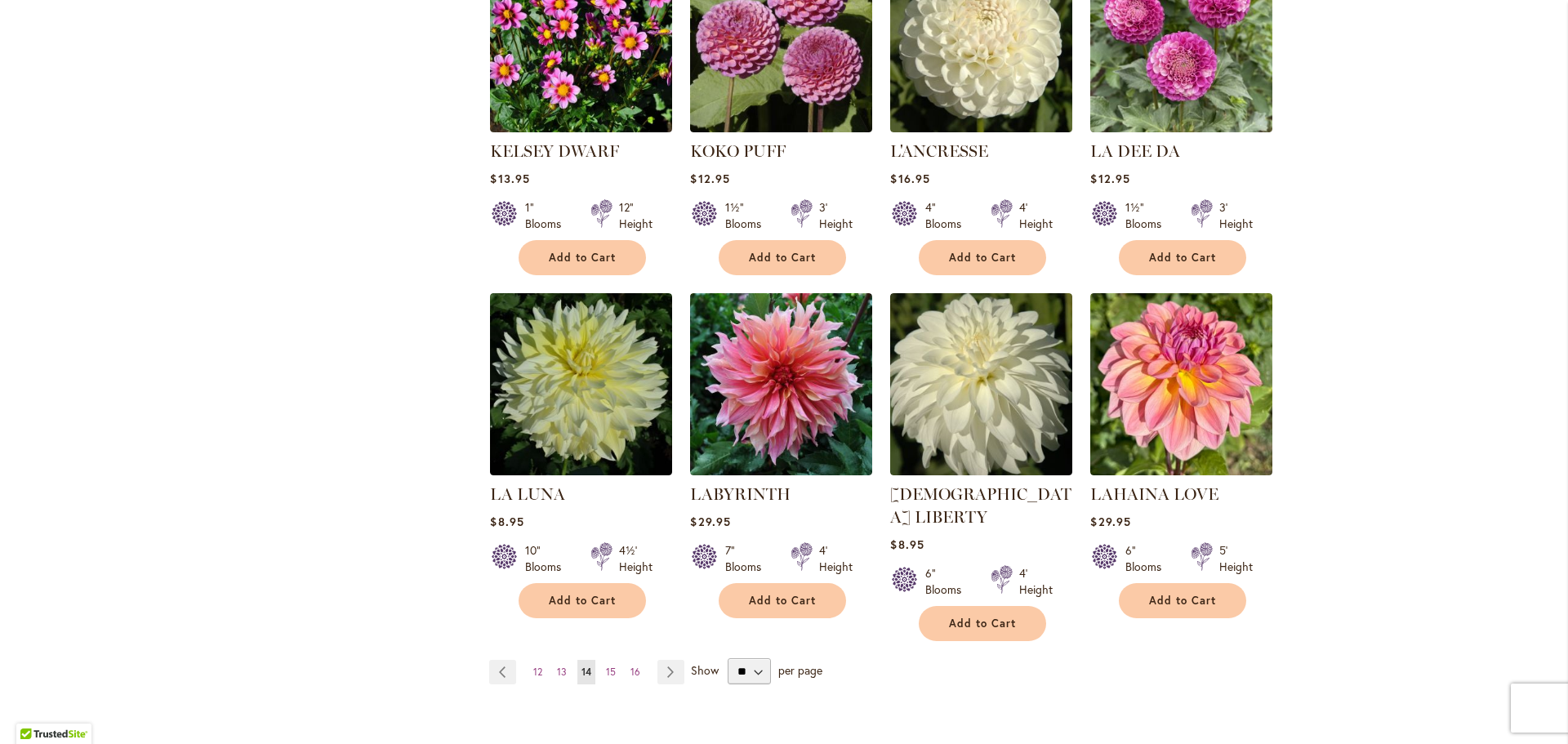
scroll to position [1224, 0]
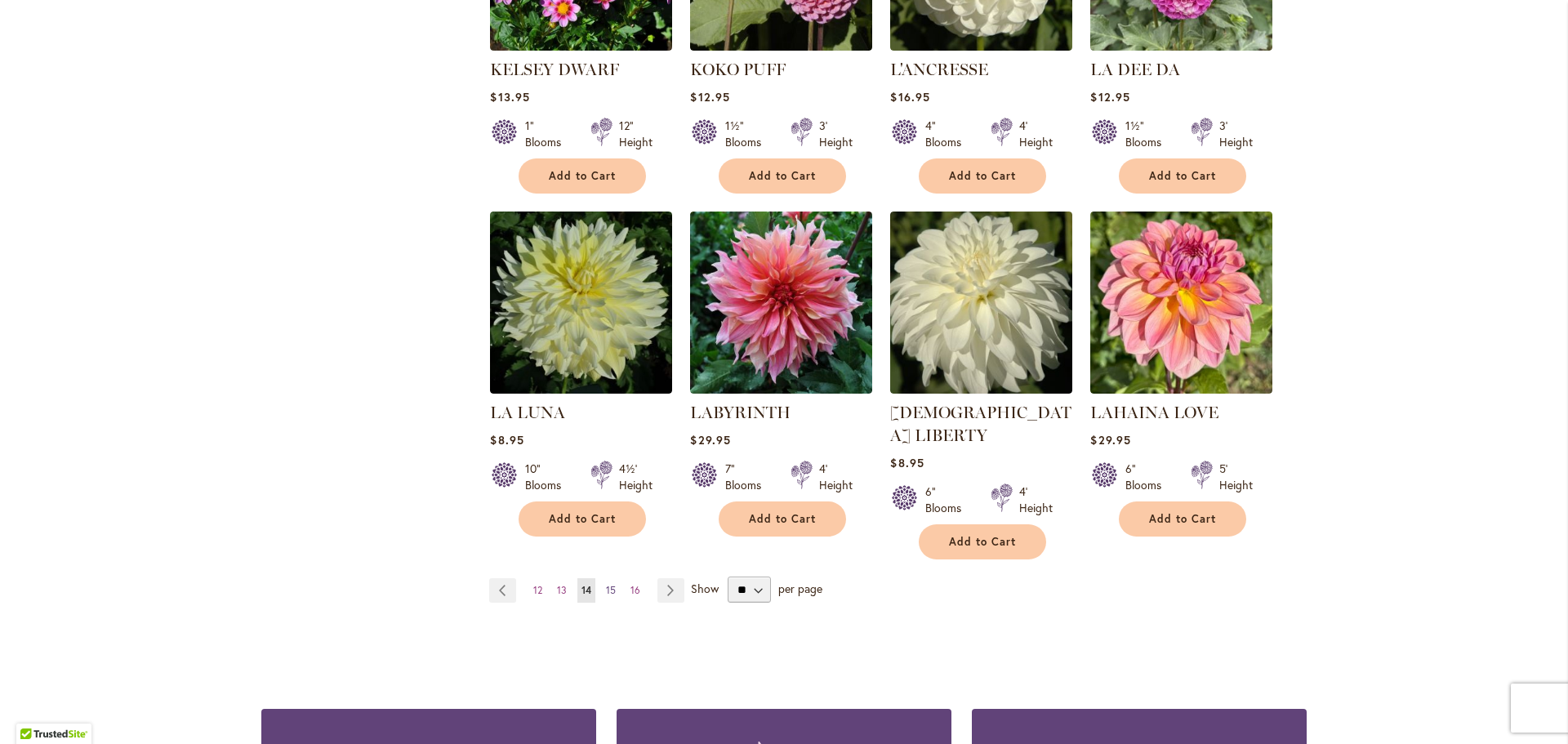
click at [606, 584] on span "15" at bounding box center [611, 590] width 10 height 12
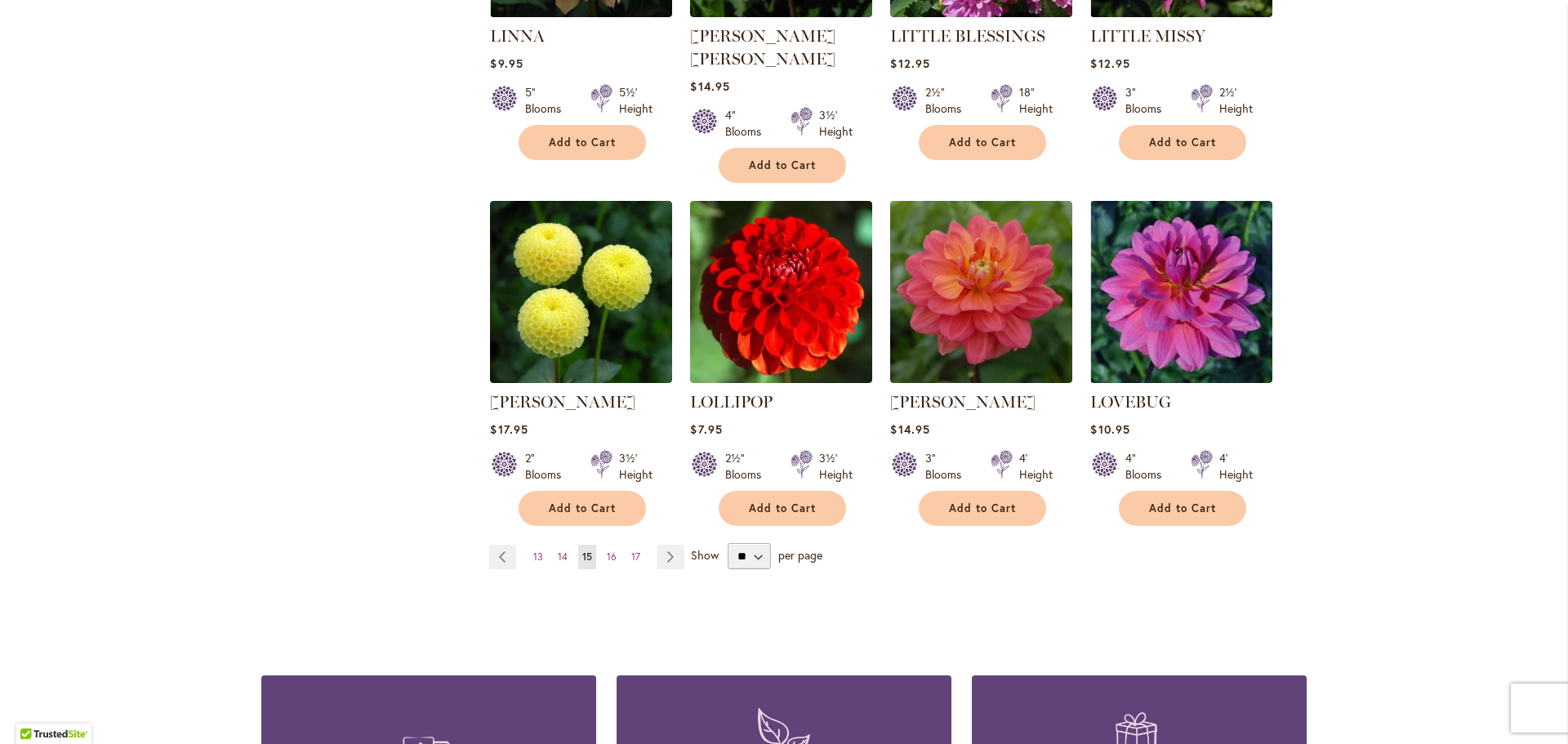
scroll to position [1307, 0]
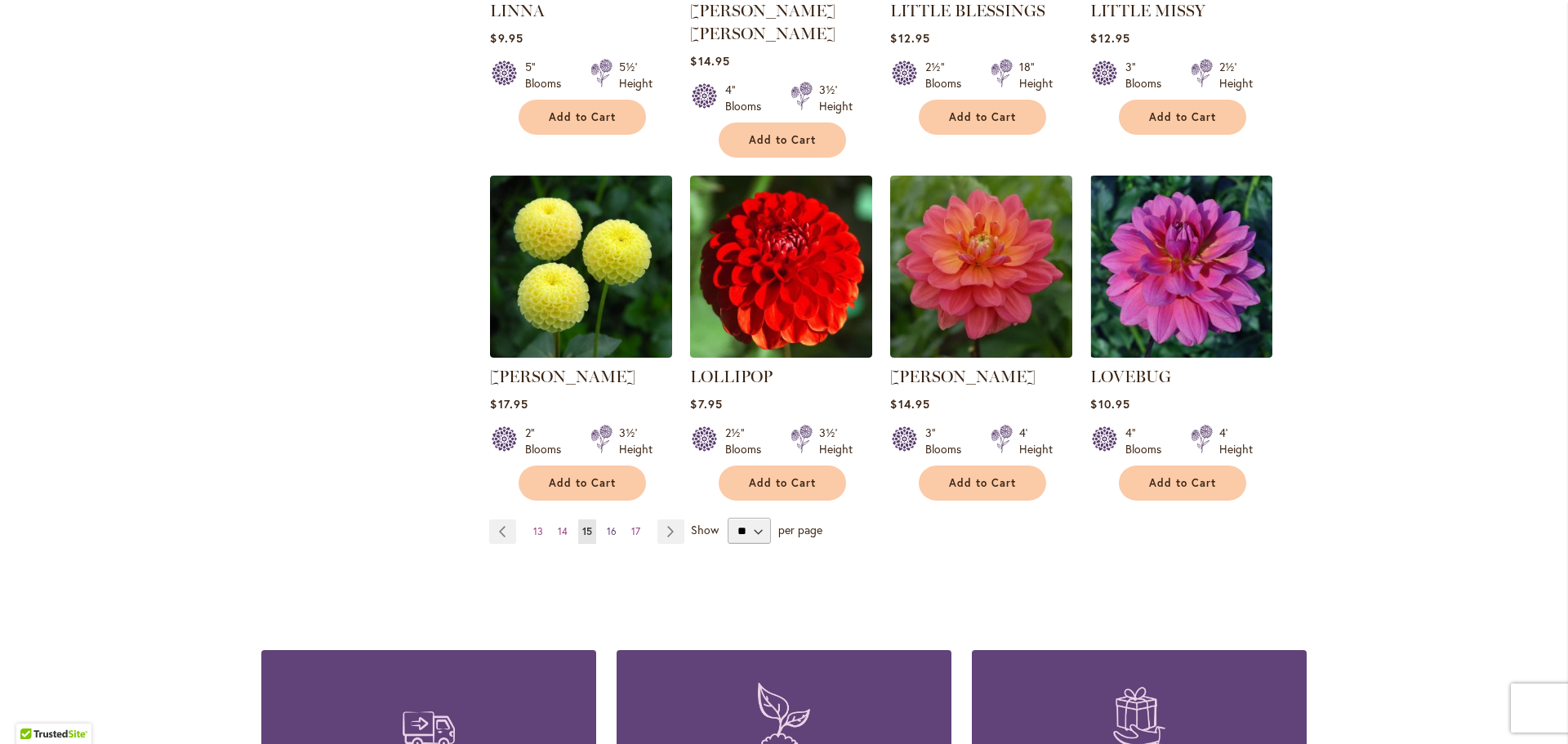
click at [607, 525] on span "16" at bounding box center [612, 530] width 10 height 12
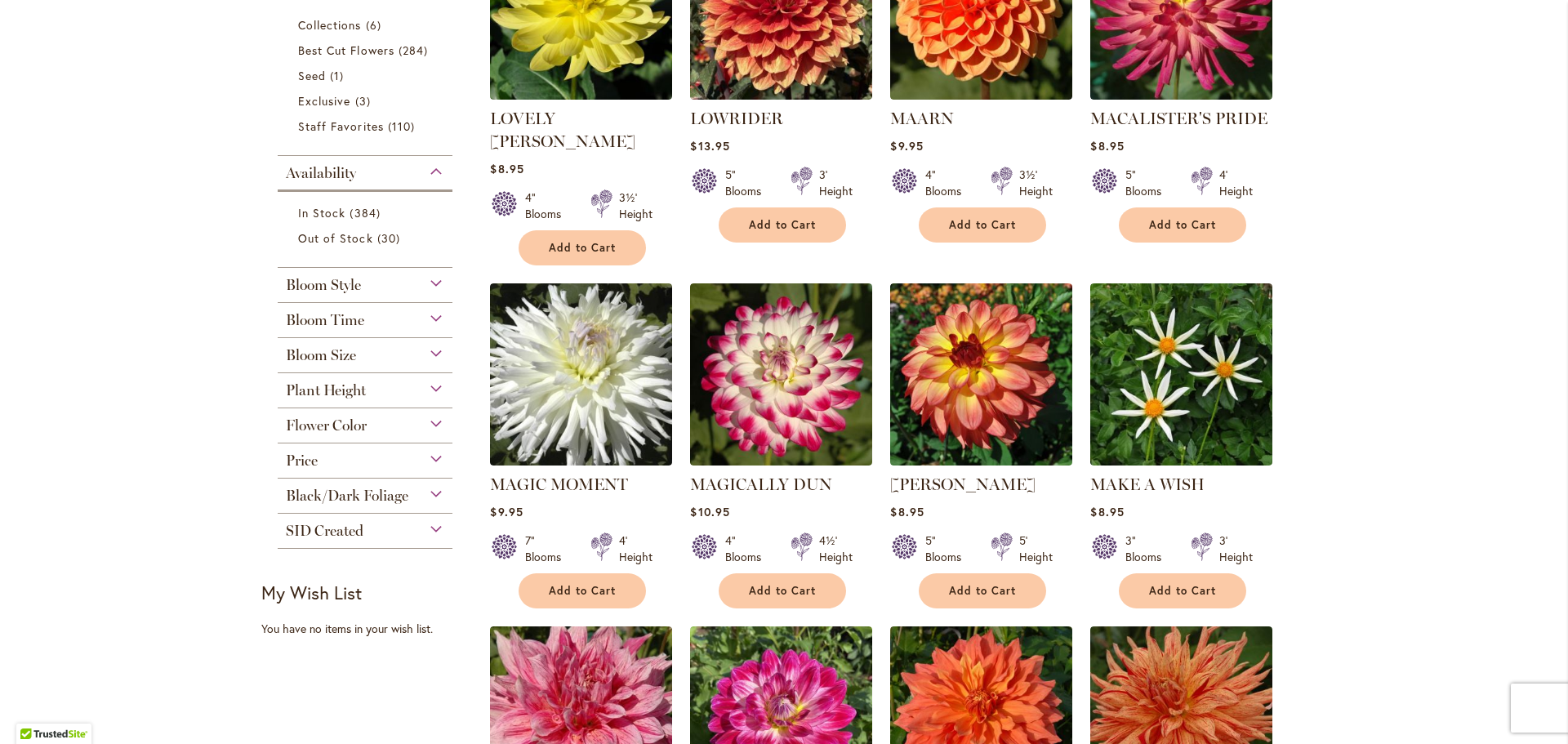
scroll to position [572, 0]
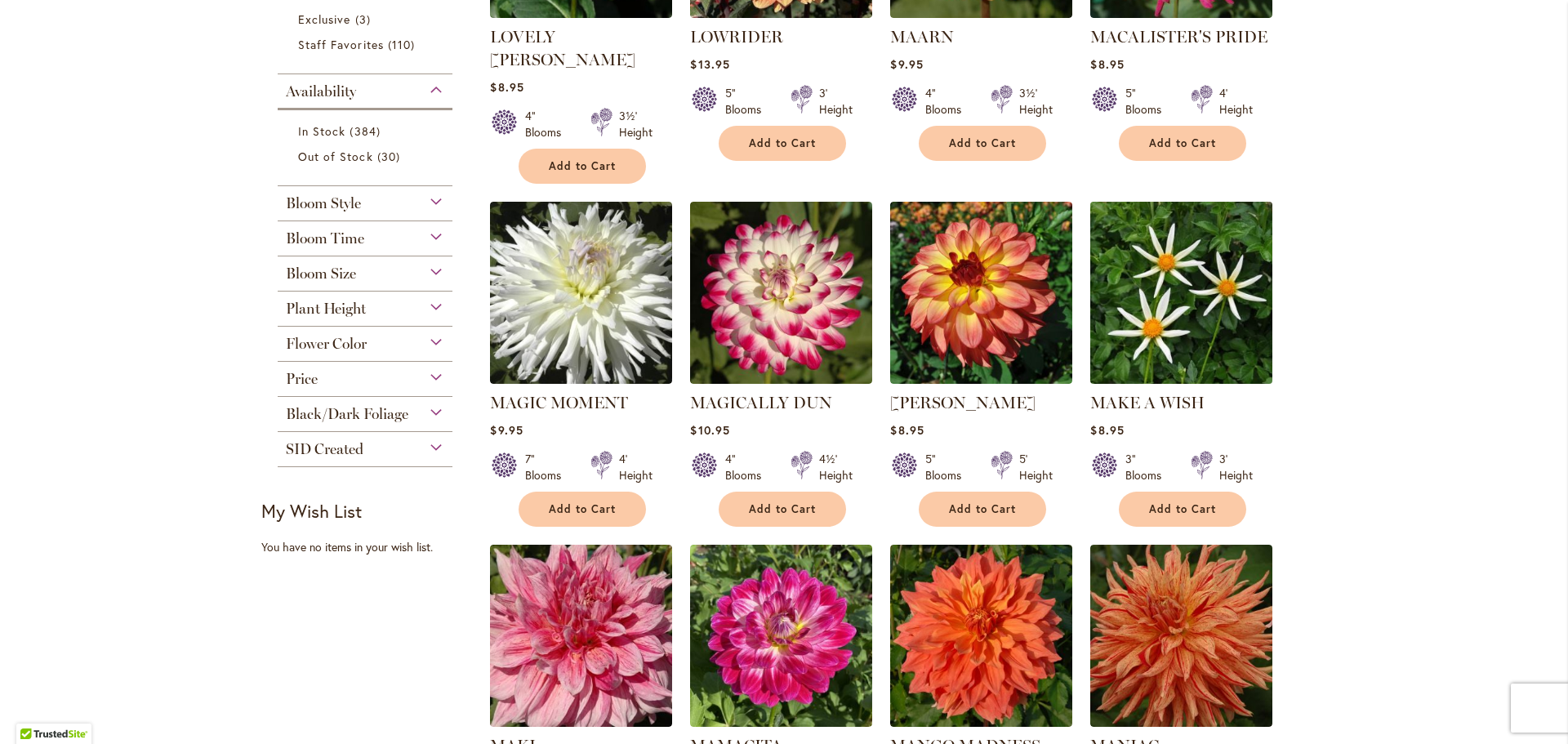
click at [1246, 295] on img at bounding box center [1181, 293] width 191 height 191
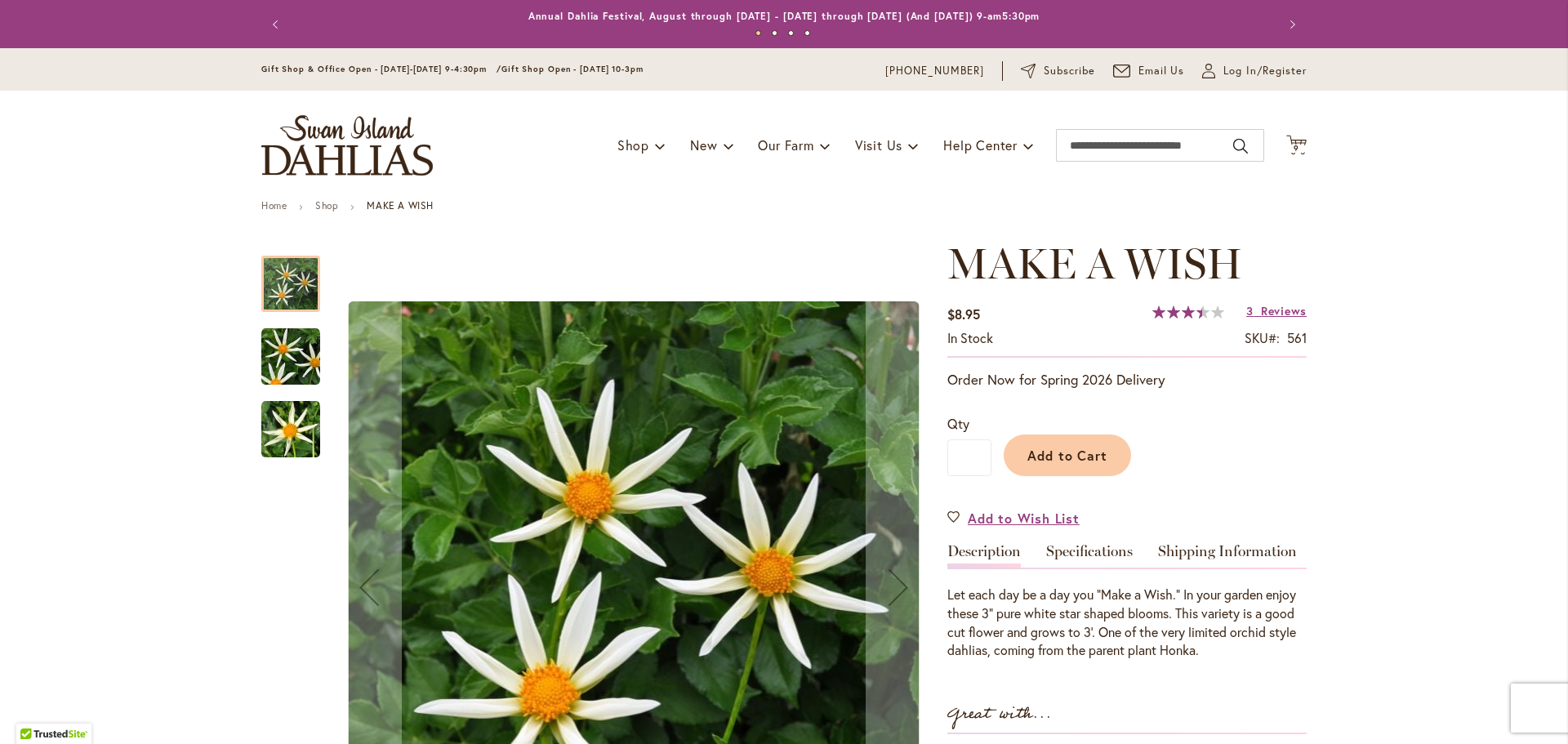
scroll to position [81, 0]
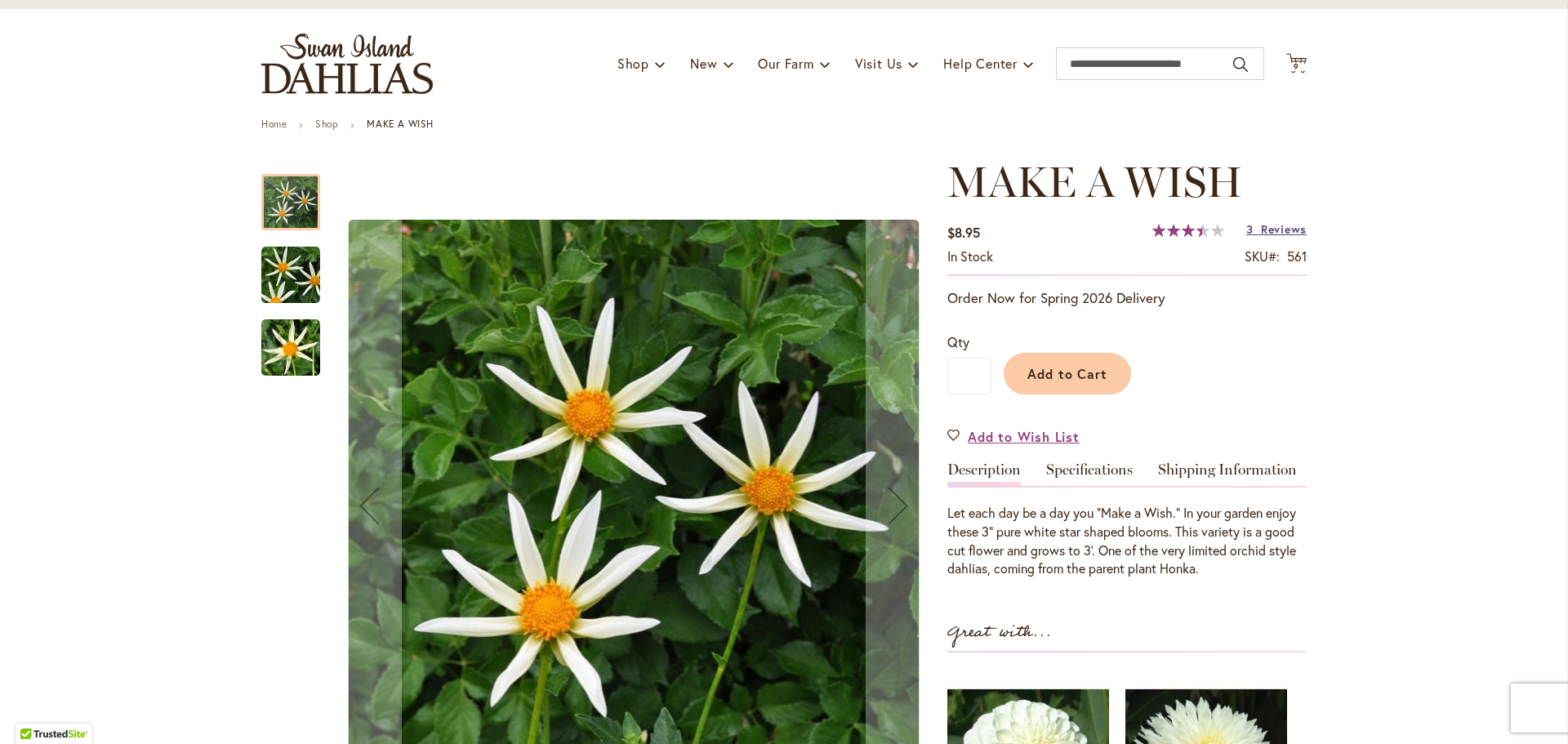
click at [1268, 227] on span "Reviews" at bounding box center [1284, 228] width 46 height 16
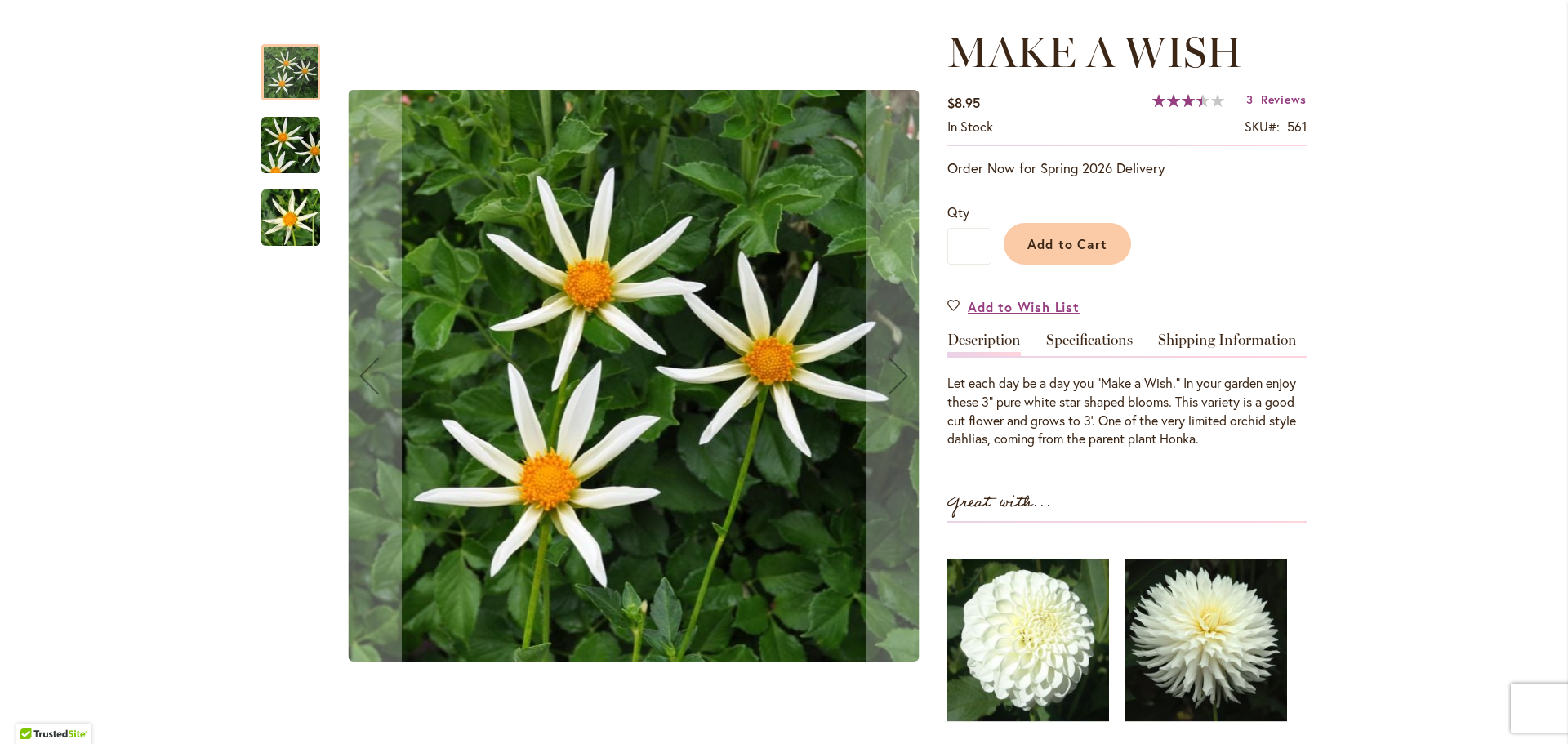
scroll to position [204, 0]
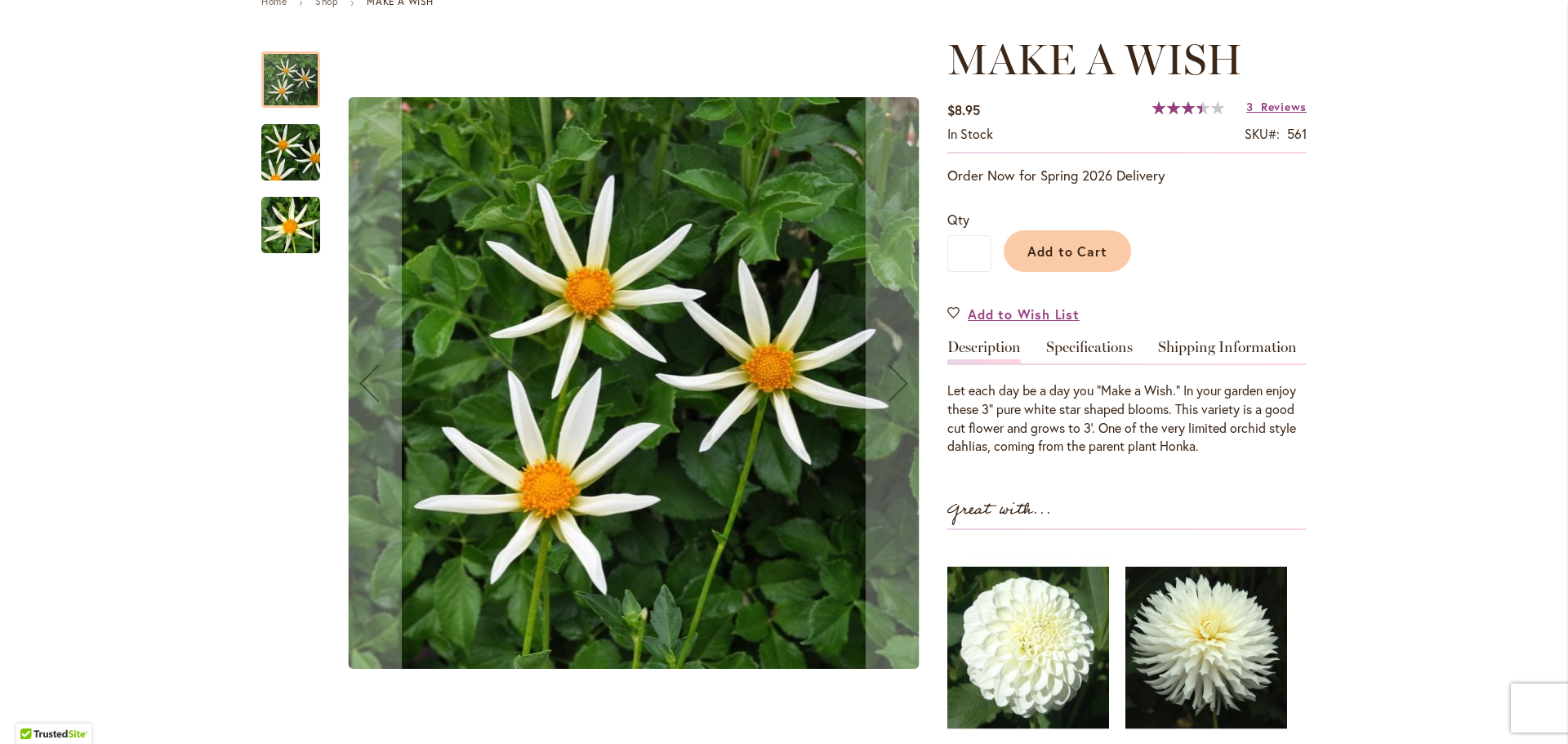
click at [282, 149] on img "MAKE A WISH" at bounding box center [291, 153] width 59 height 59
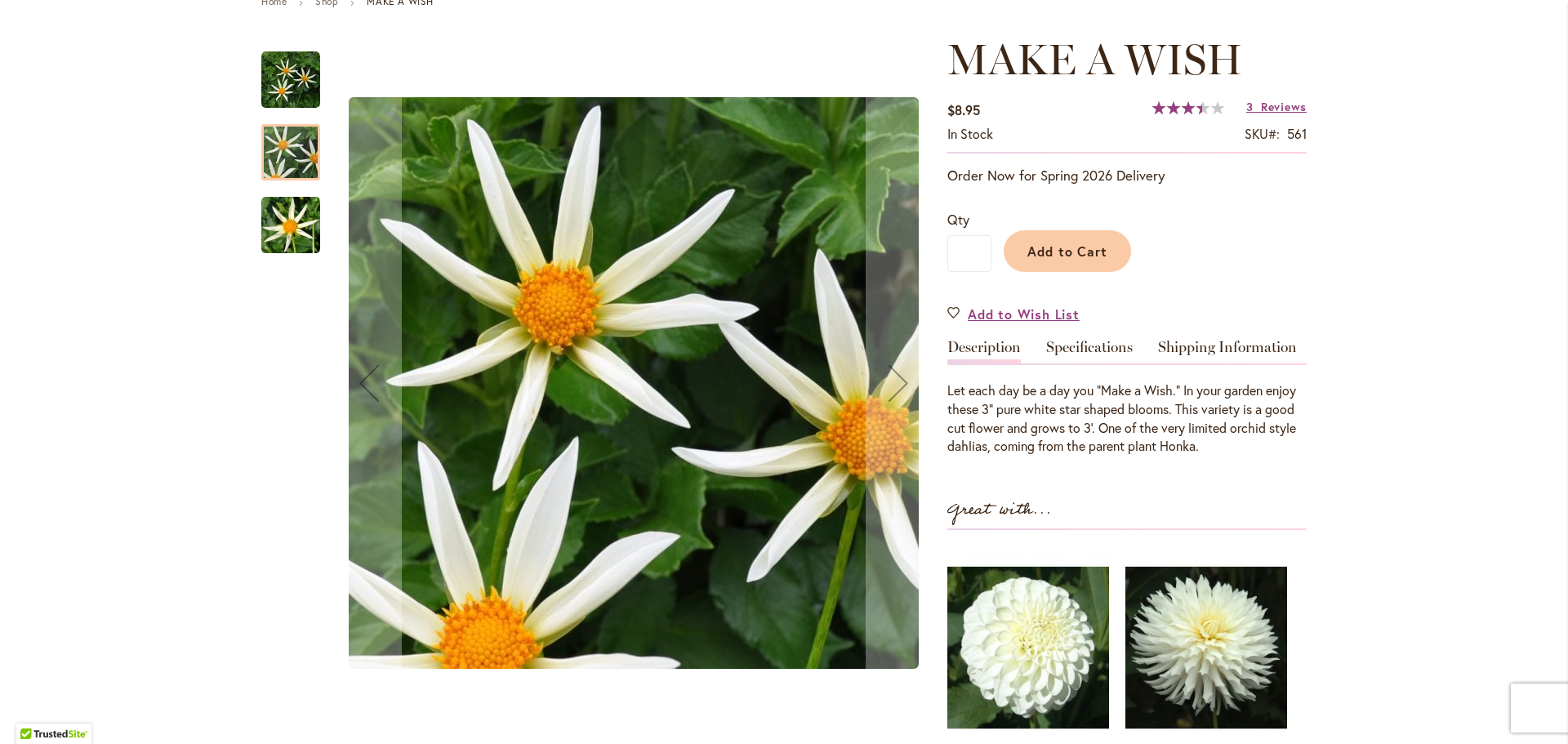
click at [278, 220] on img "MAKE A WISH" at bounding box center [291, 226] width 59 height 59
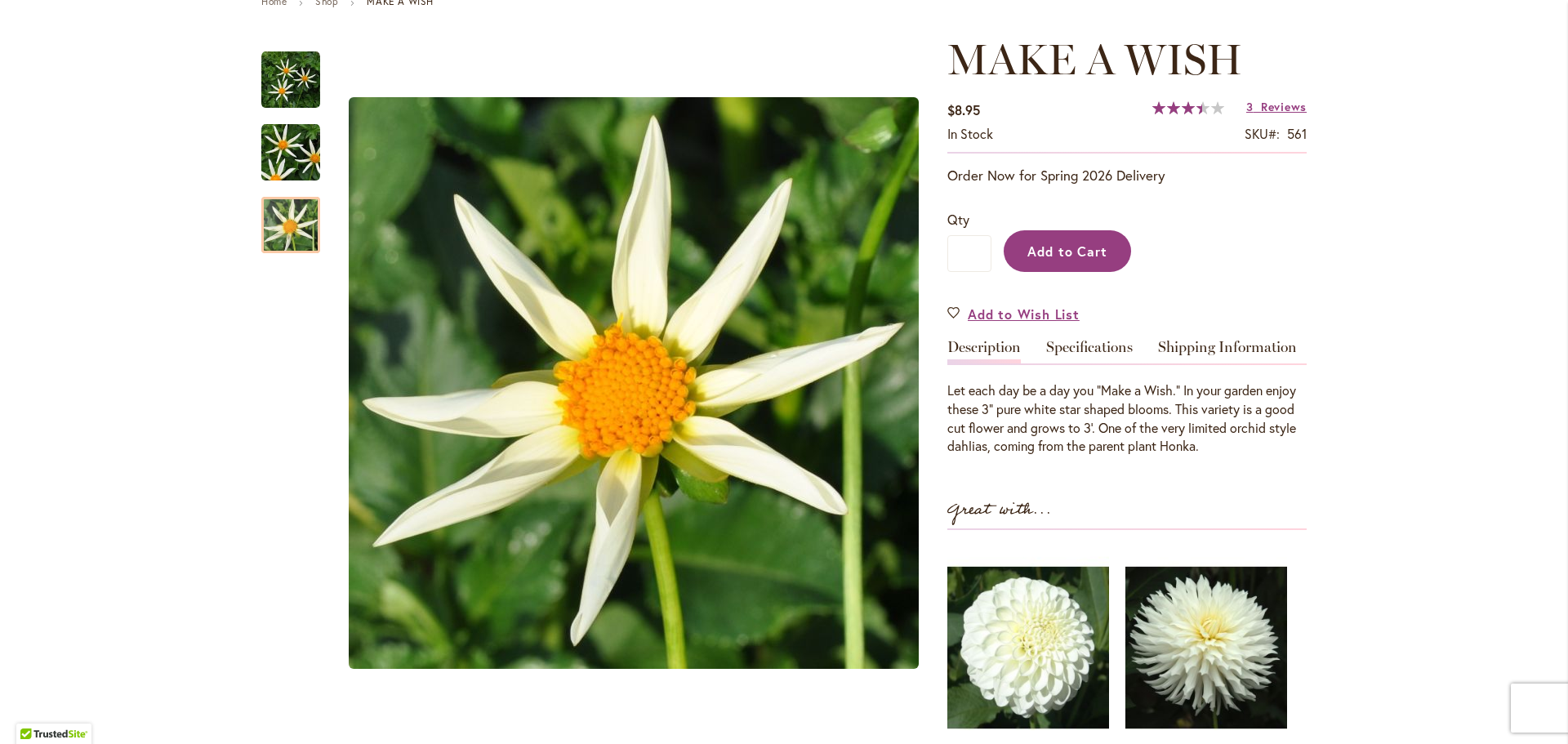
click at [1075, 259] on button "Add to Cart" at bounding box center [1067, 250] width 127 height 42
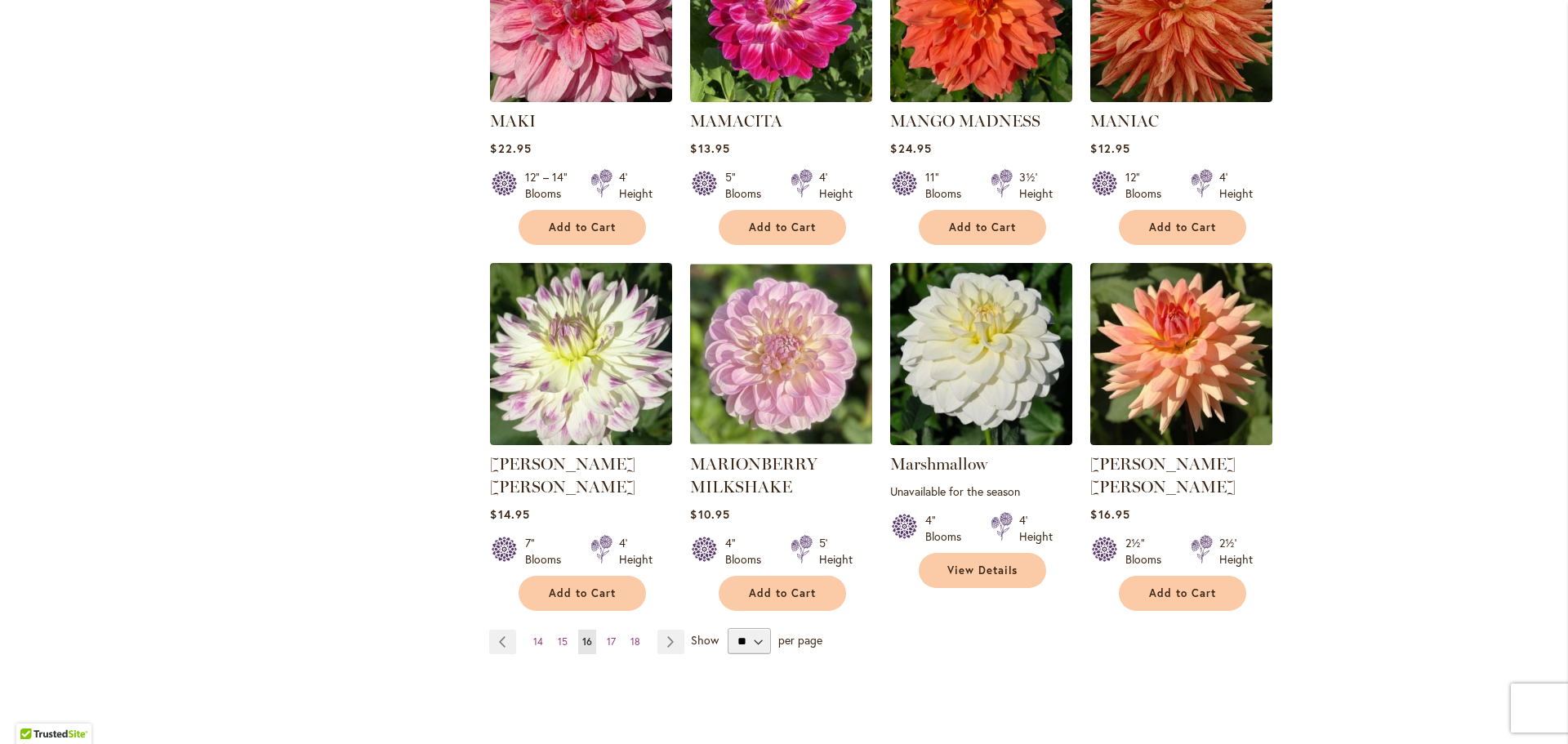
scroll to position [1307, 0]
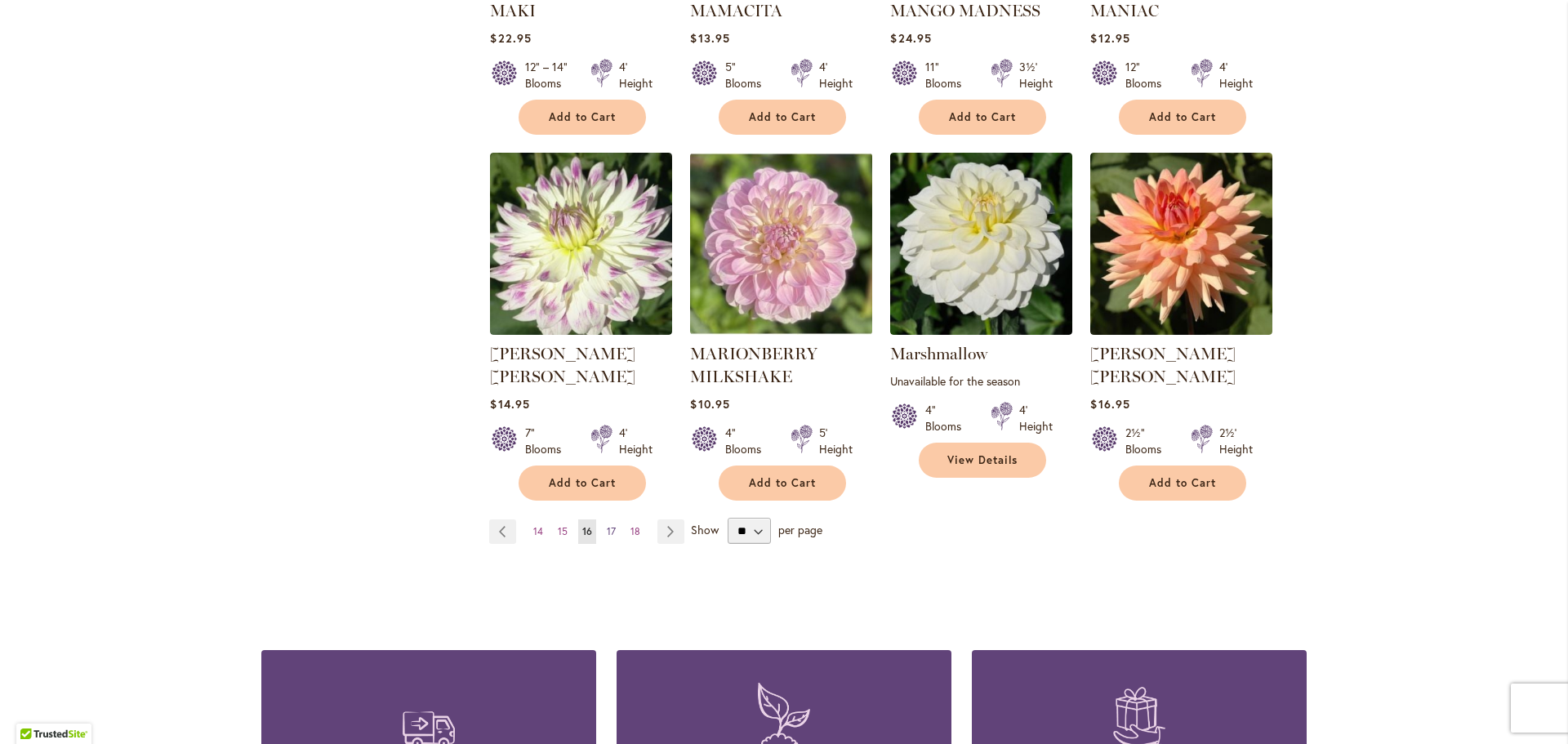
click at [607, 525] on span "17" at bounding box center [611, 530] width 9 height 12
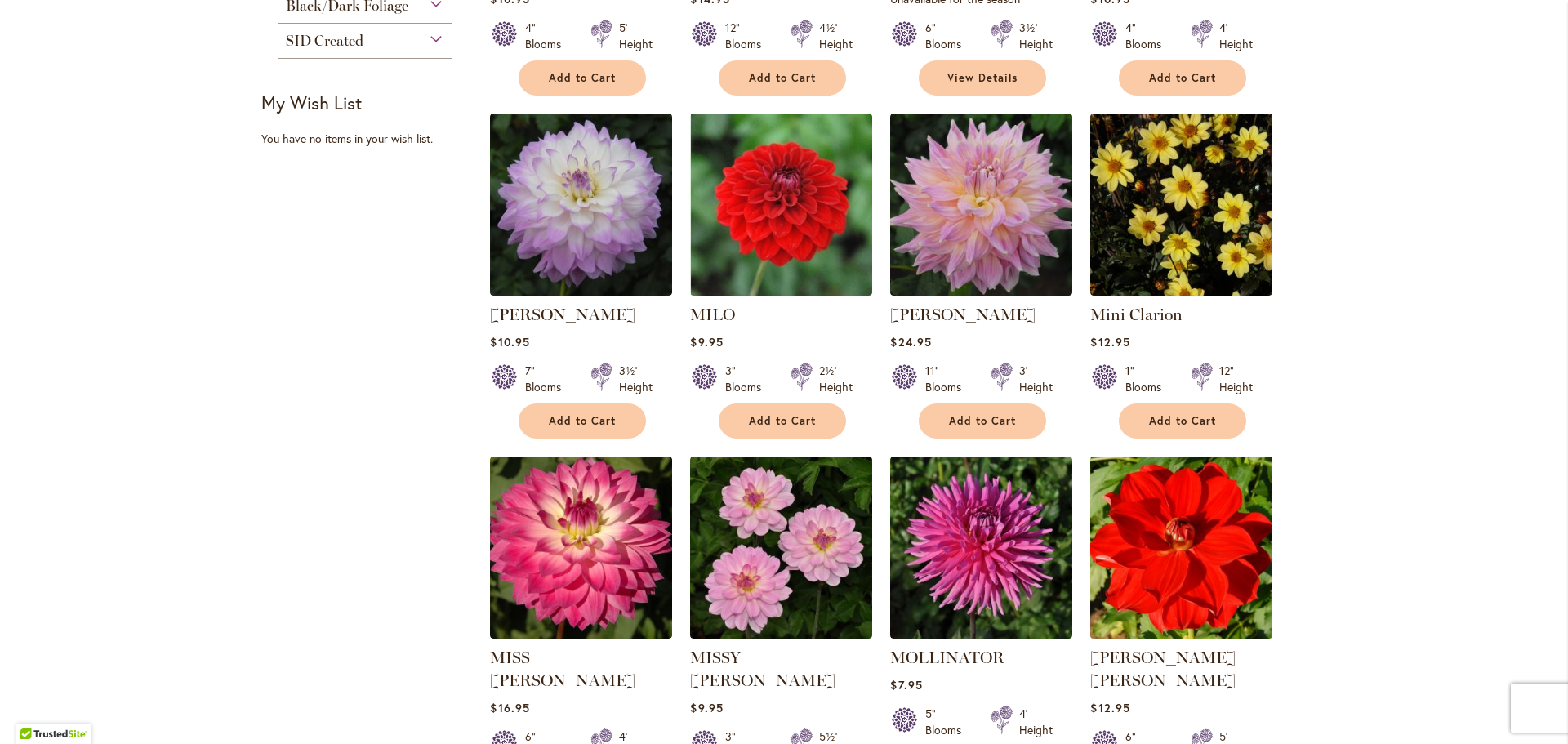
scroll to position [1224, 0]
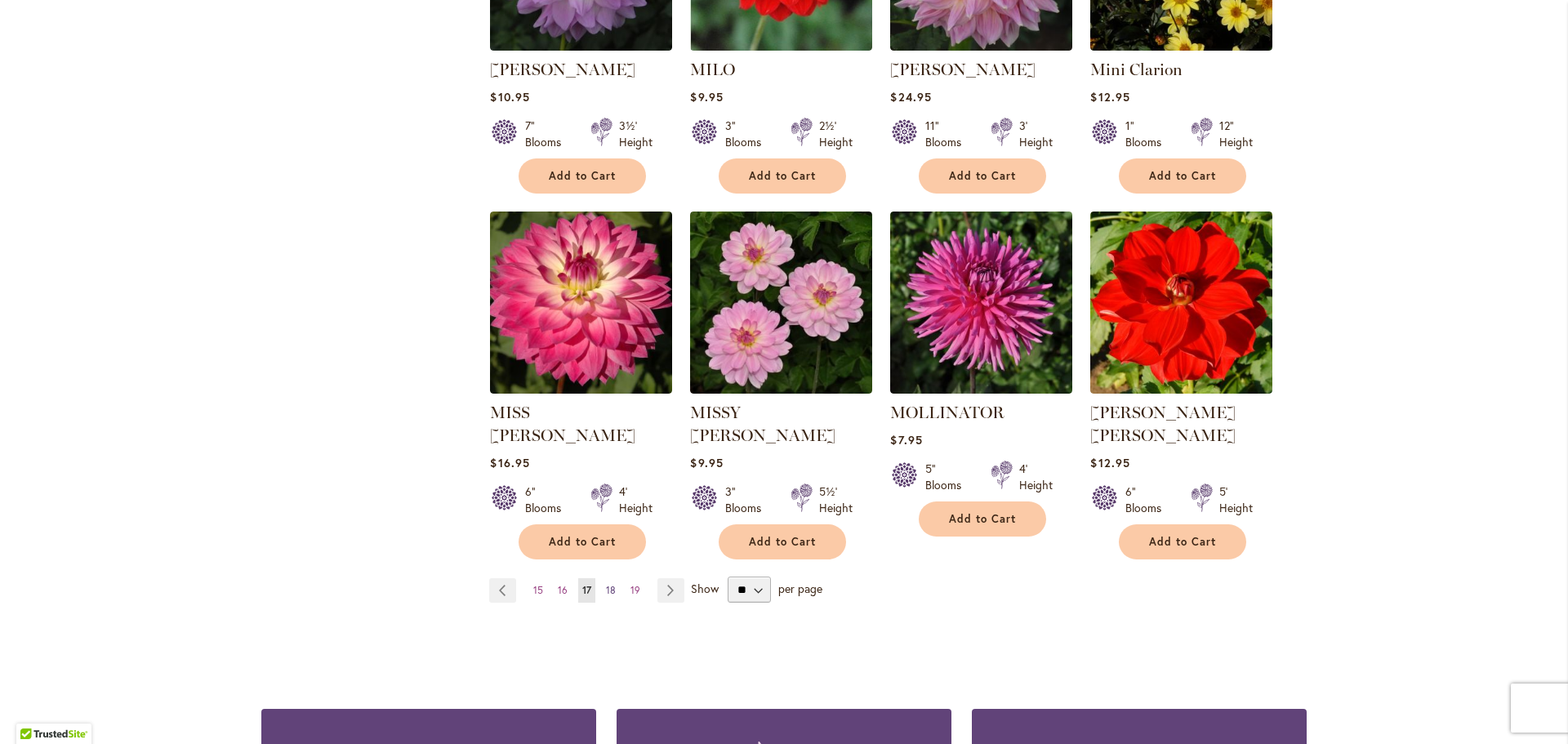
click at [606, 584] on span "18" at bounding box center [611, 590] width 10 height 12
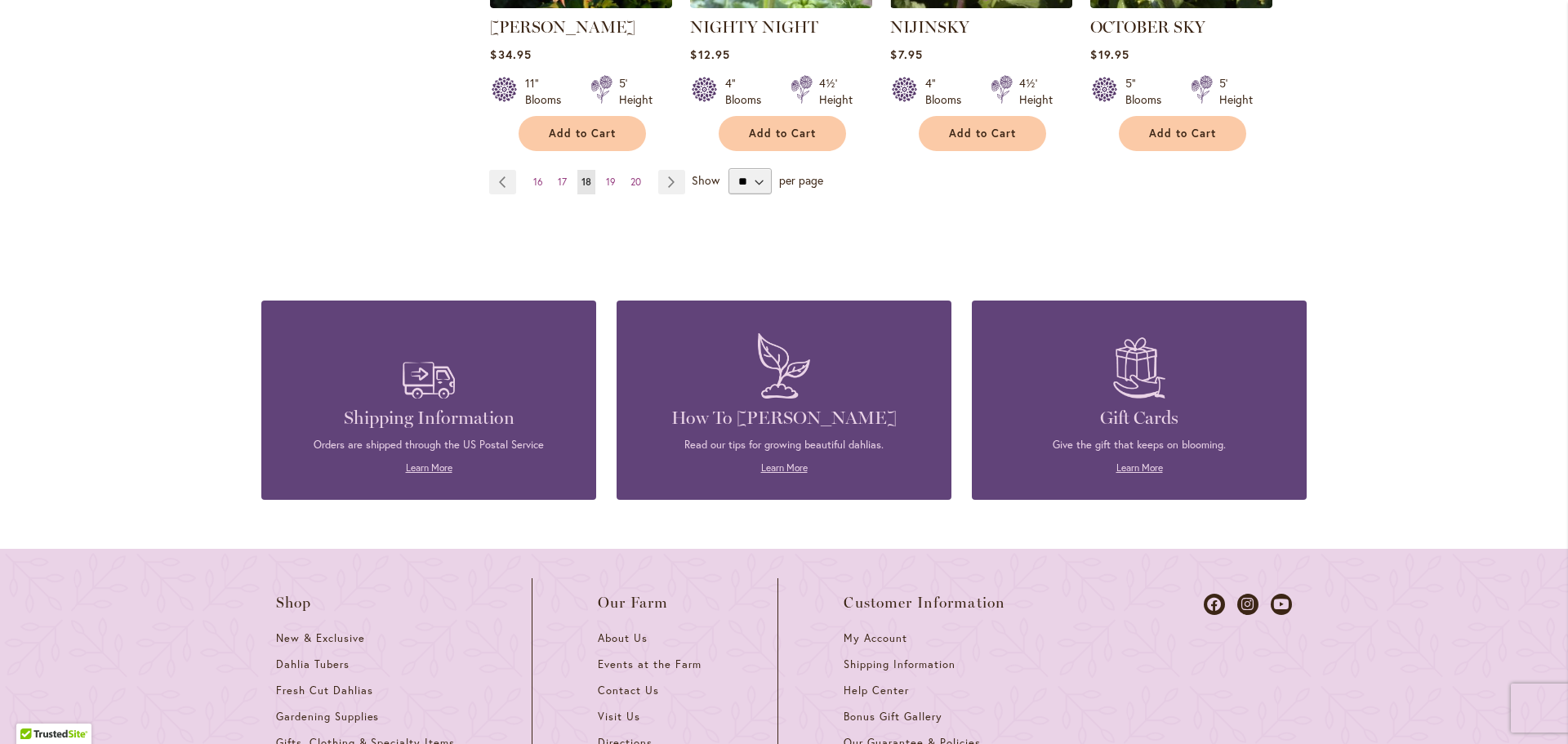
scroll to position [1388, 0]
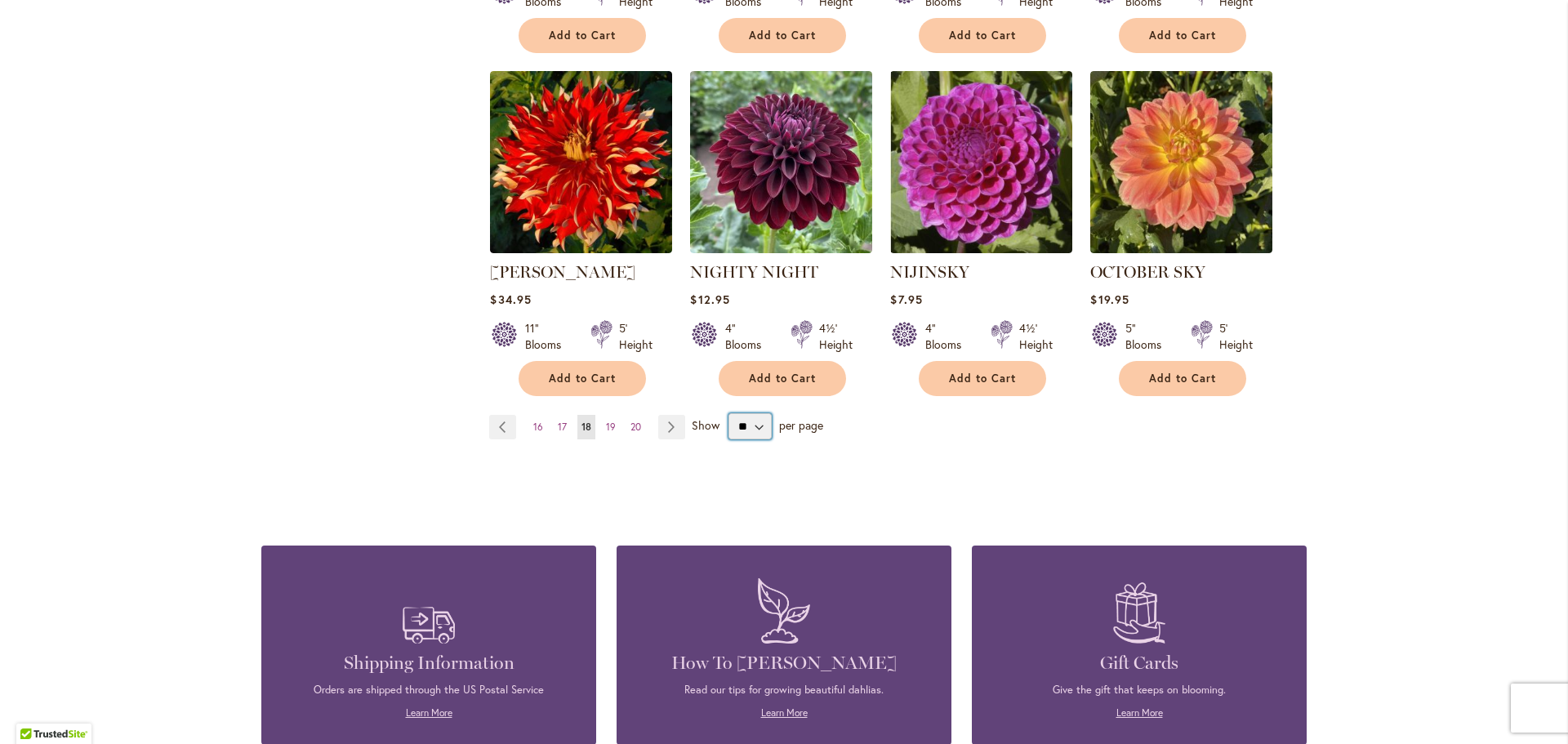
click at [753, 413] on select "** ** ** **" at bounding box center [750, 426] width 44 height 26
select select "**"
click at [729, 413] on select "** ** ** **" at bounding box center [750, 426] width 44 height 26
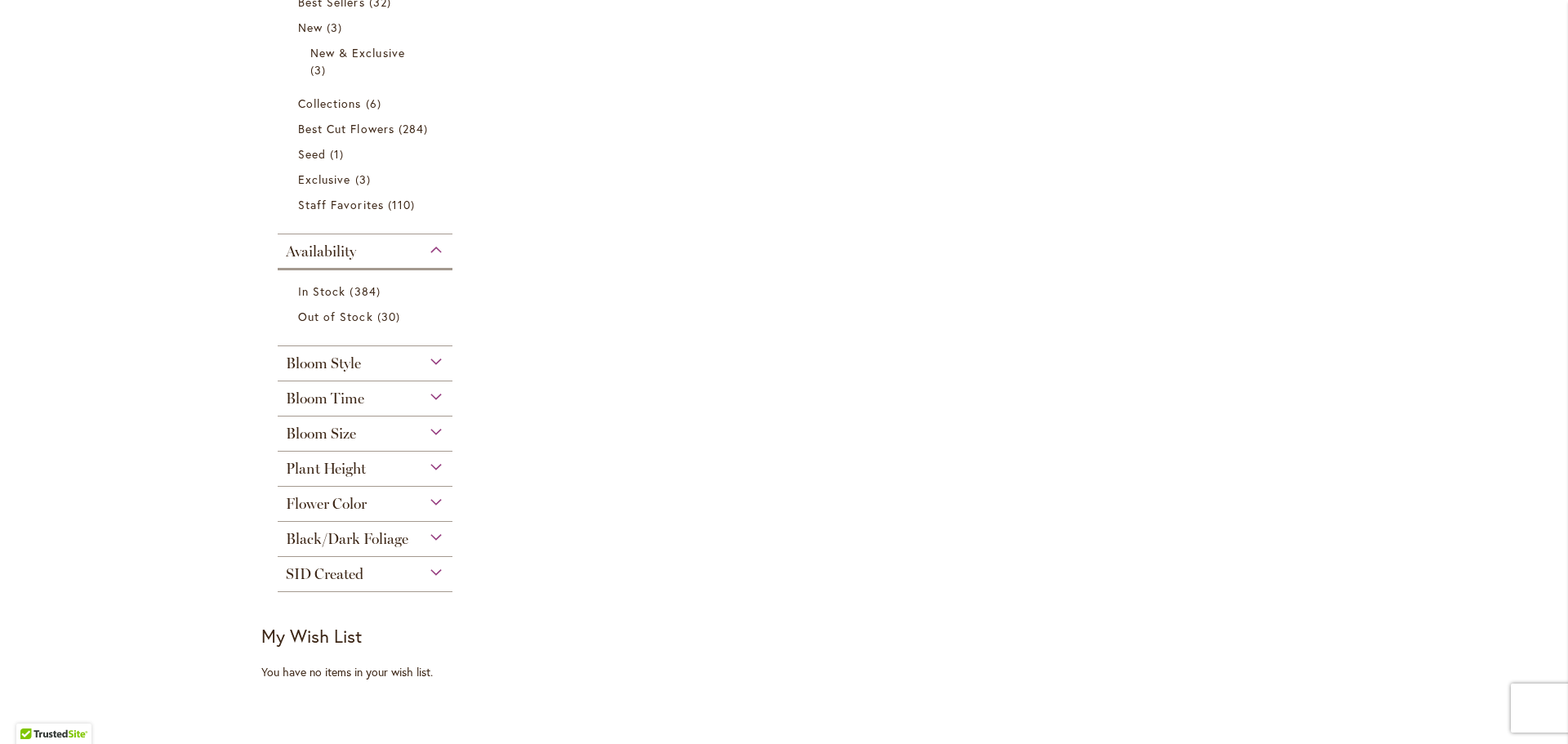
scroll to position [653, 0]
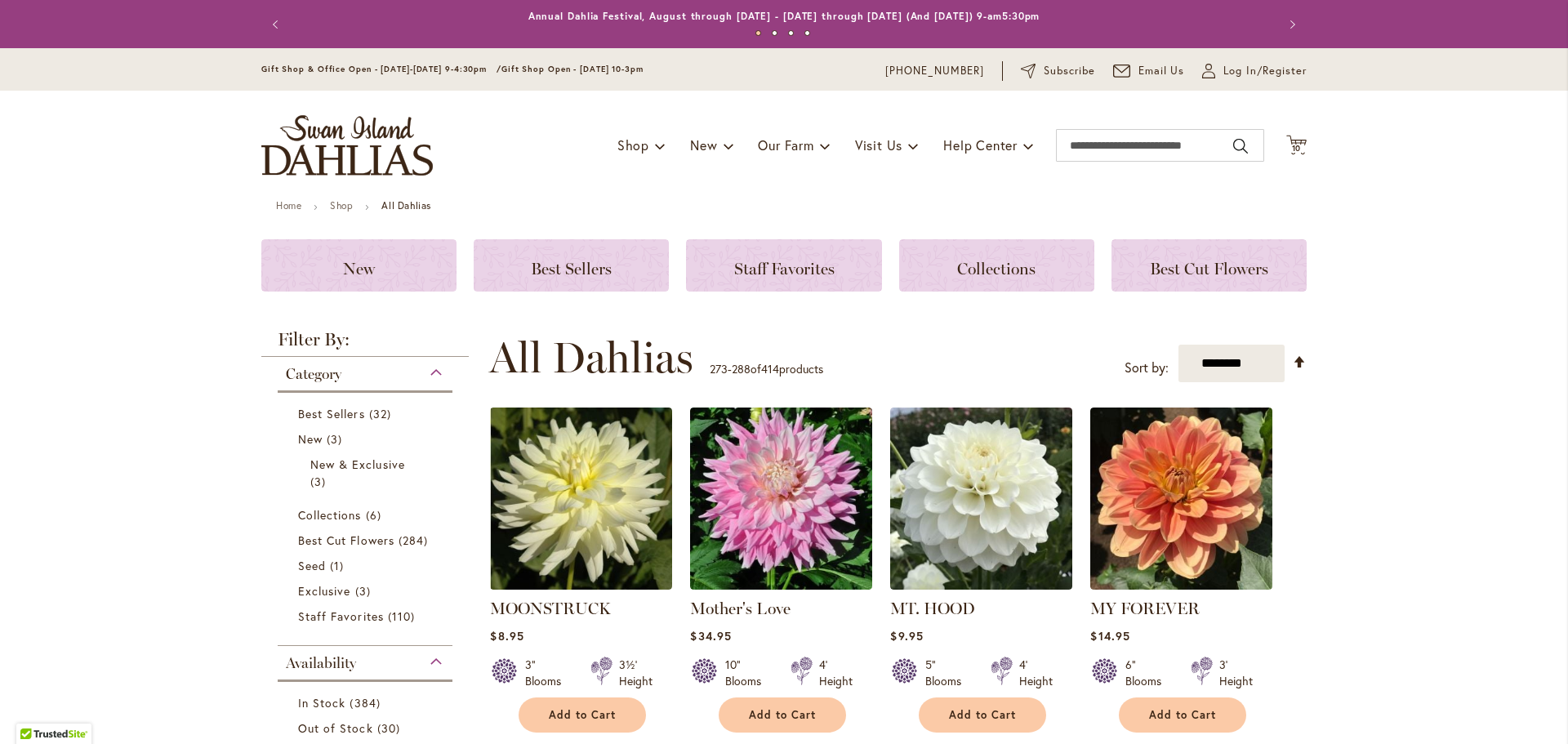
select select "**"
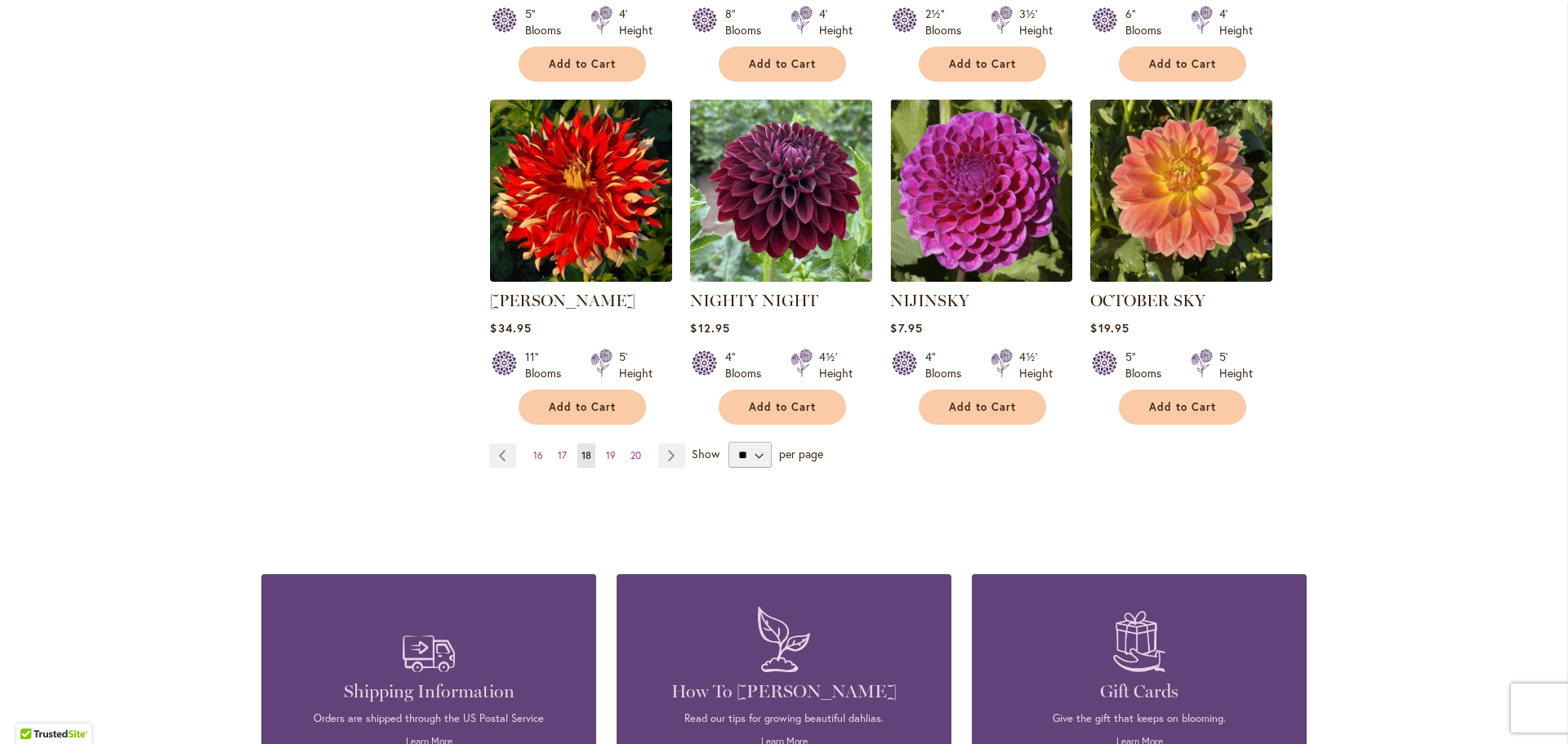
scroll to position [1388, 0]
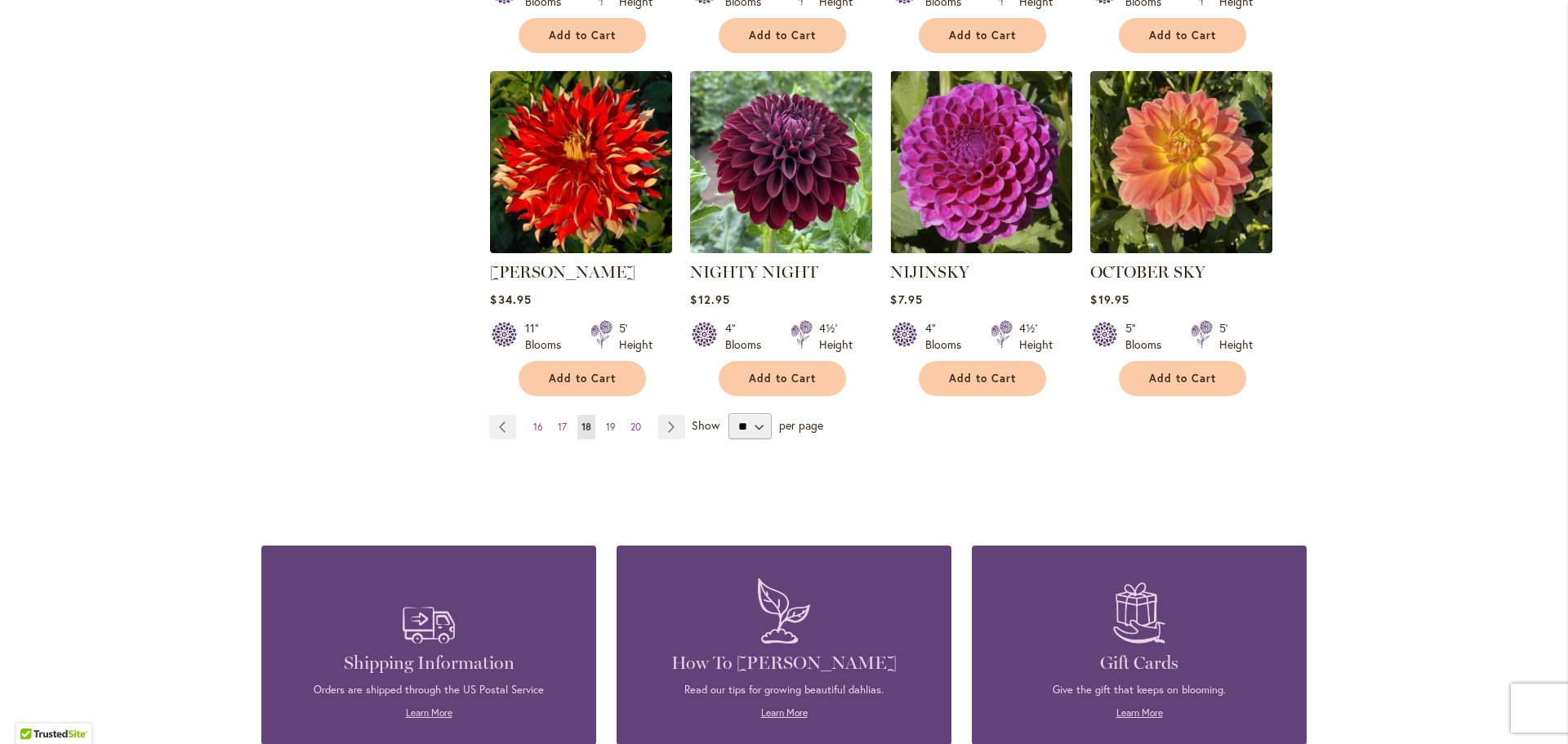
click at [610, 415] on link "Page 19" at bounding box center [611, 427] width 18 height 25
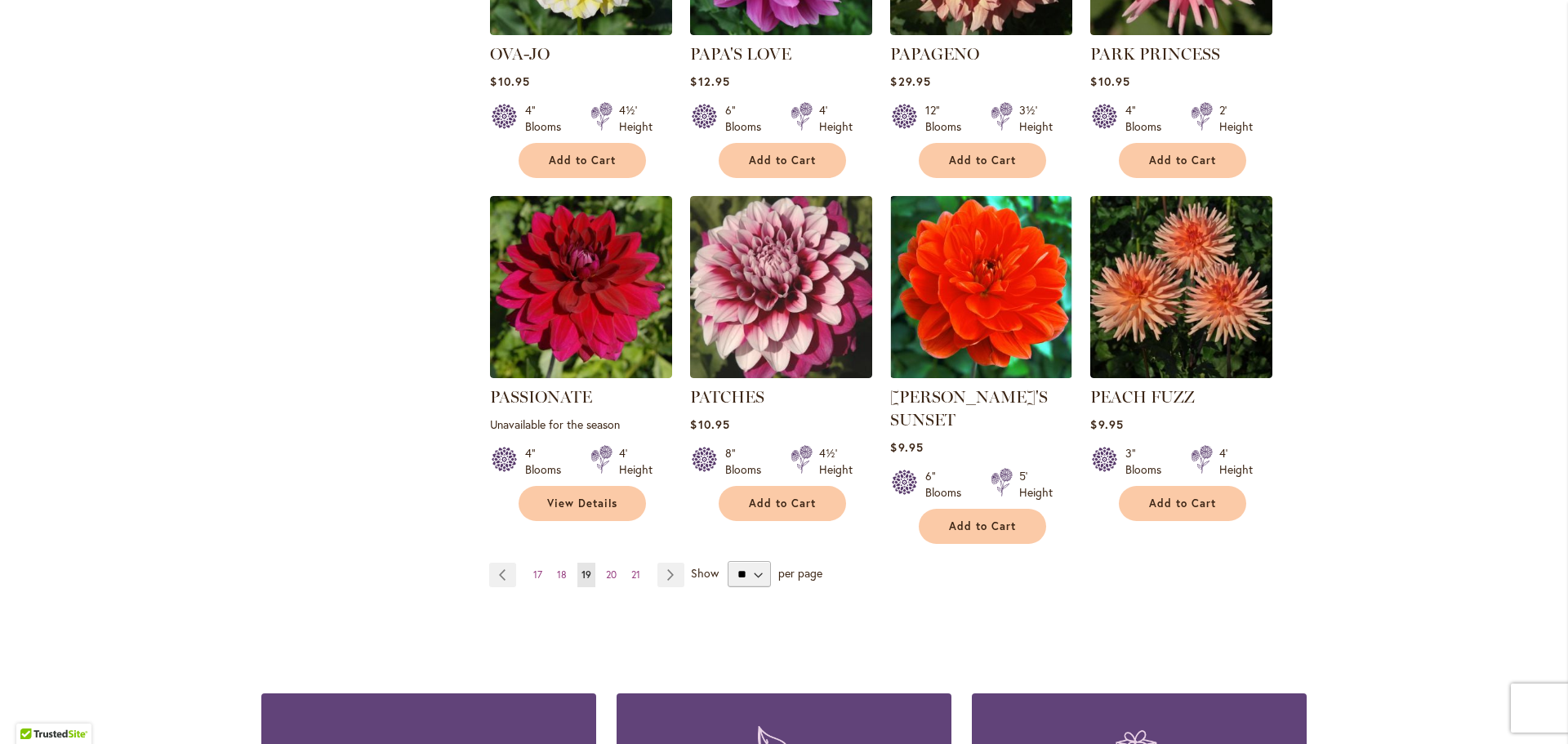
scroll to position [1388, 0]
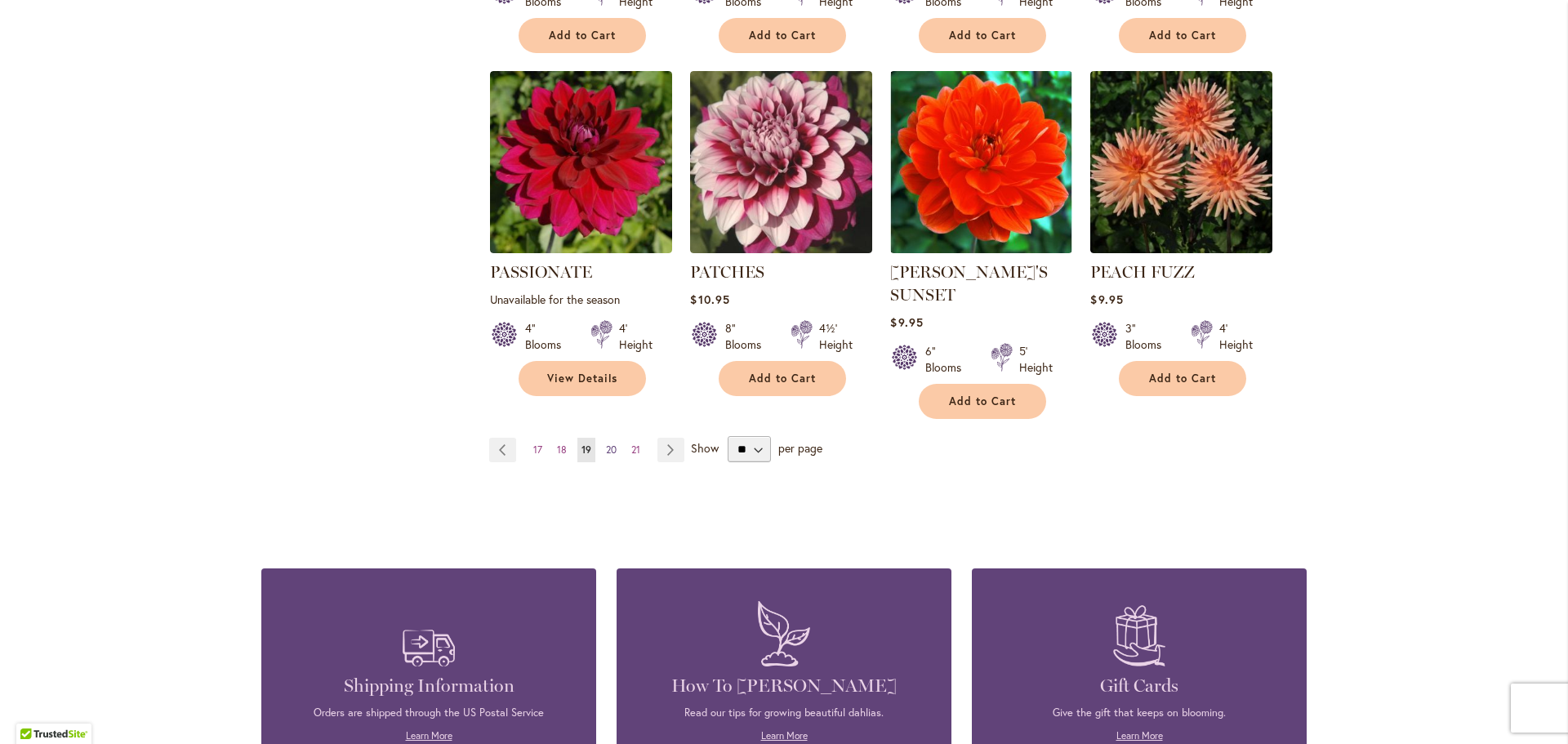
click at [606, 443] on span "20" at bounding box center [611, 449] width 11 height 12
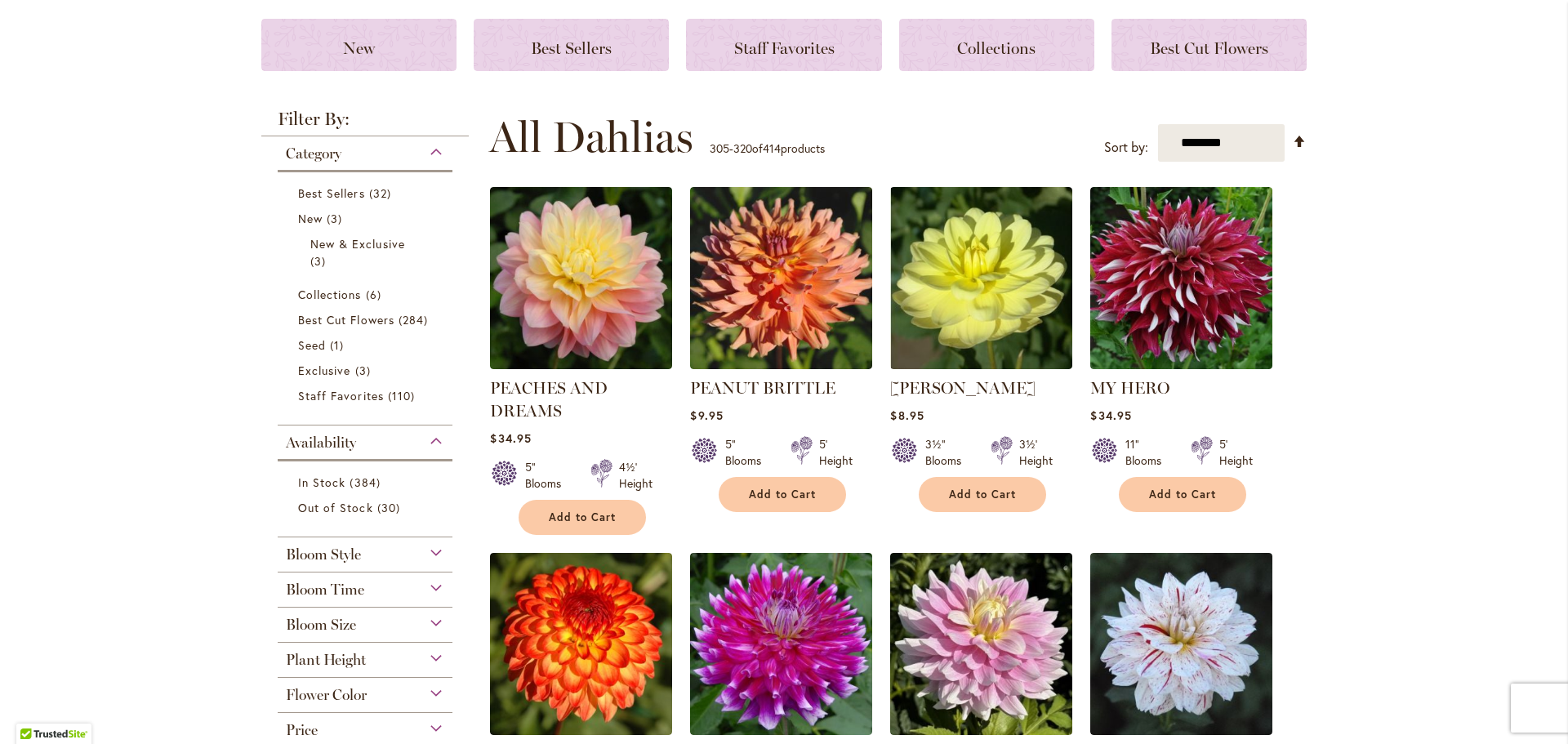
scroll to position [245, 0]
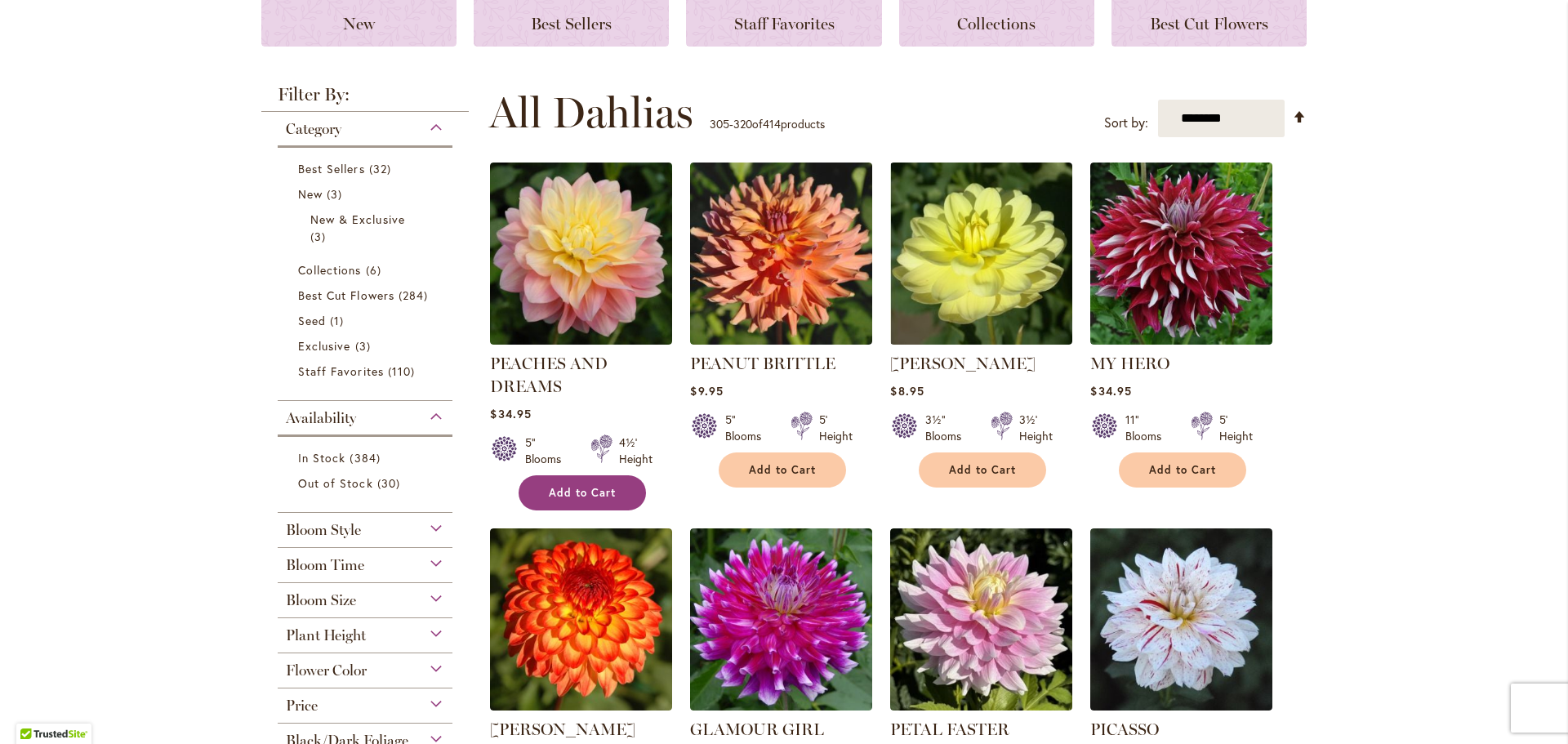
click at [594, 490] on span "Add to Cart" at bounding box center [582, 492] width 67 height 14
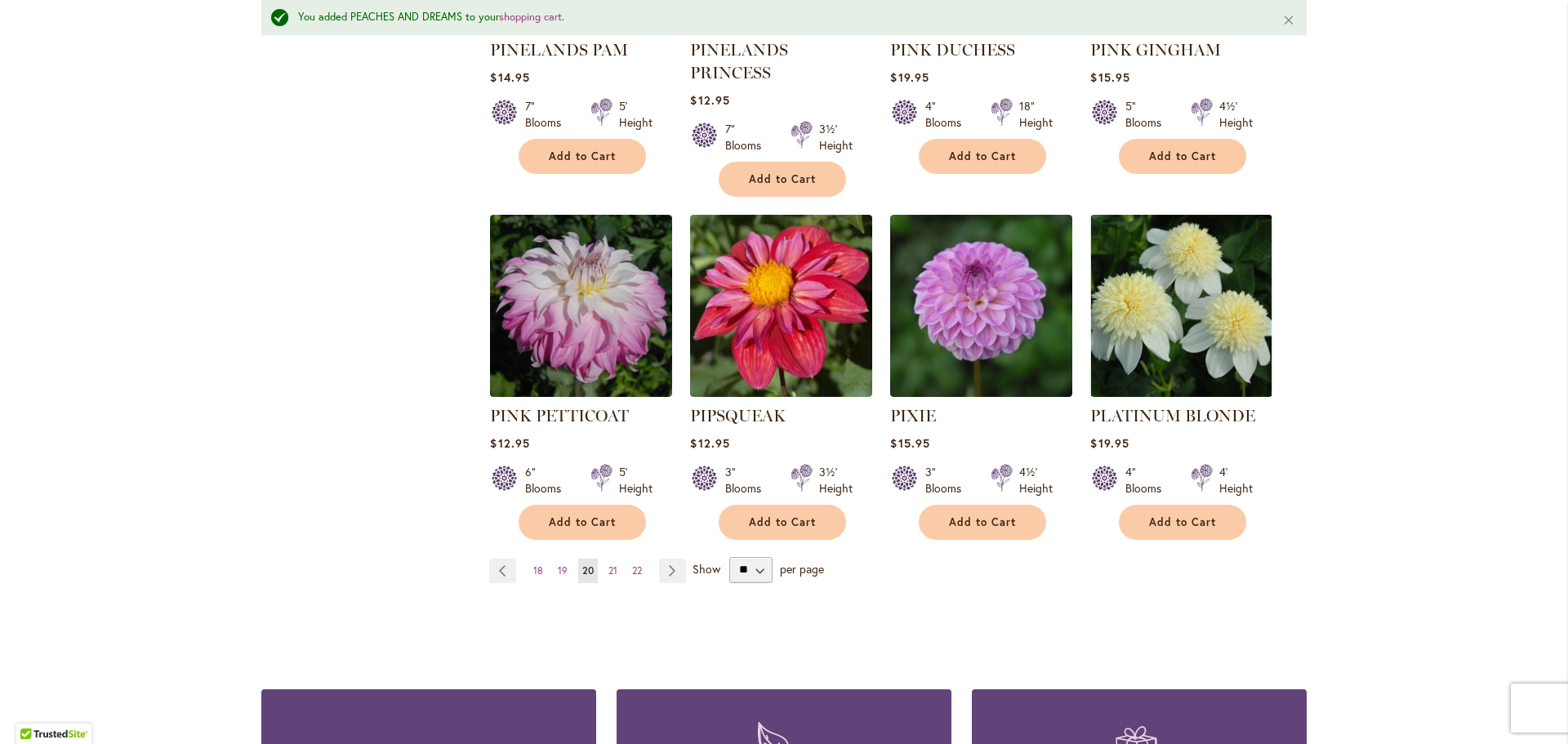
scroll to position [1513, 0]
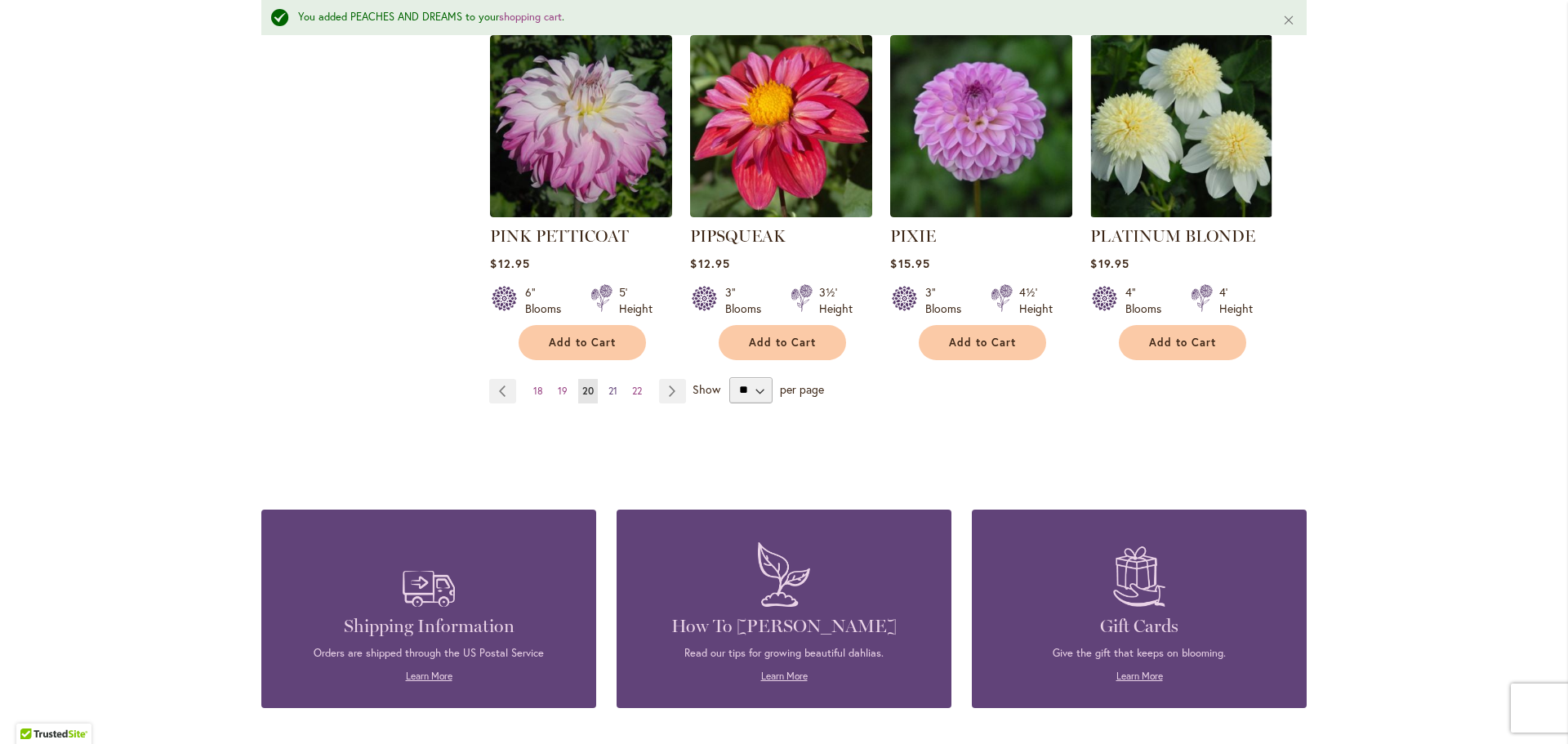
click at [609, 384] on span "21" at bounding box center [613, 390] width 9 height 12
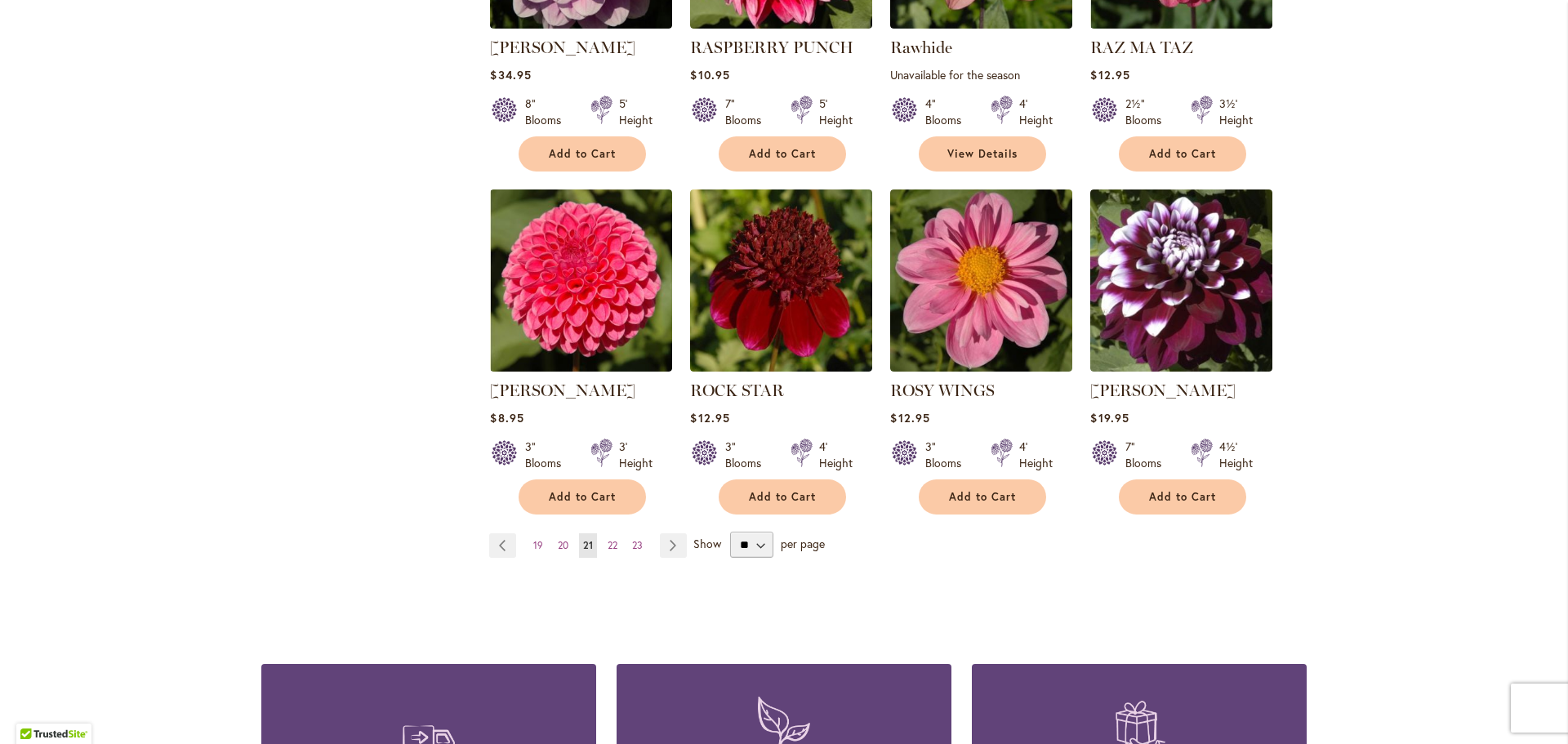
scroll to position [1551, 0]
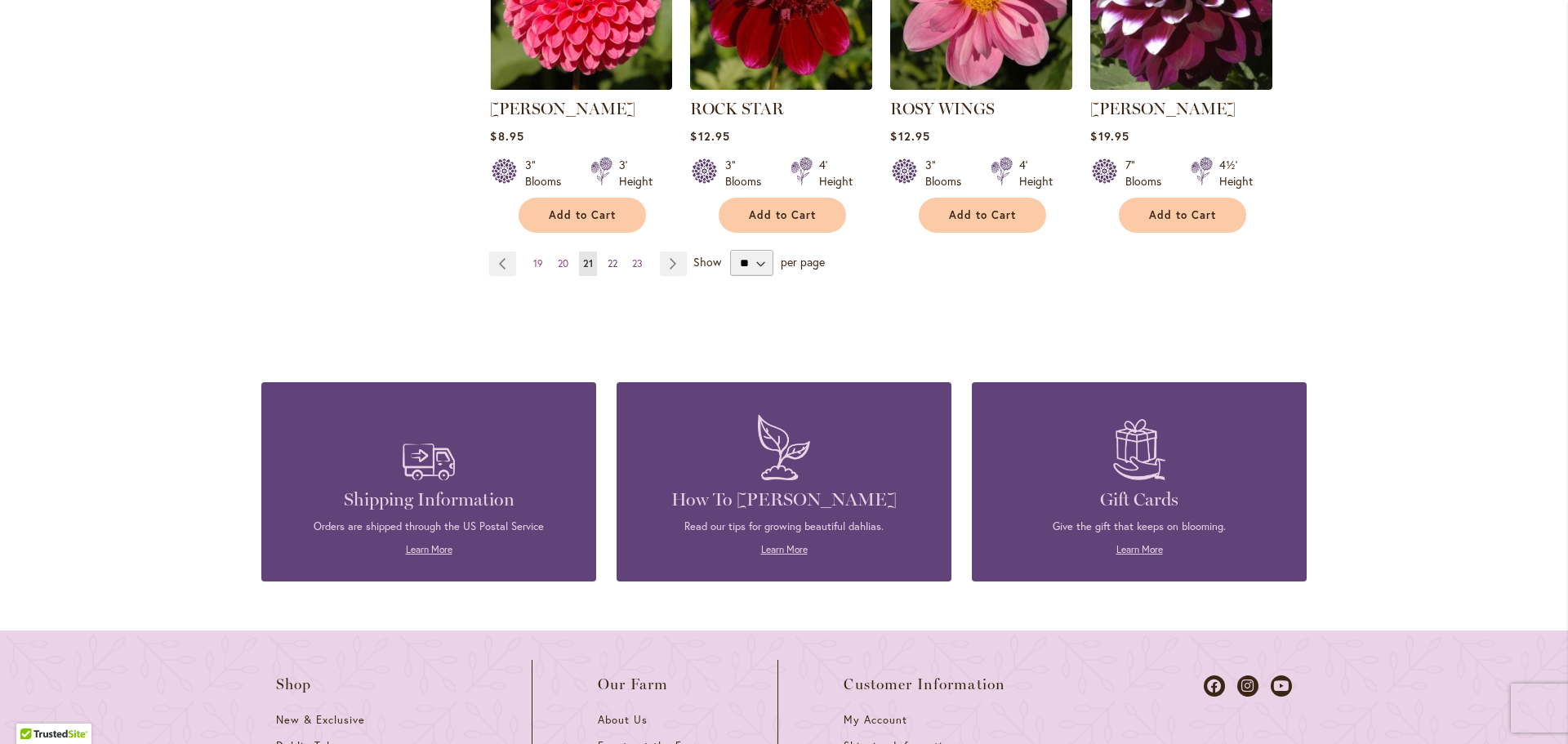
click at [608, 259] on span "22" at bounding box center [613, 263] width 10 height 12
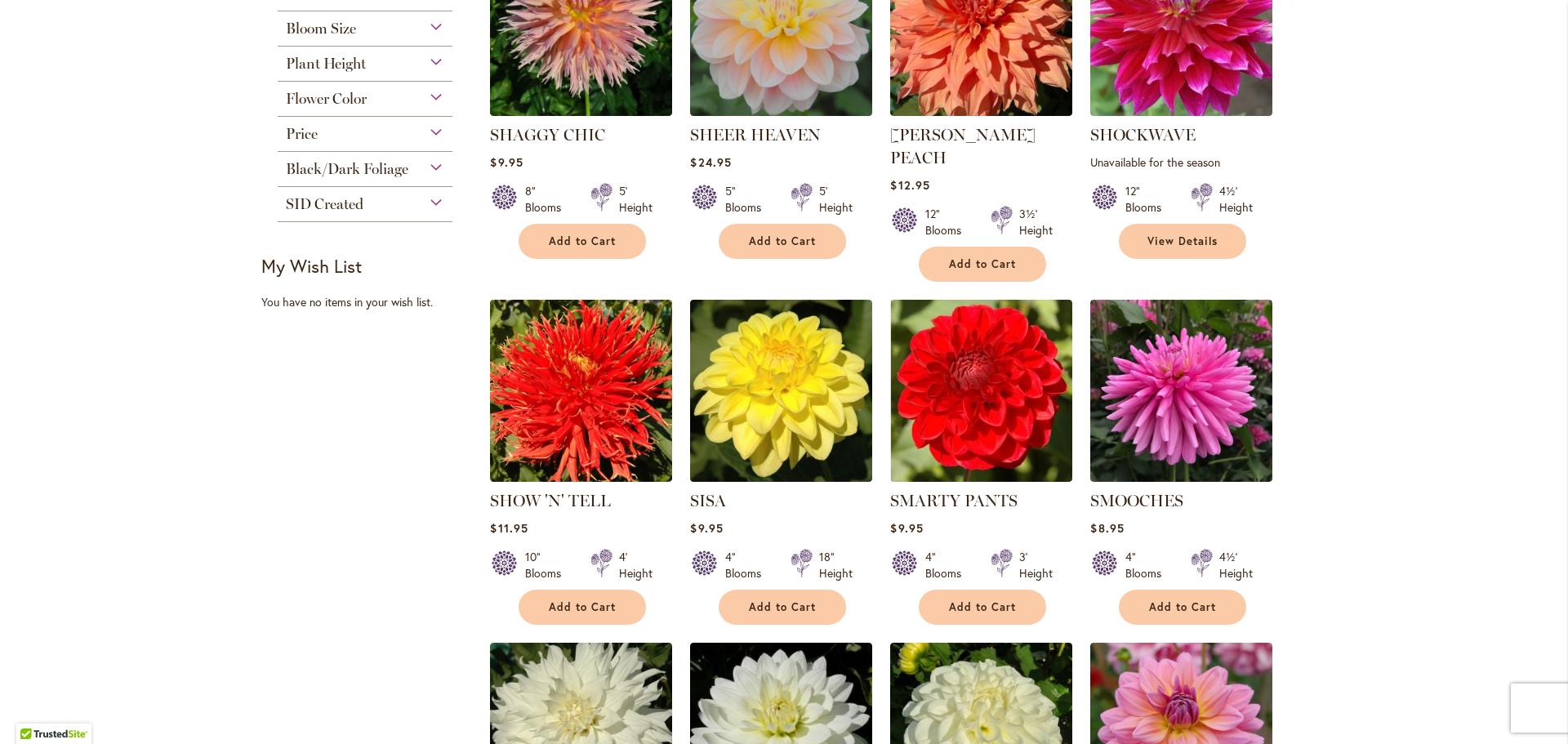
scroll to position [1143, 0]
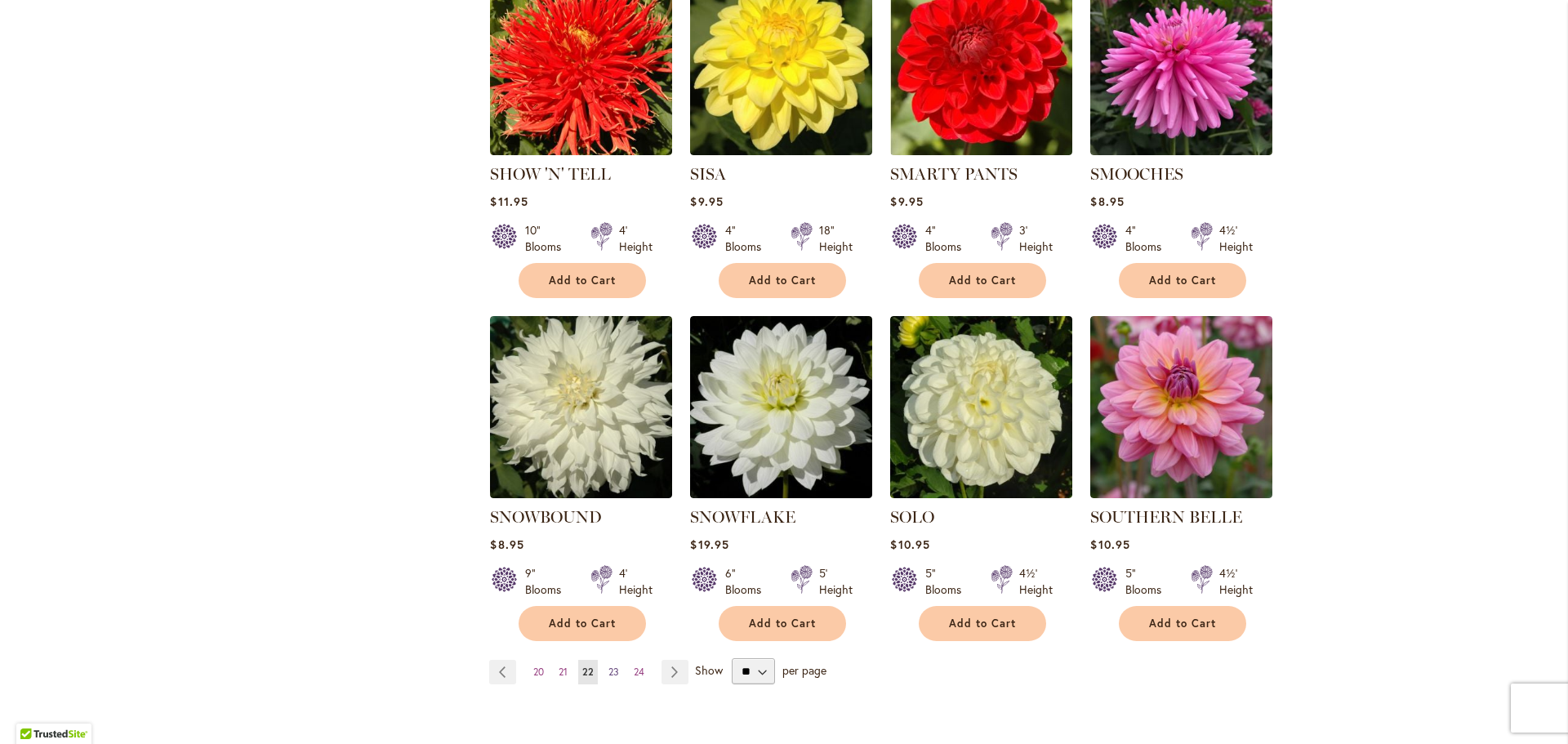
click at [609, 665] on span "23" at bounding box center [614, 671] width 11 height 12
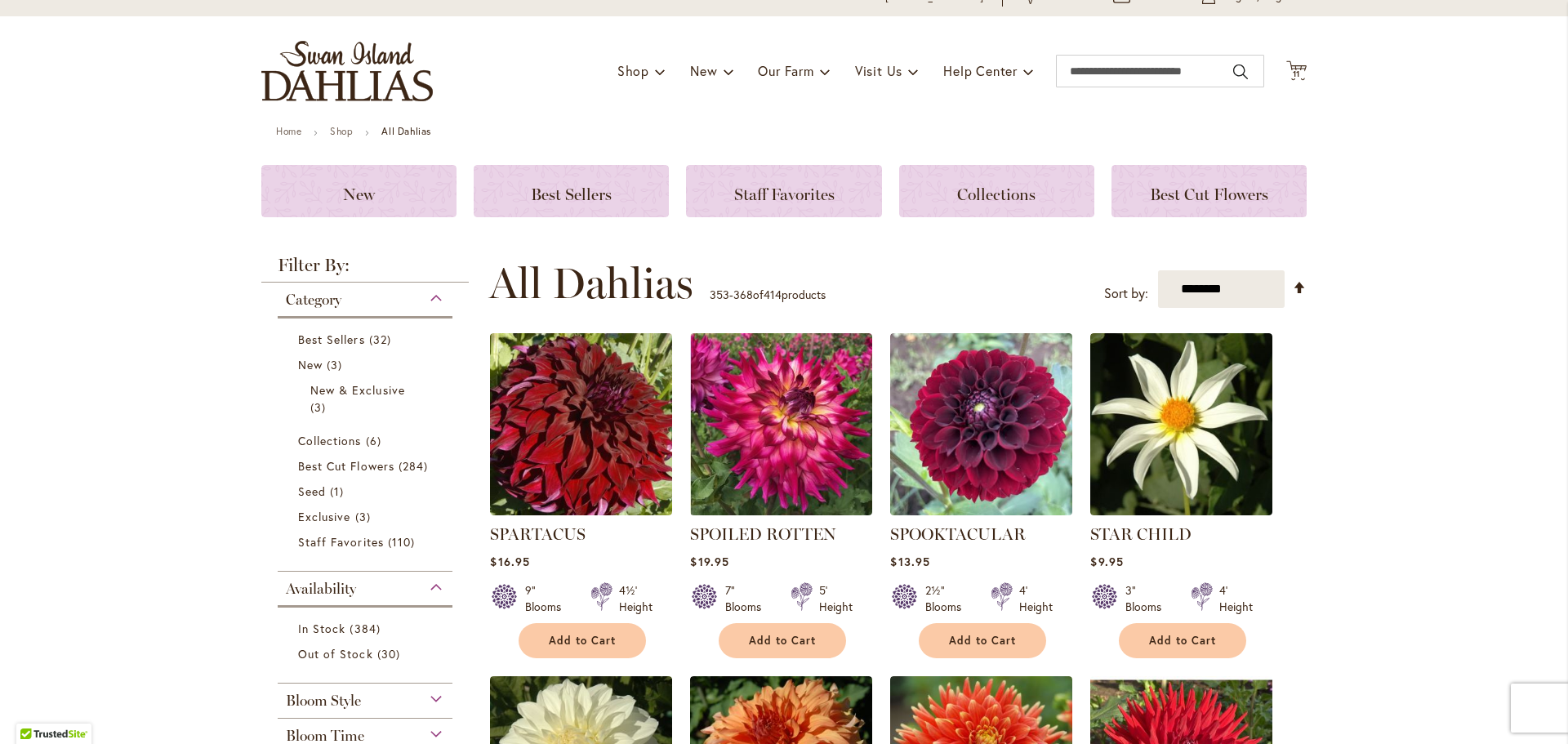
scroll to position [163, 0]
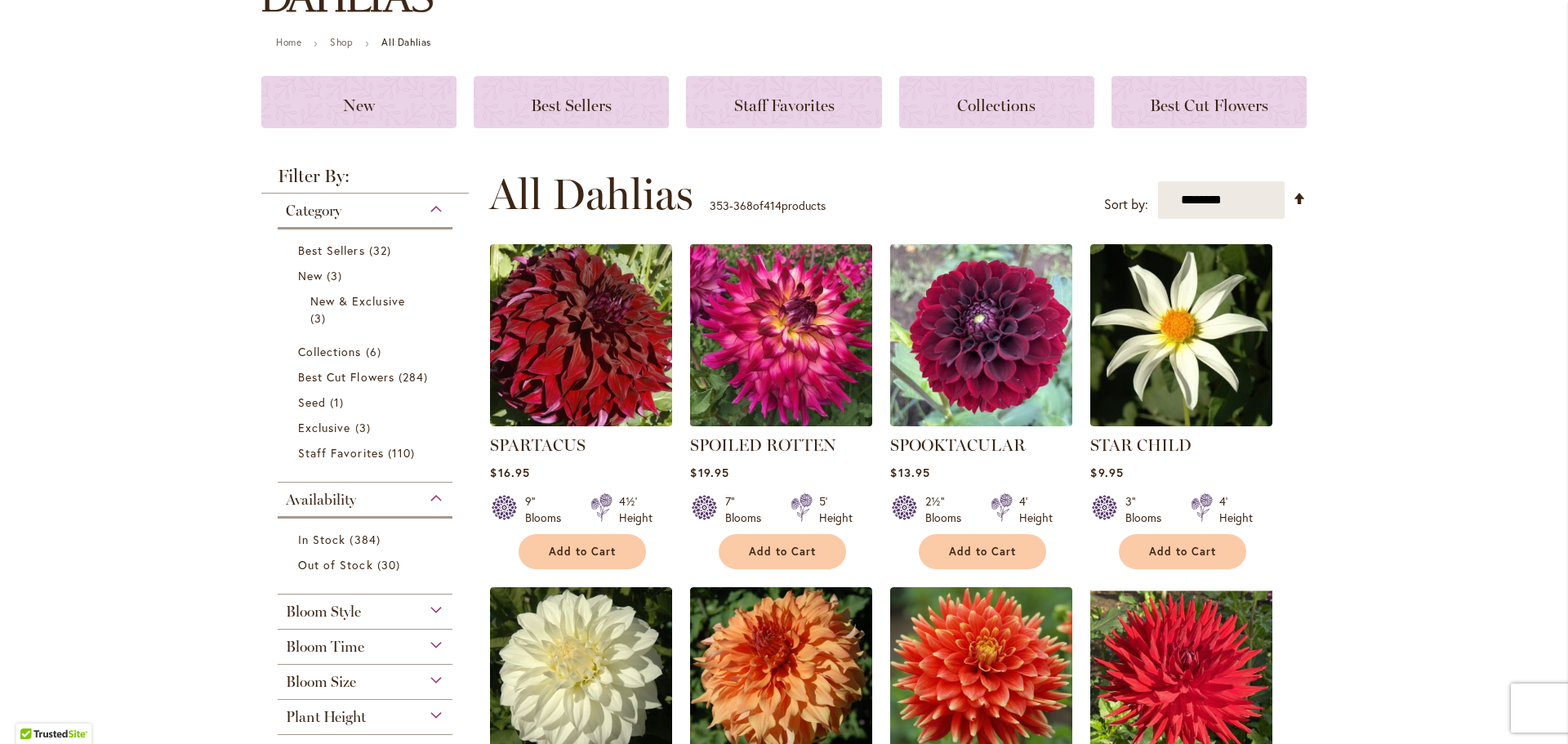
click at [797, 347] on img at bounding box center [781, 335] width 191 height 191
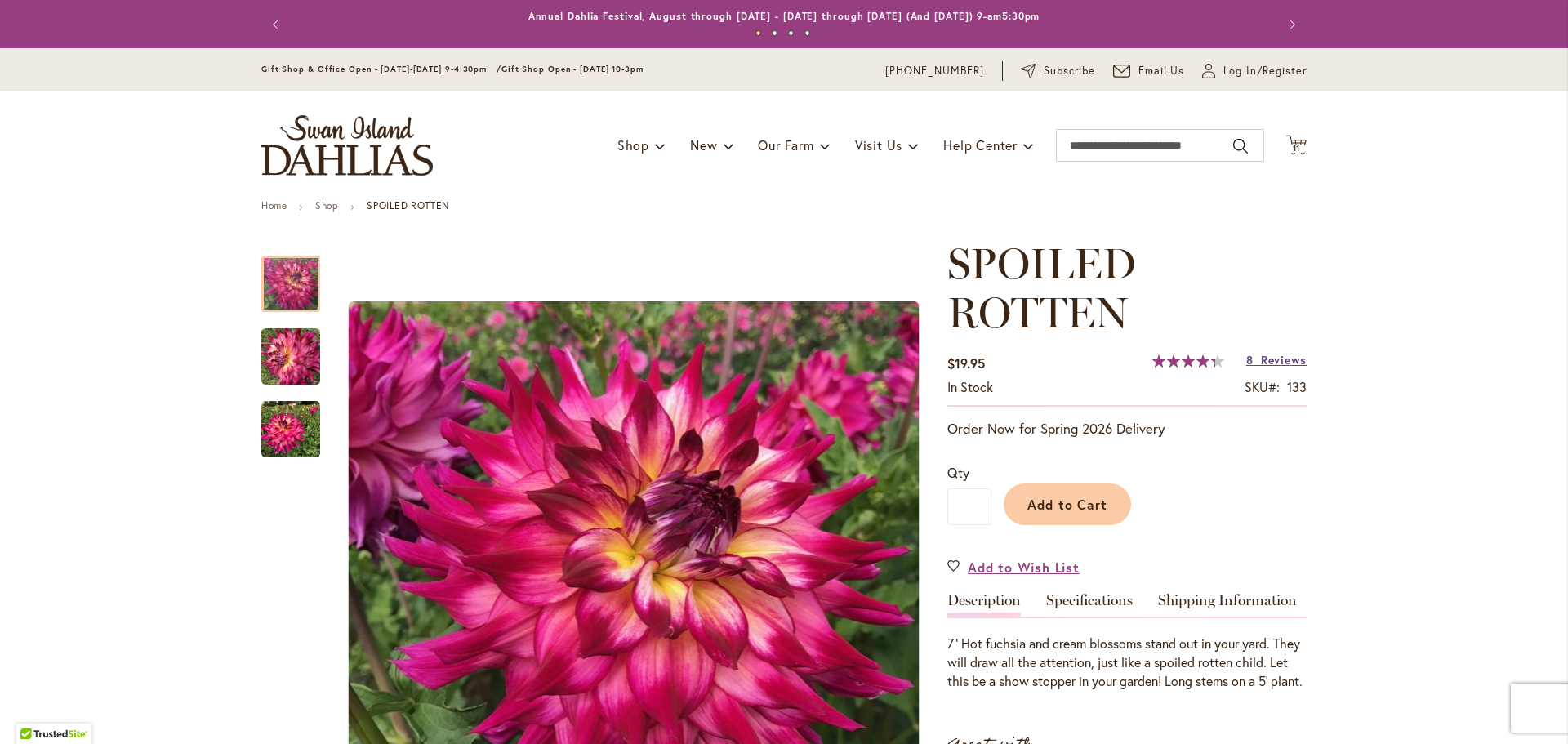
click at [1268, 358] on span "Reviews" at bounding box center [1284, 359] width 46 height 16
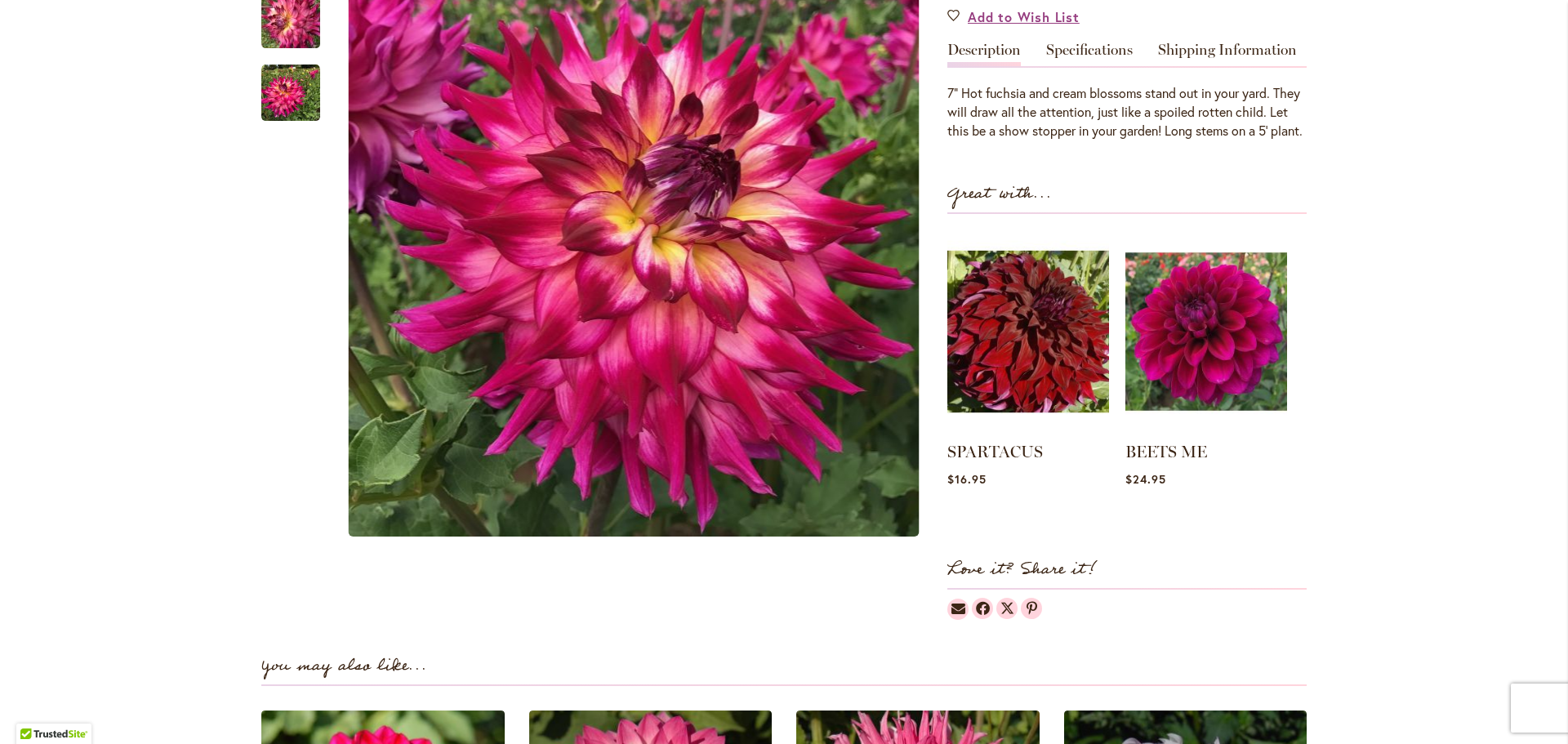
scroll to position [312, 0]
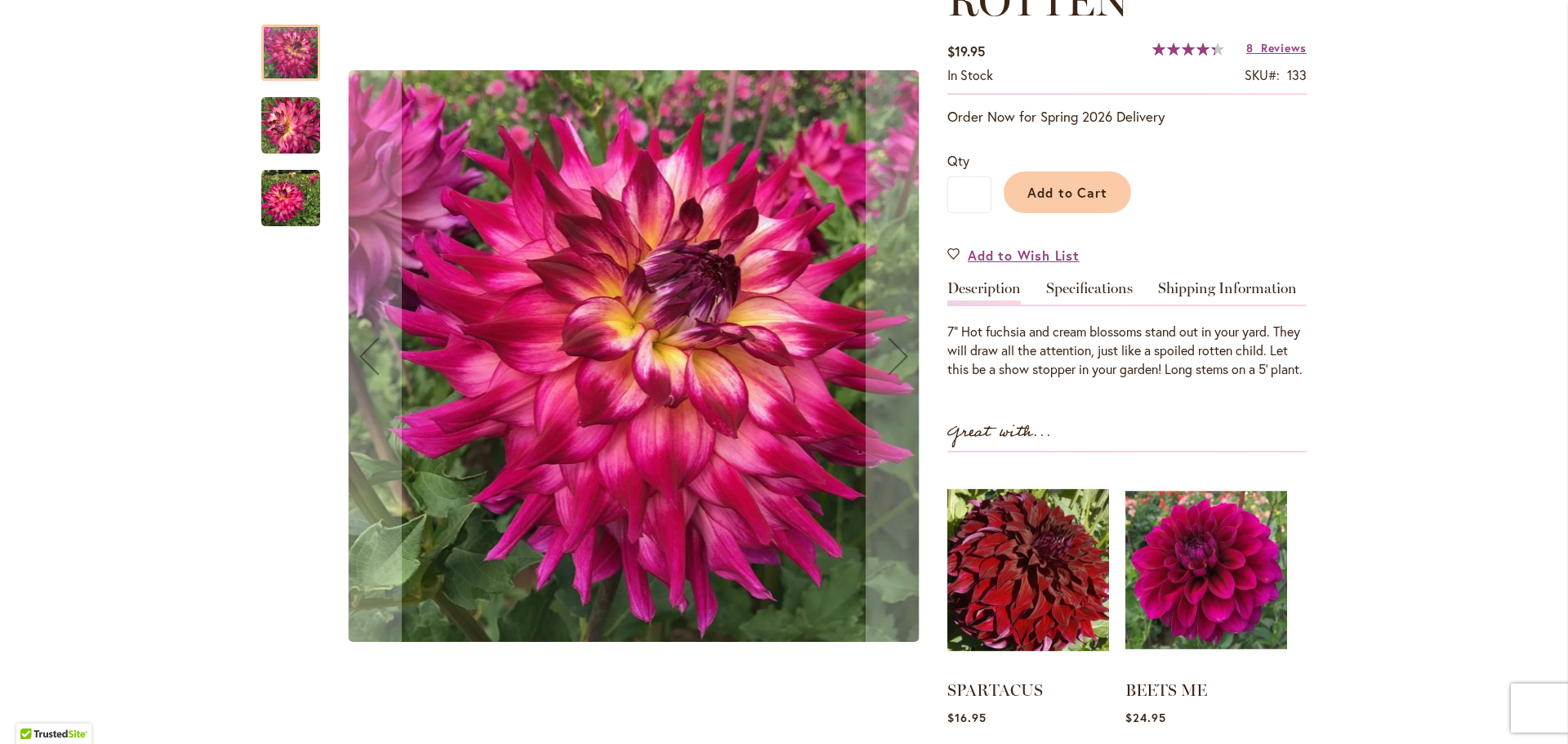
click at [265, 138] on img "SPOILED ROTTEN" at bounding box center [290, 125] width 117 height 88
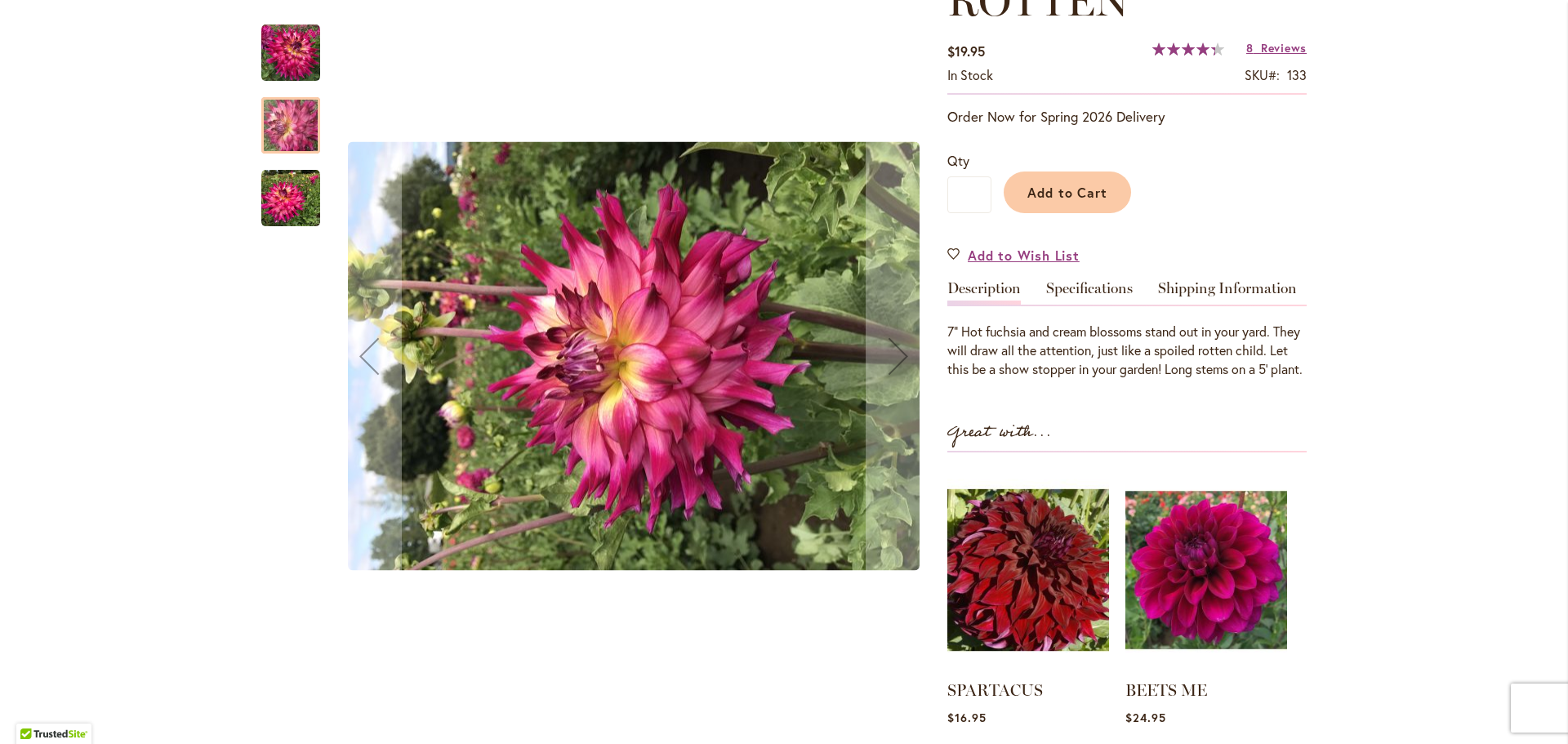
click at [271, 195] on img "SPOILED ROTTEN" at bounding box center [291, 199] width 59 height 59
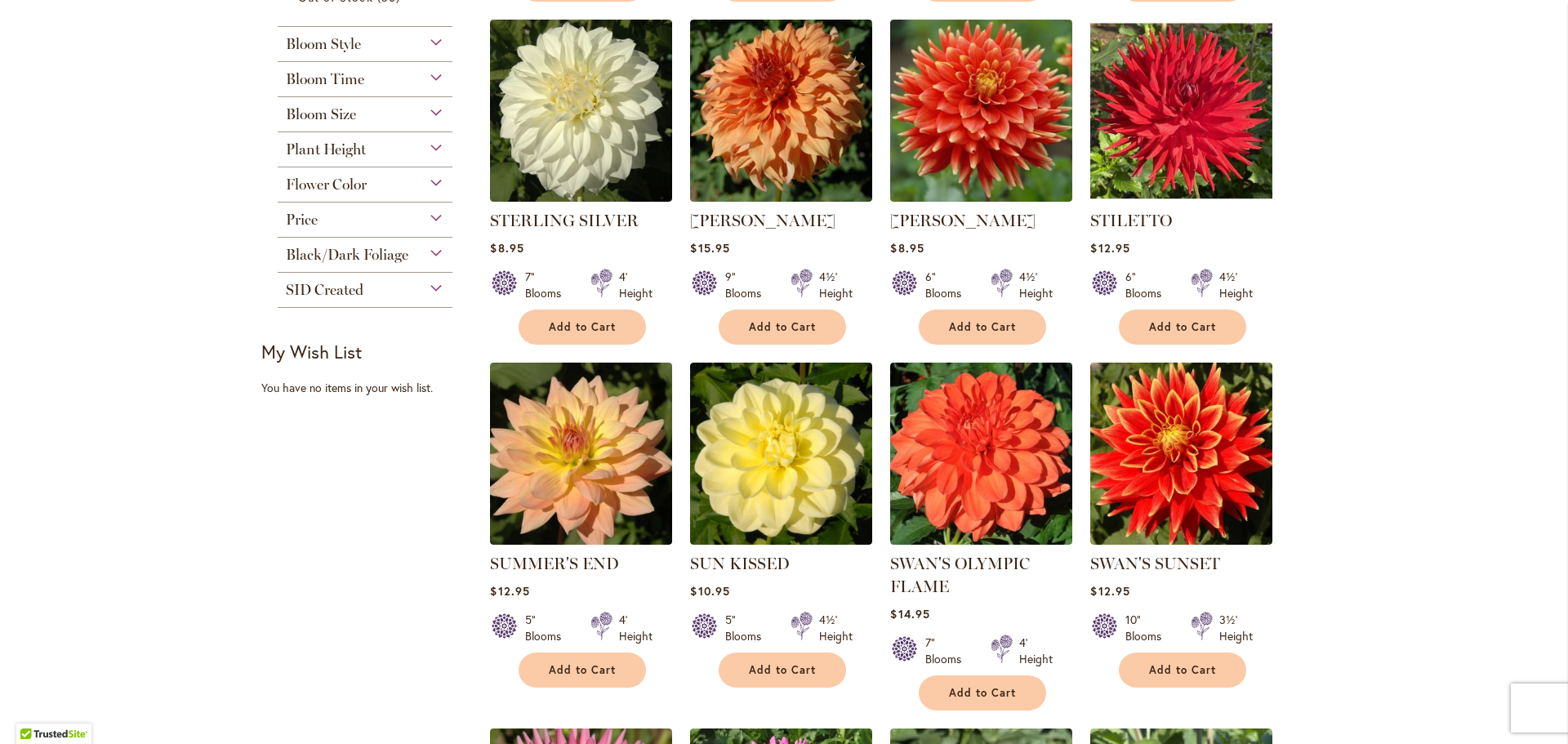
scroll to position [572, 0]
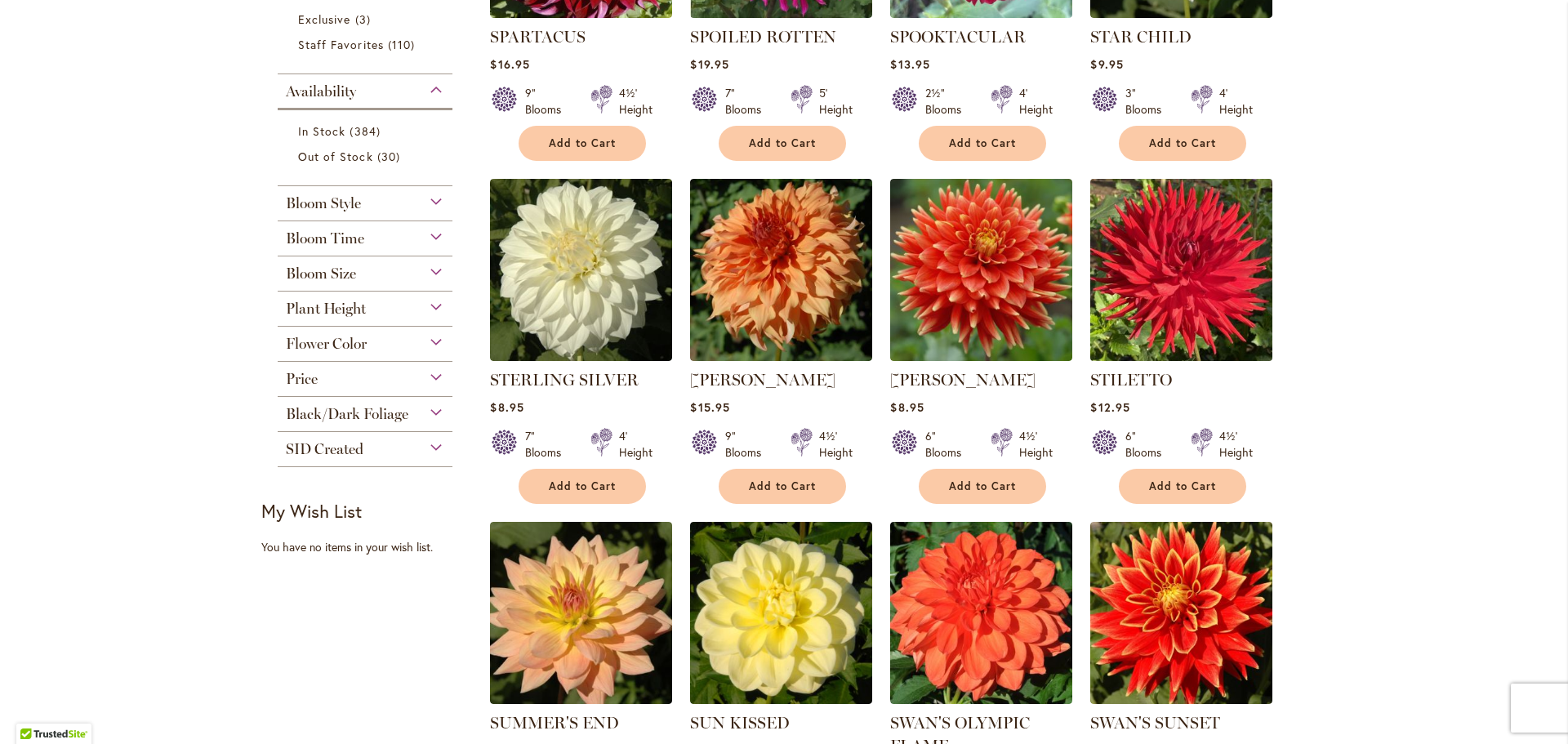
click at [1177, 290] on img at bounding box center [1181, 270] width 191 height 191
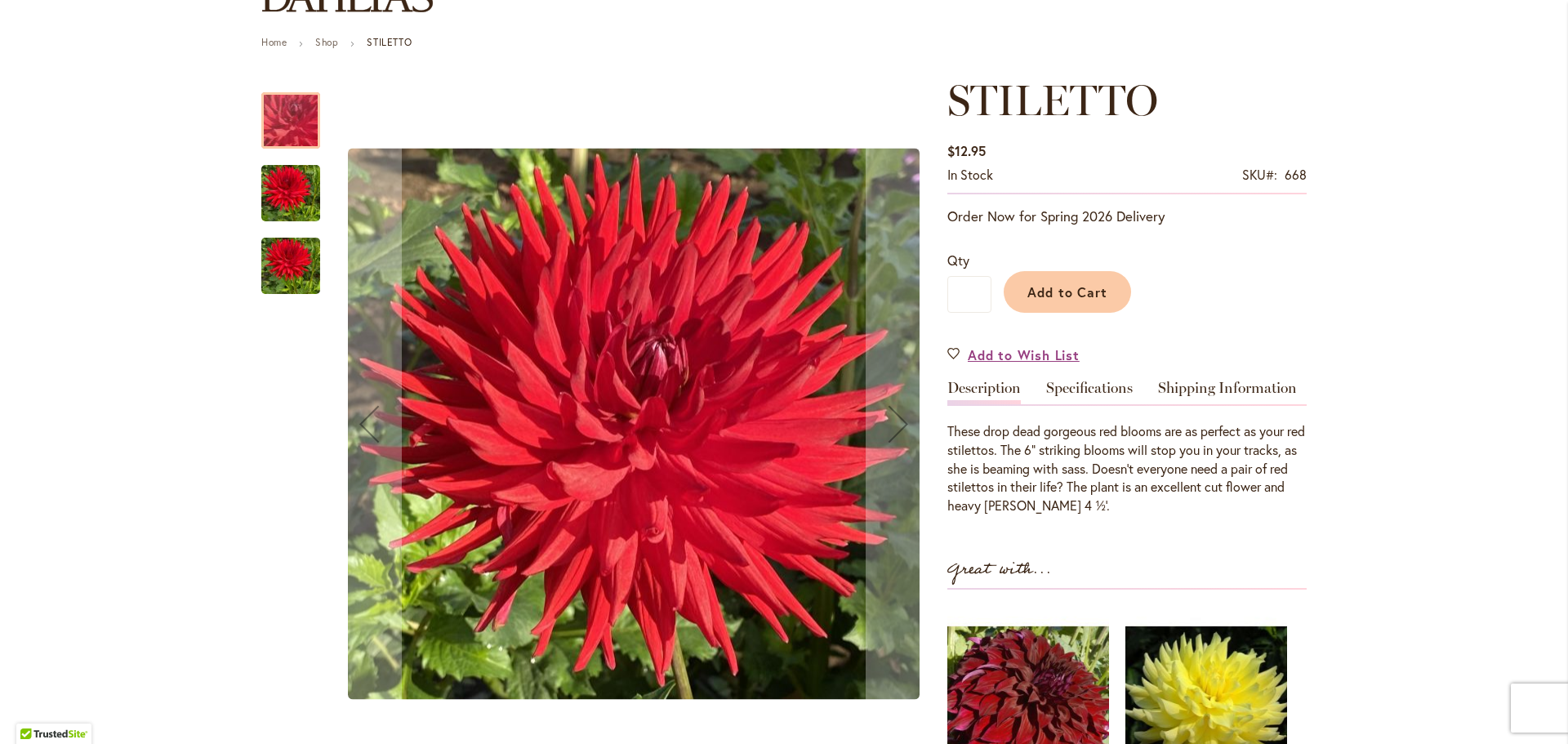
scroll to position [408, 0]
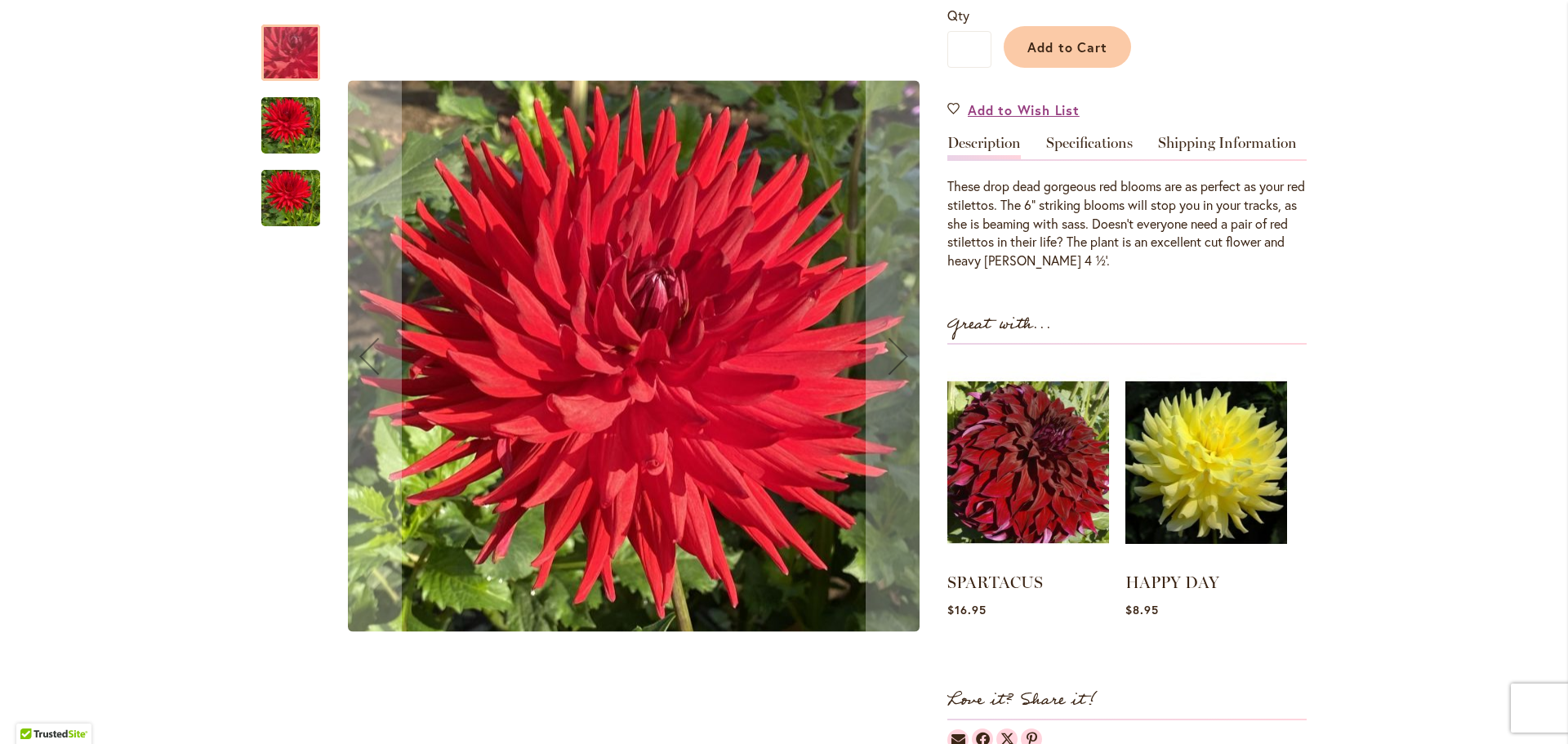
click at [280, 104] on img "STILETTO" at bounding box center [291, 125] width 59 height 78
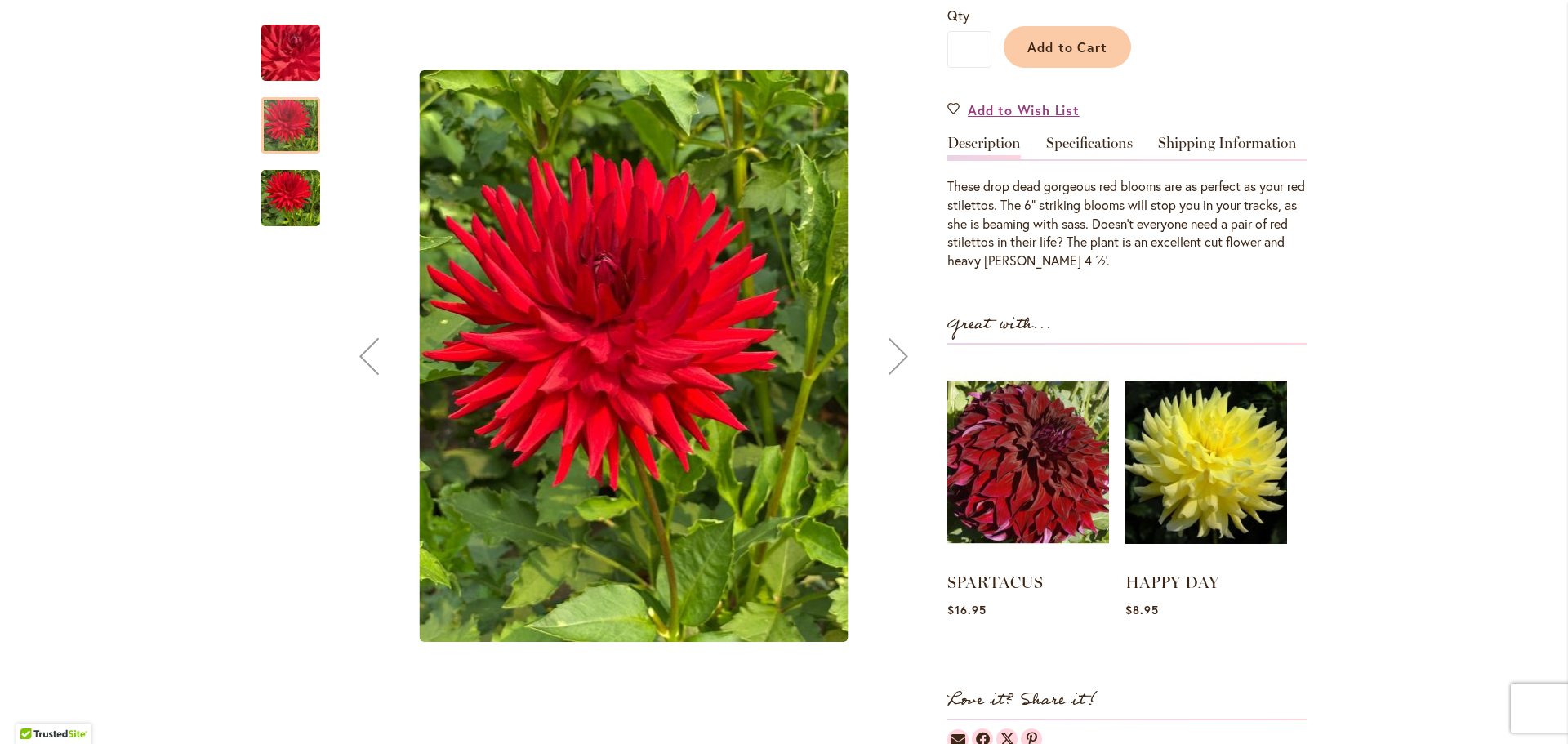
click at [274, 172] on img "STILETTO" at bounding box center [291, 198] width 59 height 78
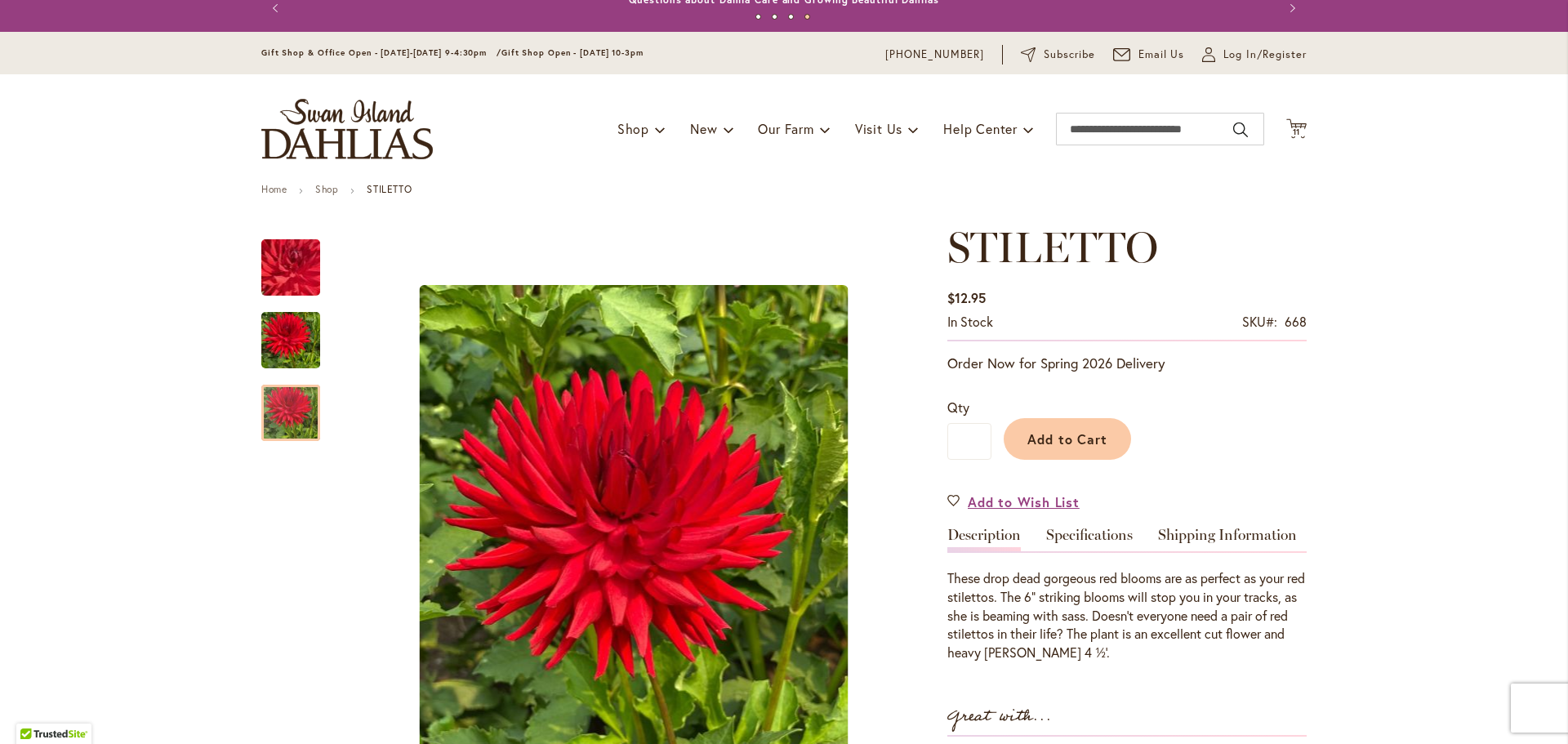
scroll to position [0, 0]
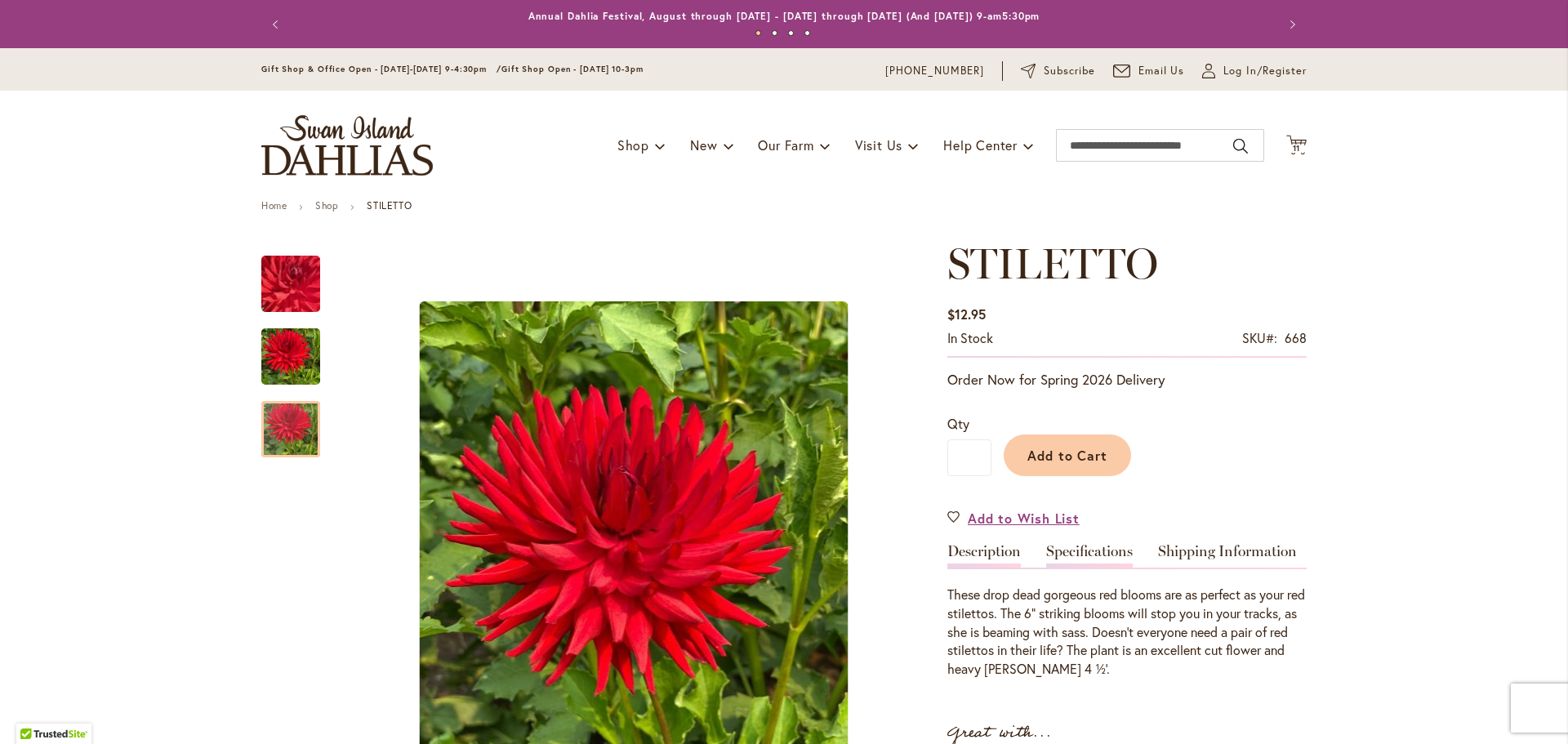
click at [1092, 551] on link "Specifications" at bounding box center [1088, 555] width 86 height 24
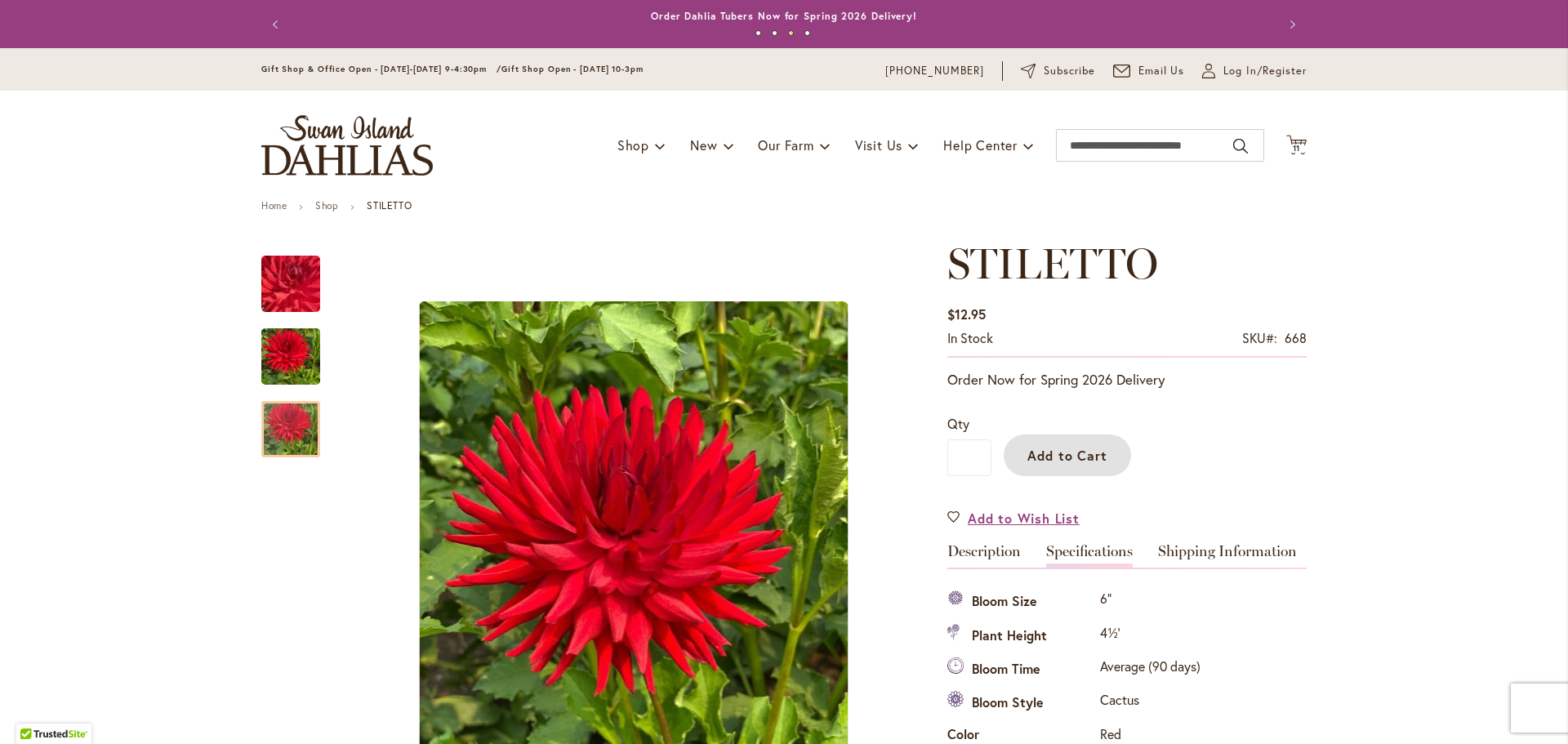
drag, startPoint x: 1091, startPoint y: 450, endPoint x: 911, endPoint y: 307, distance: 229.9
click at [1089, 448] on span "Add to Cart" at bounding box center [1068, 455] width 80 height 17
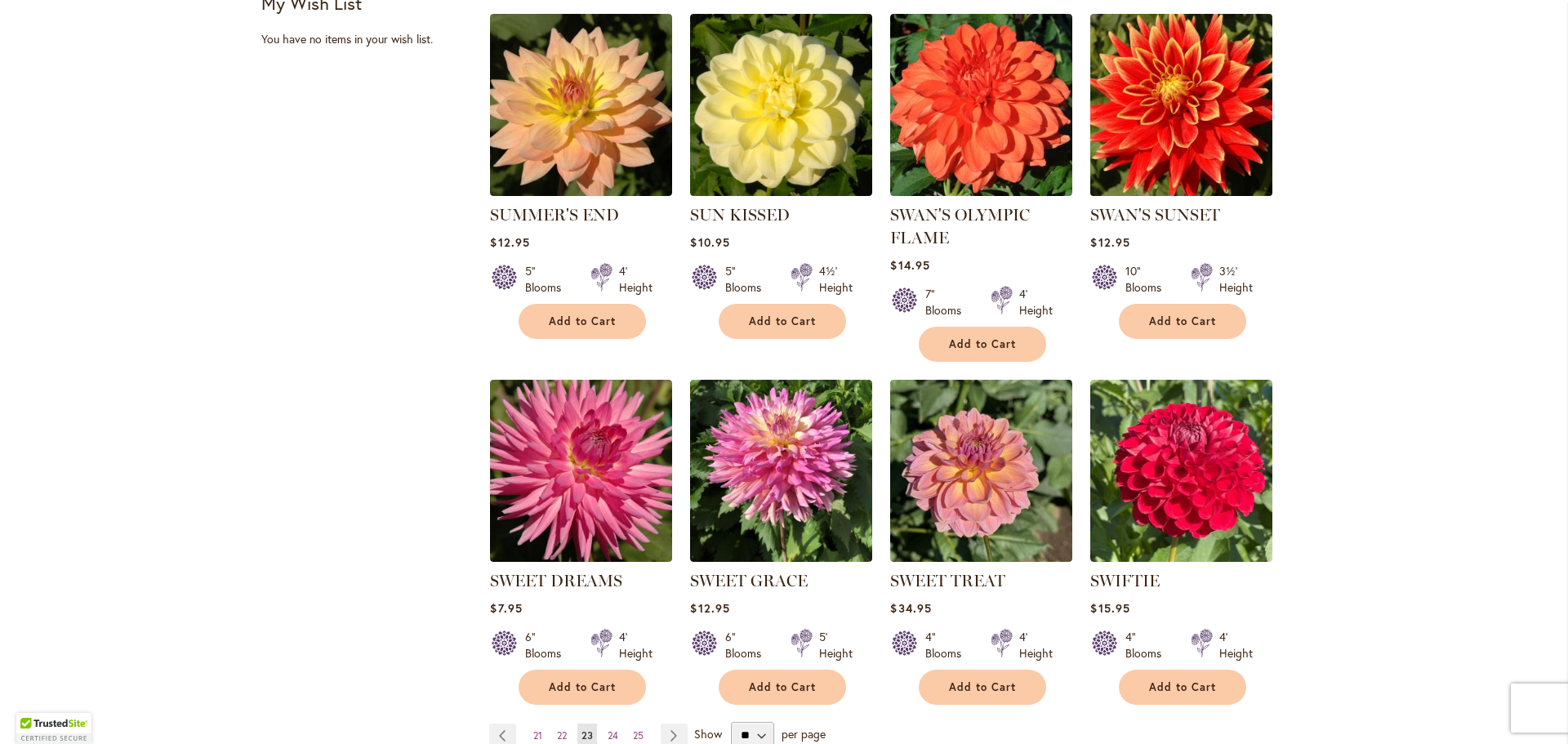
scroll to position [1143, 0]
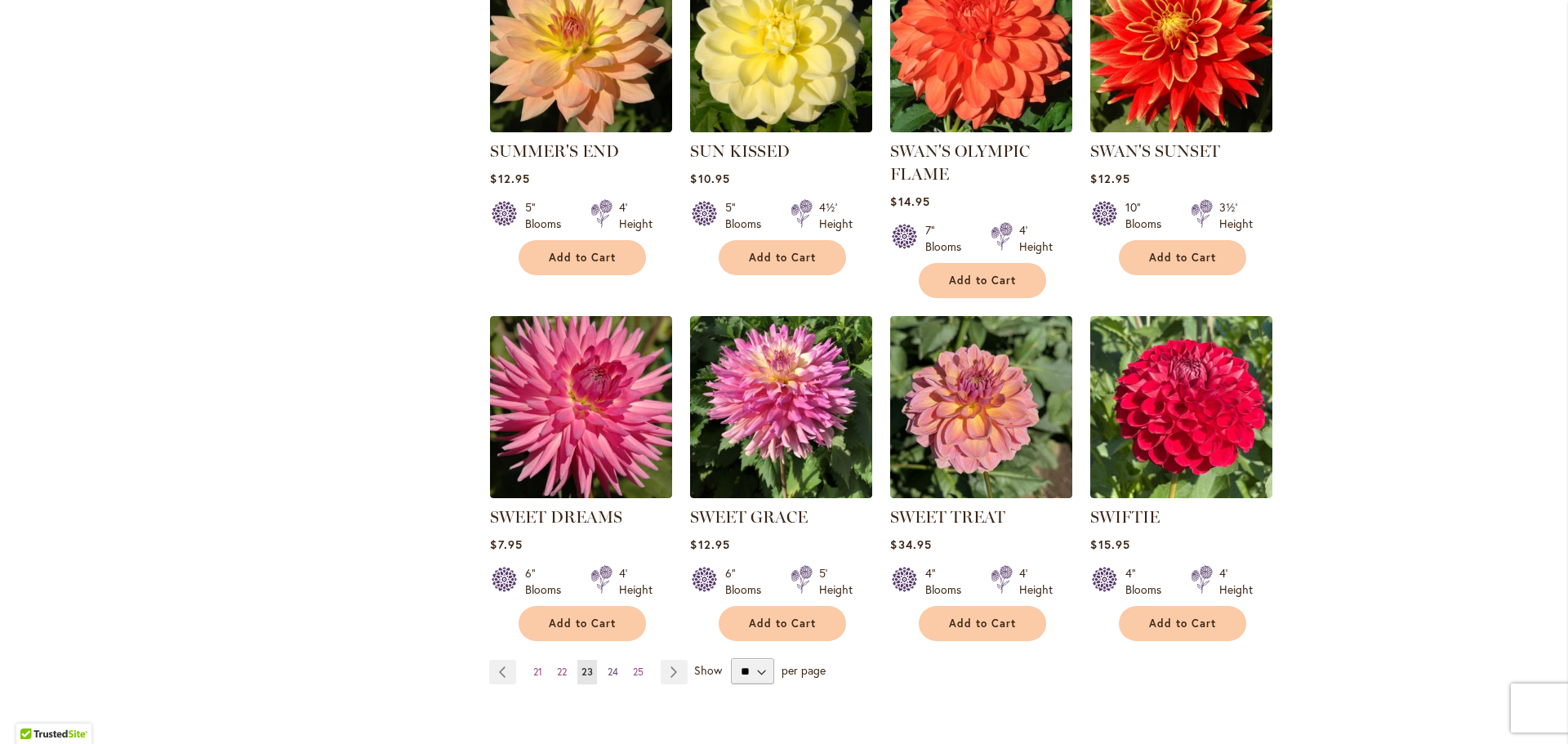
click at [610, 666] on span "24" at bounding box center [613, 671] width 11 height 12
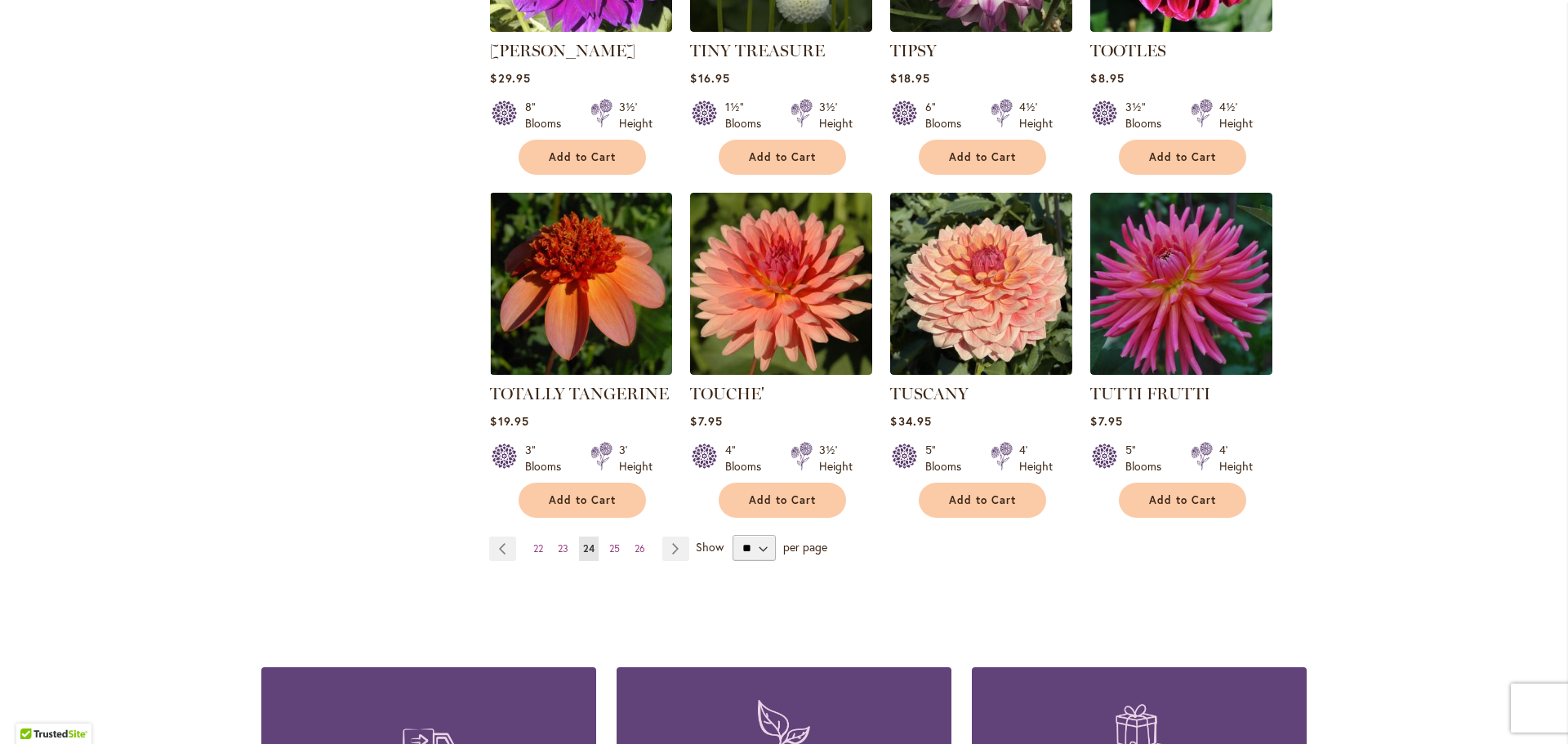
scroll to position [1307, 0]
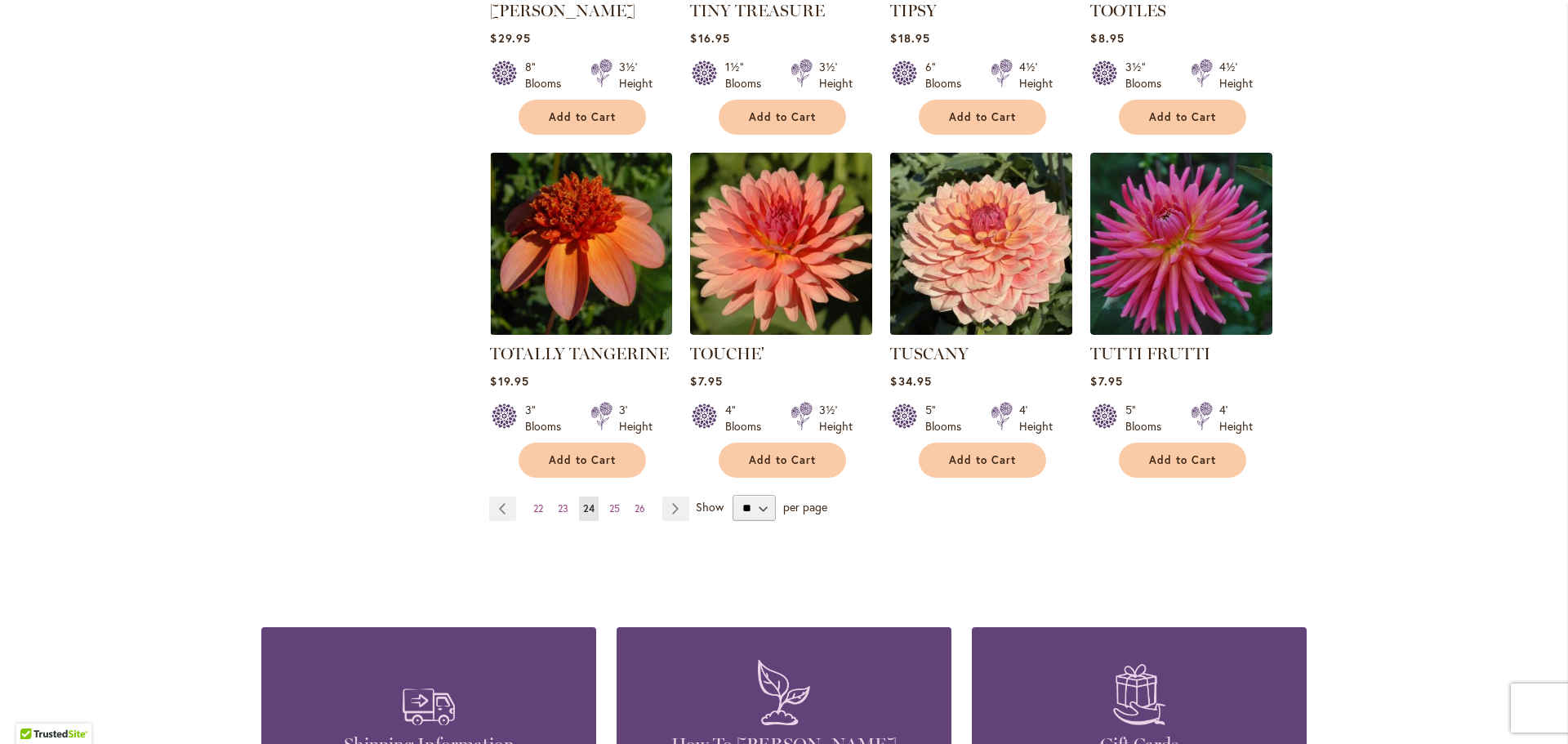
click at [1013, 263] on img at bounding box center [982, 244] width 191 height 191
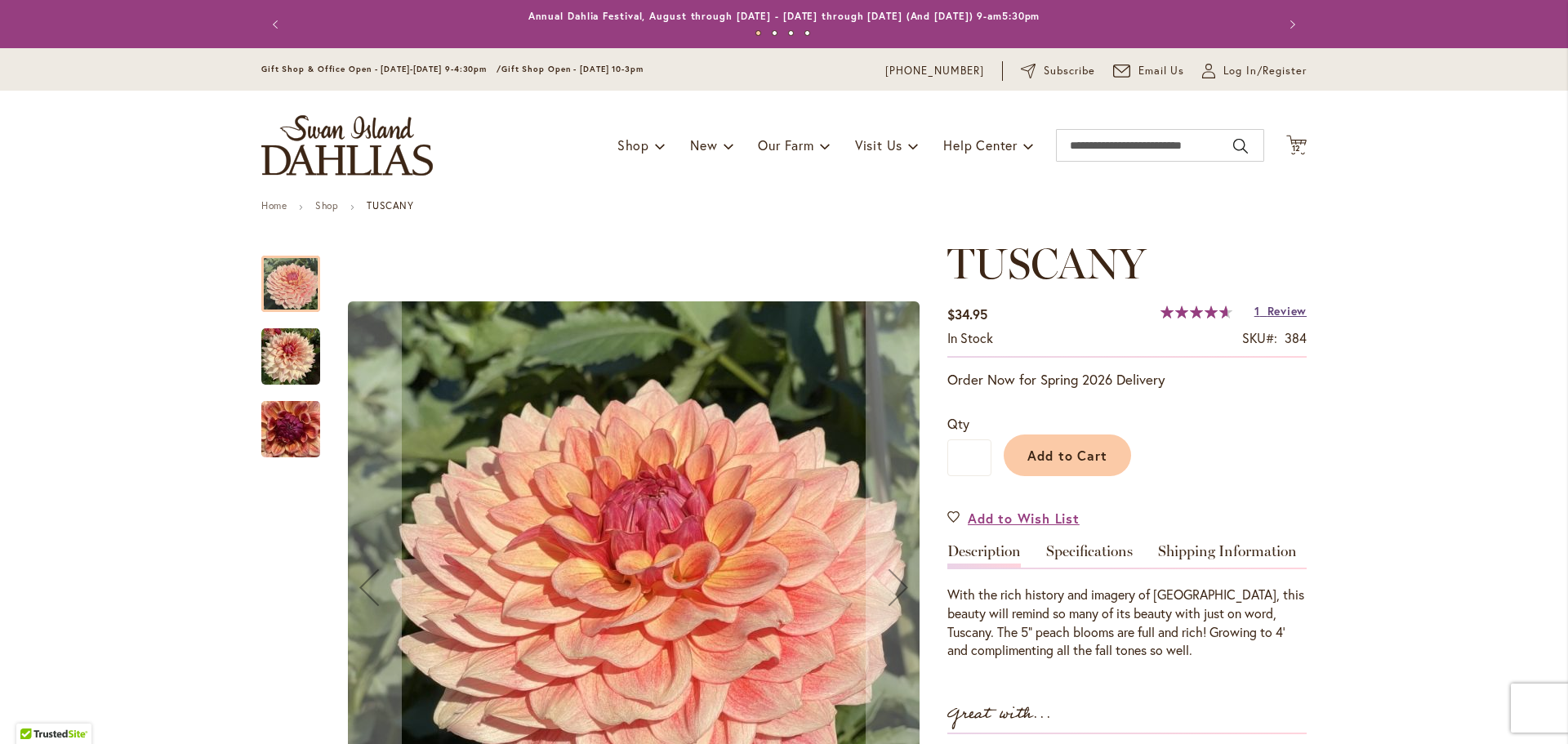
click at [1267, 308] on span "Review" at bounding box center [1287, 310] width 39 height 16
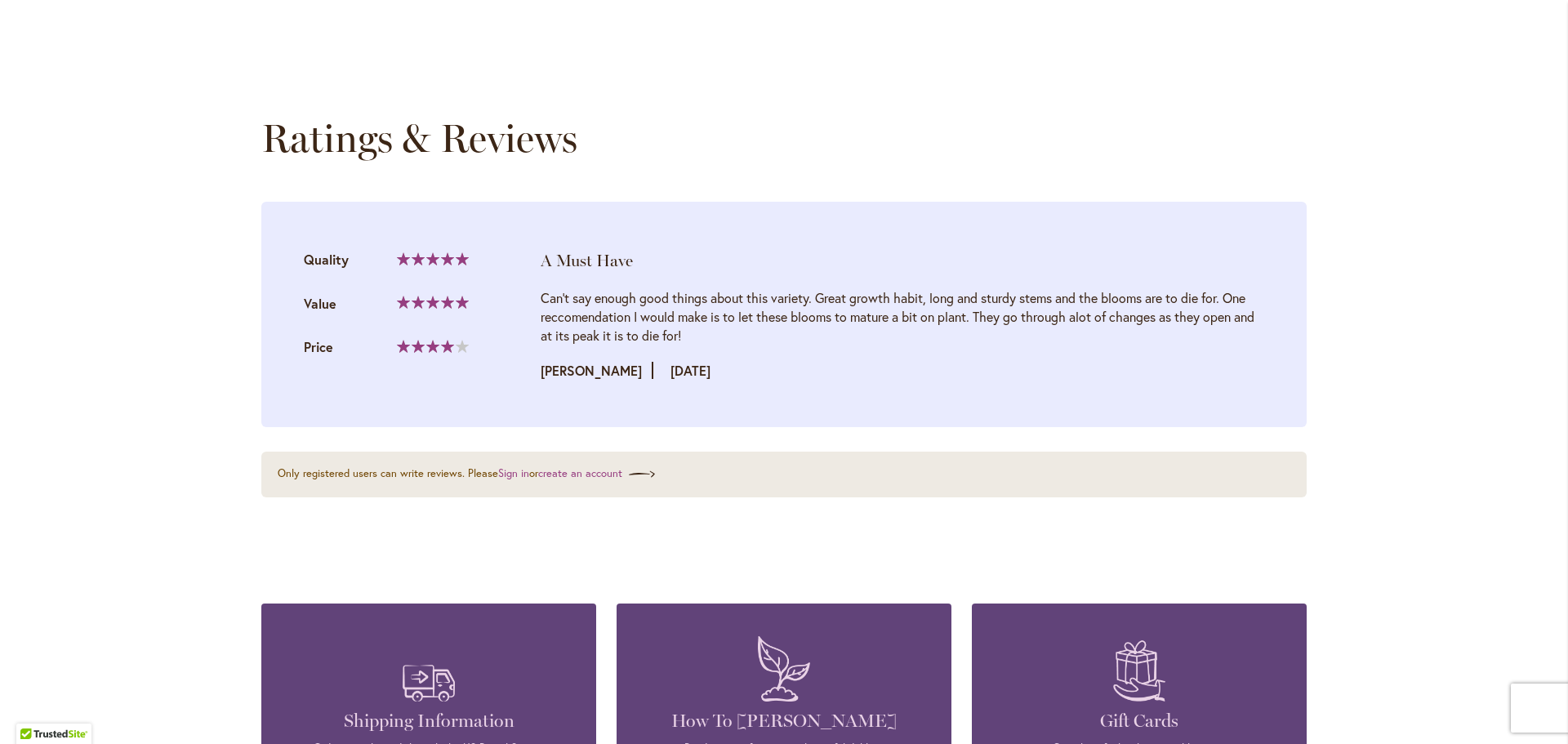
scroll to position [1651, 0]
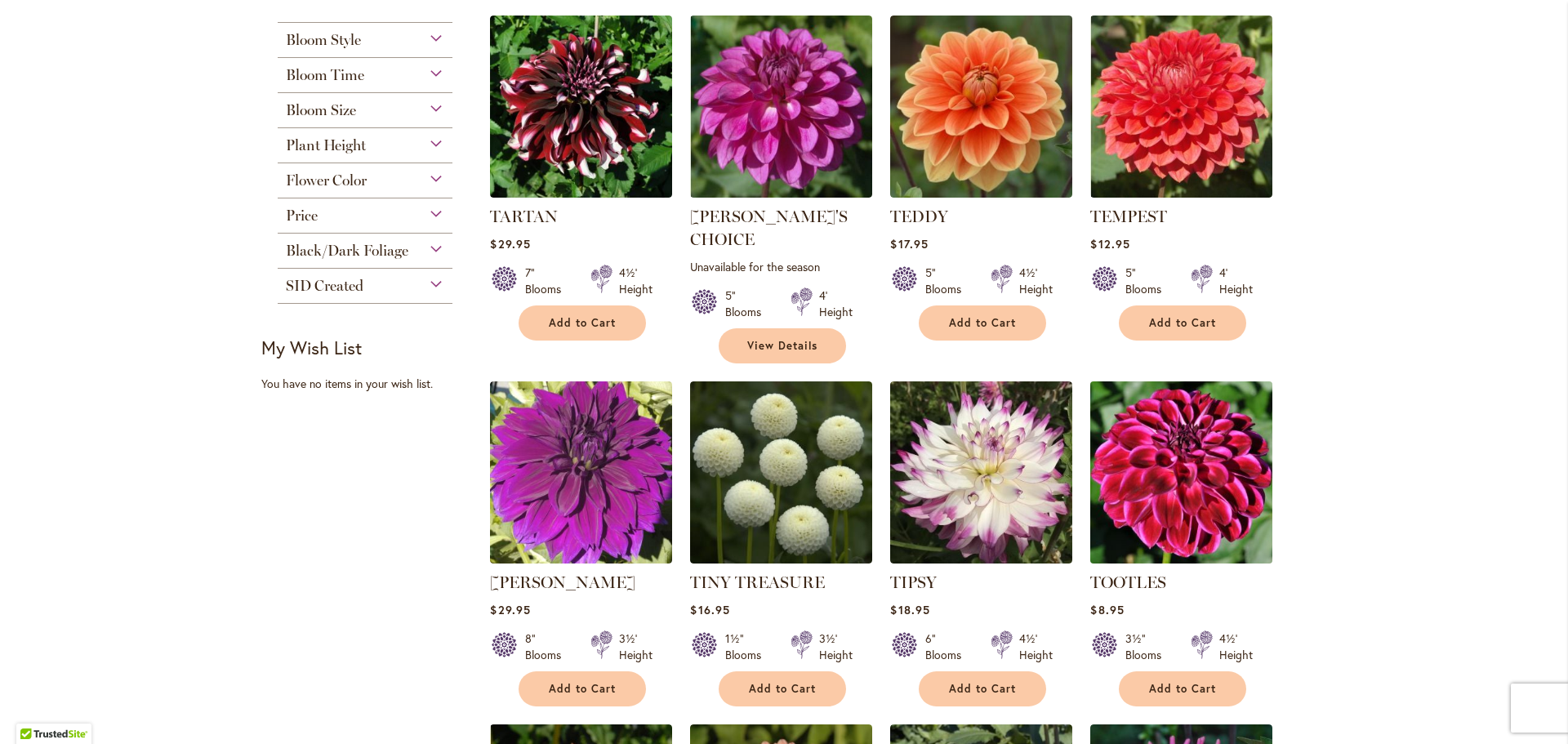
scroll to position [1061, 0]
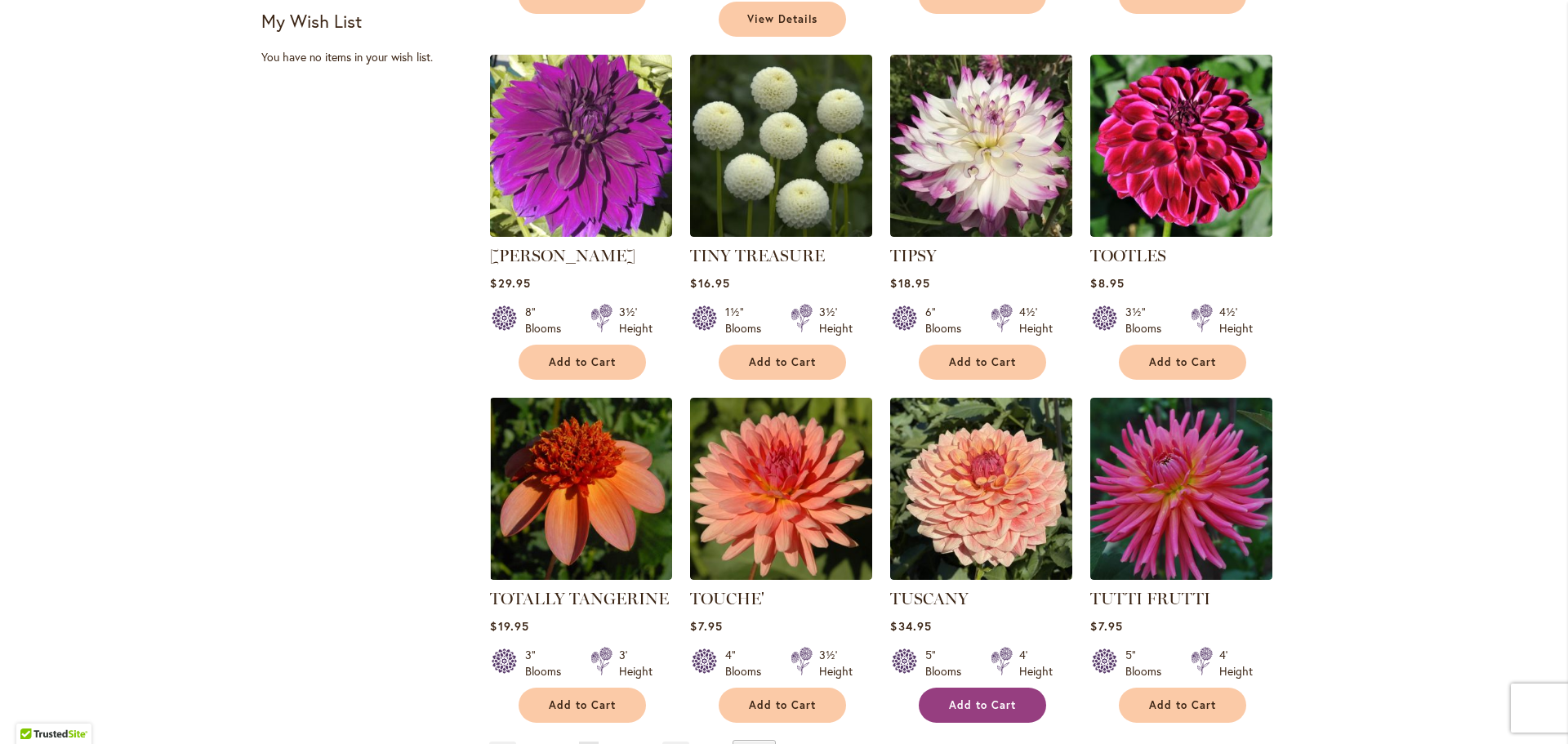
click at [986, 698] on span "Add to Cart" at bounding box center [982, 705] width 67 height 14
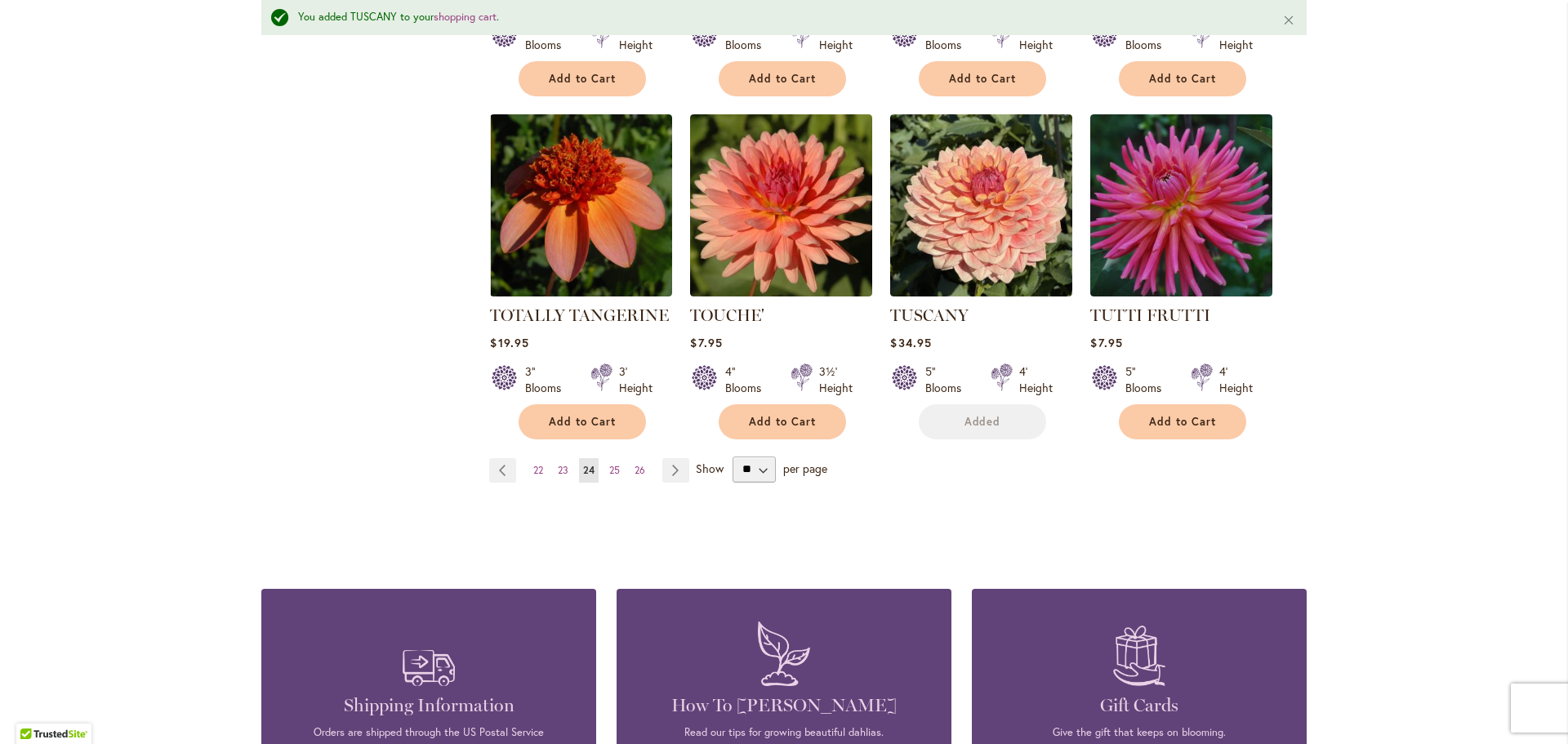
scroll to position [1431, 0]
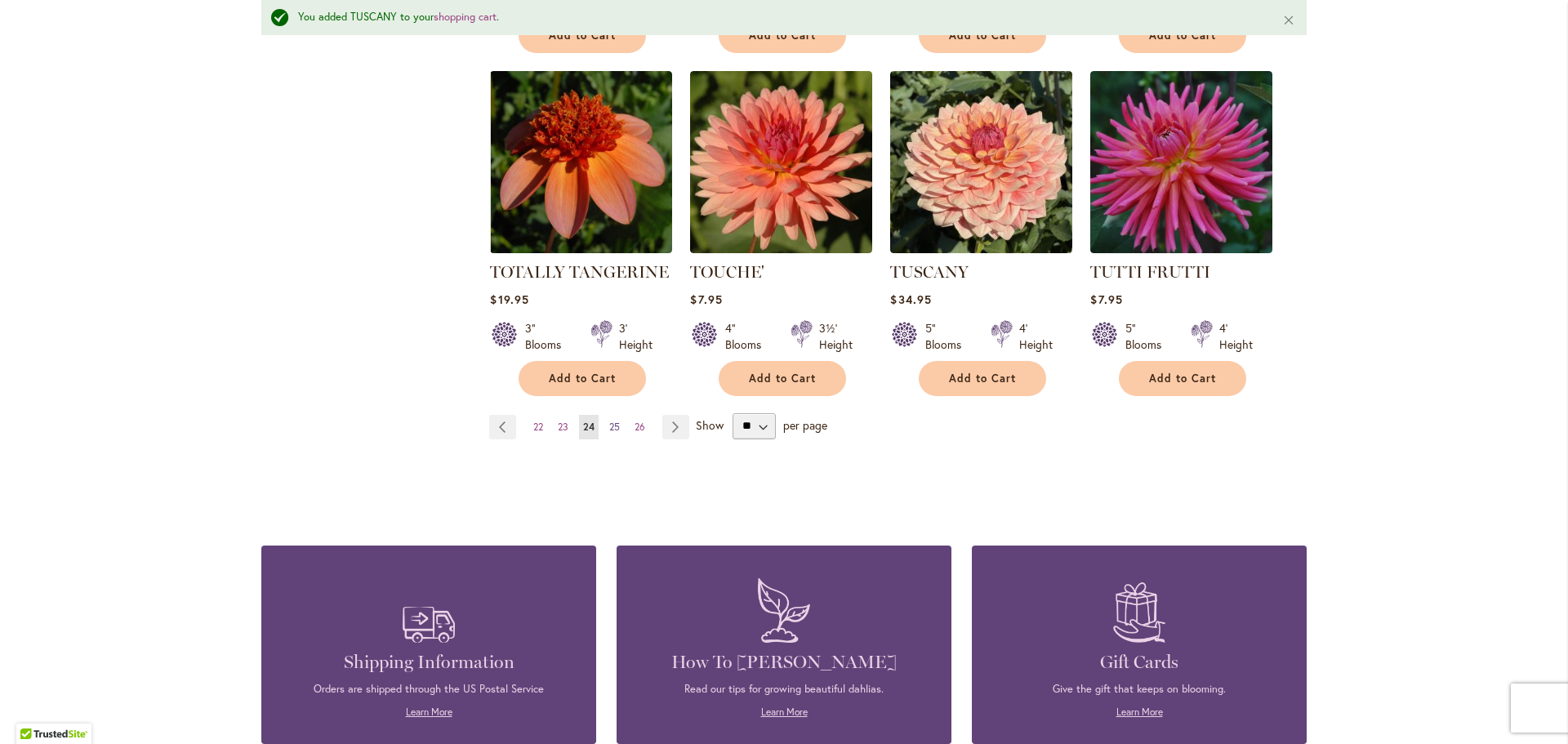
click at [610, 420] on span "25" at bounding box center [614, 426] width 11 height 12
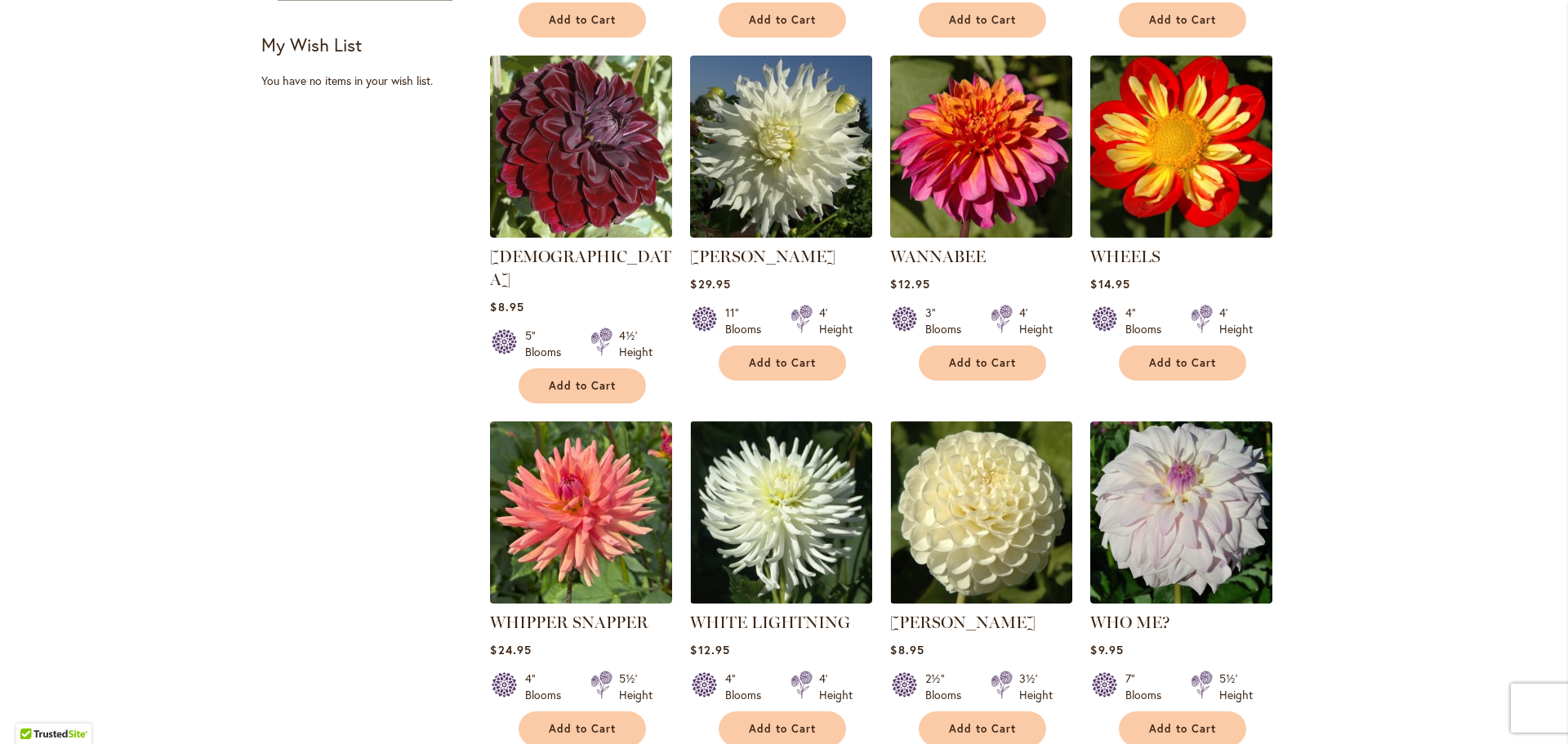
scroll to position [1224, 0]
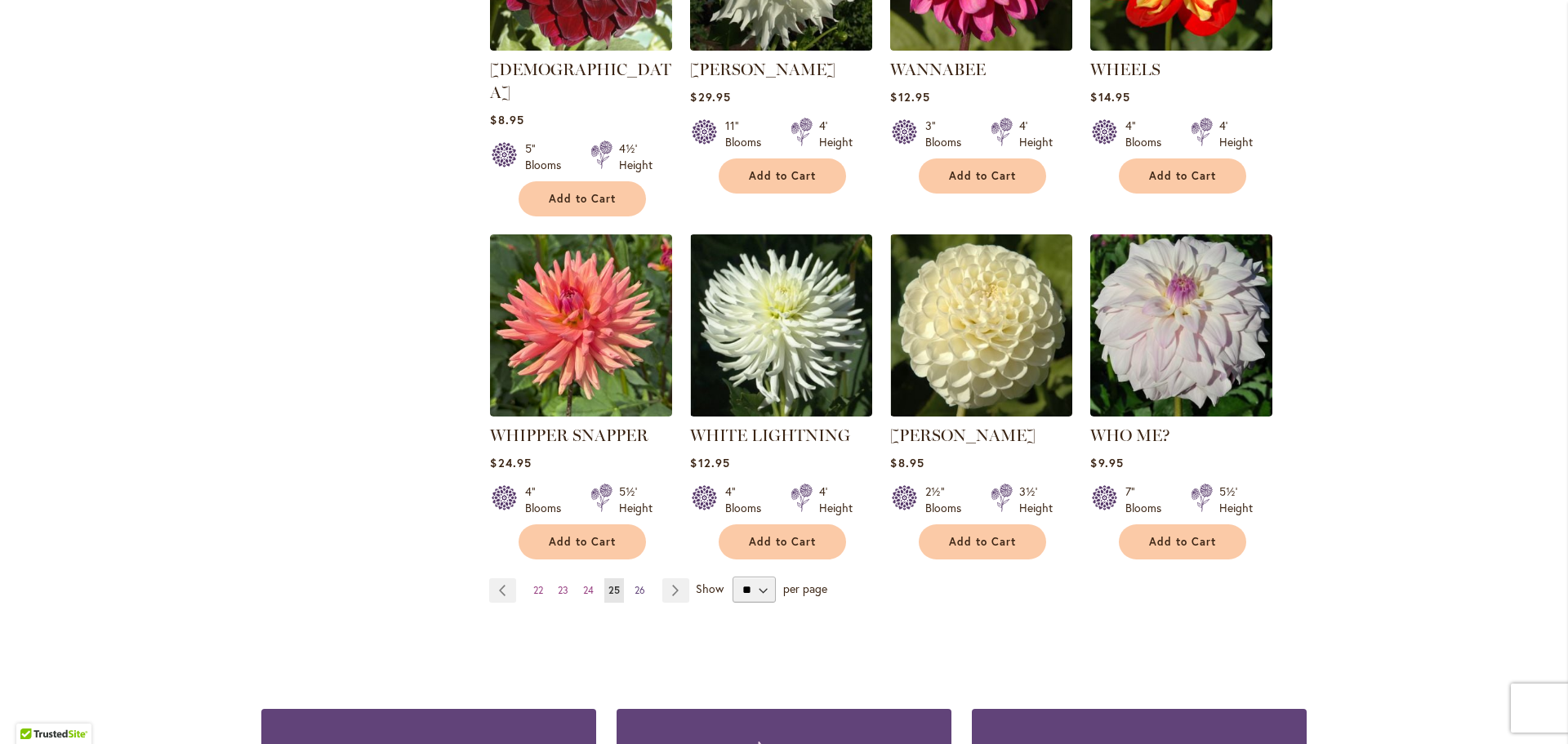
click at [634, 584] on span "26" at bounding box center [639, 590] width 11 height 12
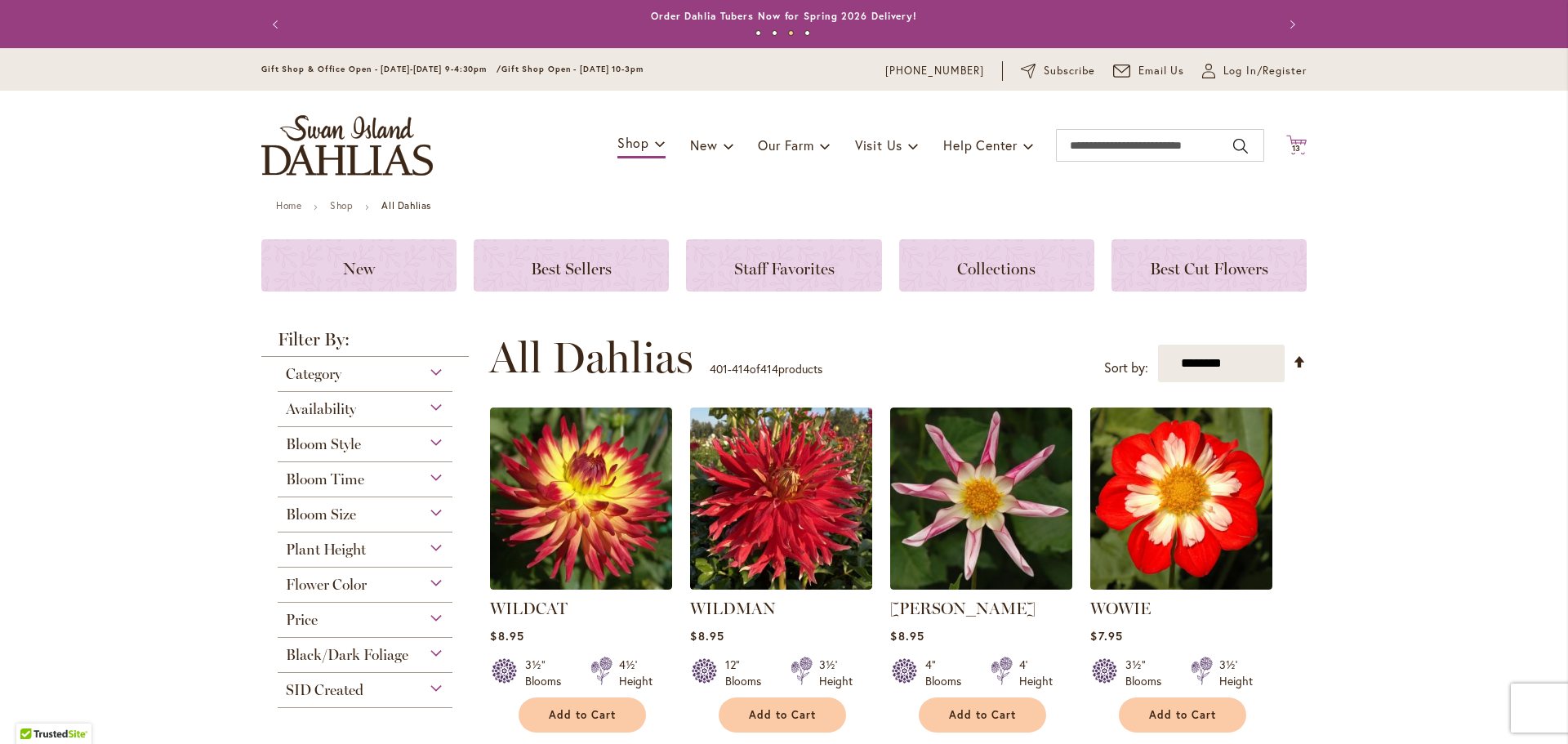
click at [1292, 143] on icon "Cart .cls-1 { fill: #231f20; }" at bounding box center [1296, 145] width 21 height 21
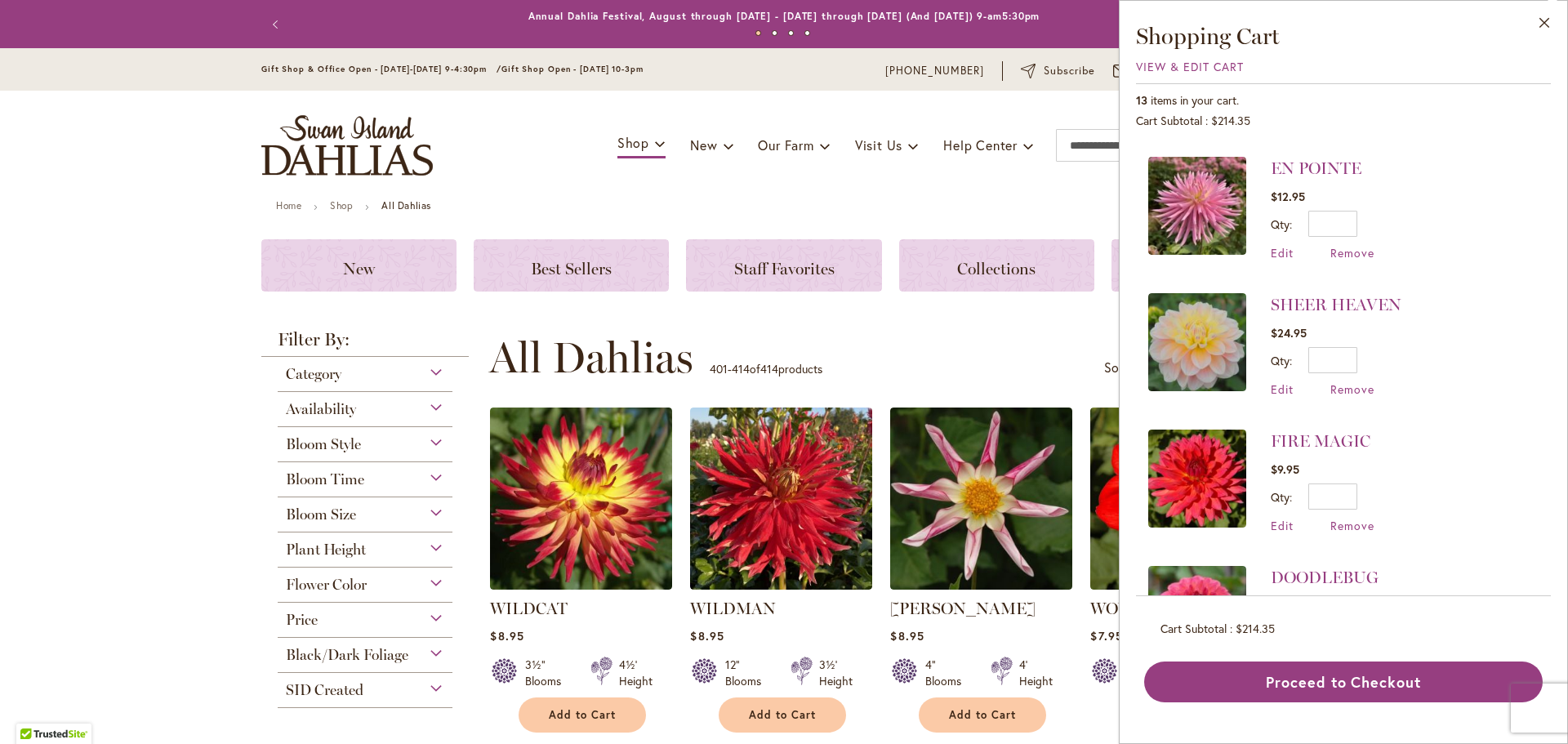
scroll to position [816, 0]
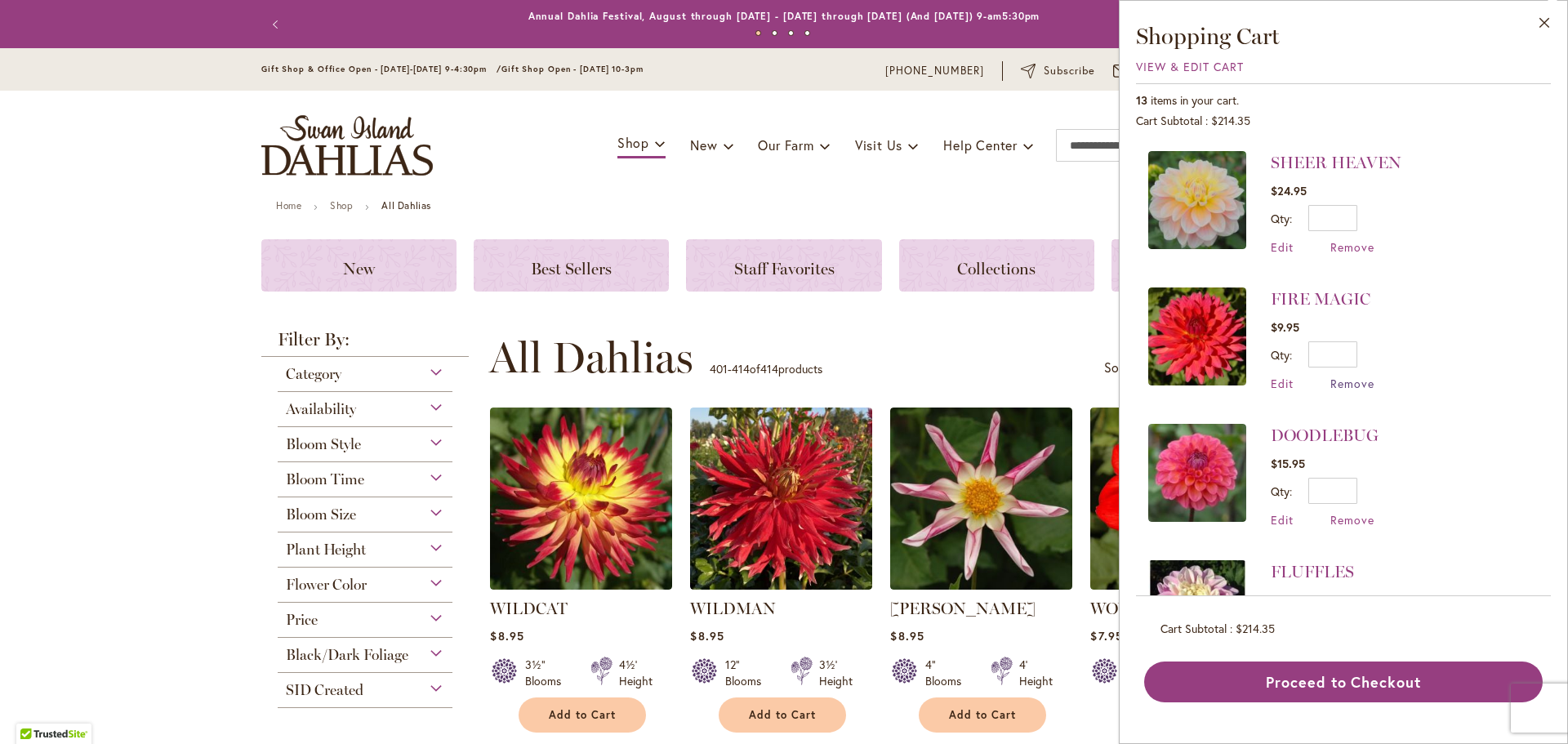
click at [1348, 379] on span "Remove" at bounding box center [1352, 383] width 44 height 16
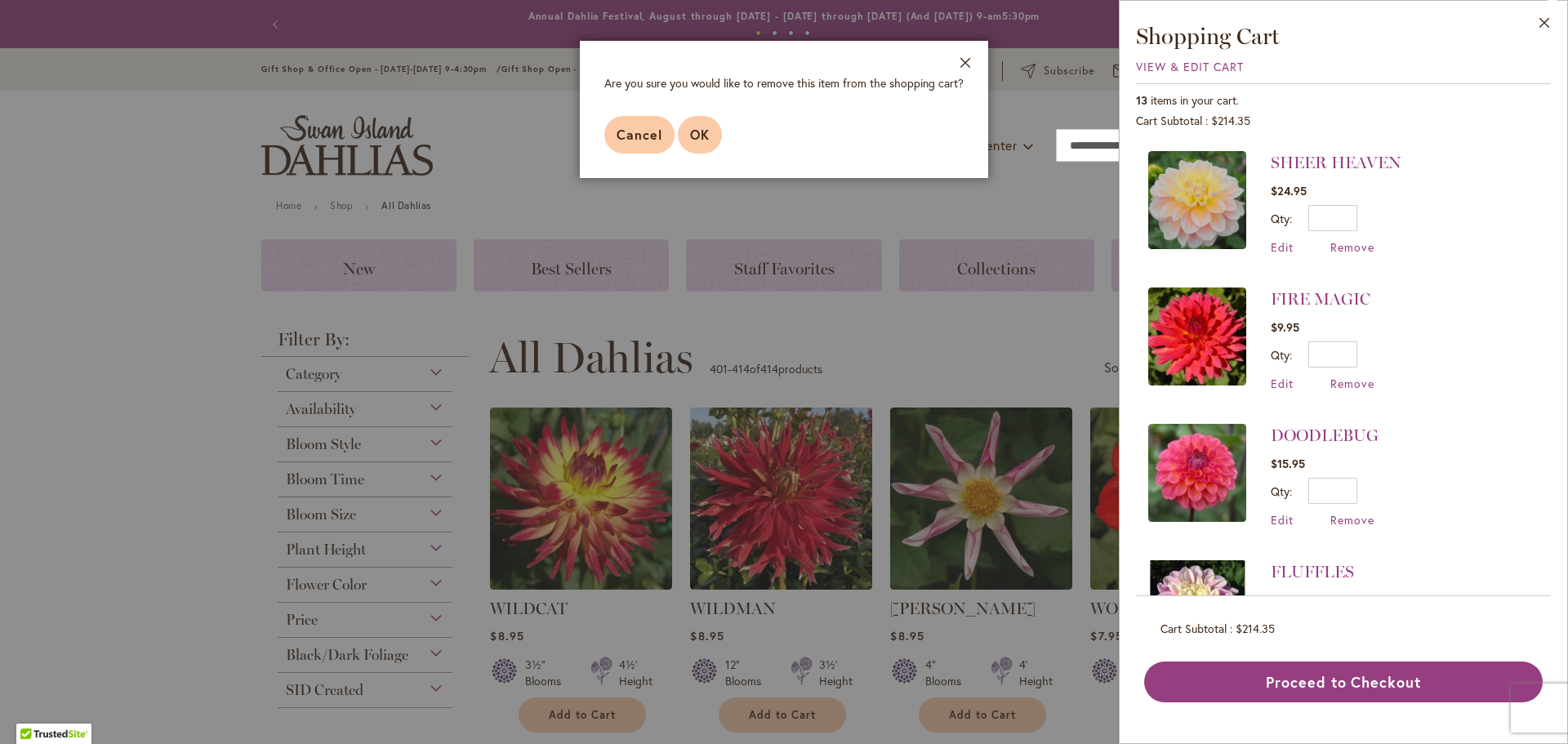
click at [689, 149] on button "OK" at bounding box center [700, 135] width 44 height 38
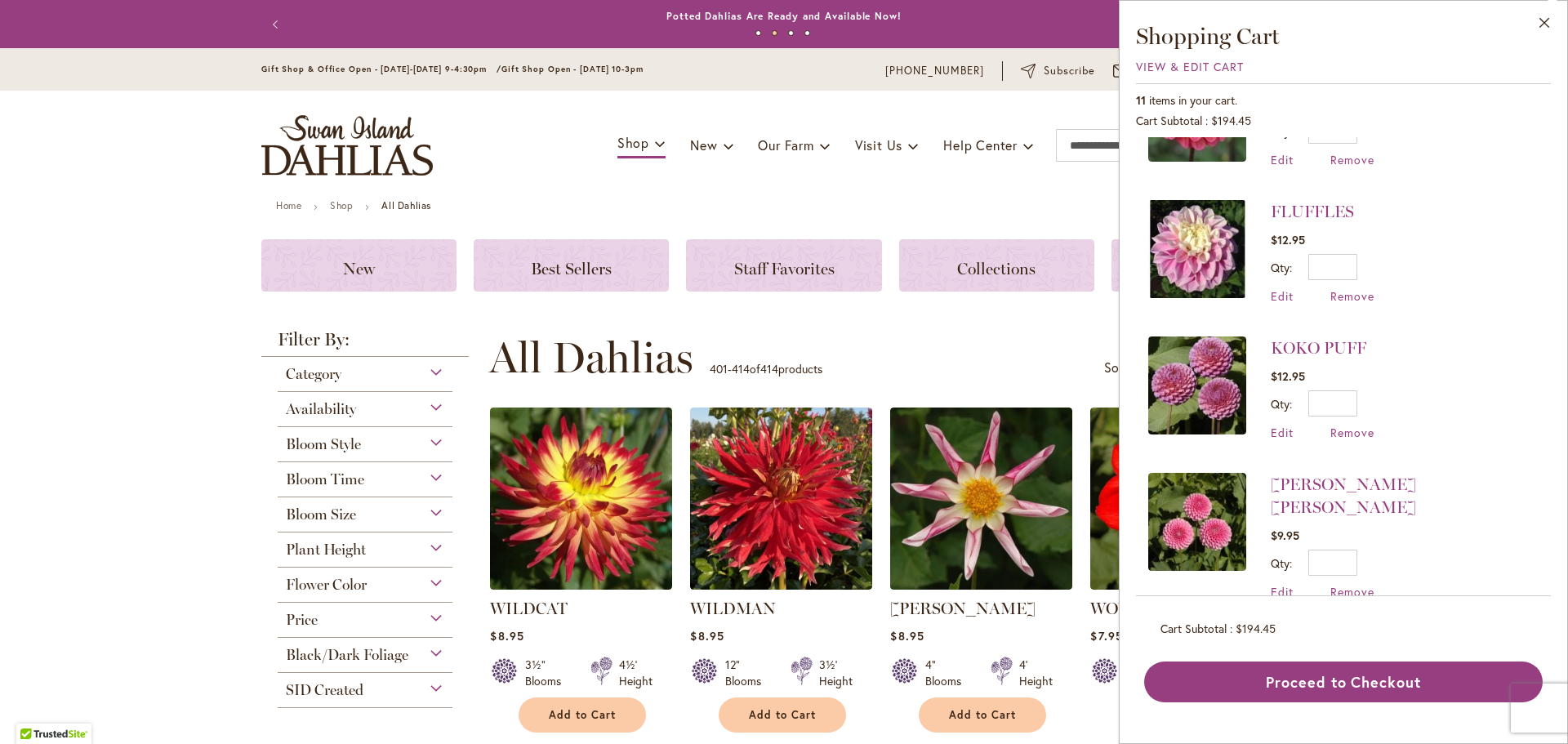
scroll to position [1040, 0]
click at [1355, 424] on span "Remove" at bounding box center [1352, 431] width 44 height 16
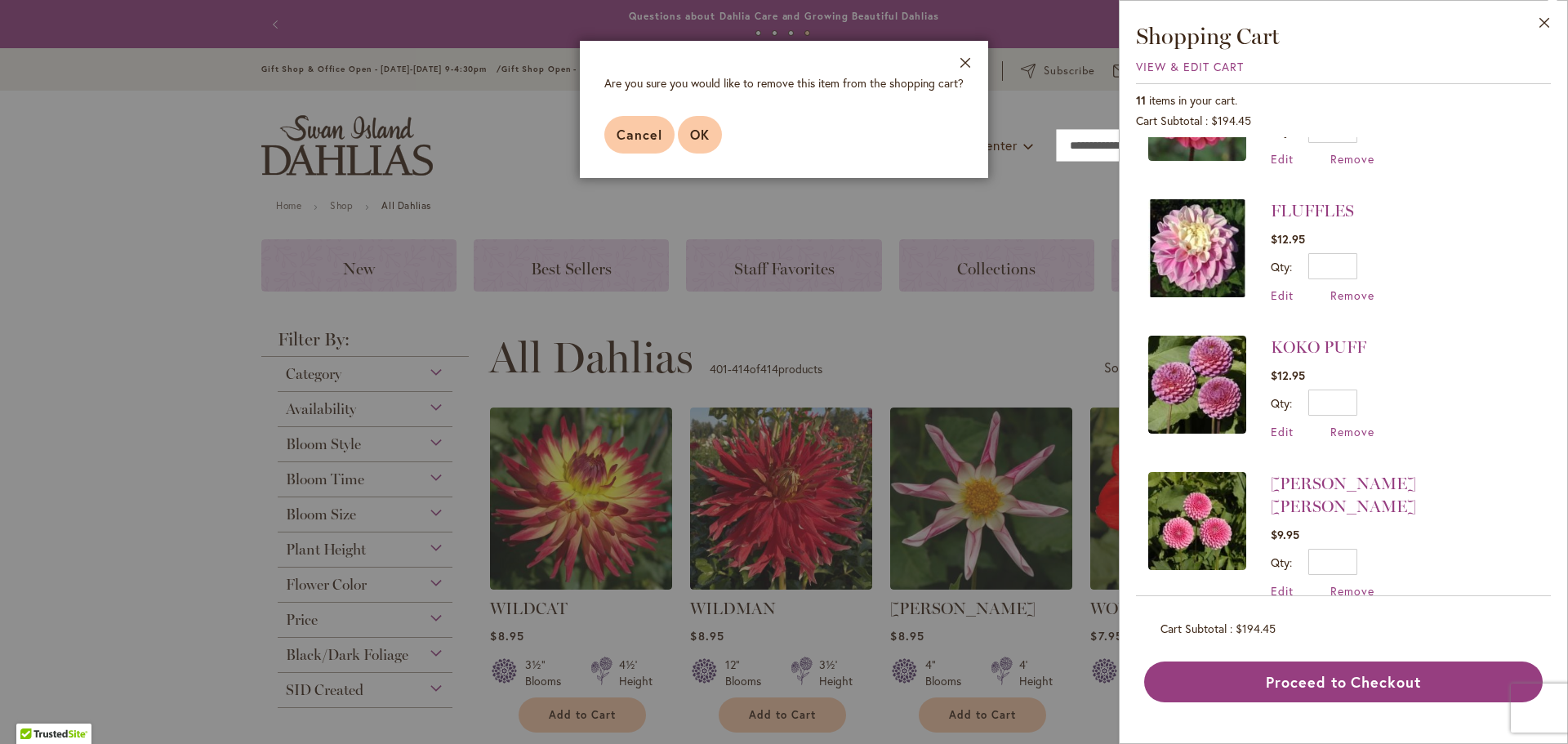
click at [693, 135] on span "OK" at bounding box center [700, 134] width 20 height 17
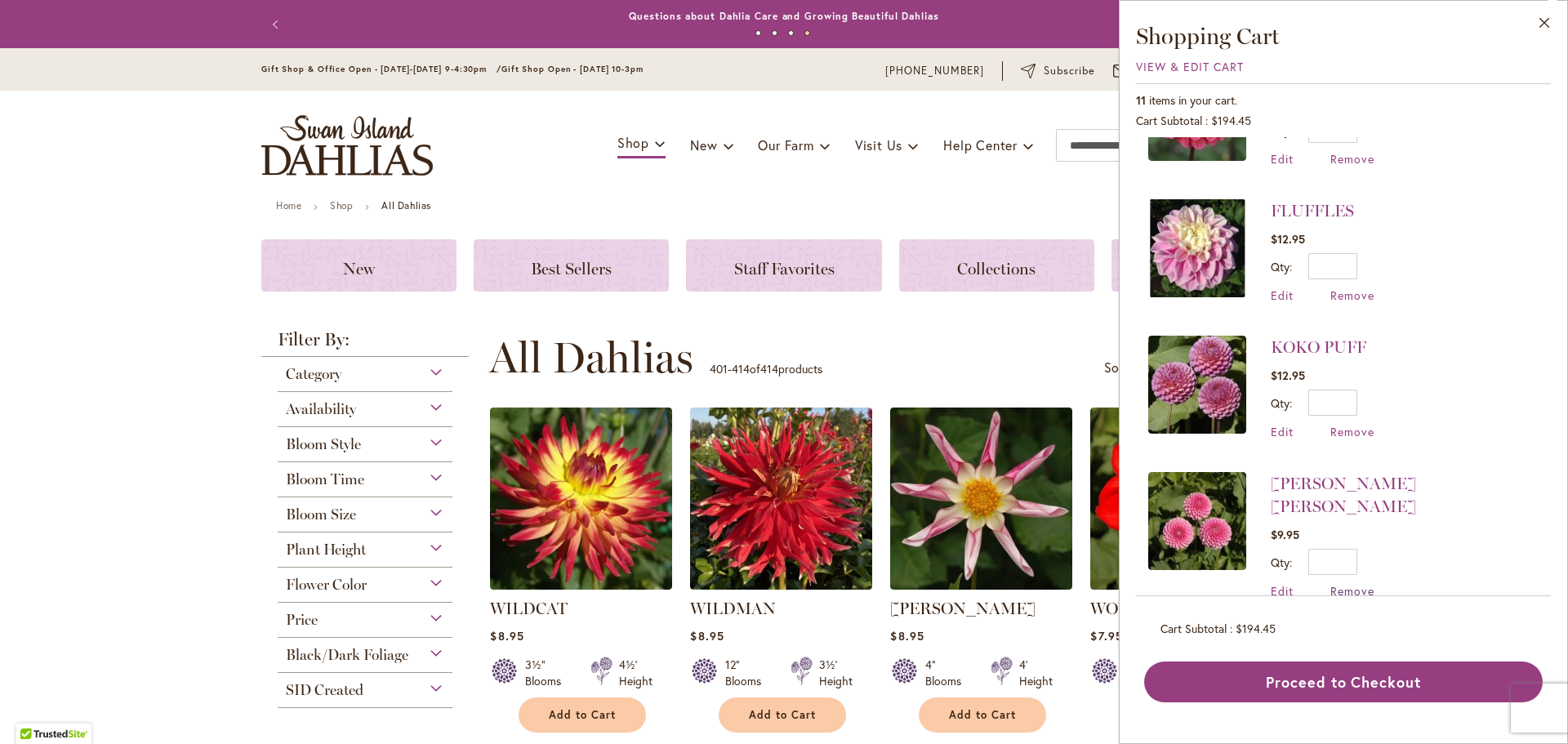
click at [1347, 583] on span "Remove" at bounding box center [1352, 590] width 44 height 16
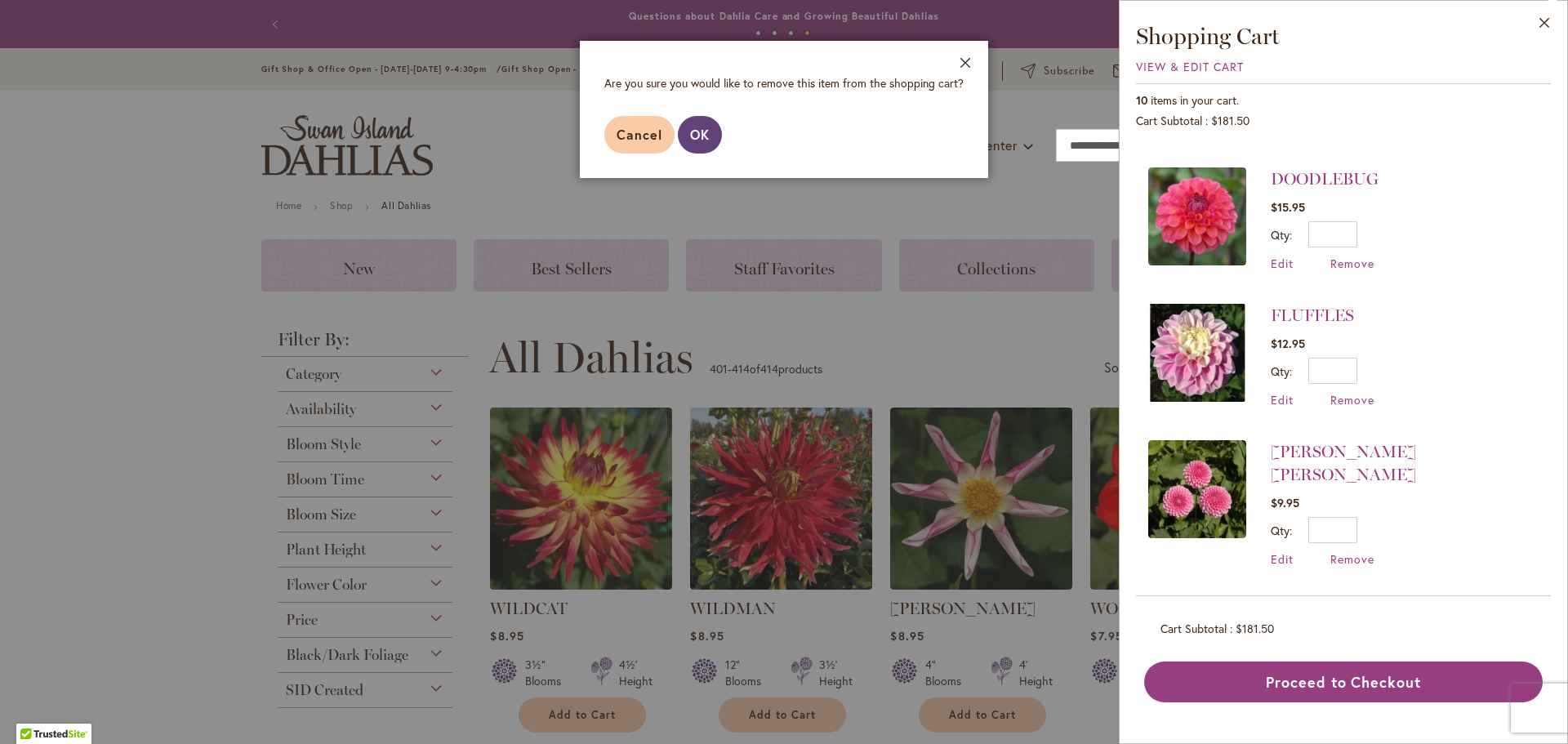
scroll to position [0, 0]
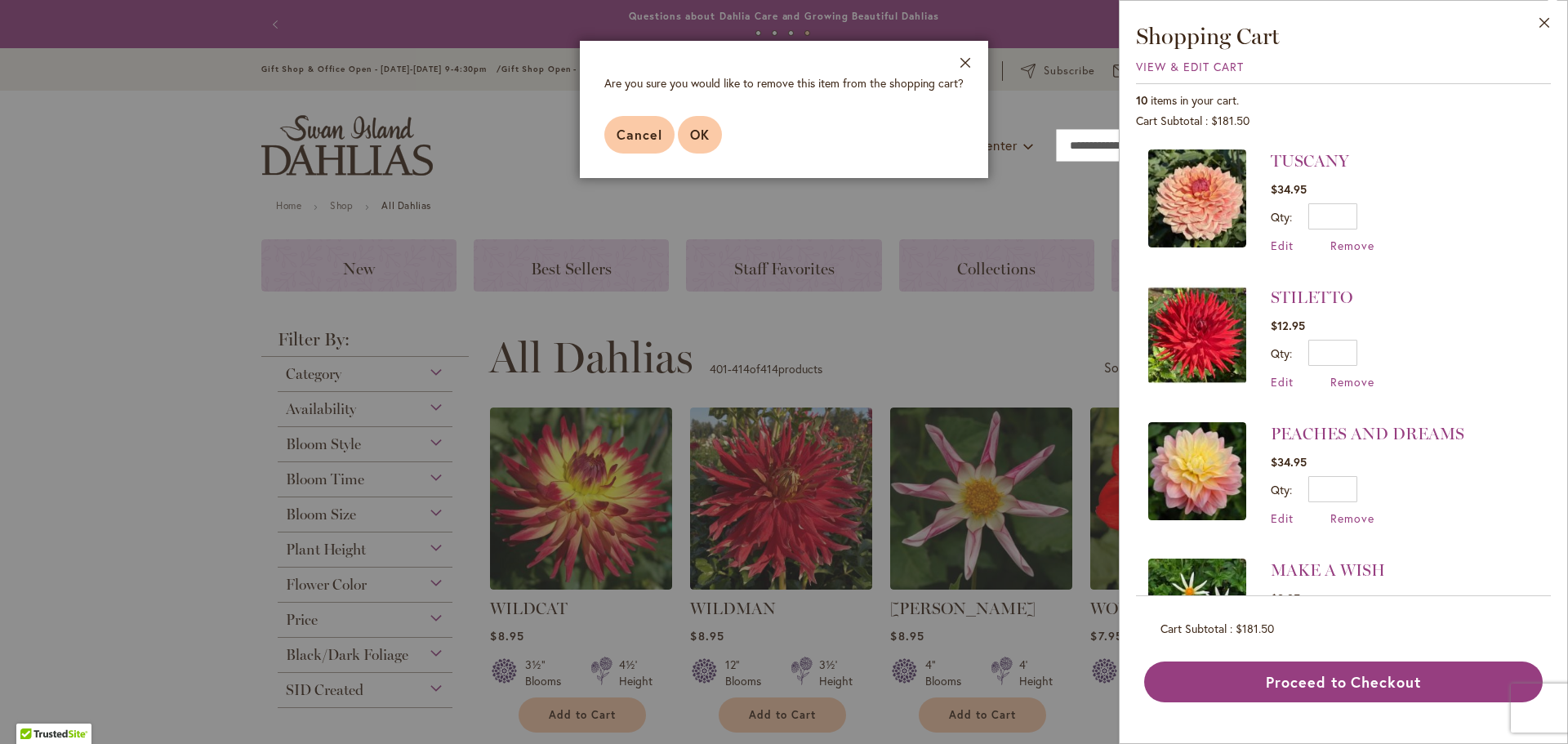
click at [703, 147] on button "OK" at bounding box center [700, 135] width 44 height 38
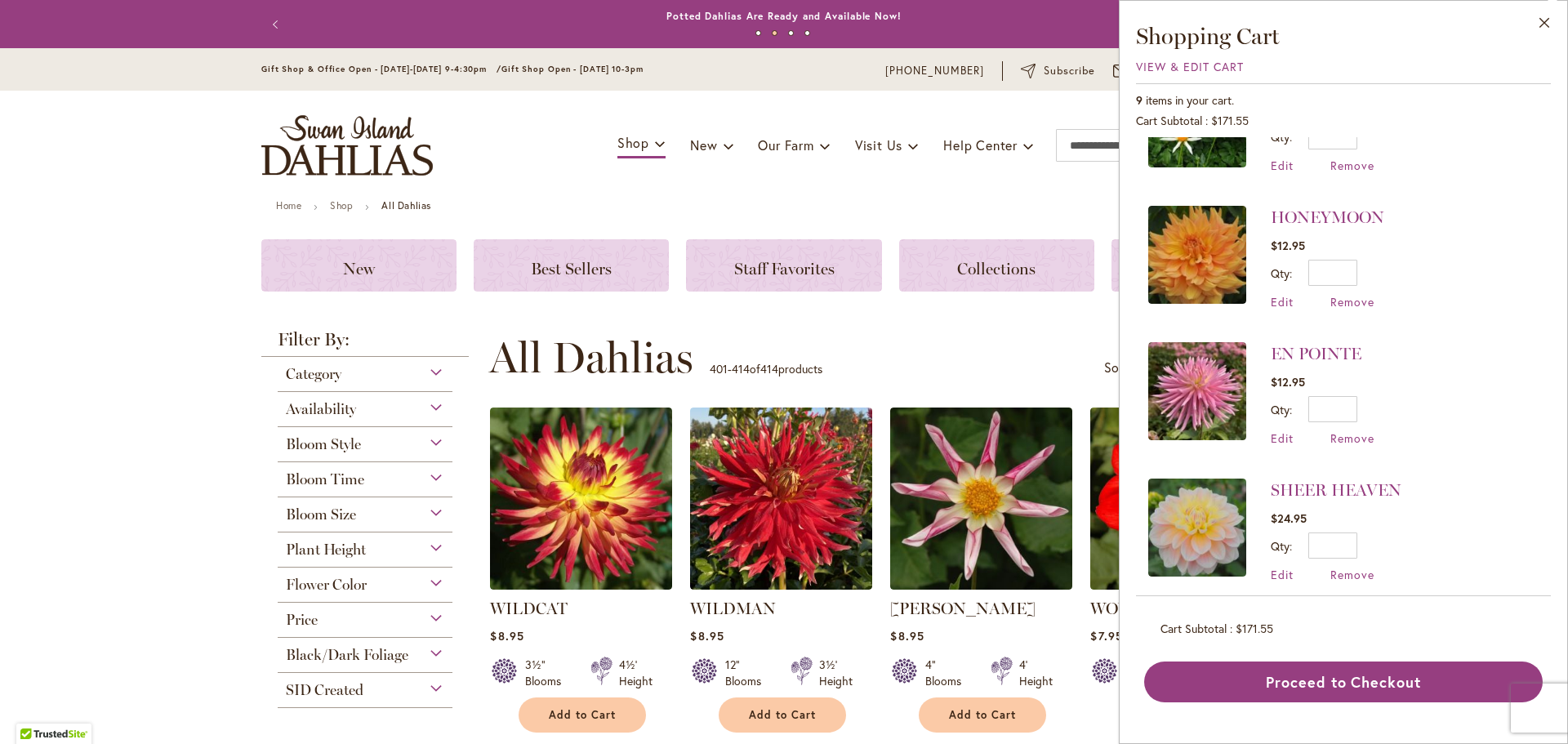
scroll to position [489, 0]
click at [1362, 567] on span "Remove" at bounding box center [1352, 573] width 44 height 16
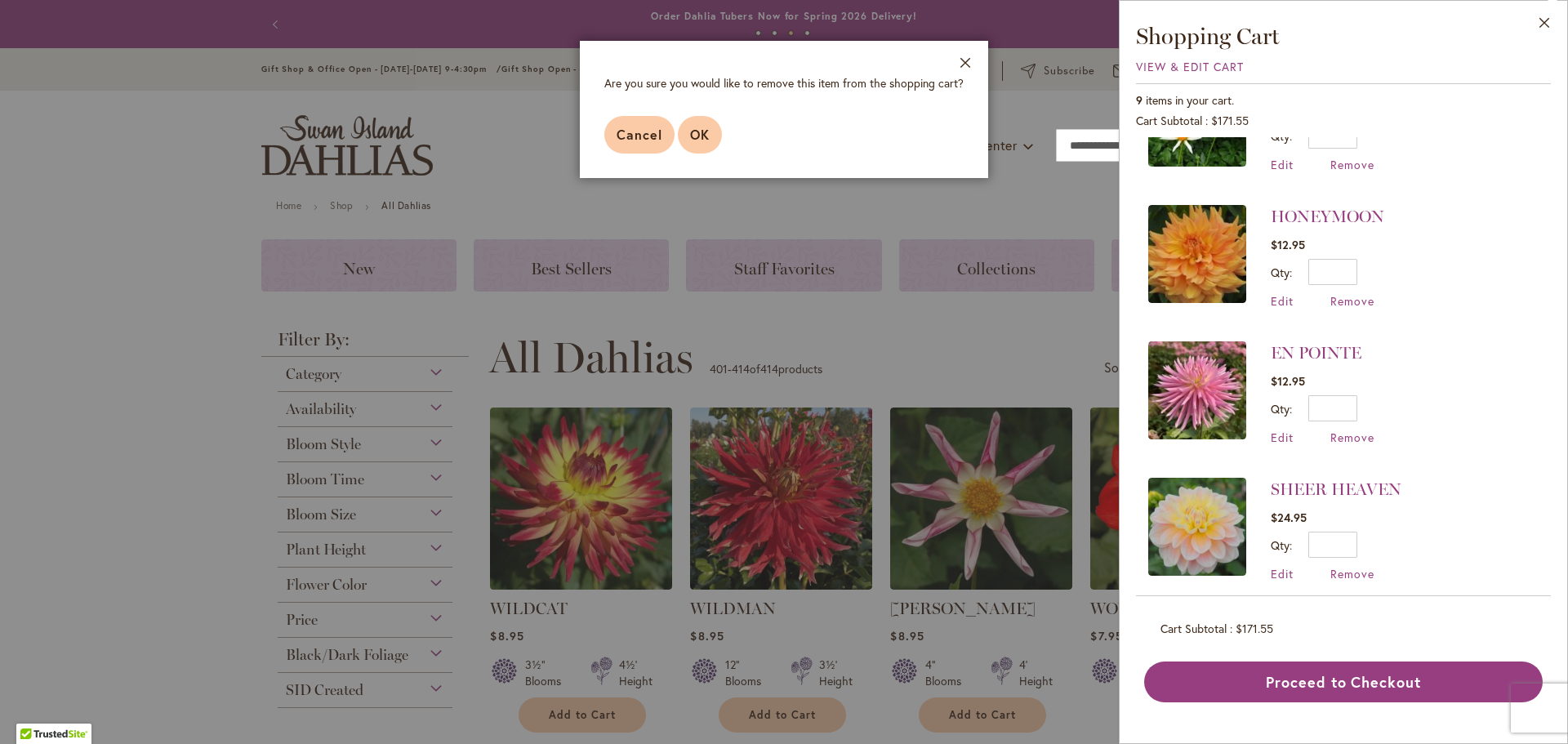
click at [712, 133] on button "OK" at bounding box center [700, 135] width 44 height 38
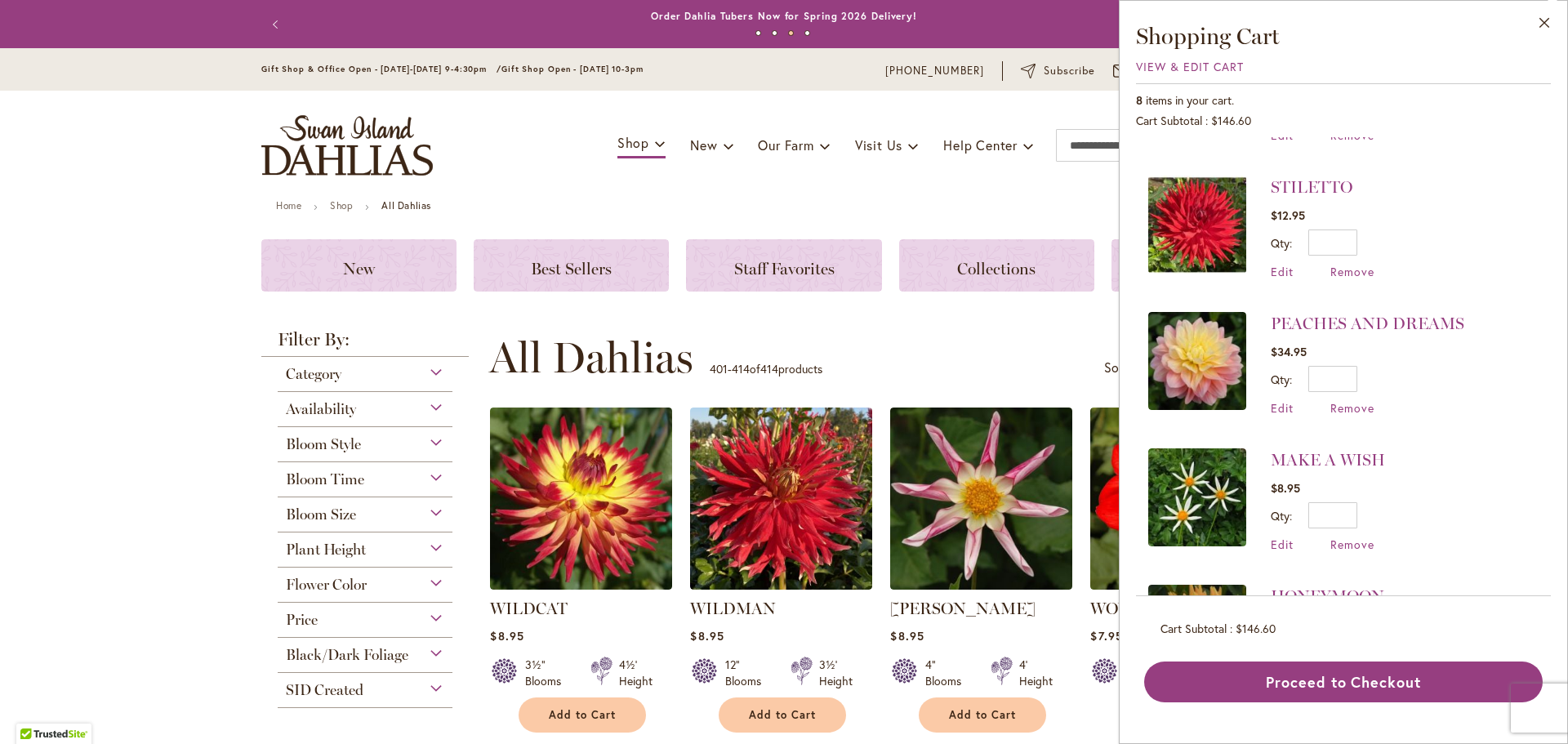
scroll to position [408, 0]
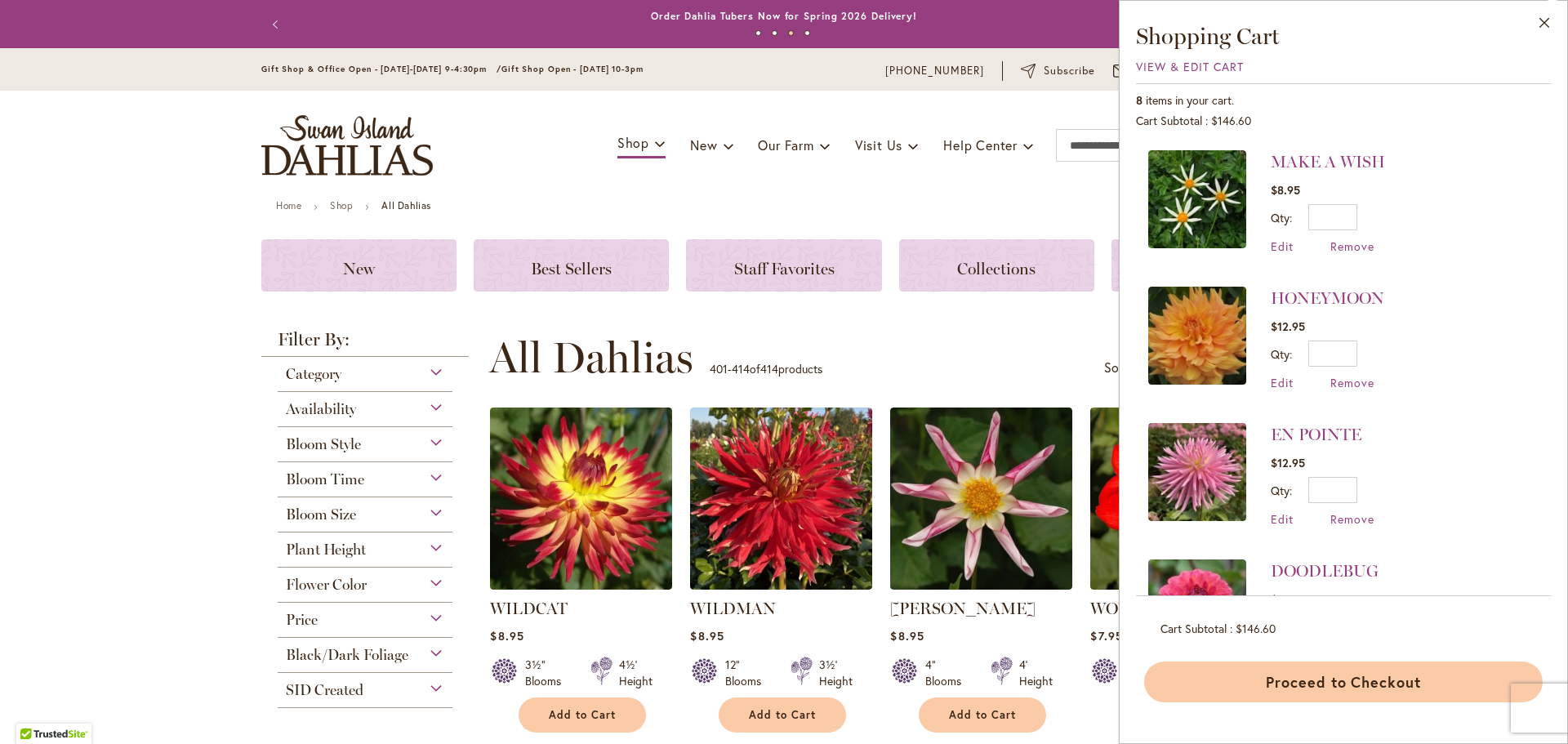
click at [1375, 682] on button "Proceed to Checkout" at bounding box center [1343, 682] width 398 height 41
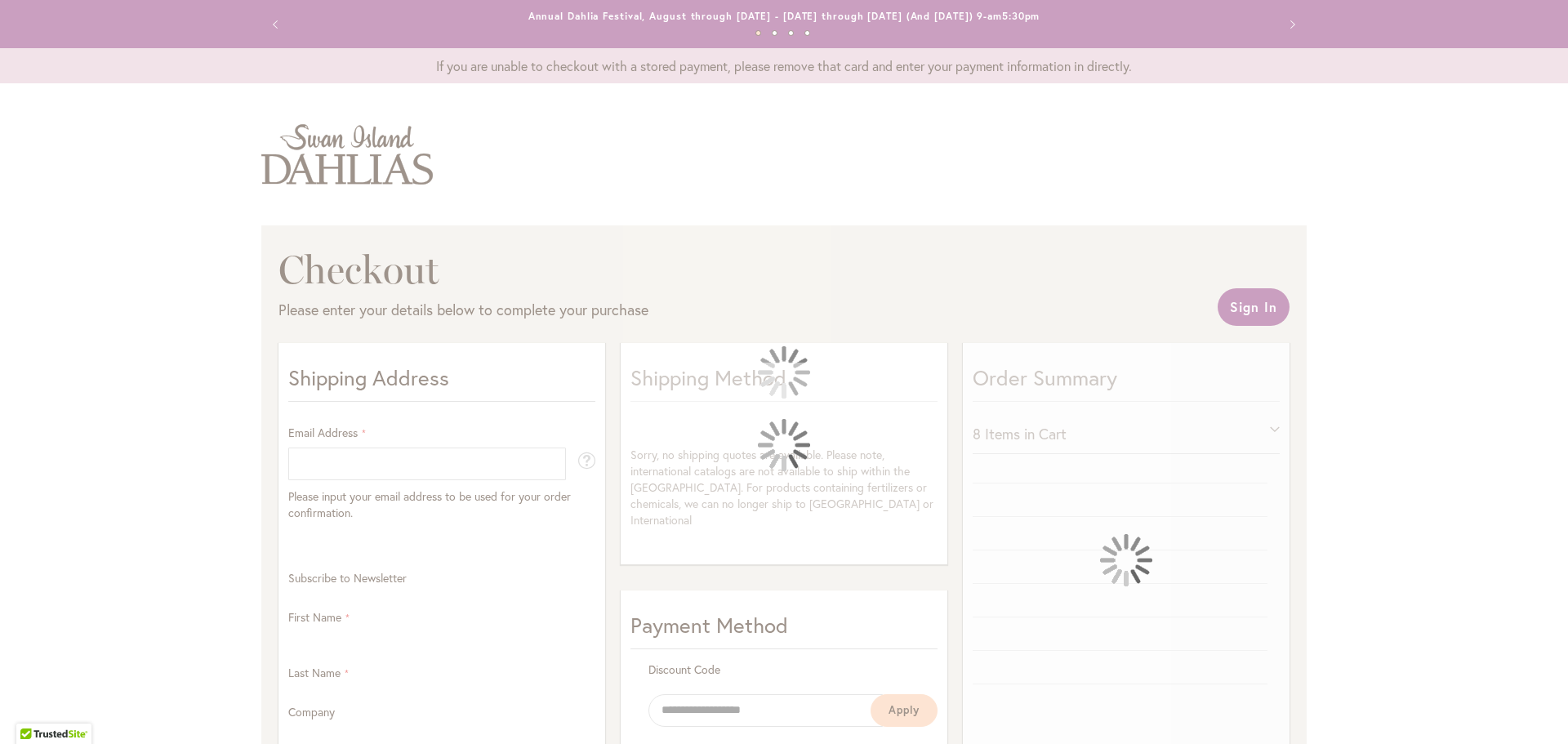
select select "**"
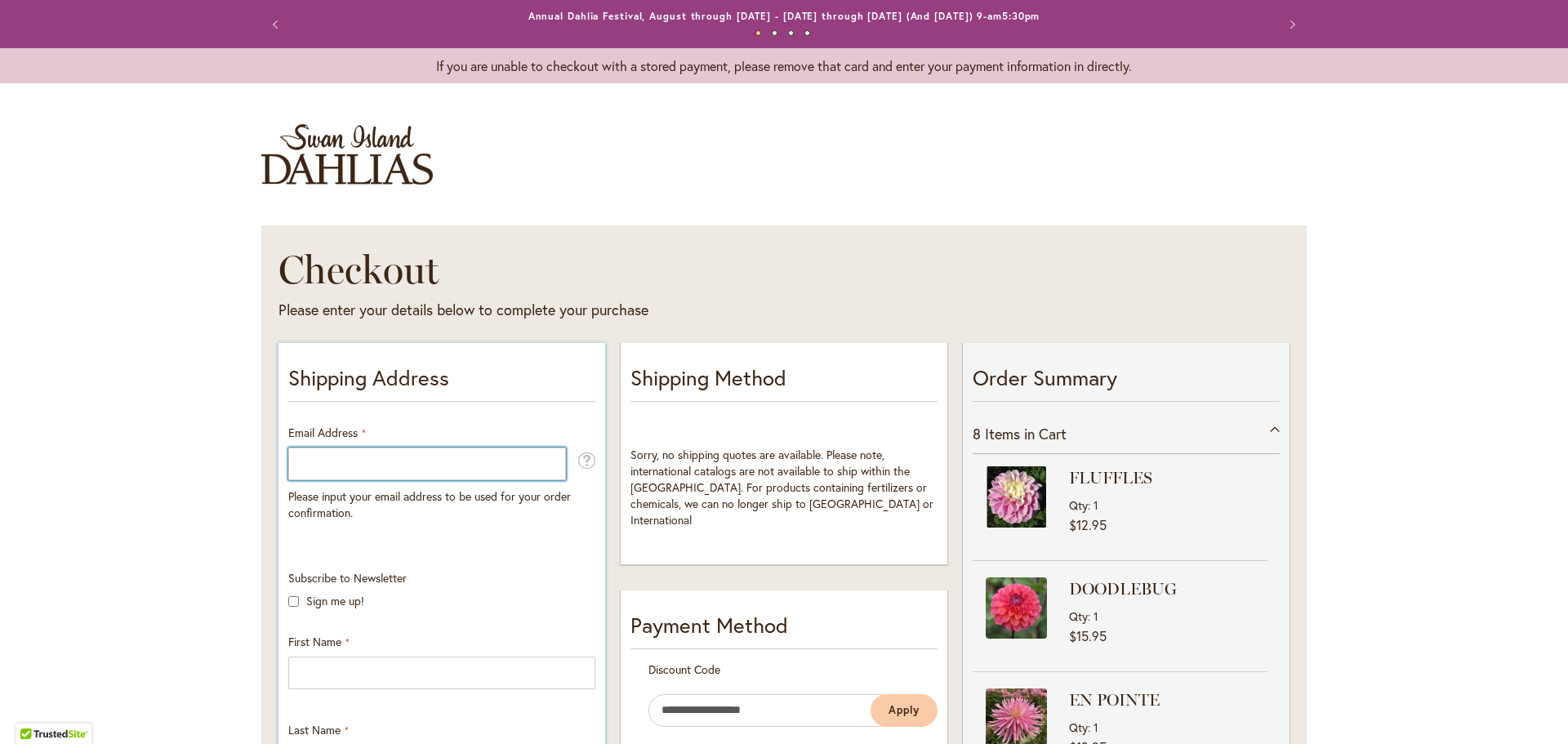
click at [498, 461] on input "Email Address" at bounding box center [427, 464] width 278 height 33
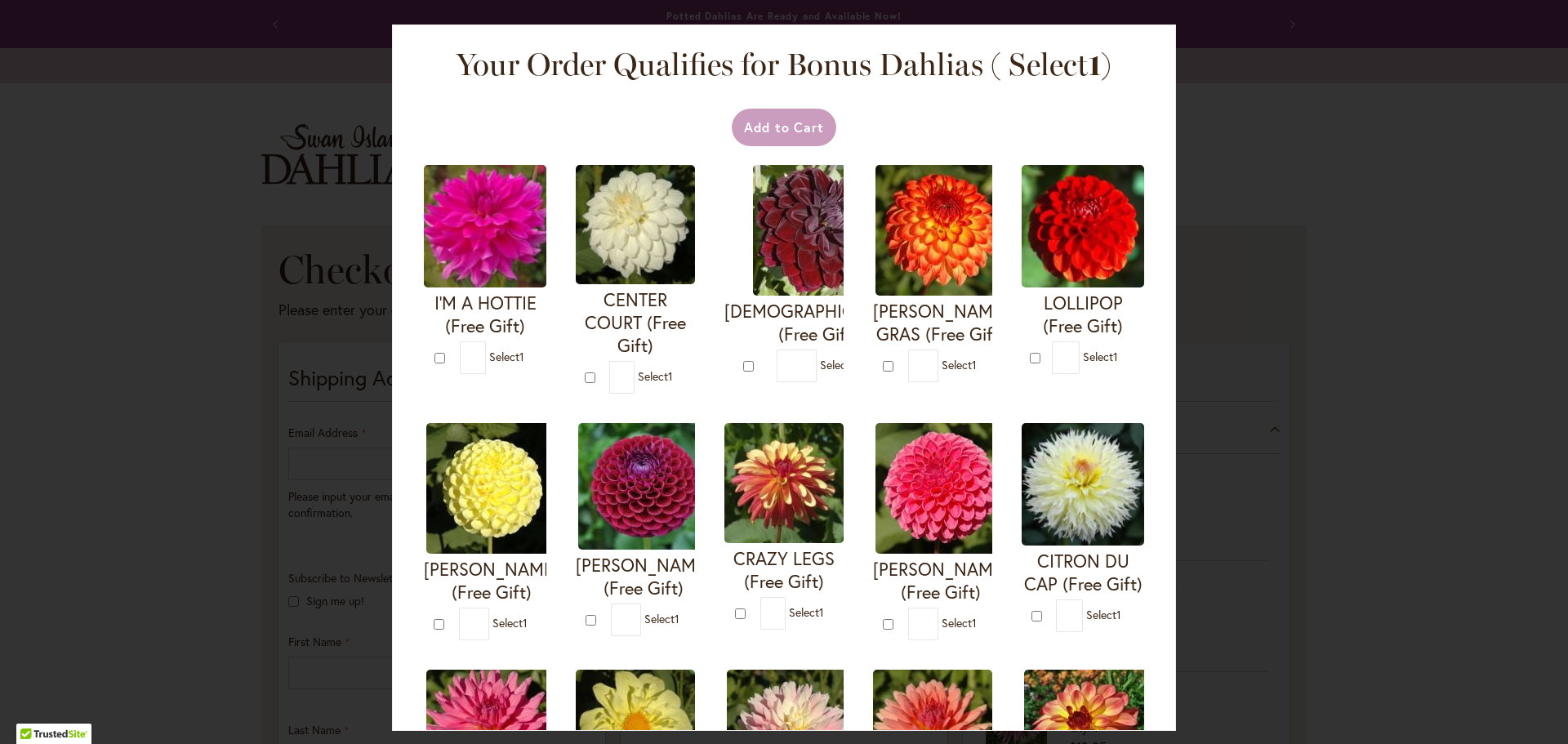
click at [173, 356] on div "Your Order Qualifies for Bonus Dahlias ( Select 1 ) Add to Cart I'M A HOTTIE (F…" at bounding box center [784, 372] width 1568 height 744
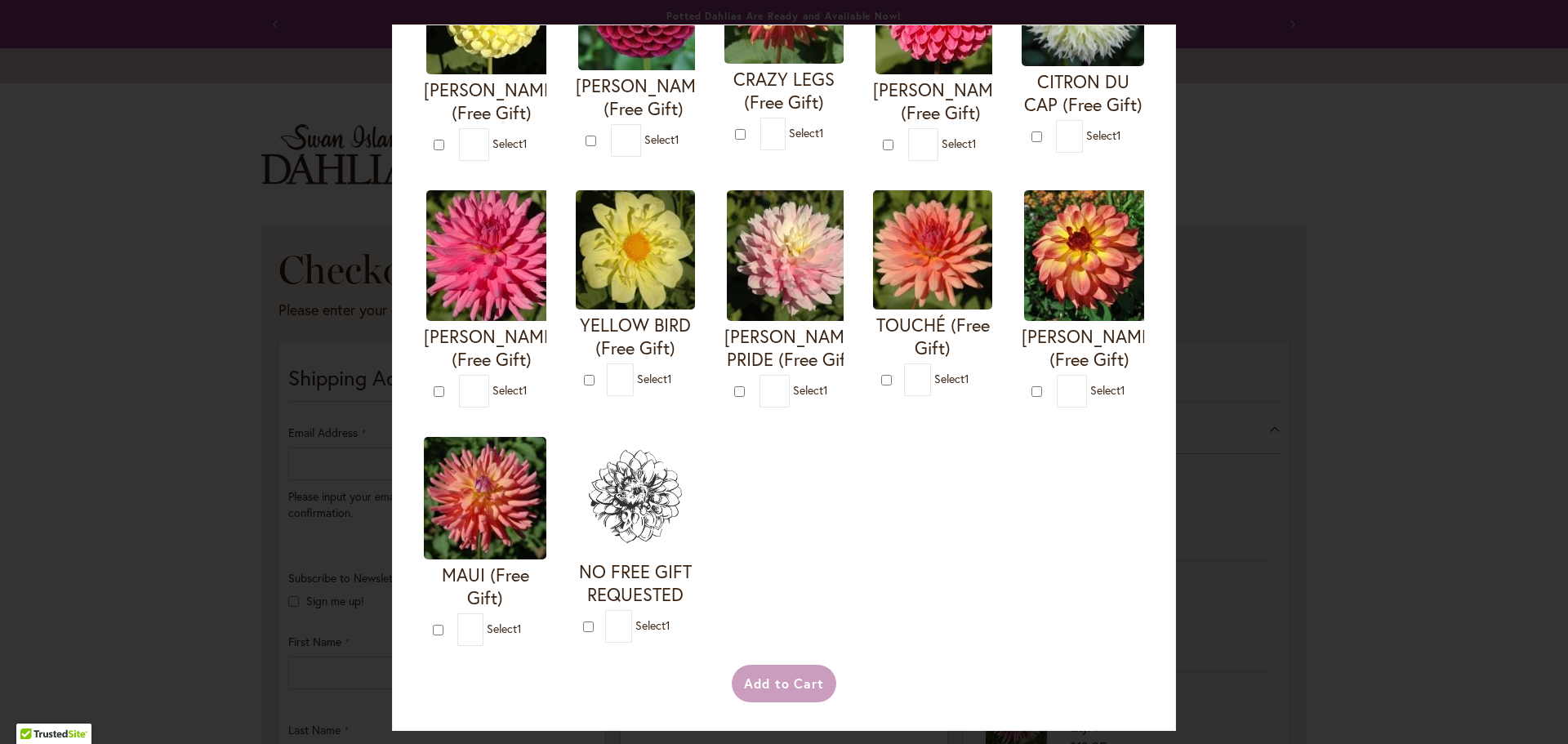
scroll to position [525, 0]
click at [546, 461] on img at bounding box center [485, 498] width 122 height 122
type input "*"
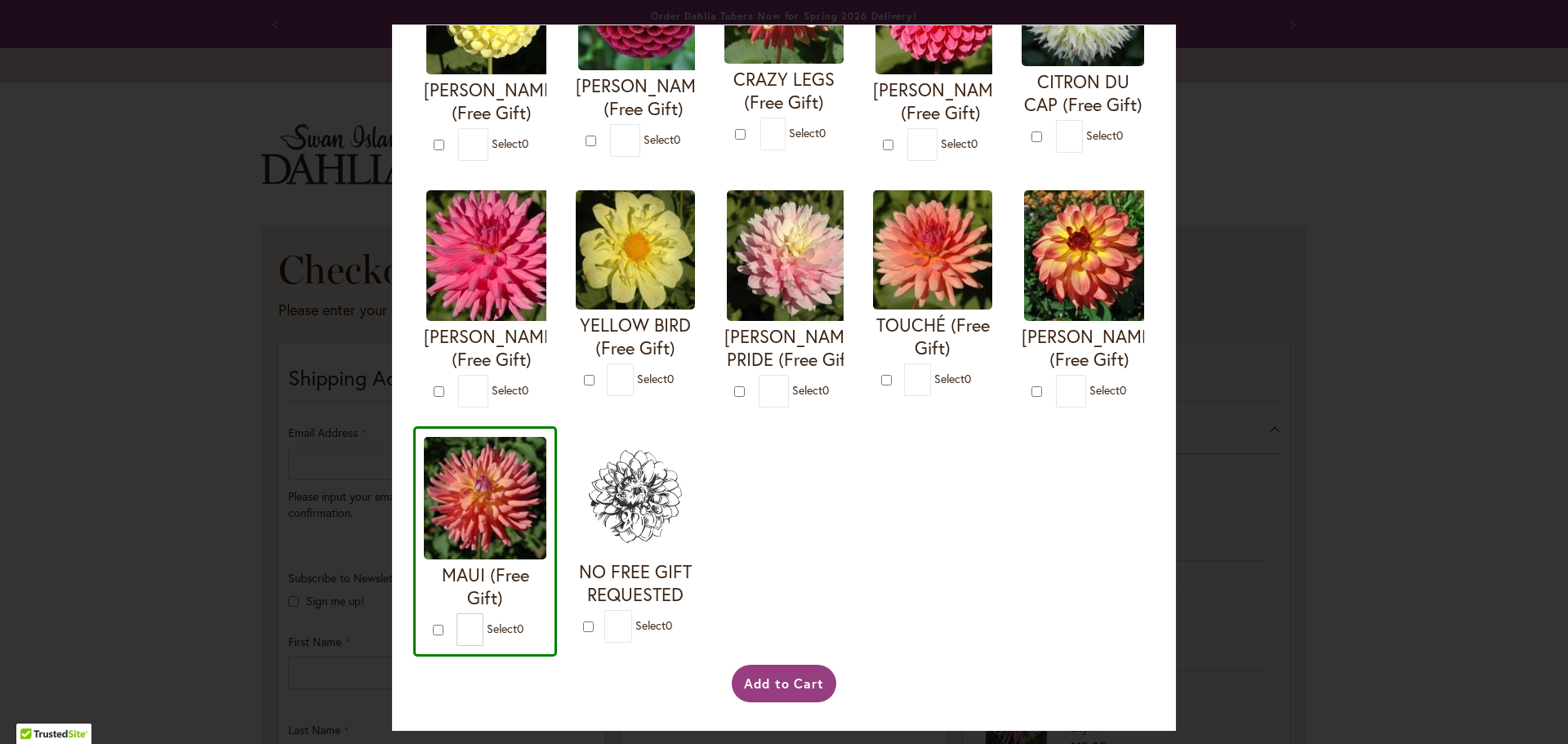
scroll to position [723, 0]
click at [798, 682] on button "Add to Cart" at bounding box center [784, 683] width 105 height 38
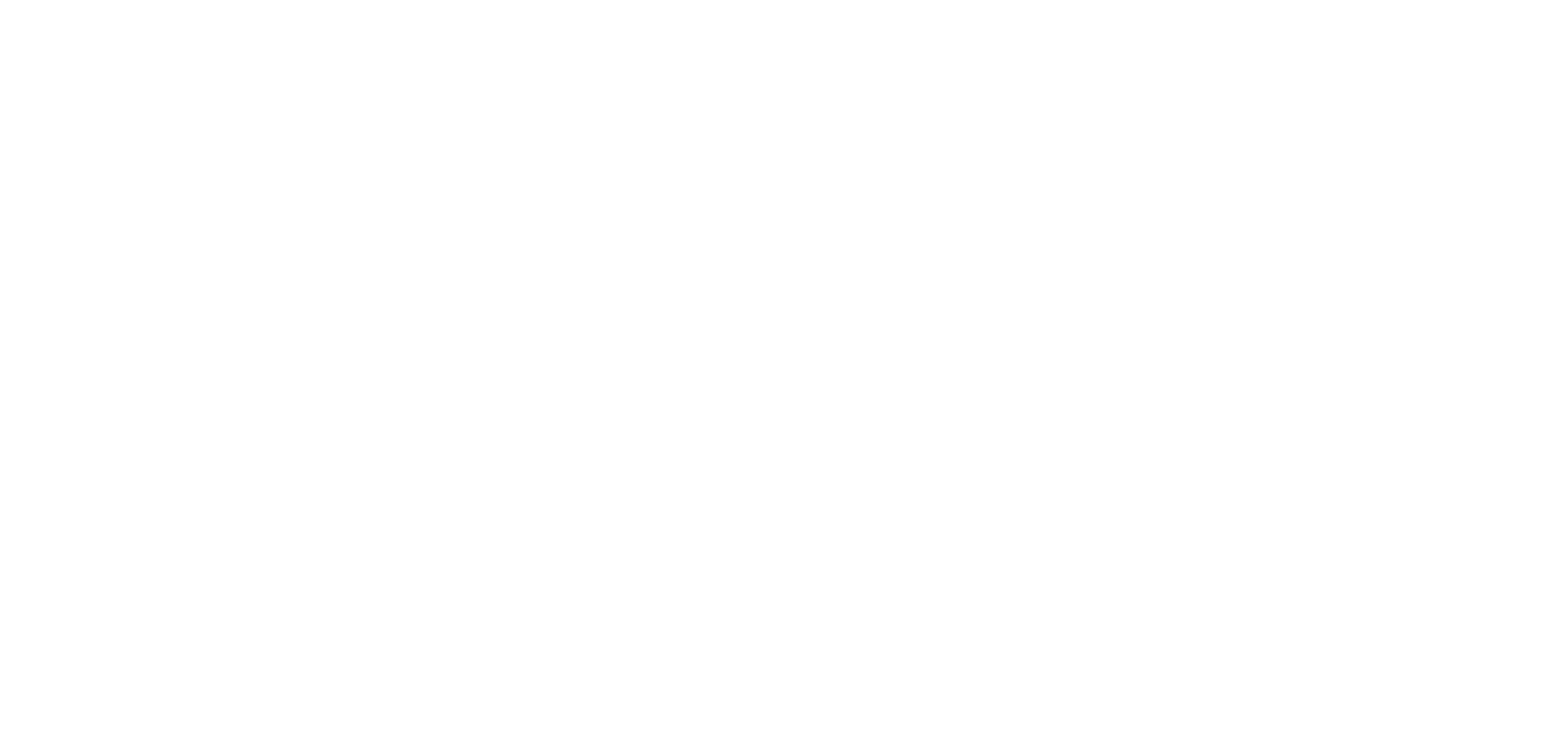
select select "**"
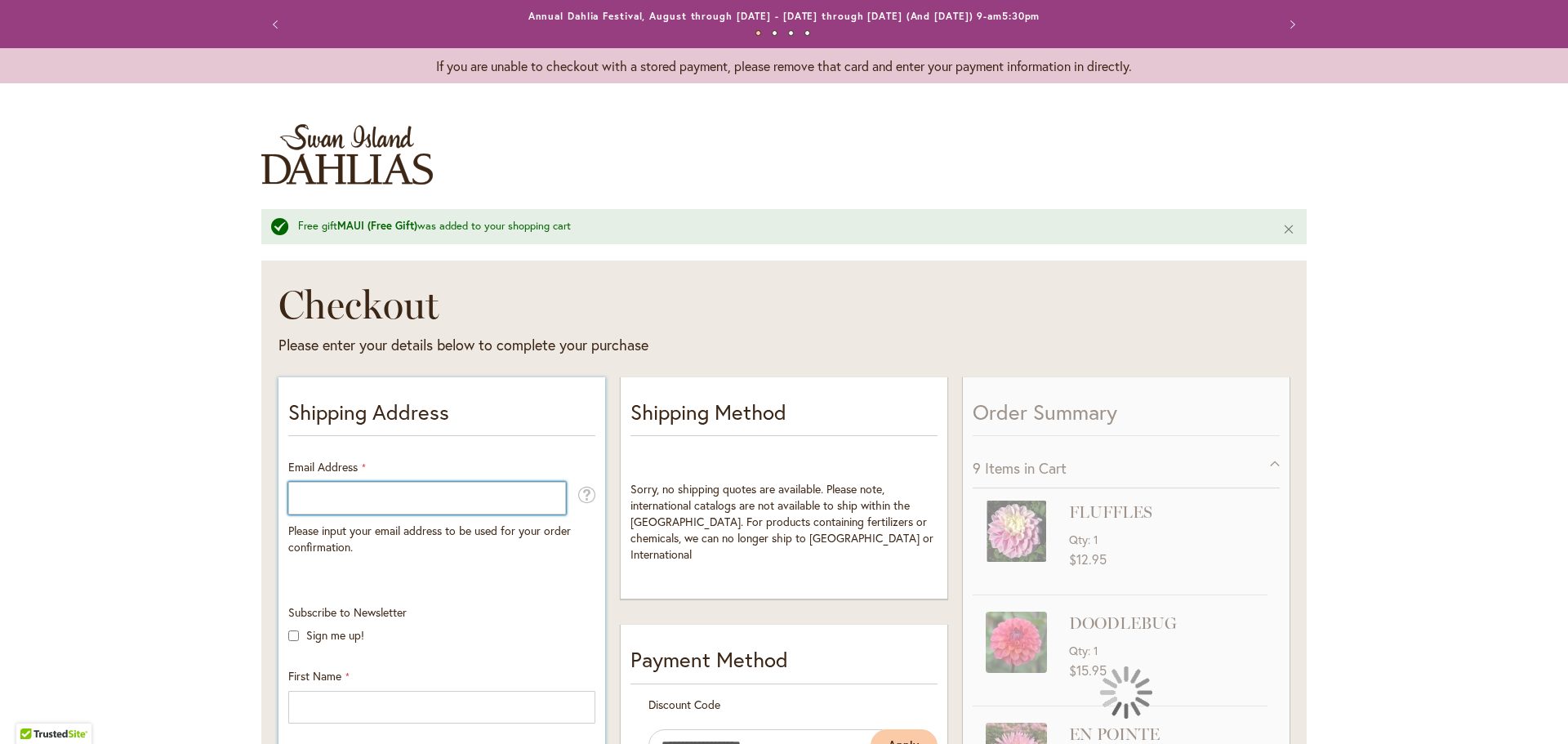
click at [326, 487] on input "Email Address" at bounding box center [427, 498] width 278 height 33
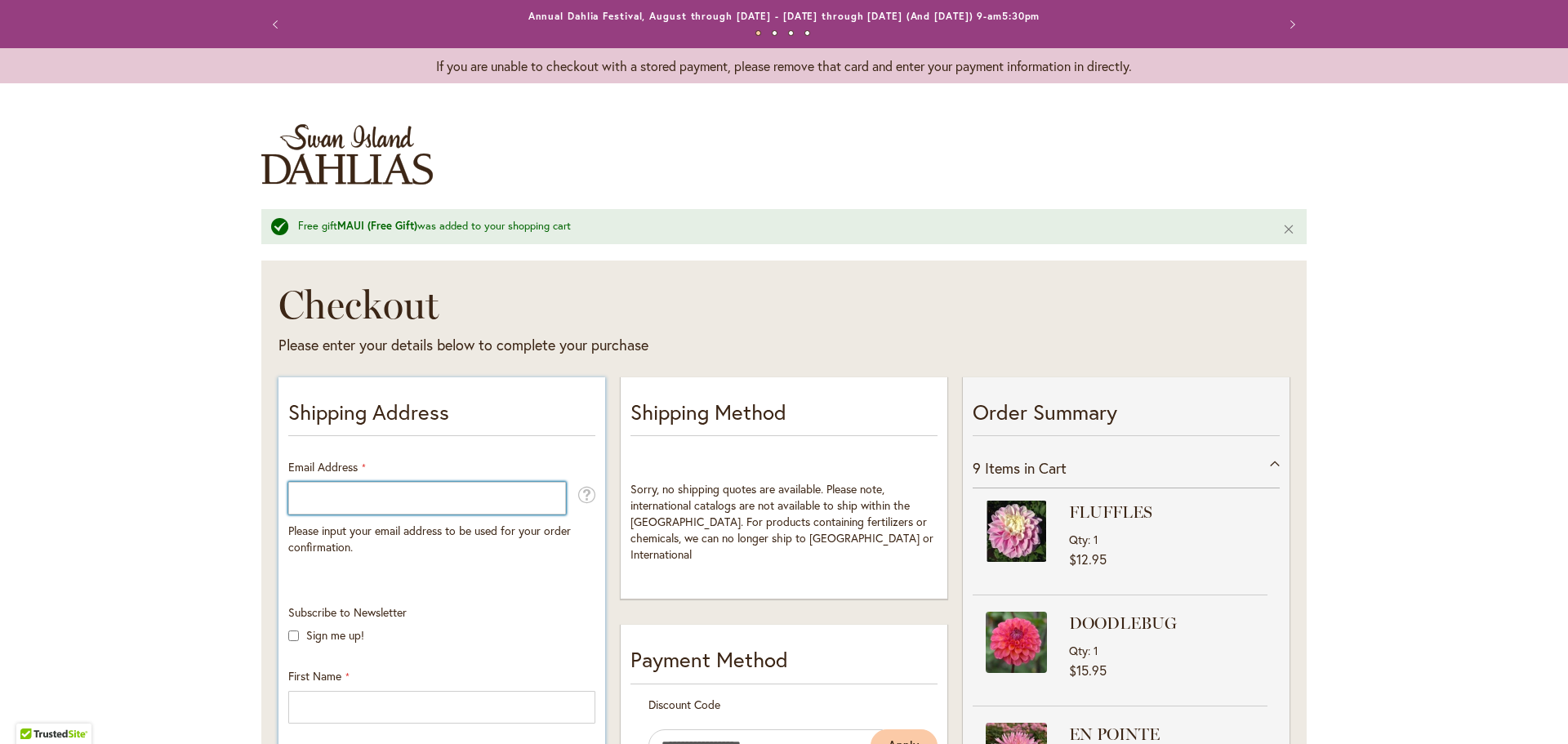
type input "**********"
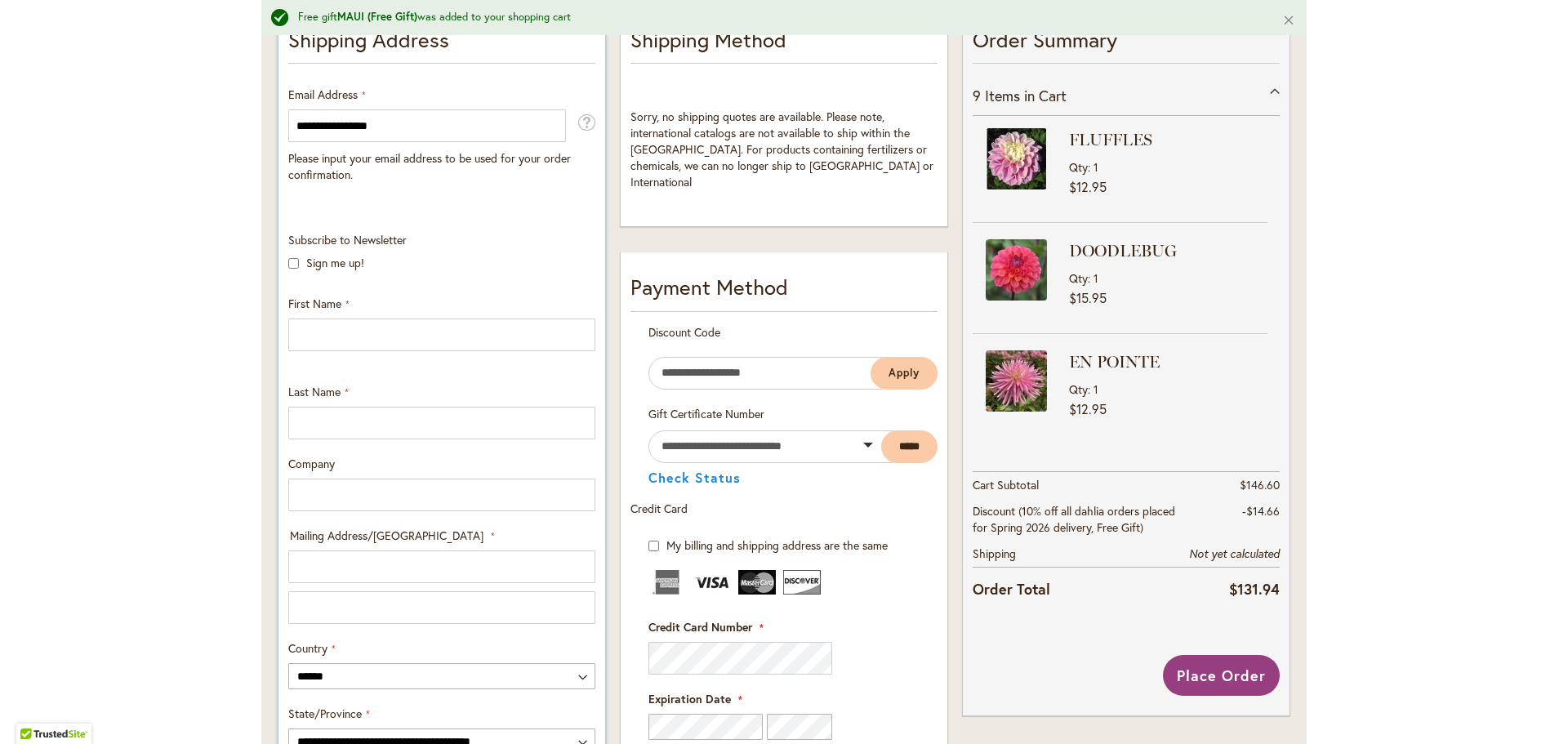
scroll to position [408, 0]
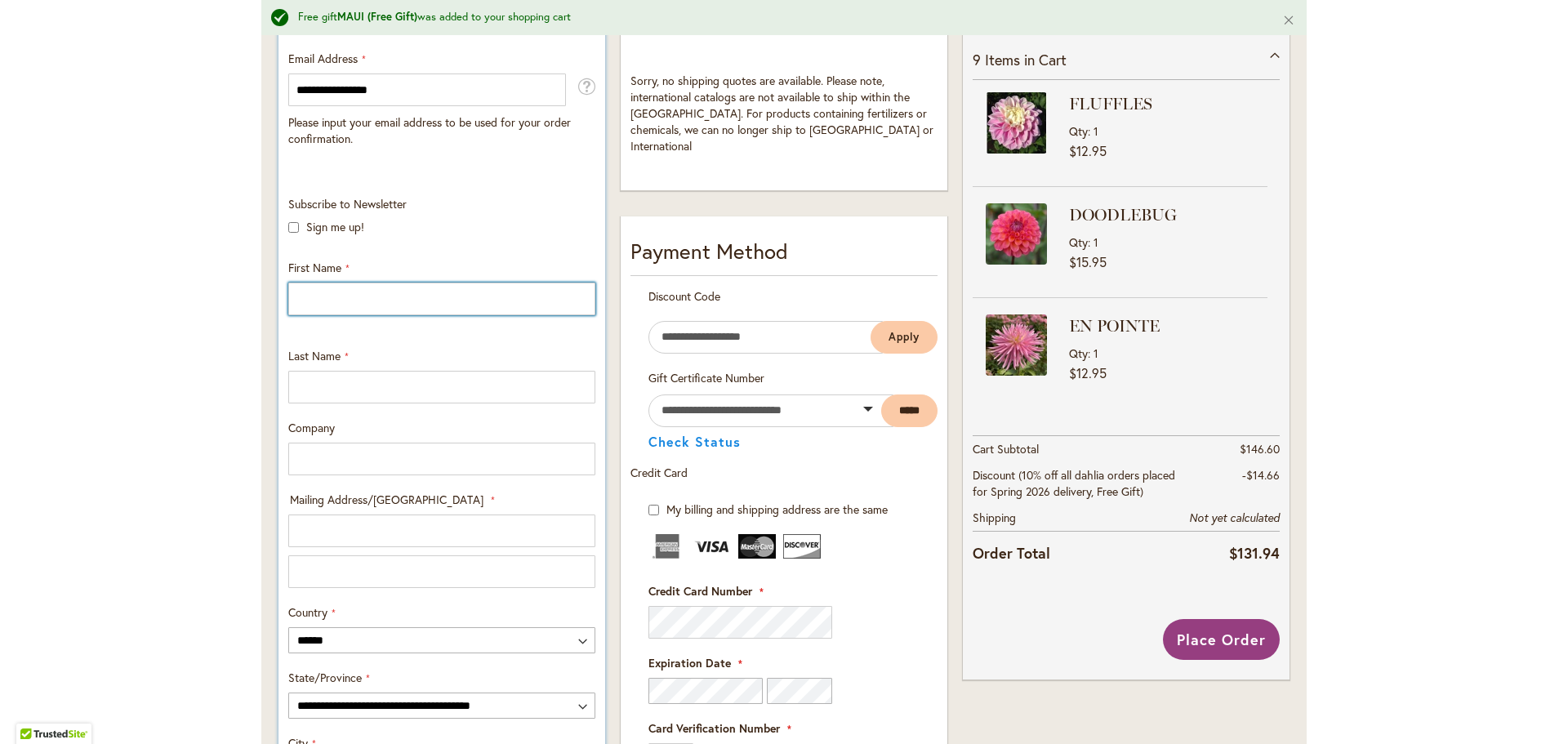
click at [378, 289] on input "First Name" at bounding box center [442, 299] width 307 height 33
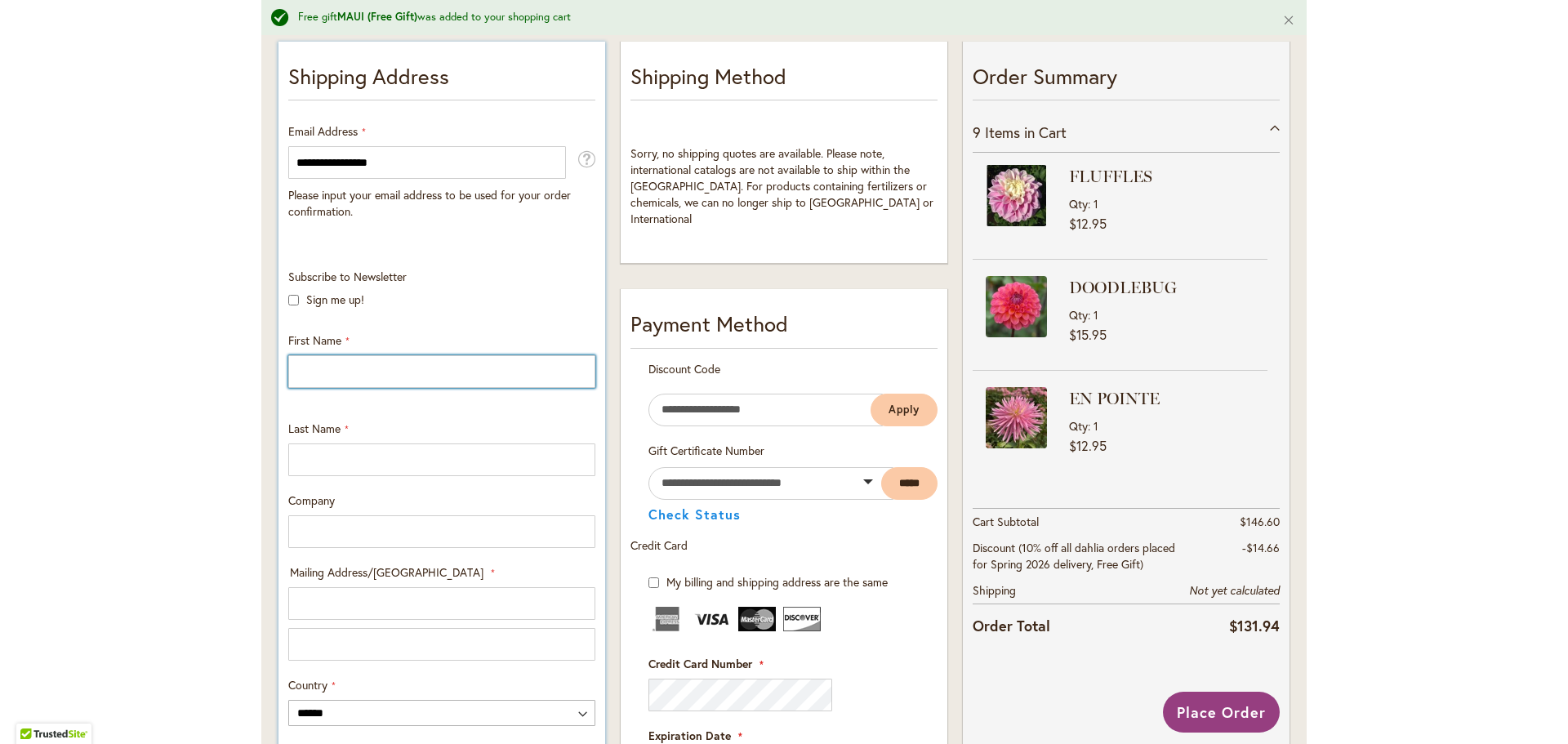
scroll to position [245, 0]
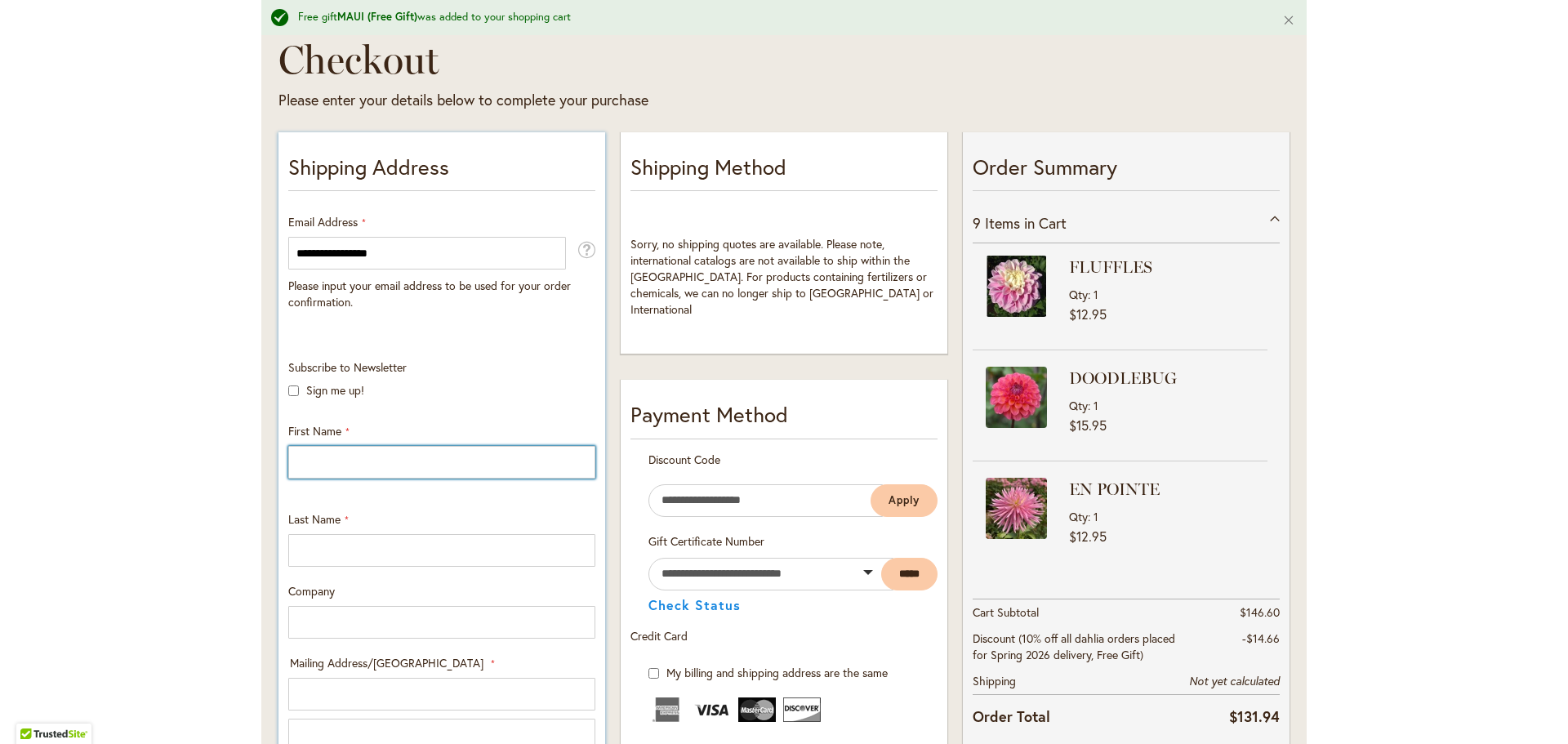
click at [311, 465] on input "First Name" at bounding box center [442, 462] width 307 height 33
type input "********"
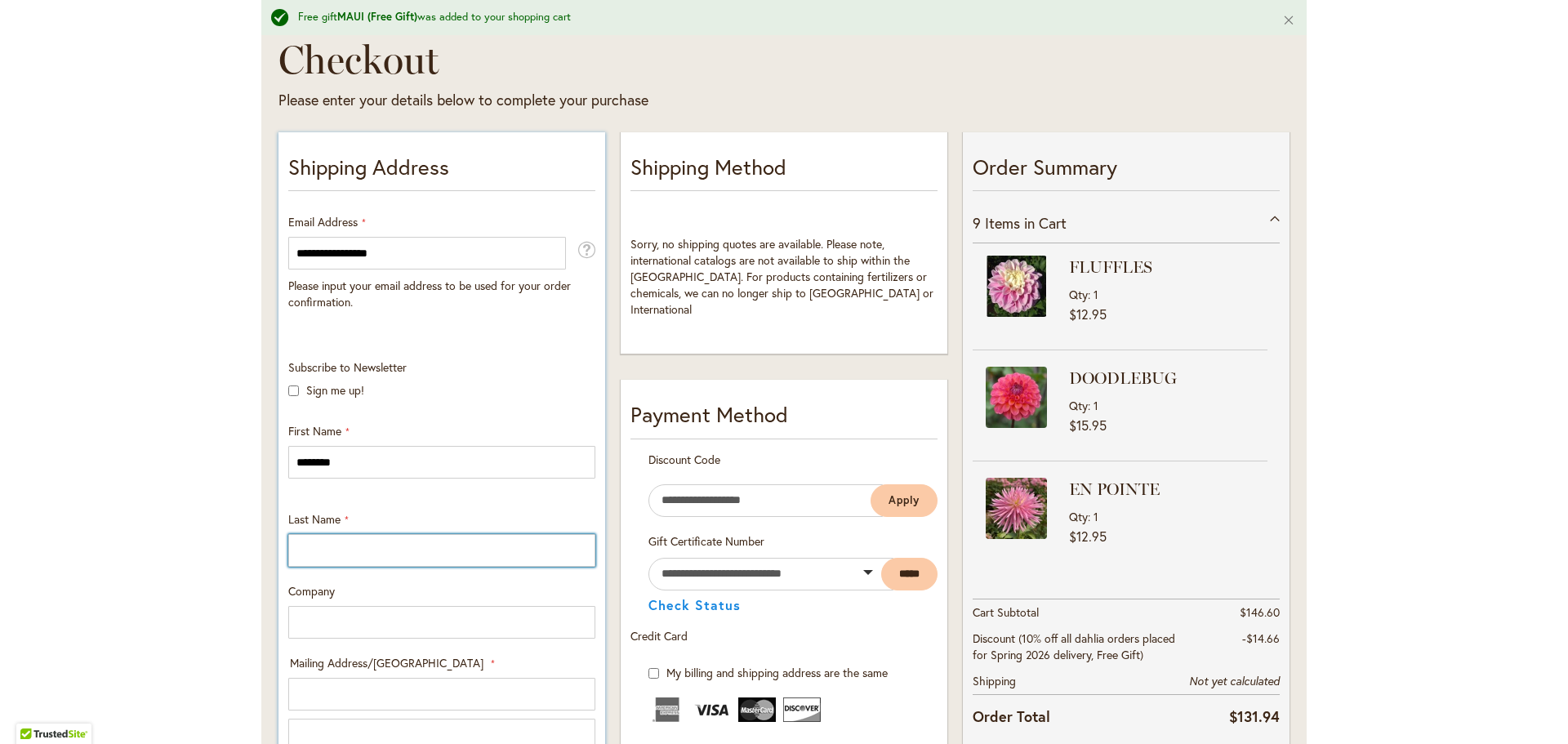
click at [315, 546] on input "Last Name" at bounding box center [442, 550] width 307 height 33
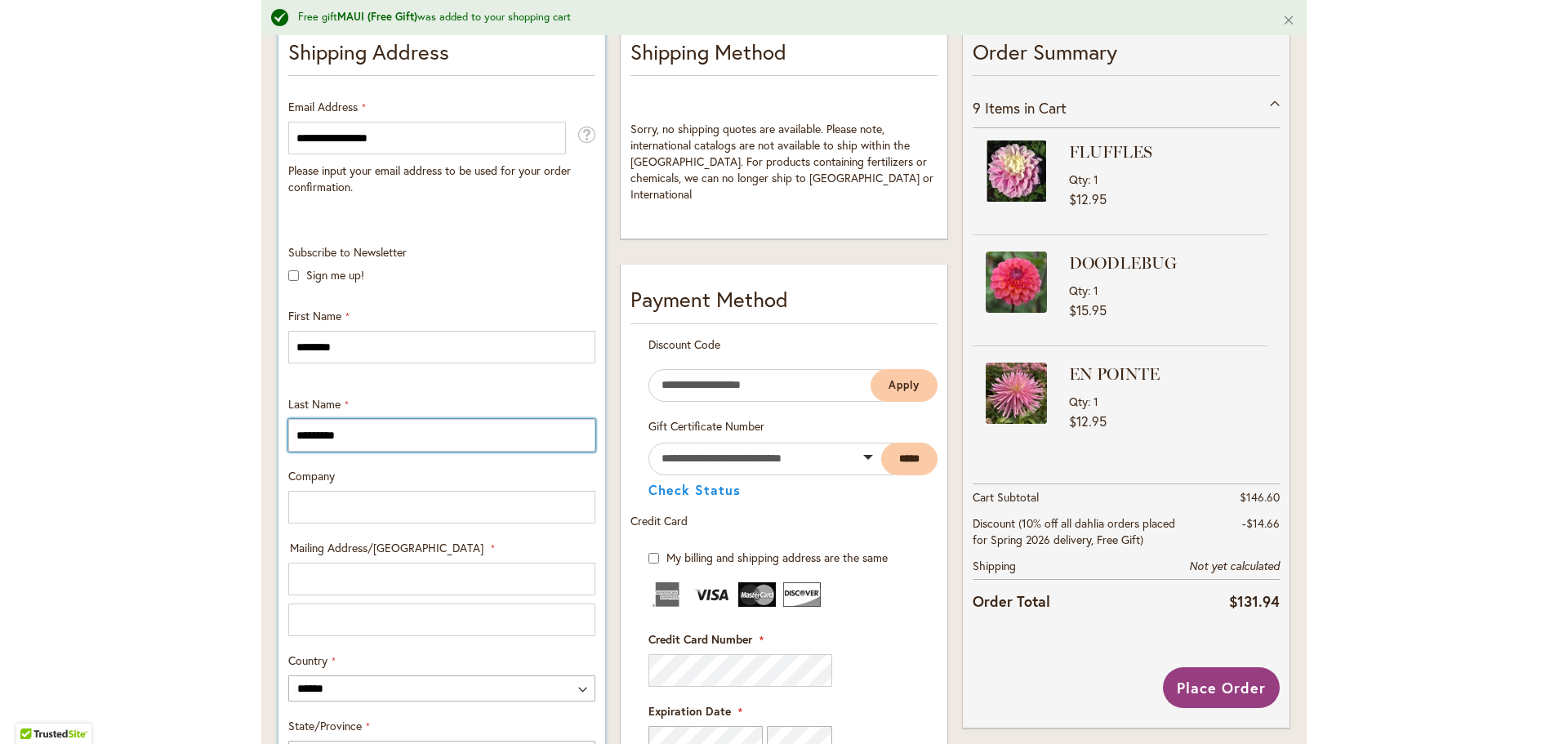
scroll to position [489, 0]
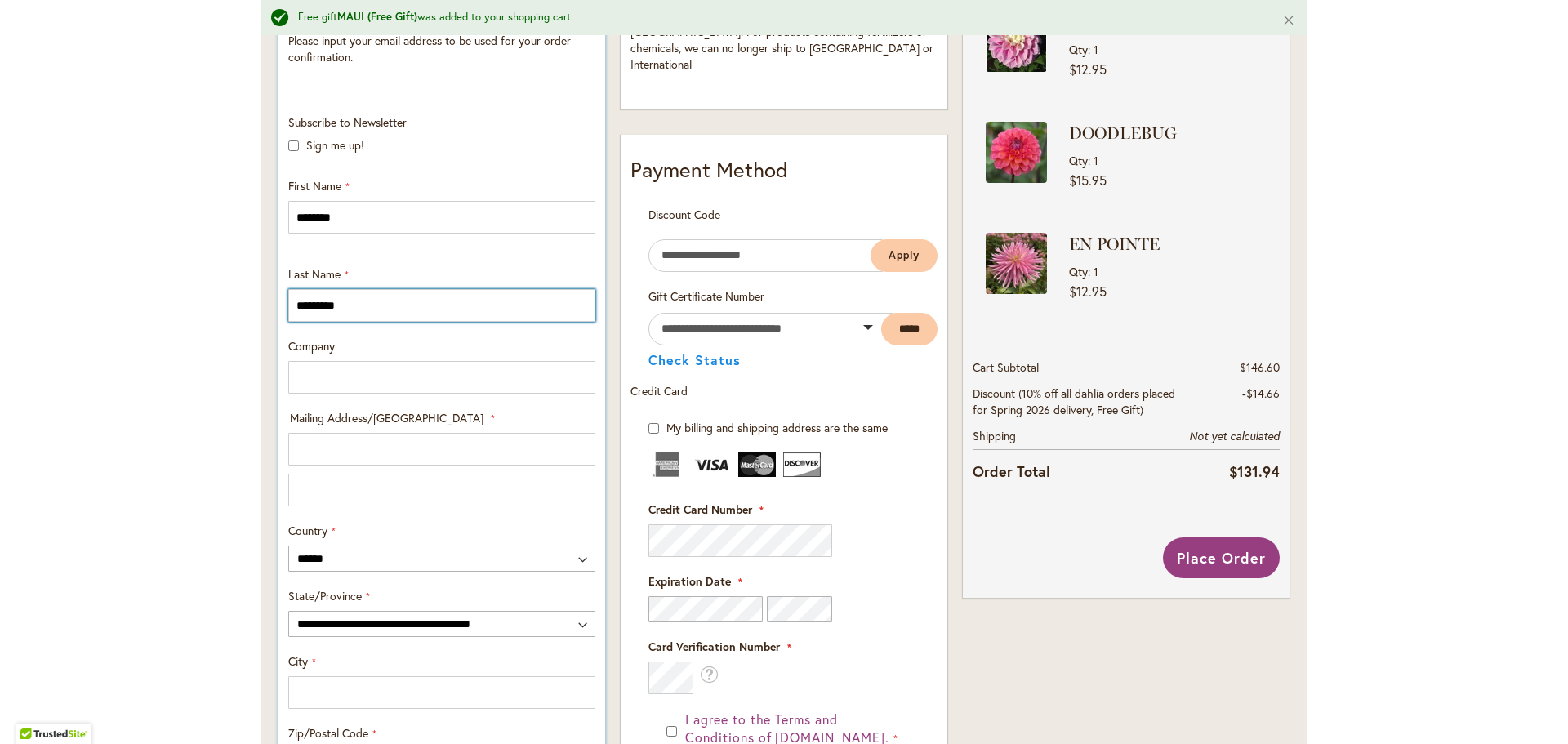
type input "*********"
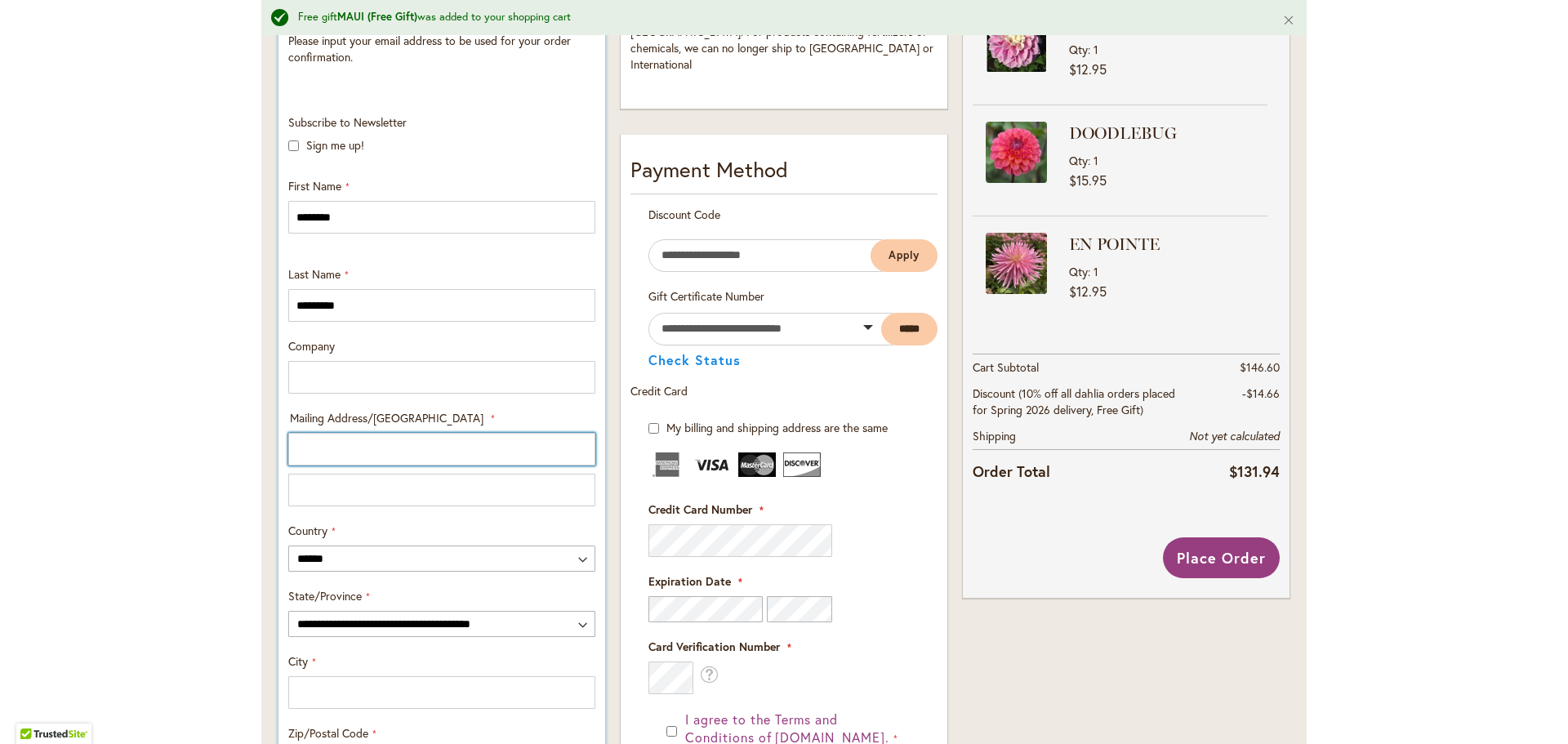
click at [391, 457] on input "Mailing Address/PO BOX: Line 1" at bounding box center [442, 449] width 307 height 33
type input "**********"
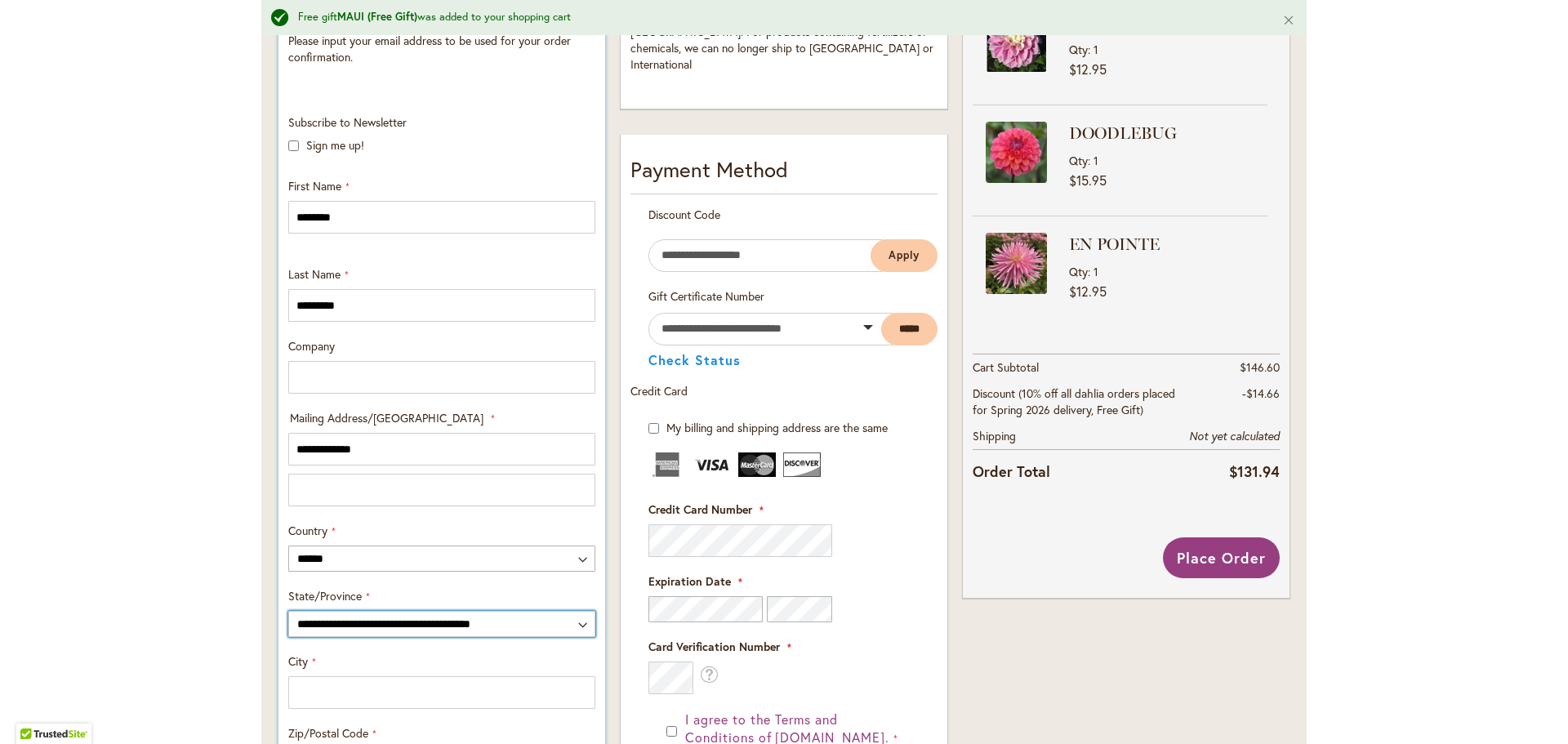
click at [410, 623] on select "**********" at bounding box center [442, 624] width 307 height 26
click at [408, 622] on select "**********" at bounding box center [442, 624] width 307 height 26
select select "**"
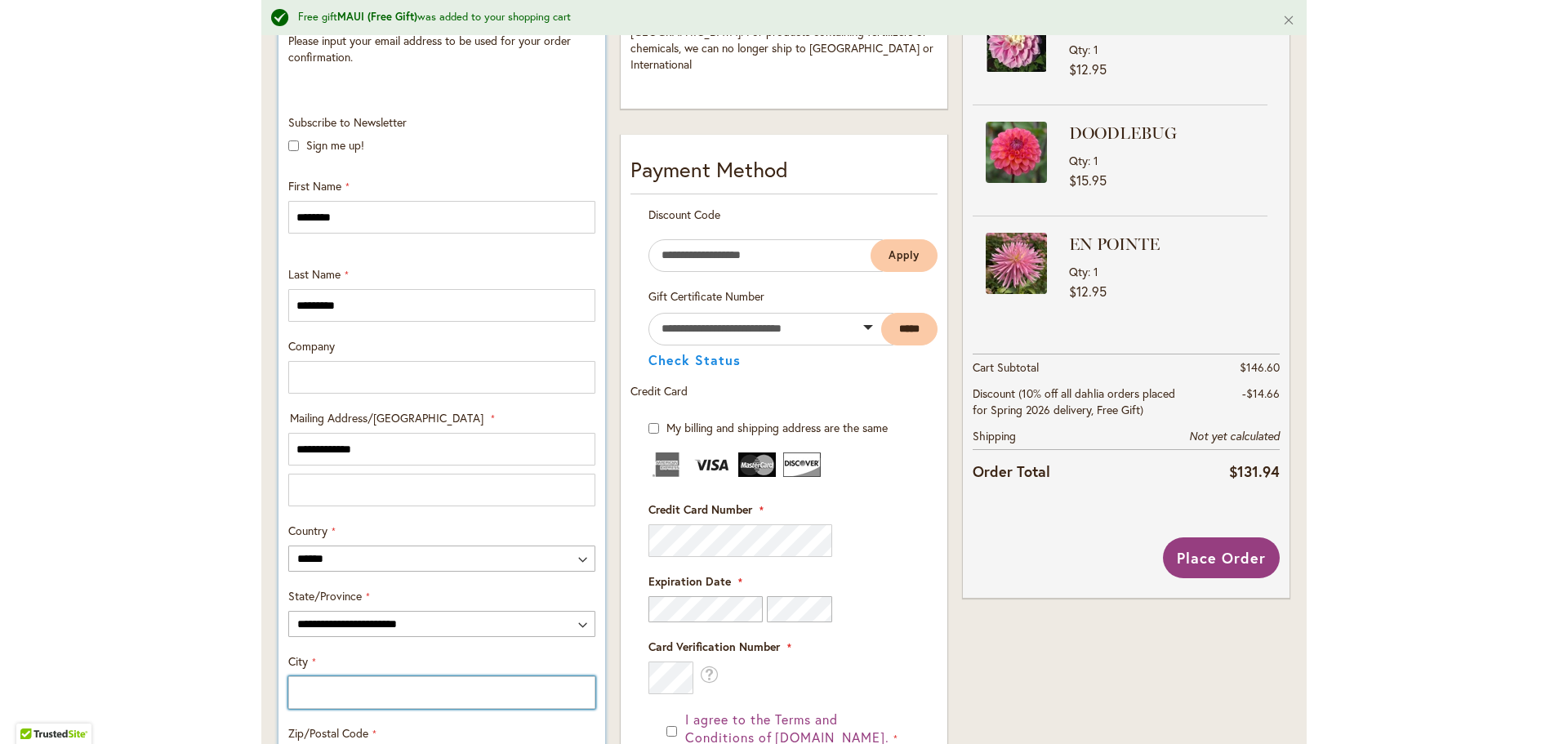
click at [358, 678] on input "City" at bounding box center [442, 692] width 307 height 33
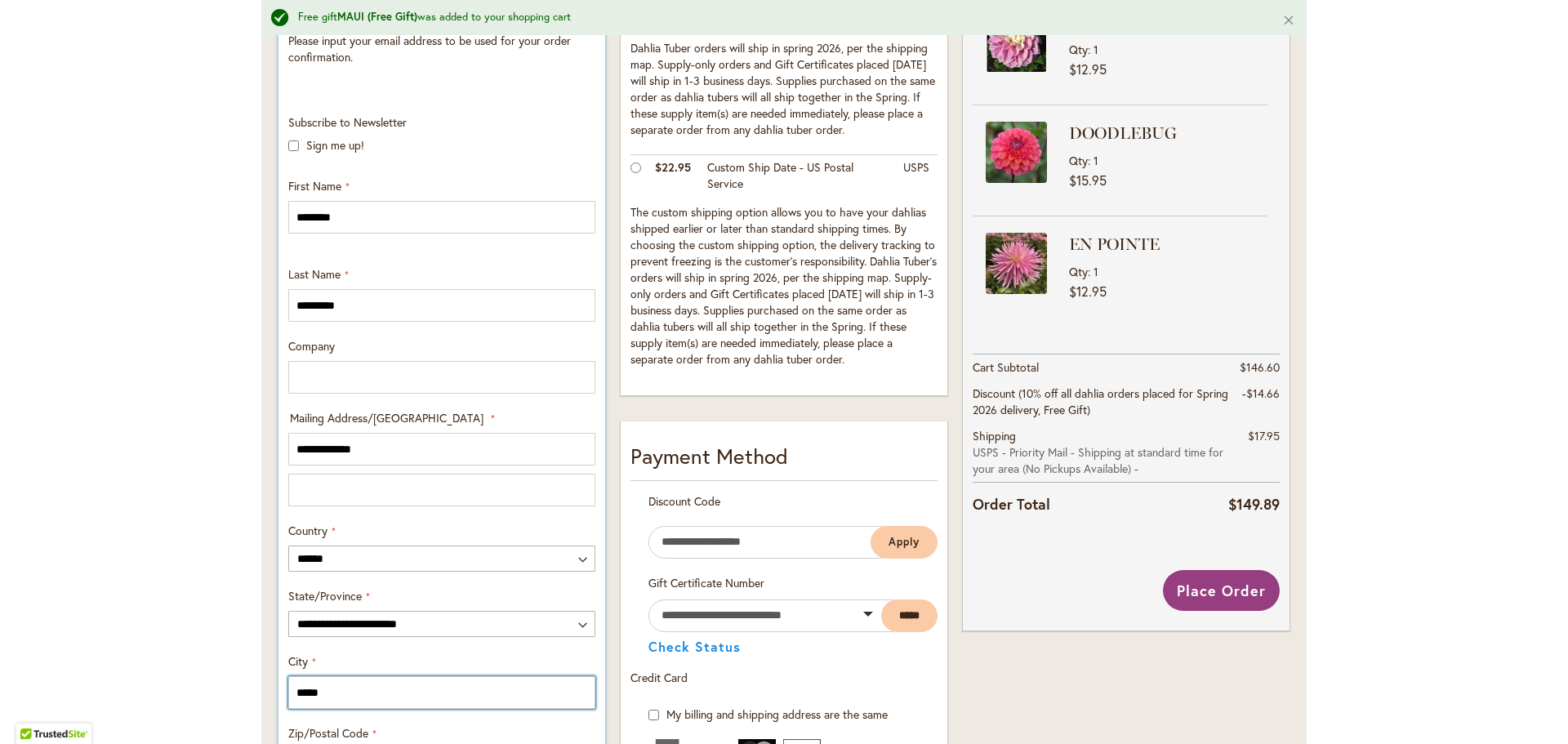
scroll to position [735, 0]
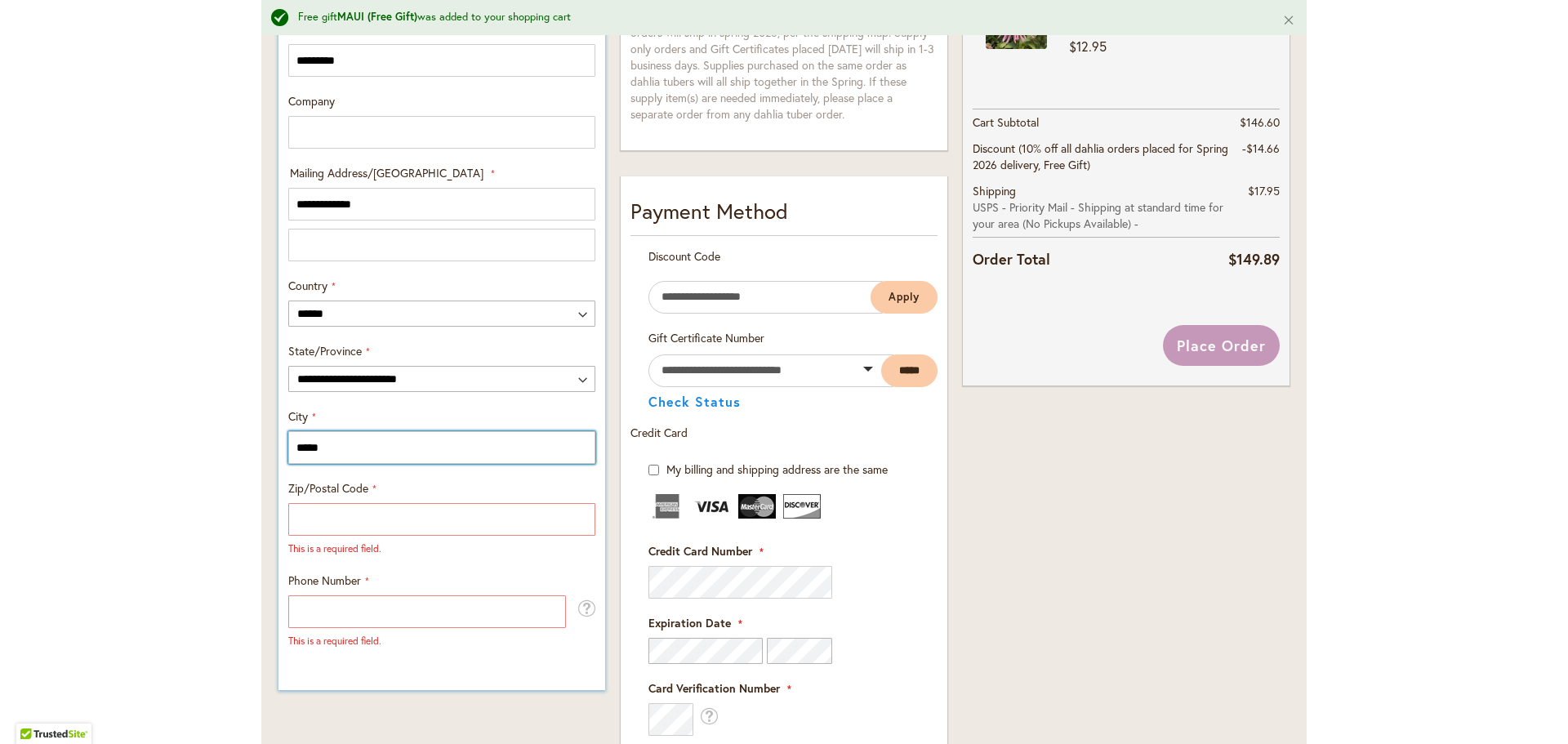
type input "*****"
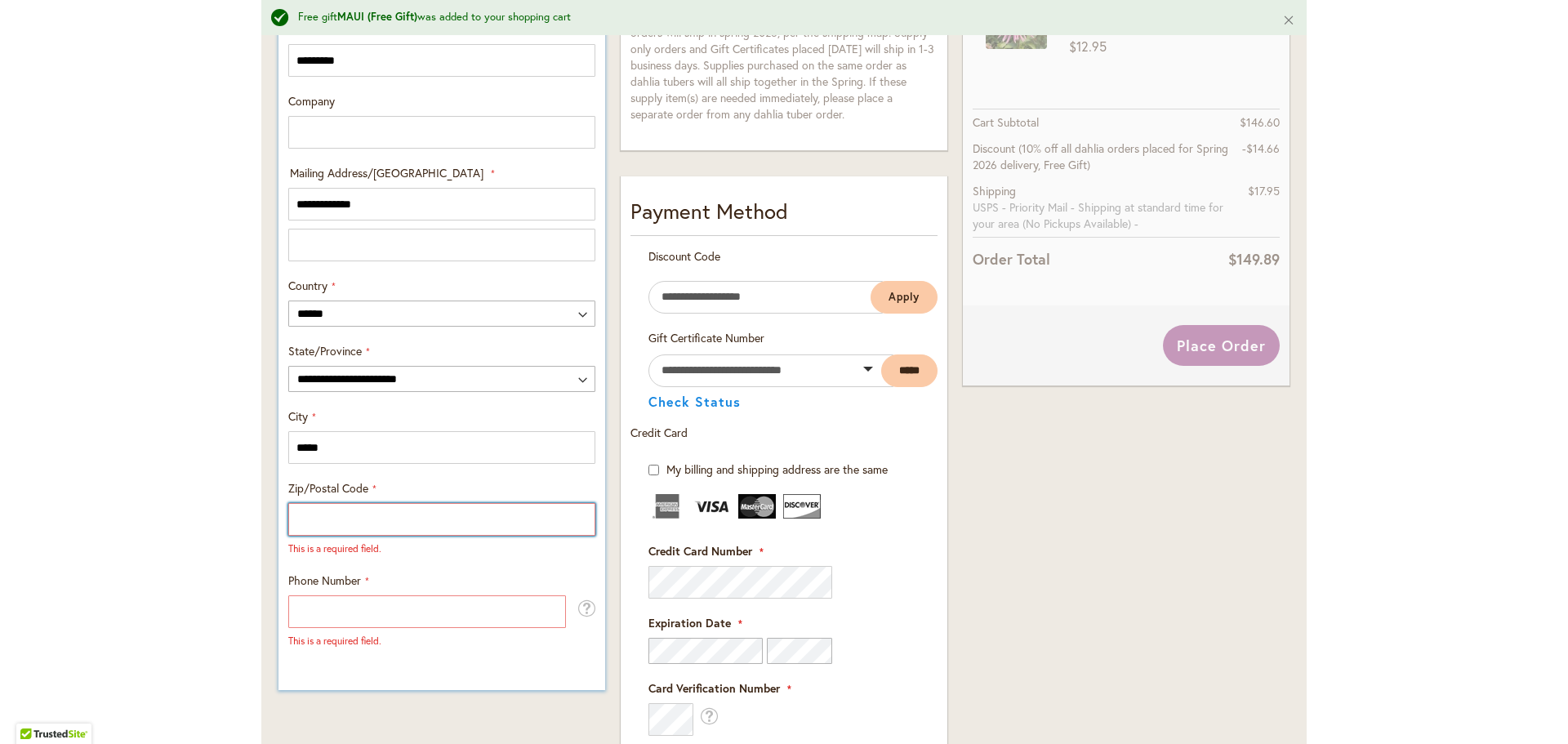
click at [410, 513] on input "Zip/Postal Code" at bounding box center [442, 519] width 307 height 33
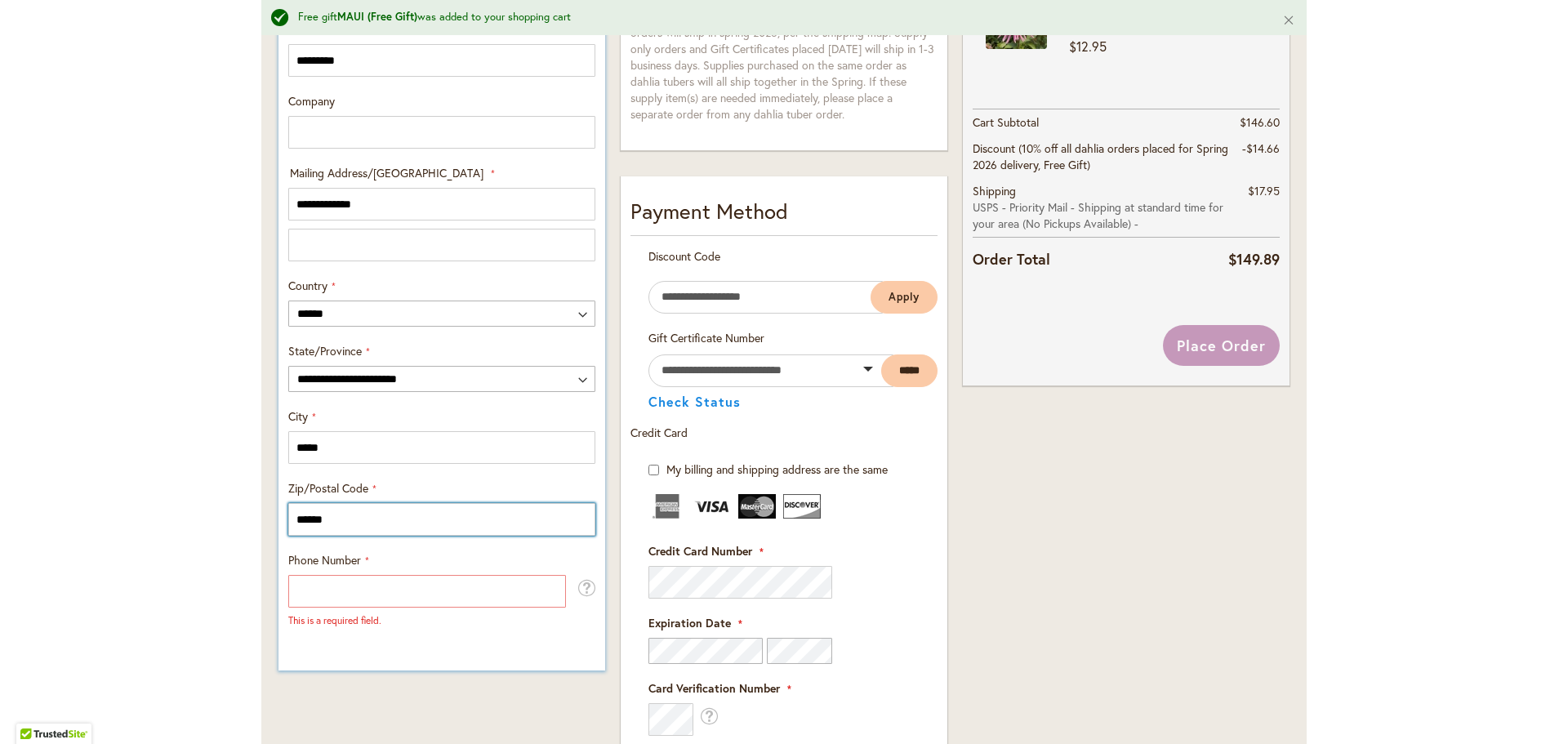
type input "******"
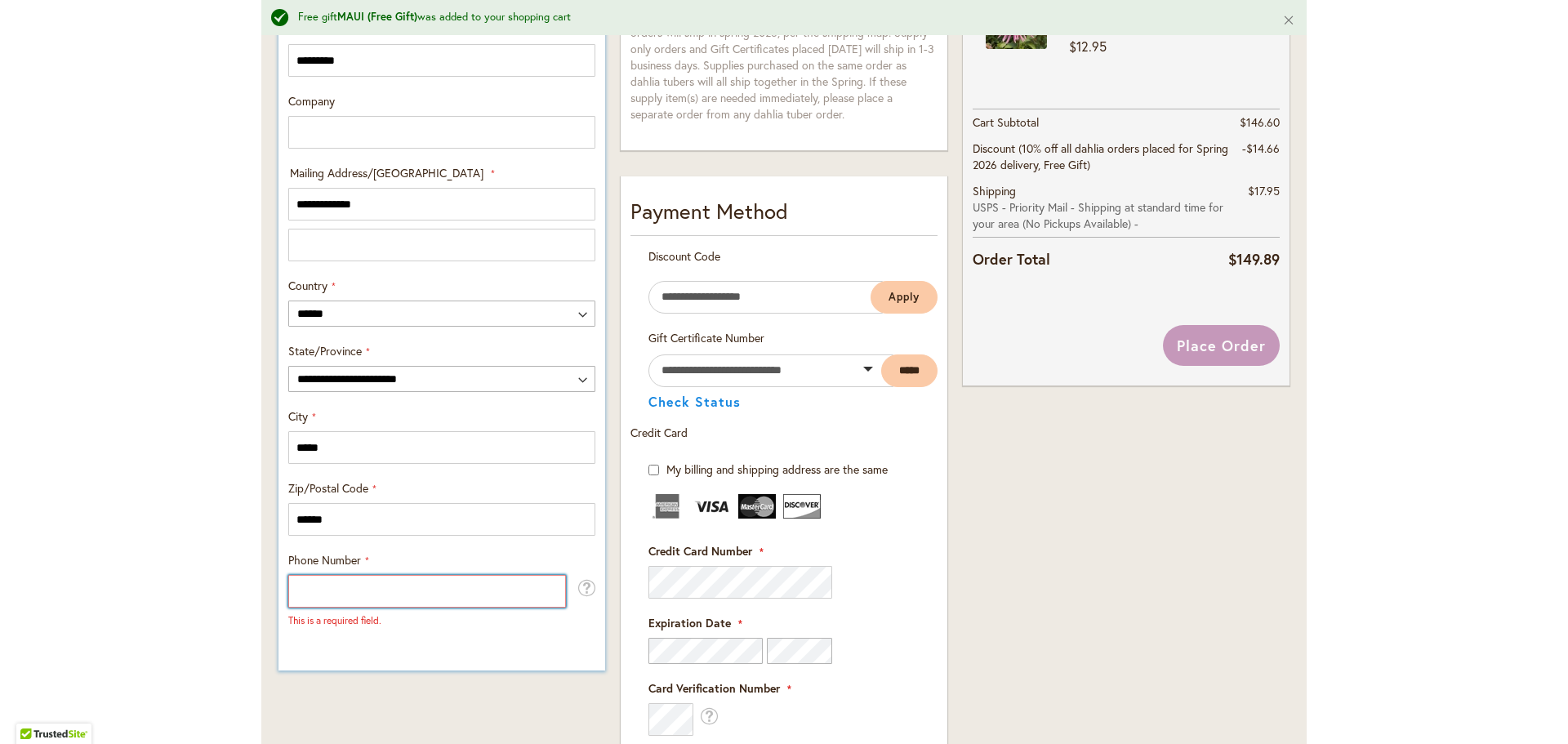
click at [389, 603] on input "Phone Number" at bounding box center [427, 591] width 278 height 33
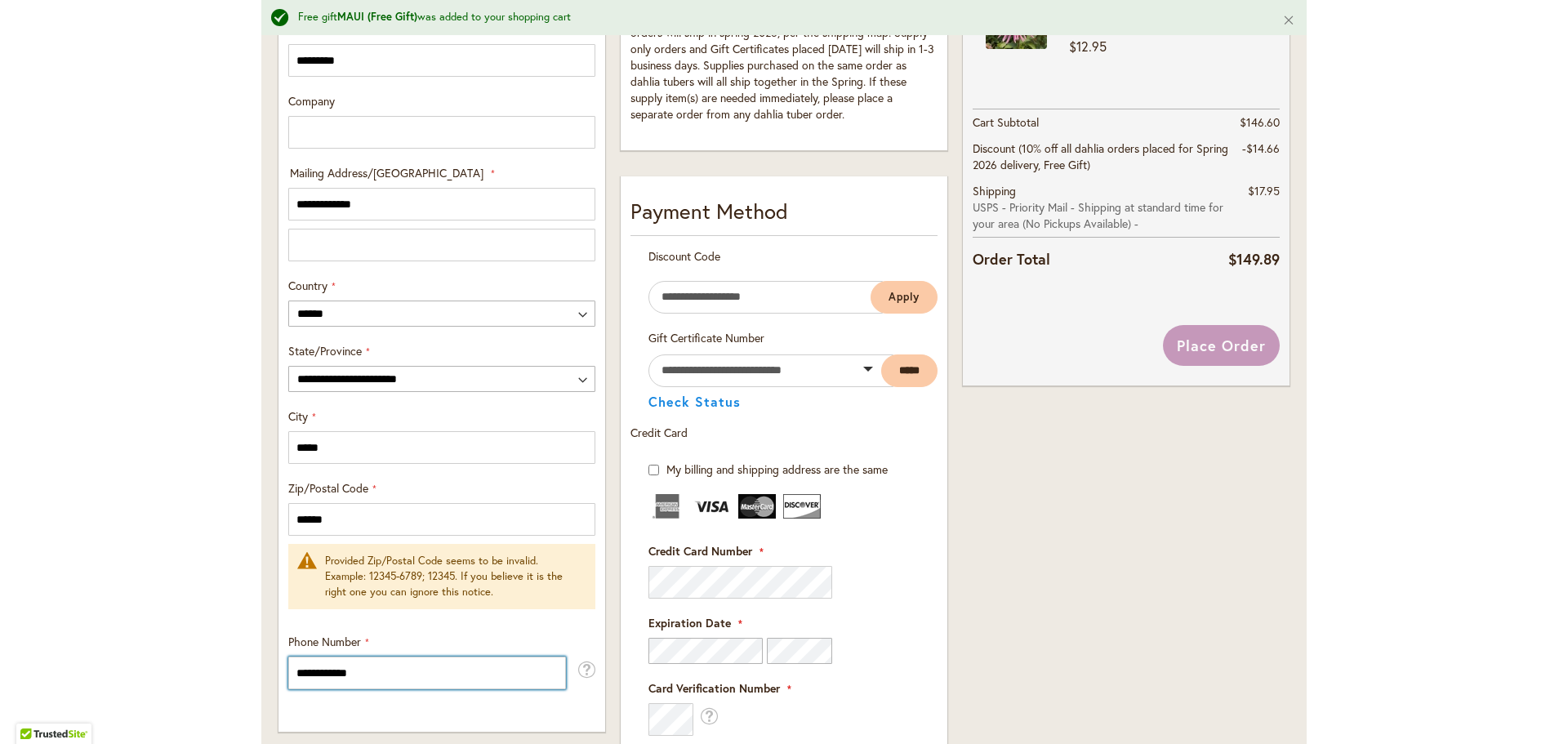
type input "**********"
click at [158, 469] on div "Toggle Nav Free gift MAUI (Free Gift) was added to your shopping cart Close Che…" at bounding box center [784, 287] width 1568 height 1844
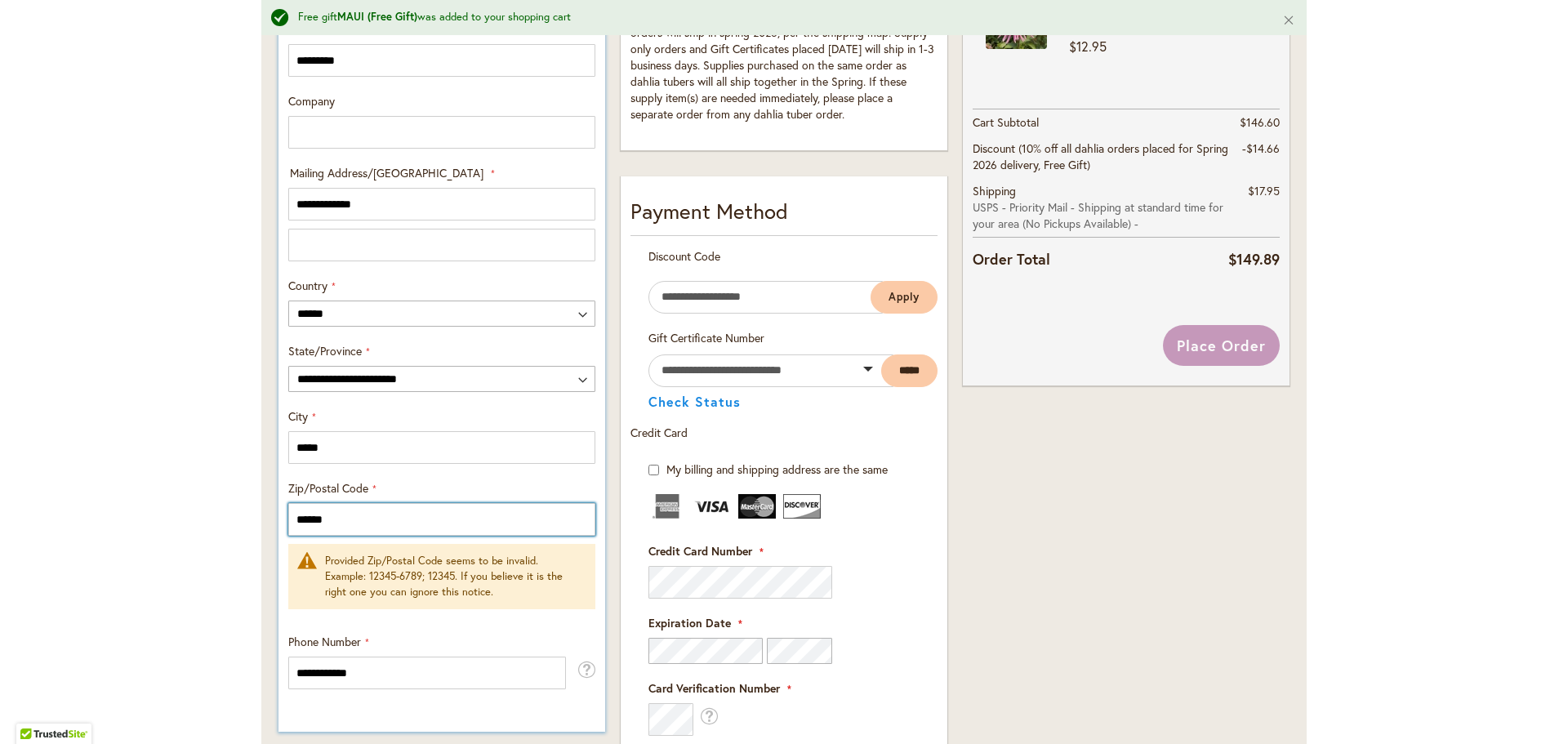
click at [317, 515] on input "******" at bounding box center [442, 519] width 307 height 33
type input "*****"
click at [246, 553] on main "Free gift MAUI (Free Gift) was added to your shopping cart Close Checkout Pleas…" at bounding box center [784, 342] width 1074 height 1734
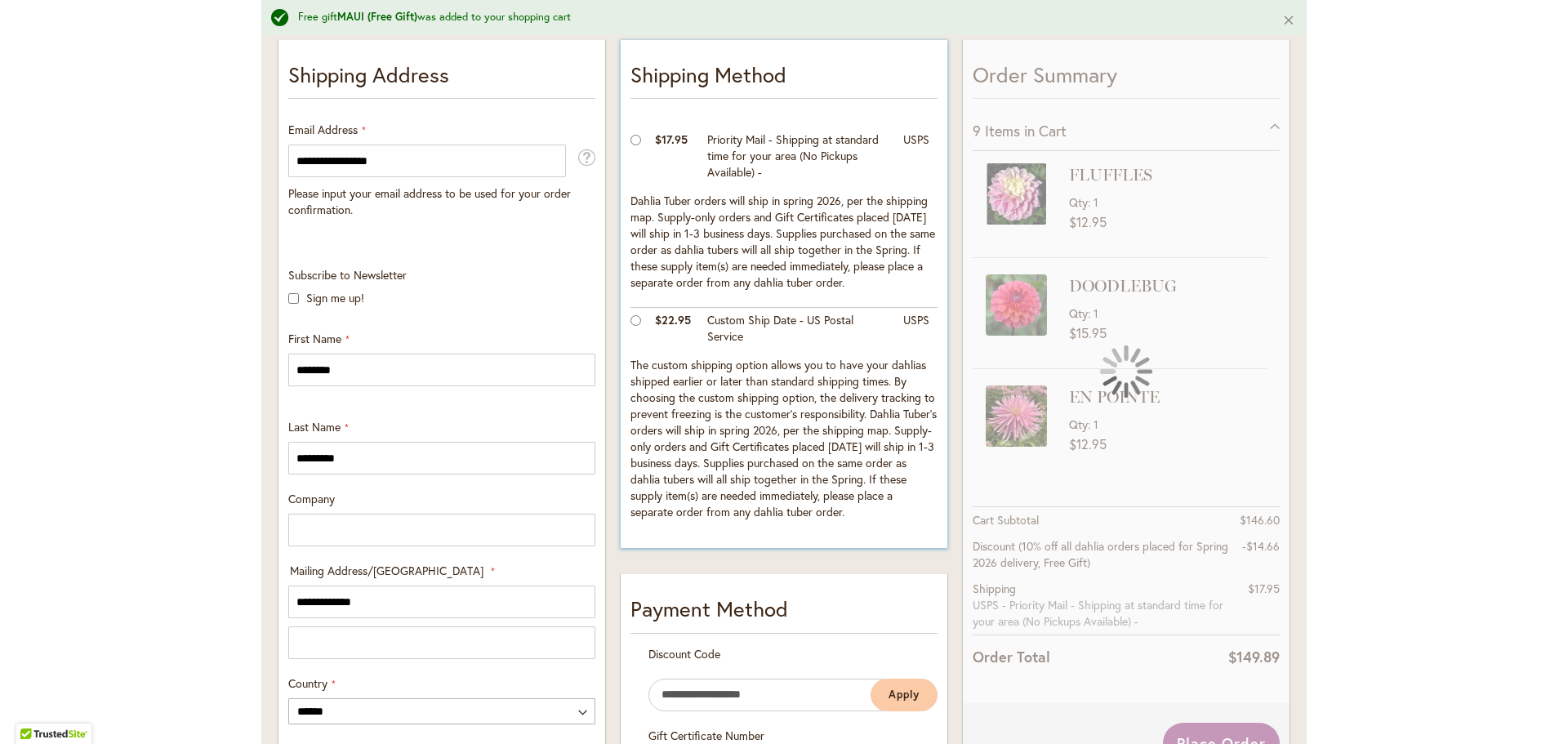
scroll to position [327, 0]
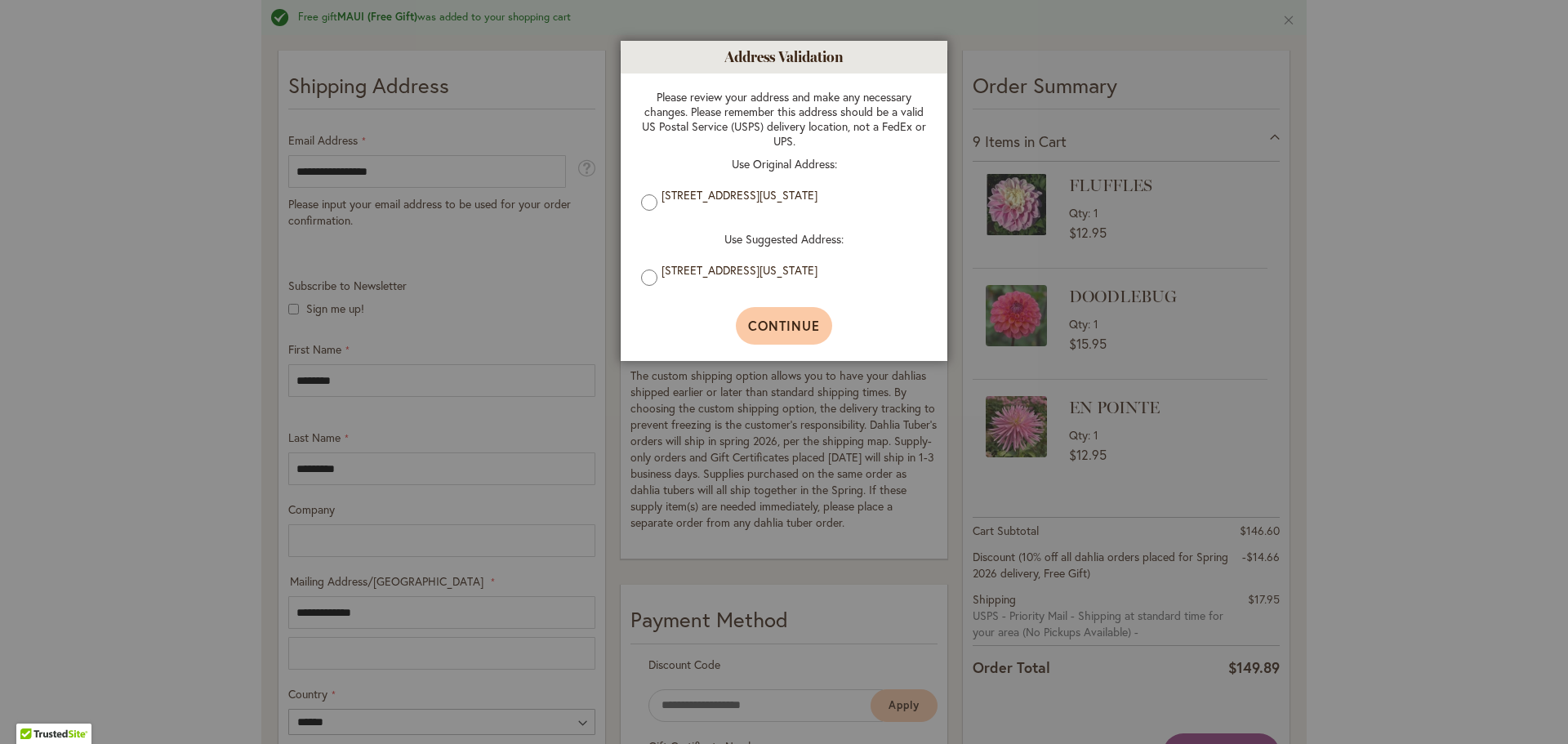
click at [779, 324] on span "Continue" at bounding box center [784, 325] width 72 height 17
type input "**********"
type input "*****"
type input "**********"
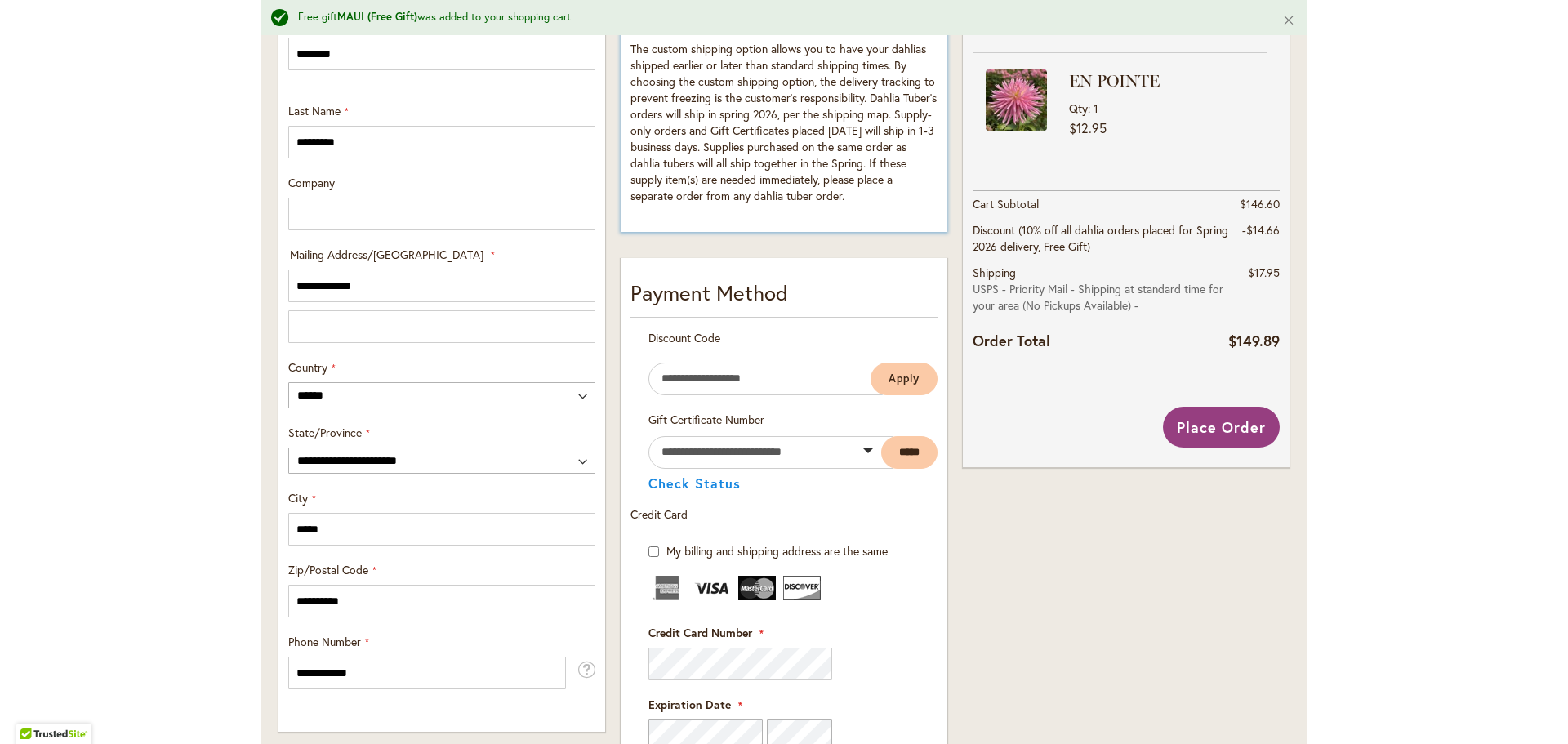
scroll to position [735, 0]
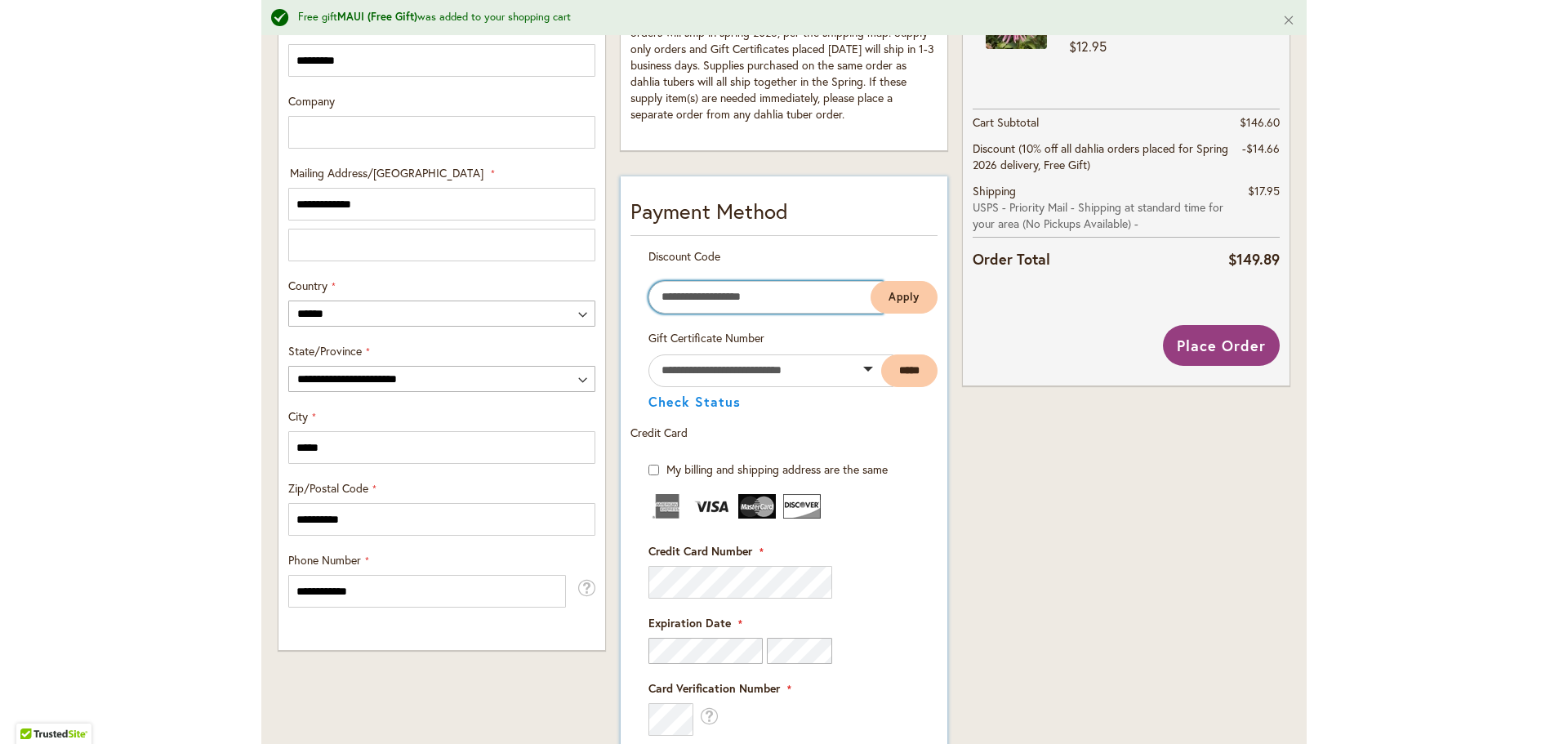
click at [807, 305] on input "Enter discount code" at bounding box center [765, 297] width 234 height 33
type input "**********"
click at [889, 292] on span "Apply" at bounding box center [904, 296] width 31 height 14
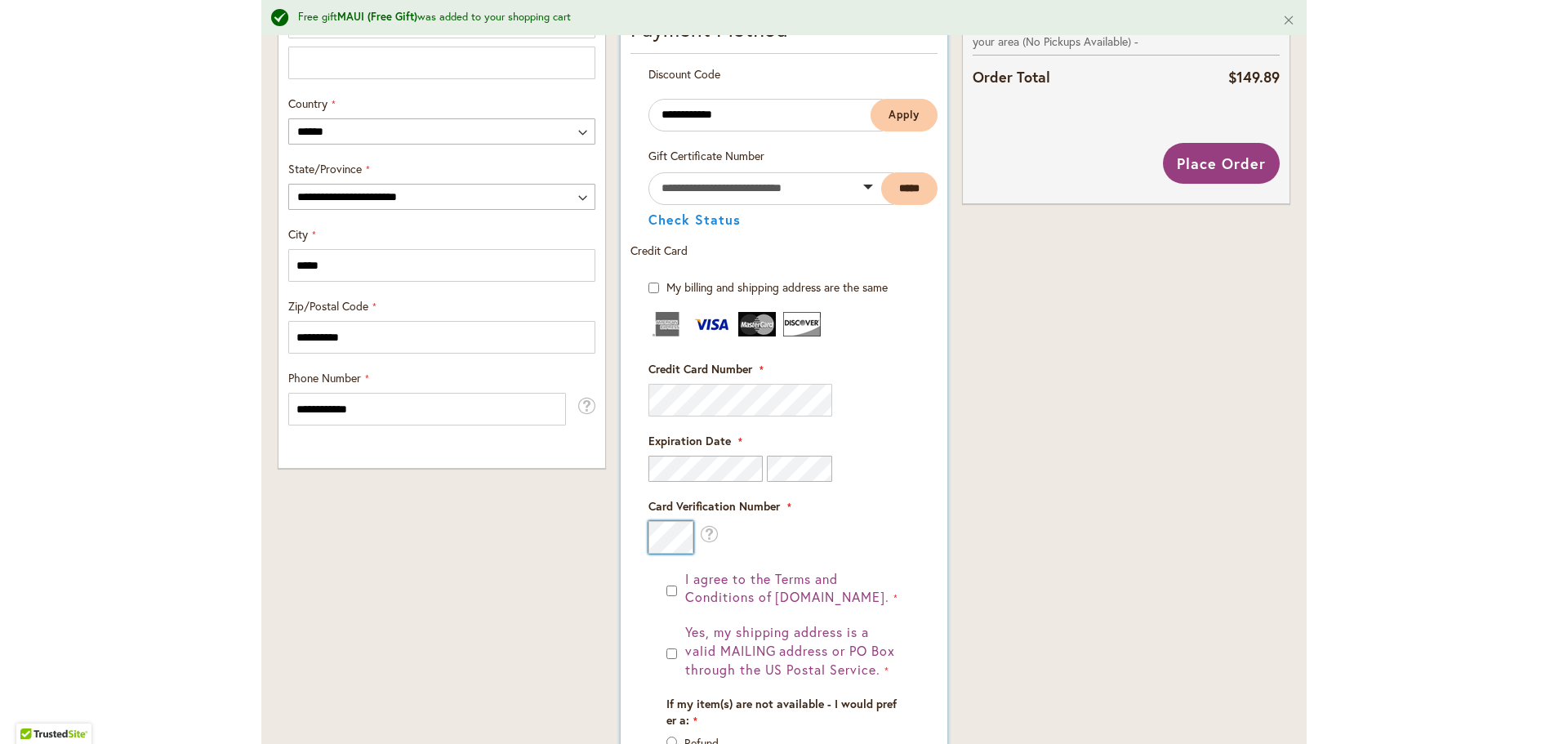
scroll to position [1061, 0]
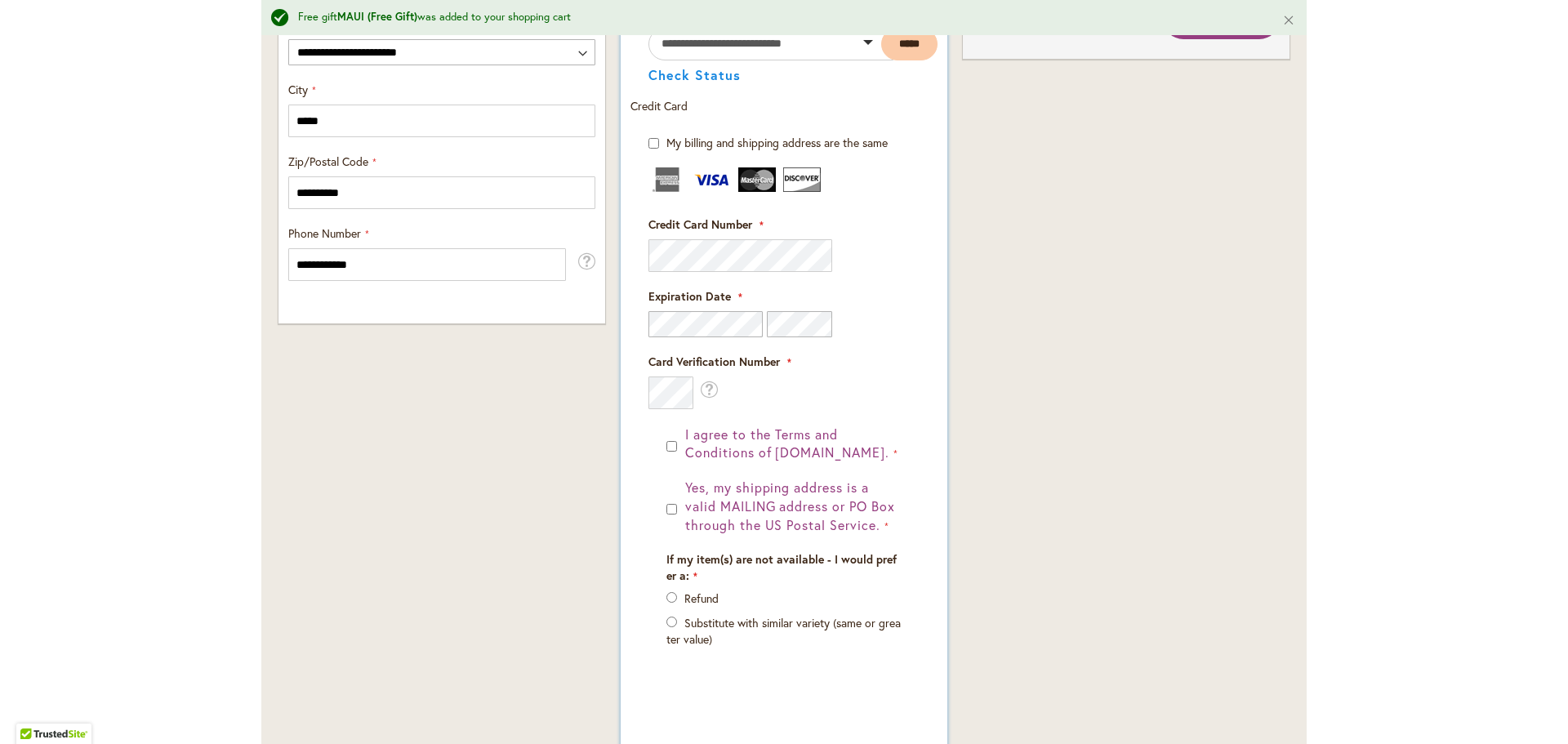
click at [660, 597] on div "If my item(s) are not available - I would prefer a: Refund Substitute with simi…" at bounding box center [784, 607] width 246 height 113
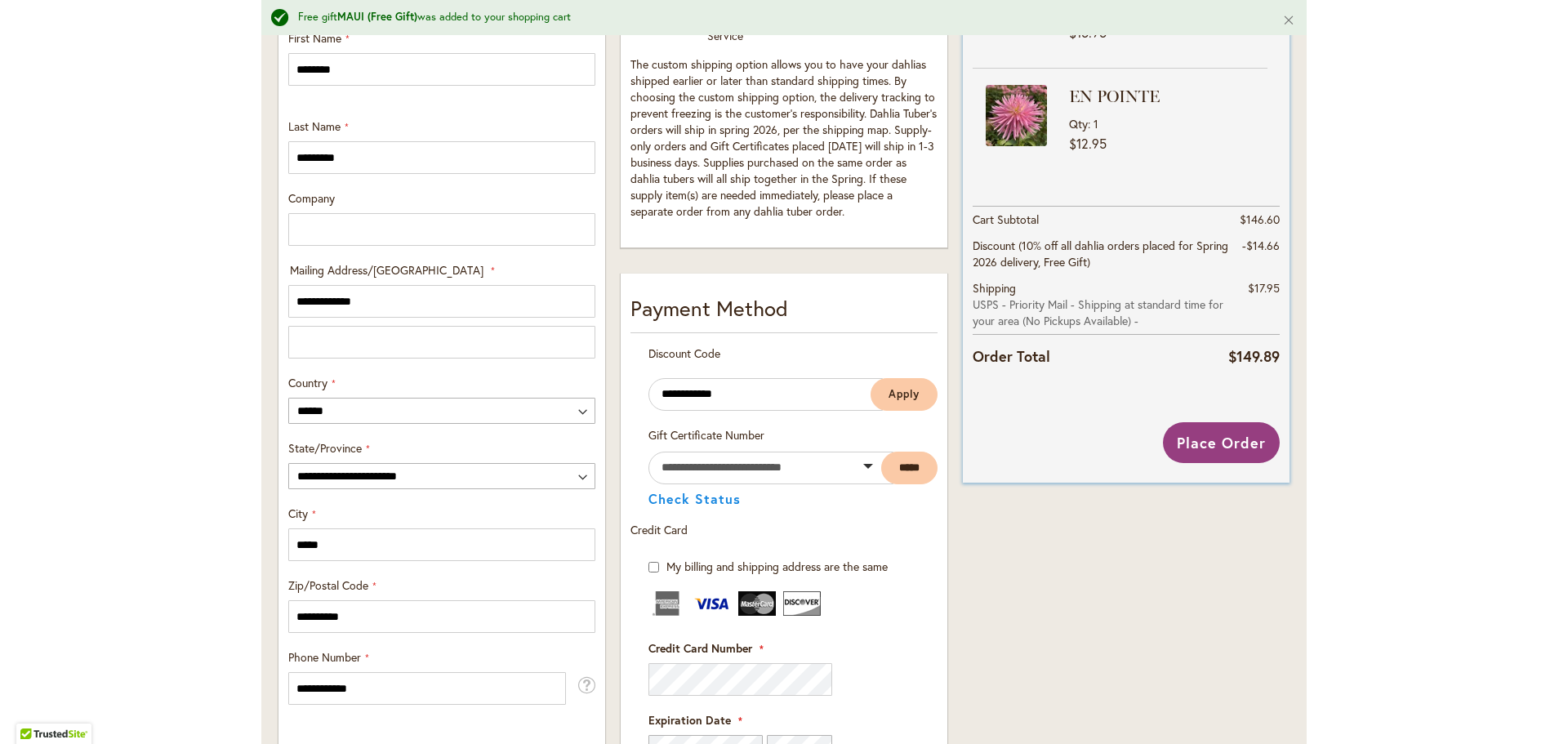
scroll to position [383, 0]
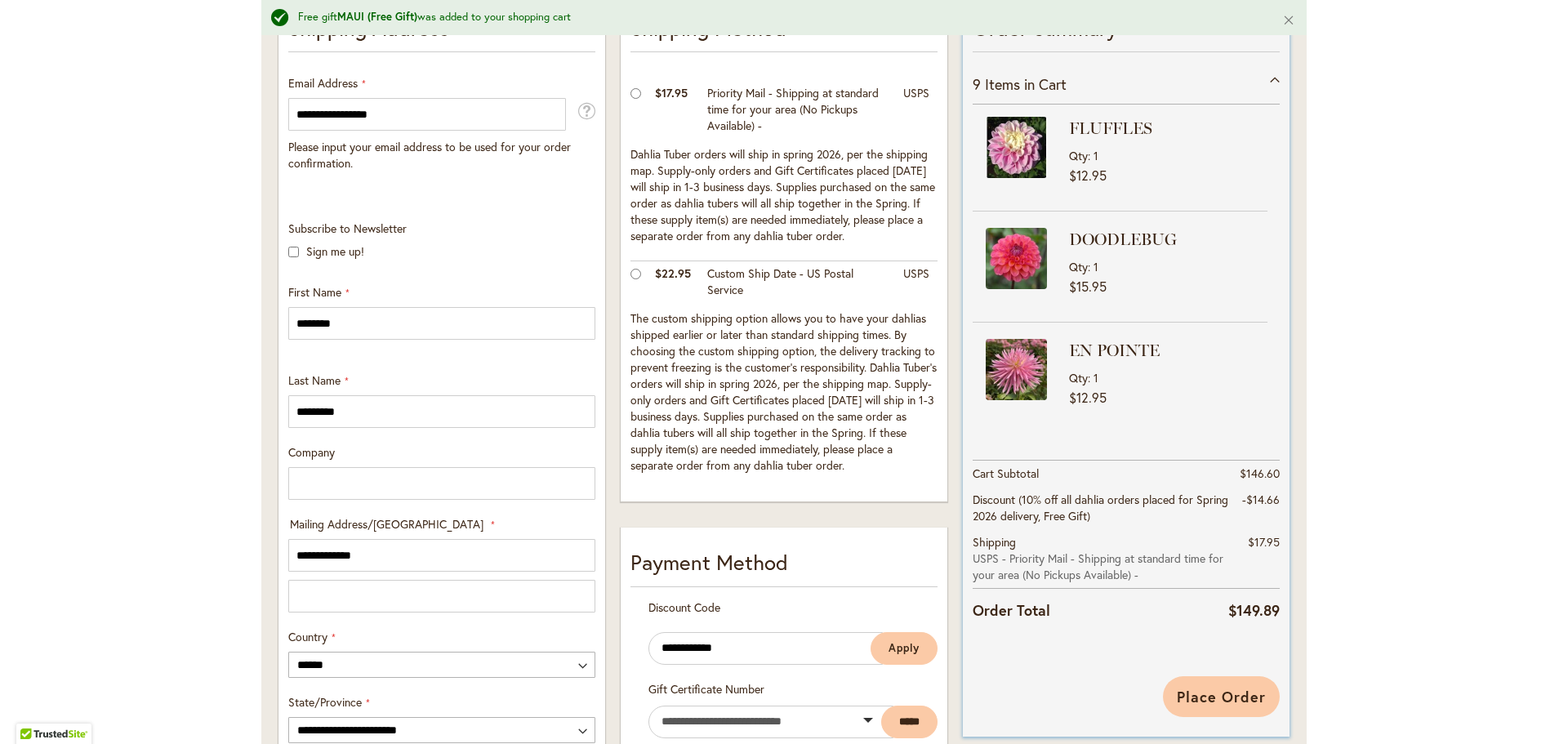
click at [1221, 695] on span "Place Order" at bounding box center [1221, 696] width 89 height 20
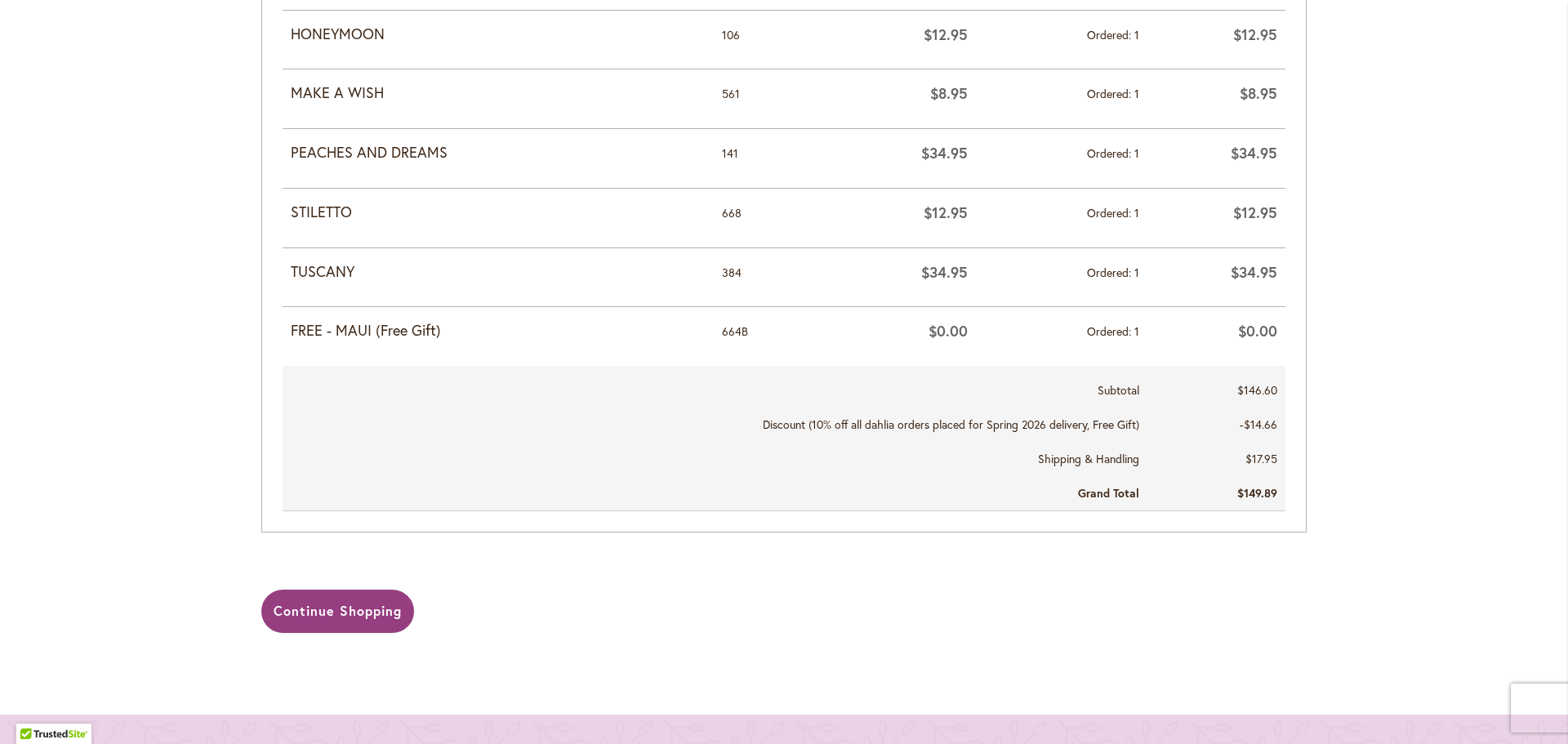
scroll to position [1061, 0]
